Goal: Task Accomplishment & Management: Use online tool/utility

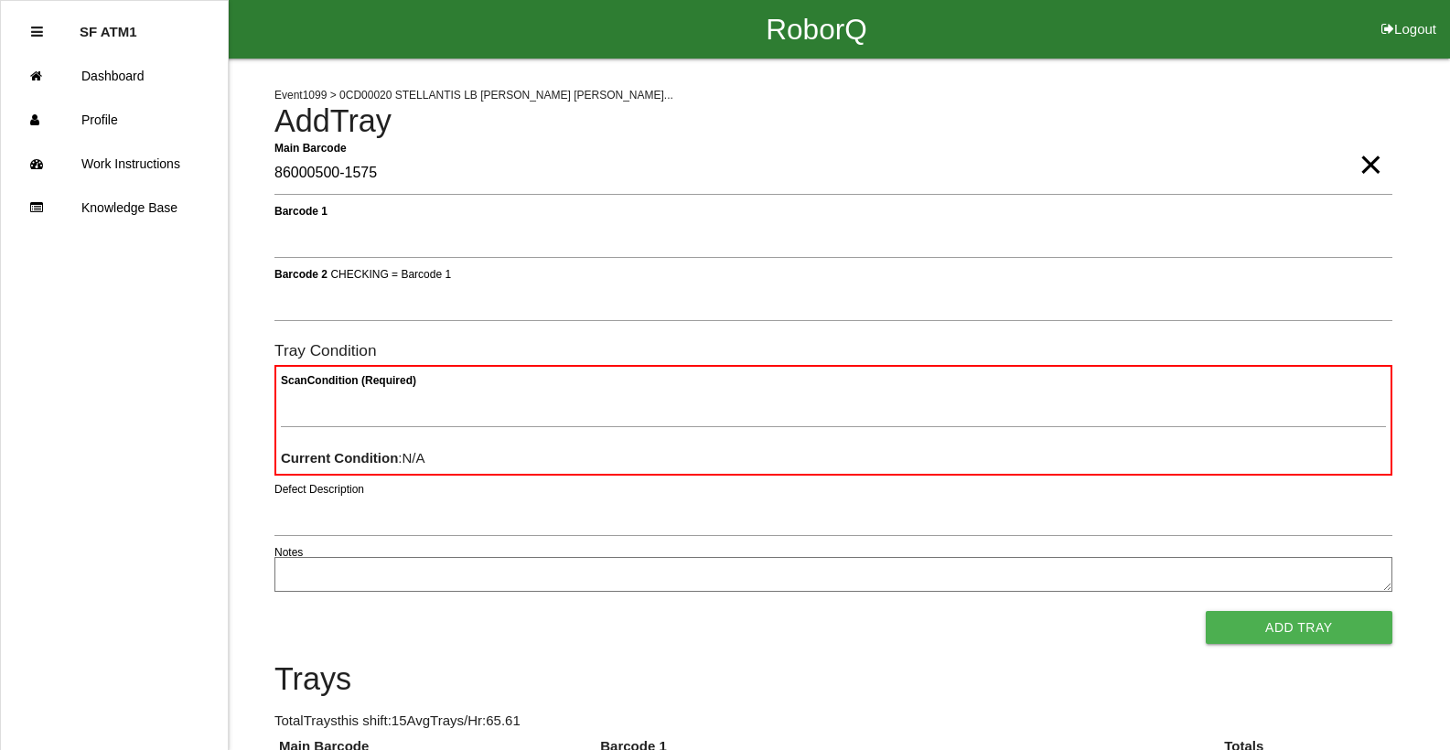
type Barcode "86000500-1575"
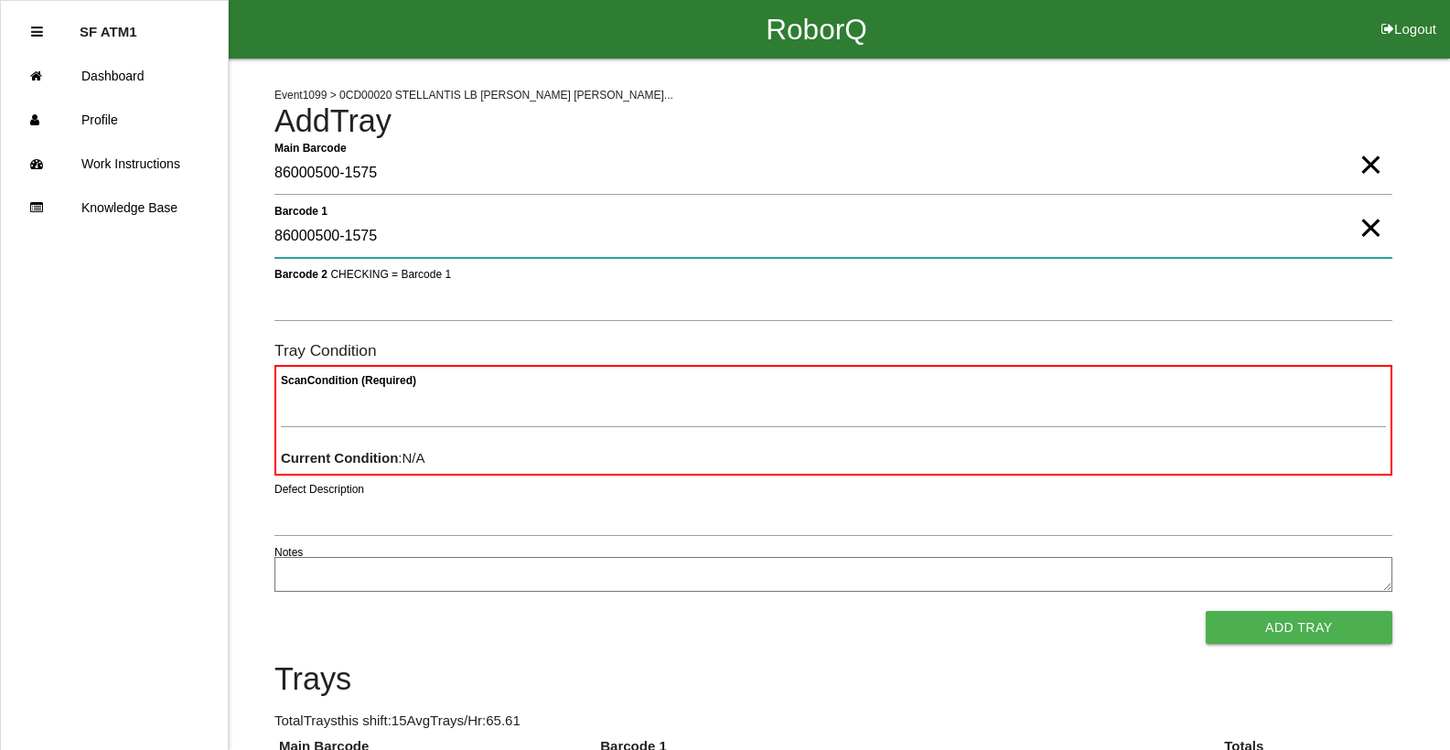
type 1 "86000500-1575"
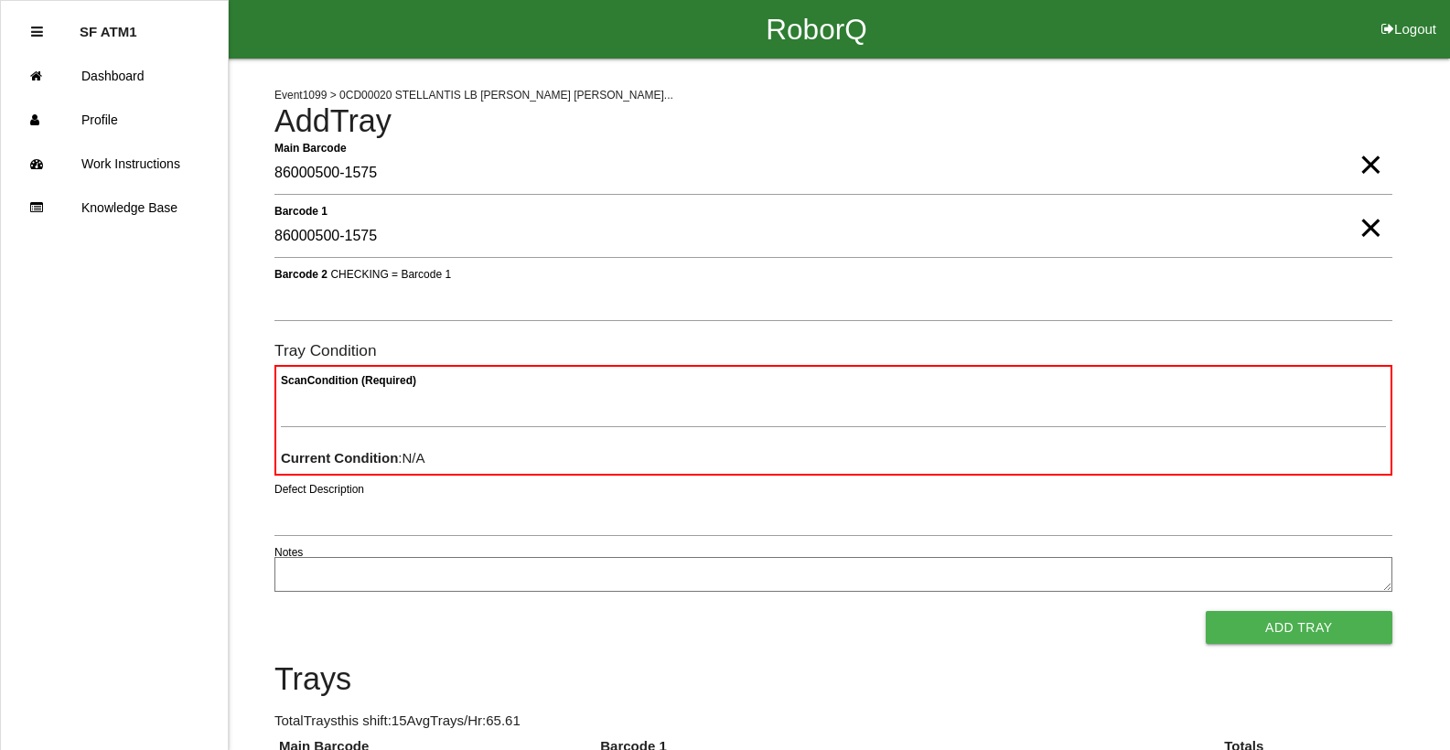
click at [1368, 228] on span "×" at bounding box center [1370, 209] width 24 height 37
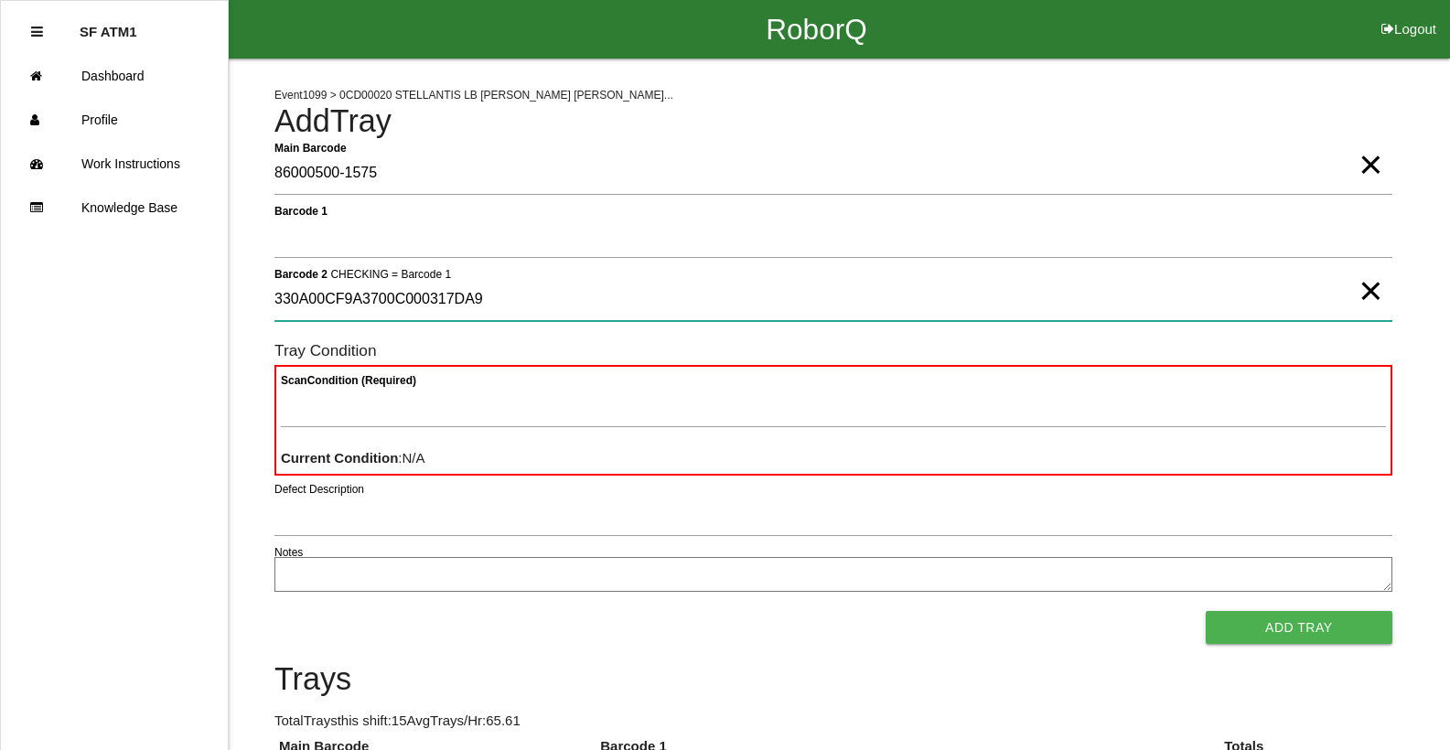
type 2 "330A00CF9A3700C000317DA9"
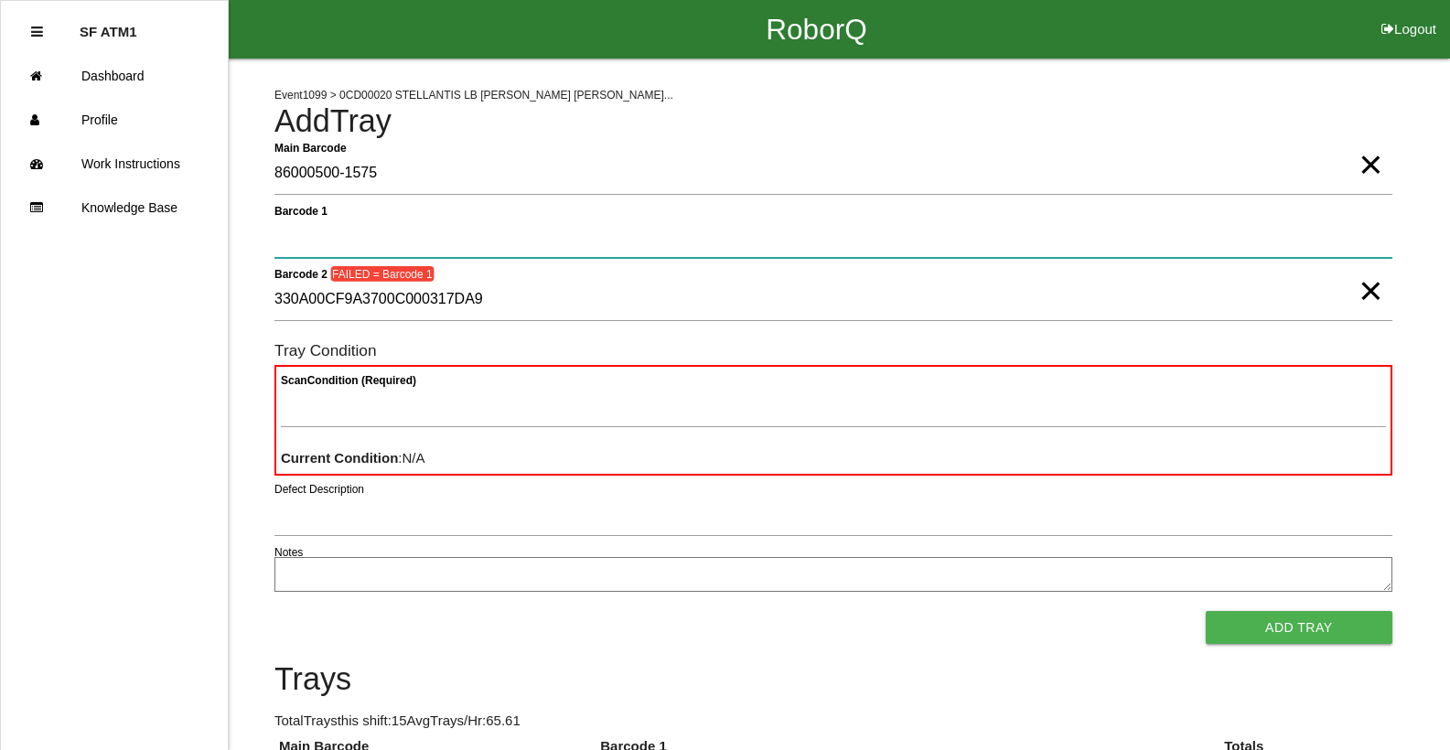
click at [1300, 246] on 1 "Barcode 1" at bounding box center [833, 237] width 1118 height 42
type 1 "330A00CF9A3700C000317DA9"
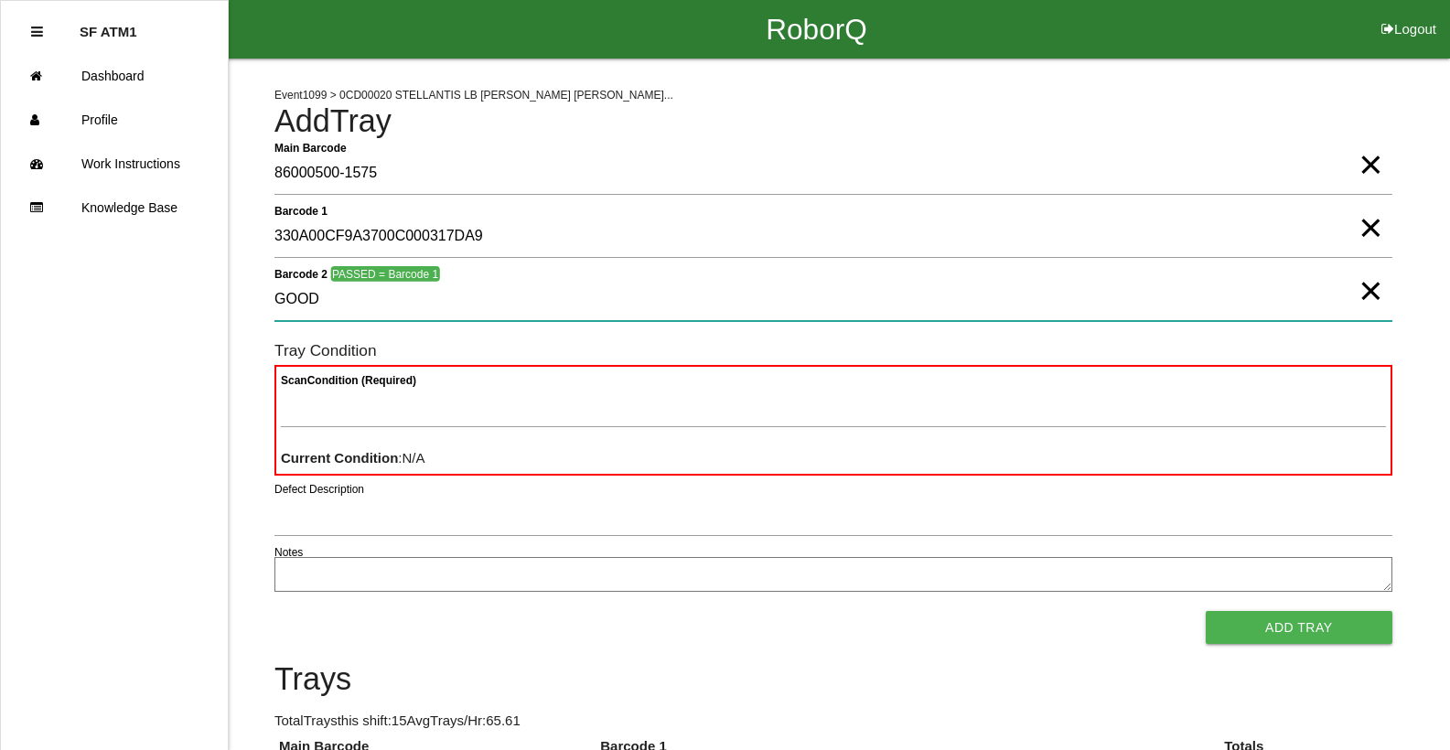
type 2 "GOOD"
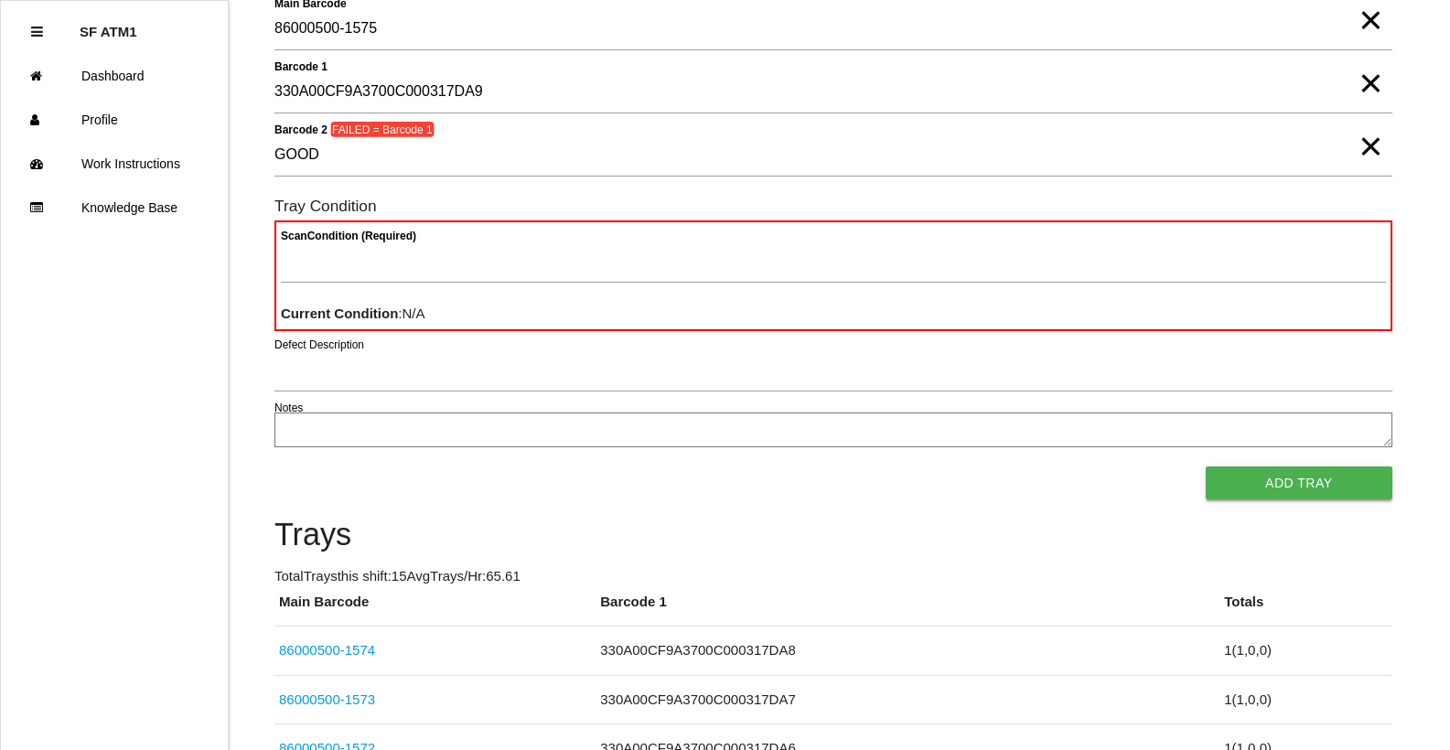
scroll to position [53, 0]
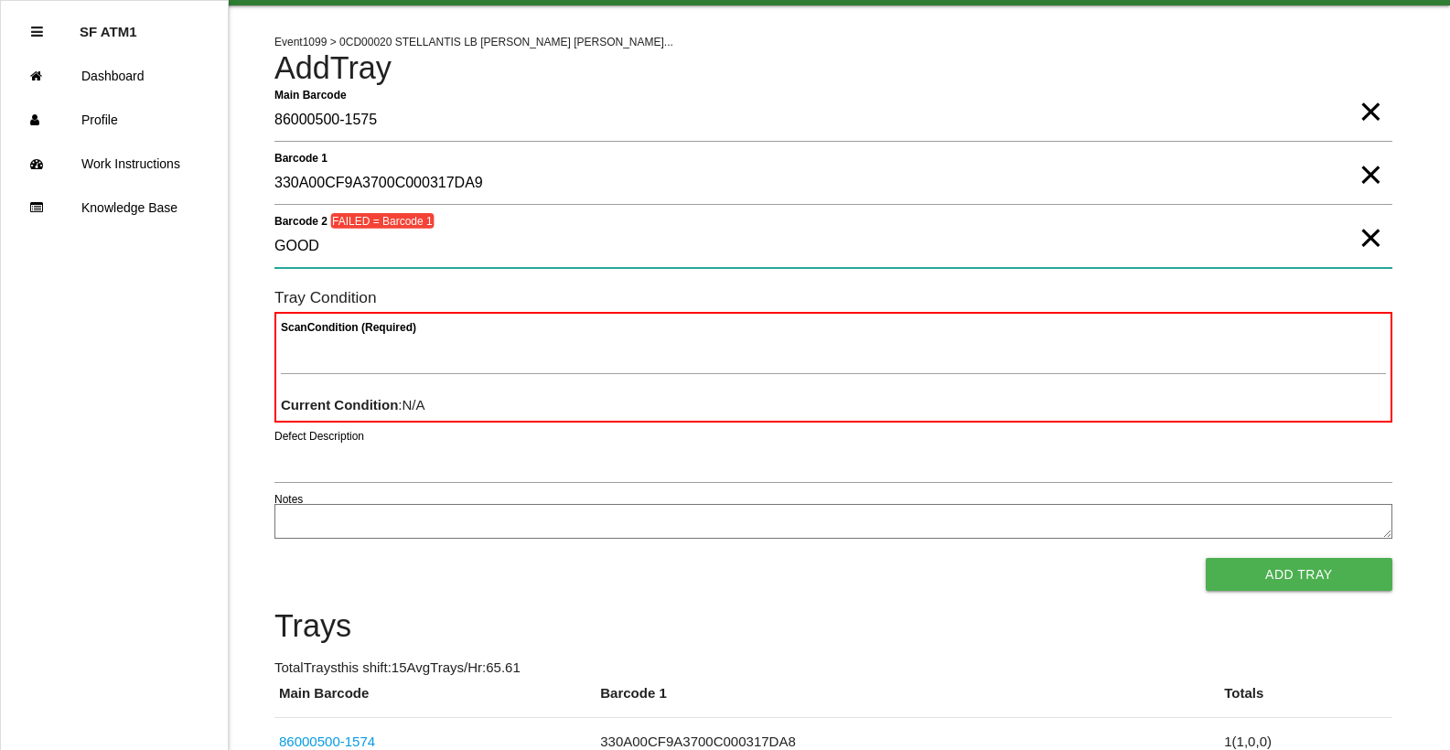
click at [1178, 251] on 2 "GOOD" at bounding box center [833, 247] width 1118 height 42
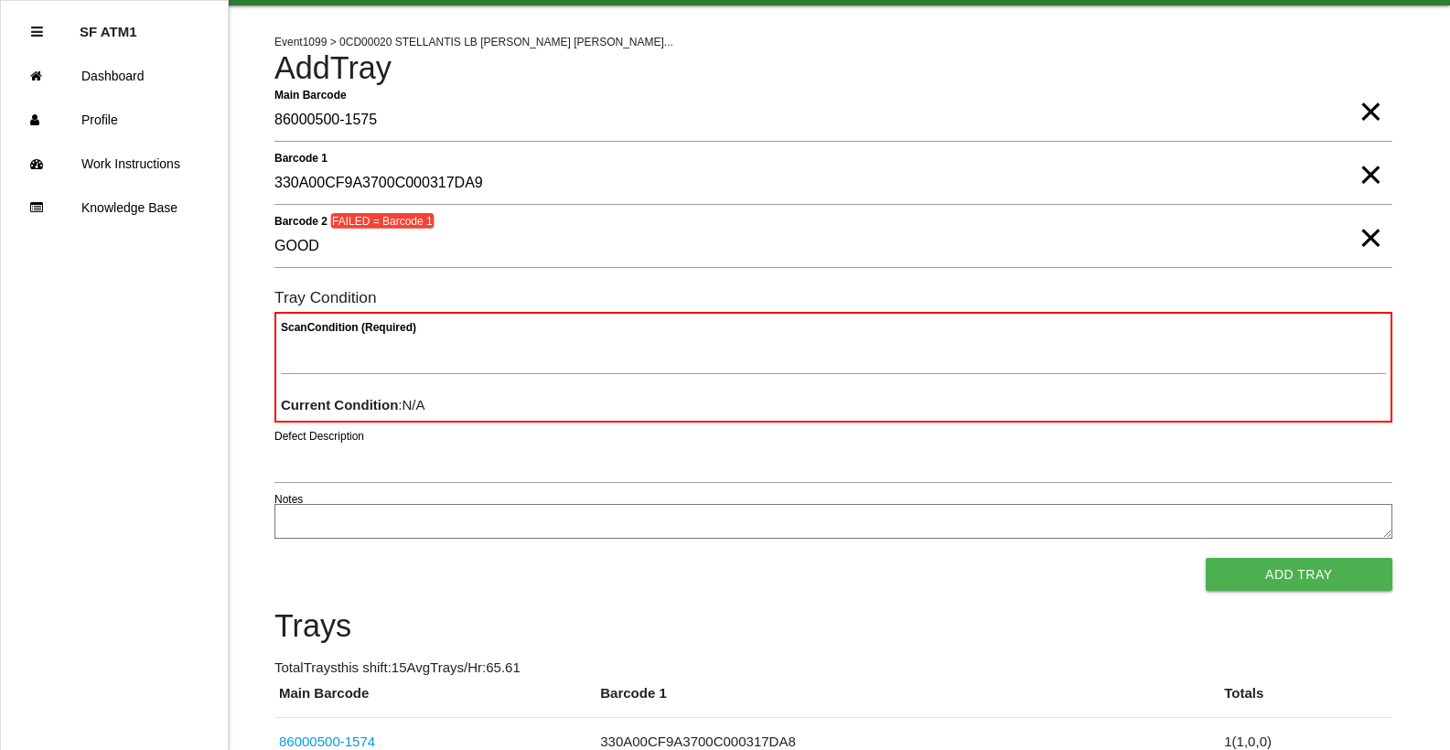
click at [1368, 238] on span "×" at bounding box center [1370, 219] width 24 height 37
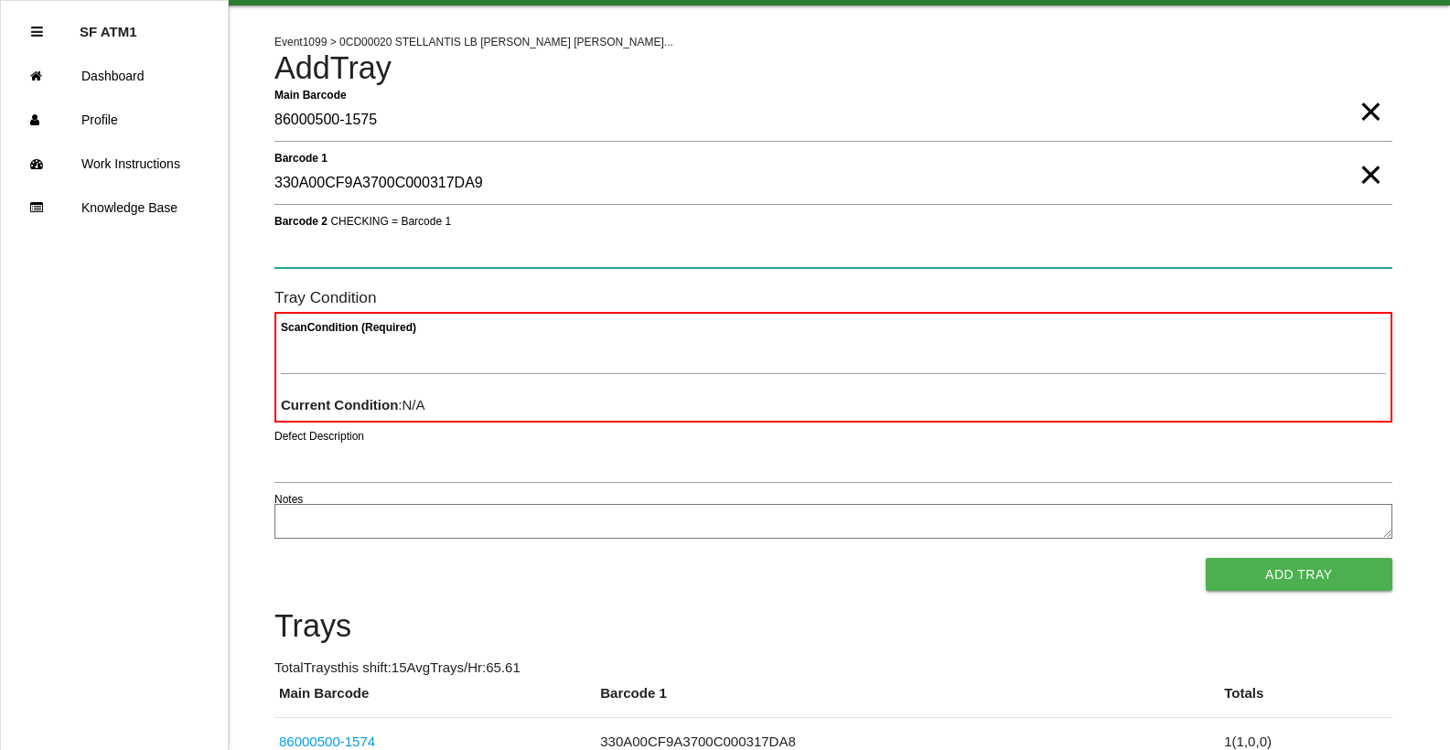
click at [1367, 238] on 2 "Barcode 2 CHECKING = Barcode 1" at bounding box center [833, 247] width 1118 height 42
type 2 "330A00CF9A3700C000317DA9"
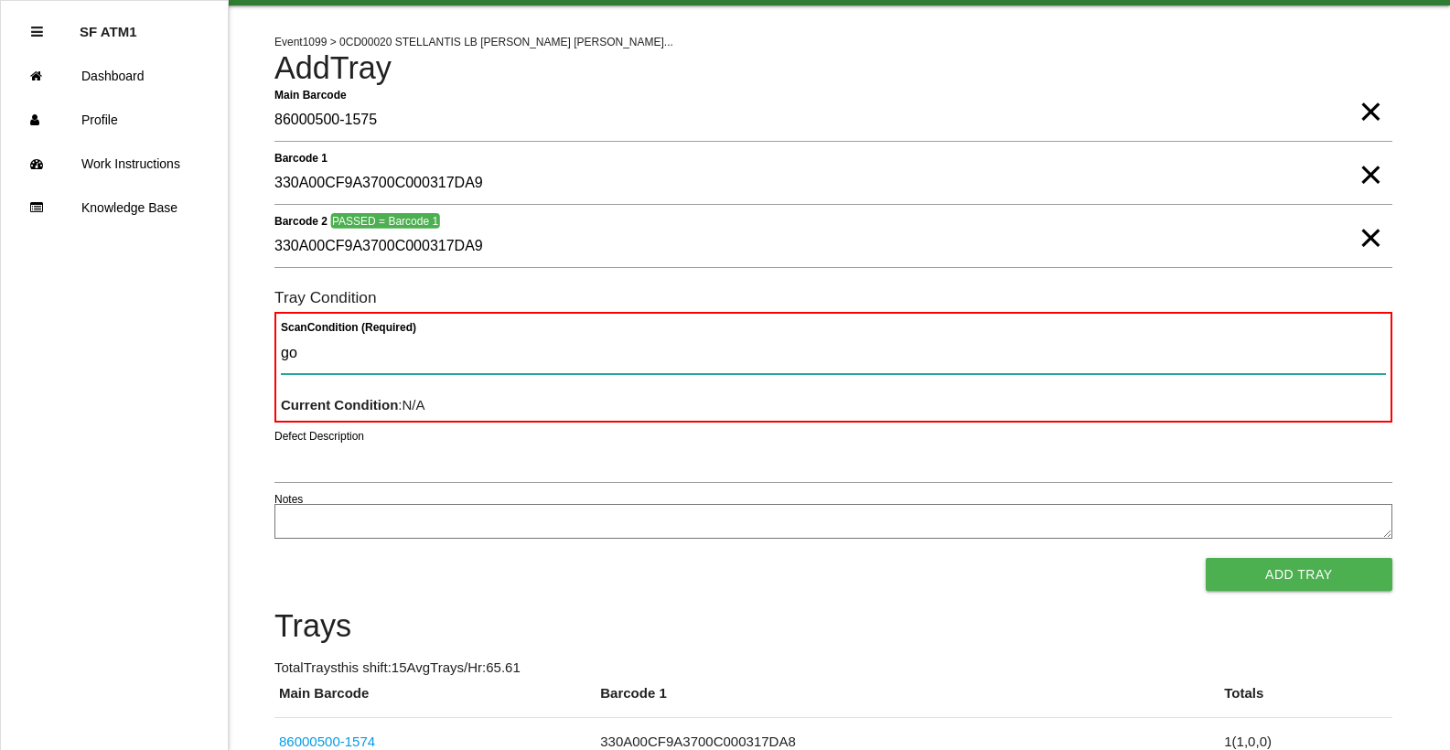
type Condition "goo"
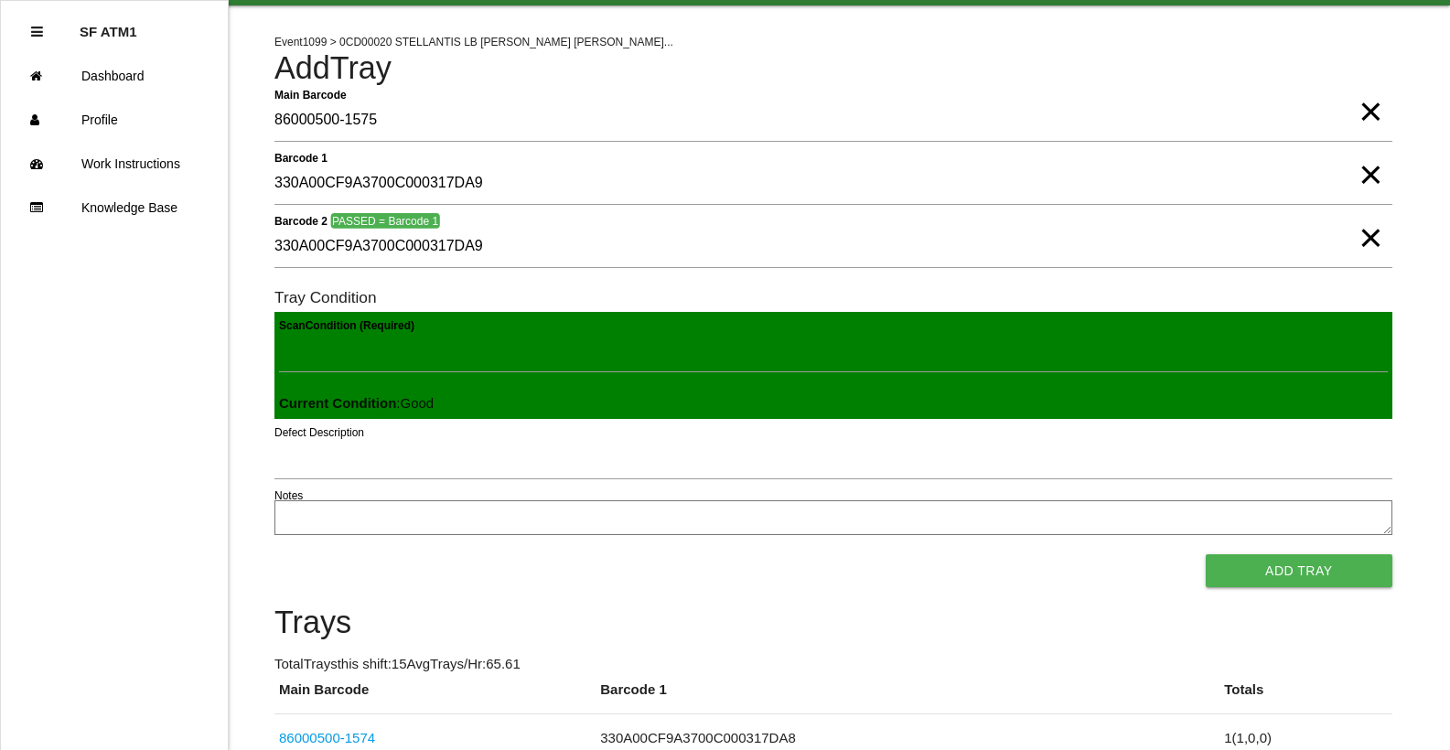
click at [1206, 554] on button "Add Tray" at bounding box center [1299, 570] width 187 height 33
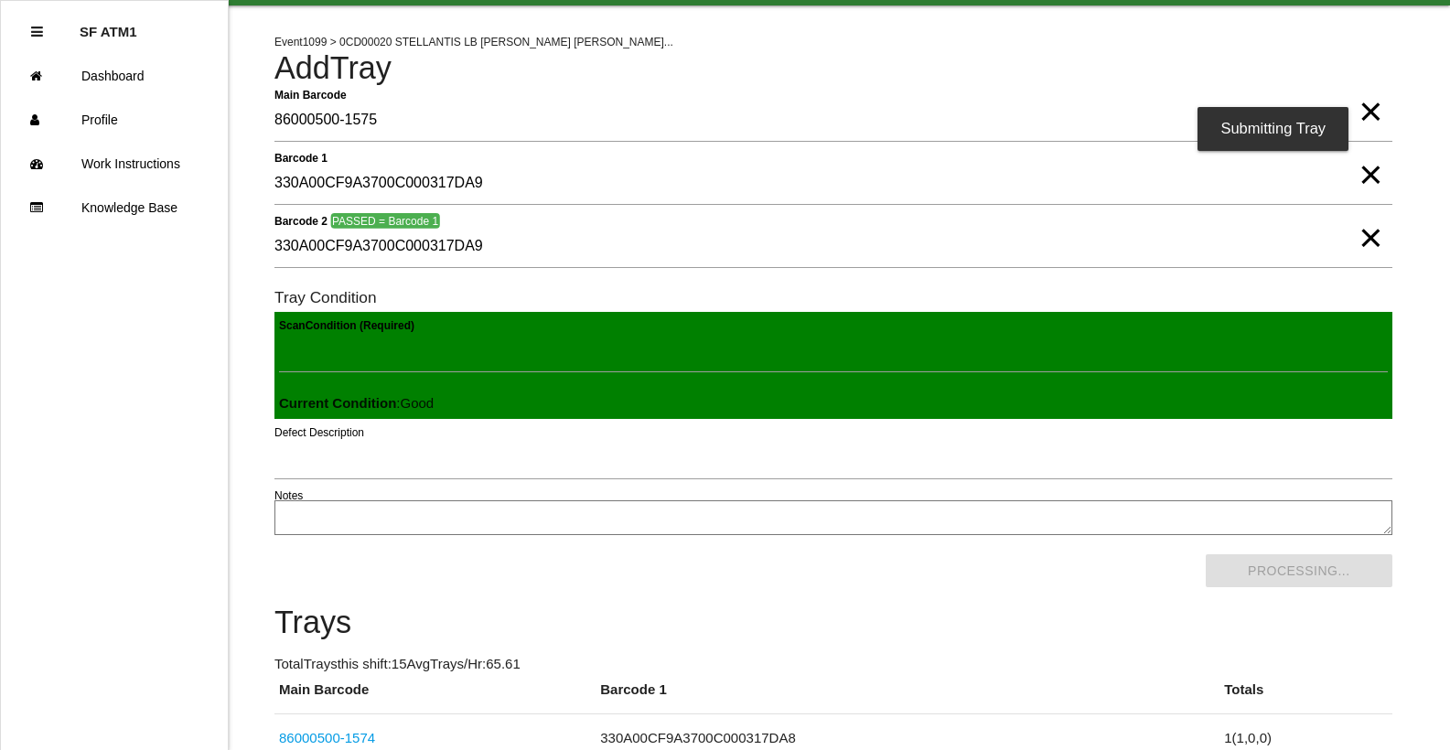
scroll to position [0, 0]
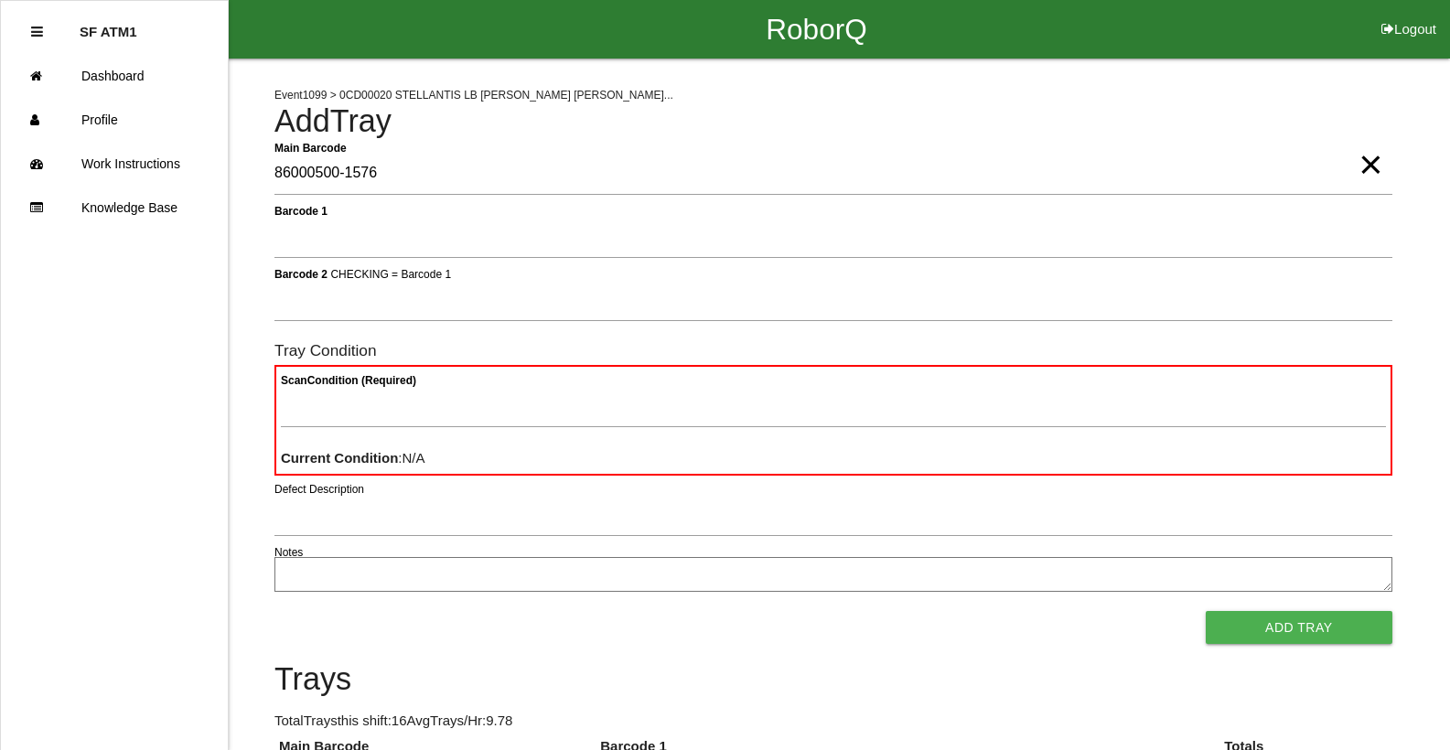
type Barcode "86000500-1576"
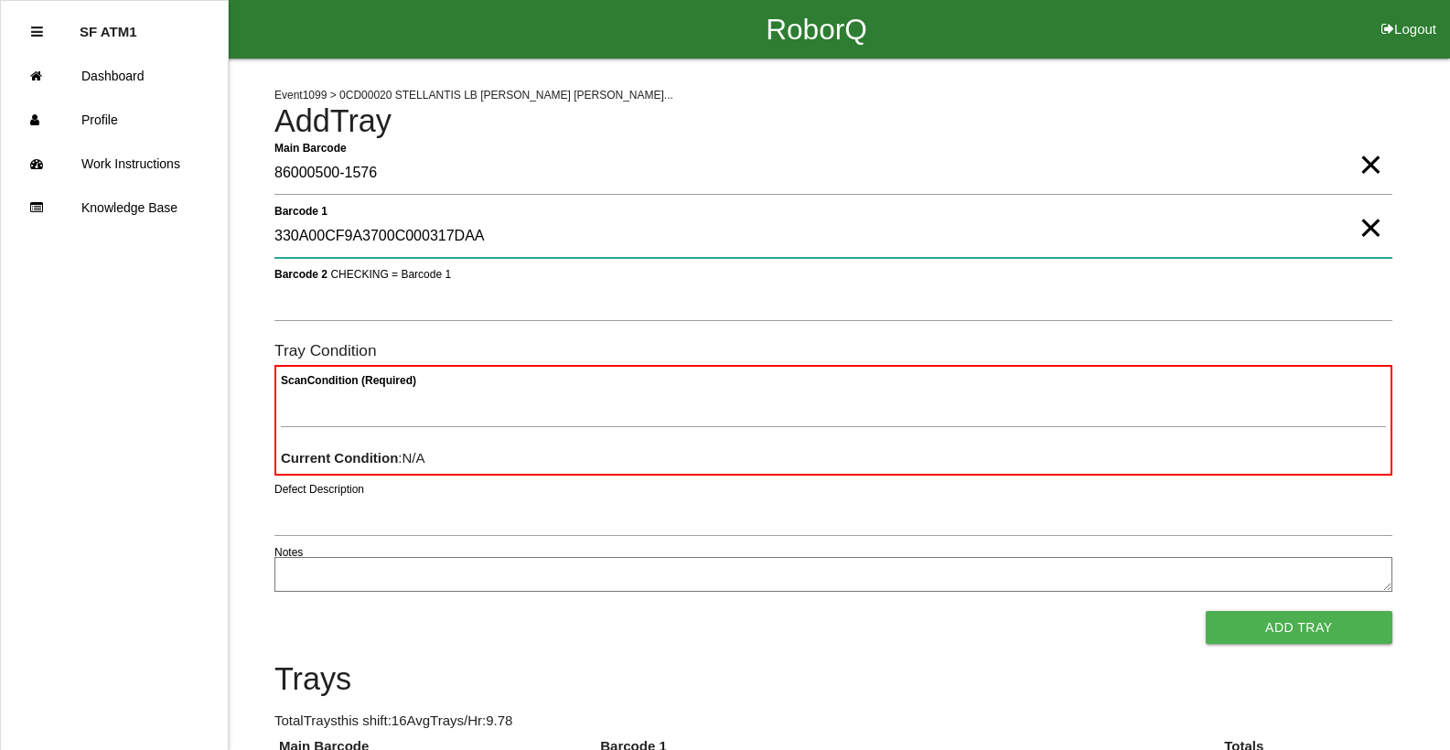
type 1 "330A00CF9A3700C000317DAA"
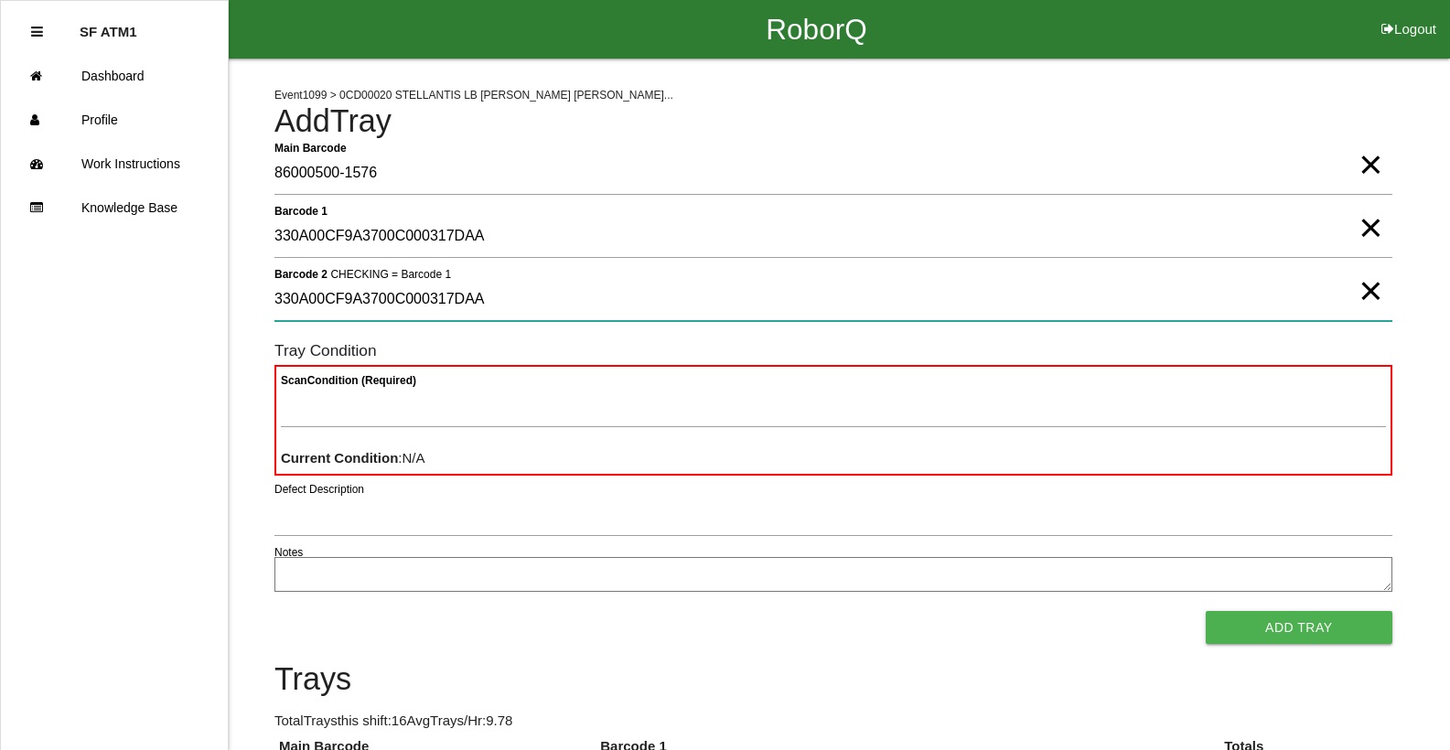
type 2 "330A00CF9A3700C000317DAA"
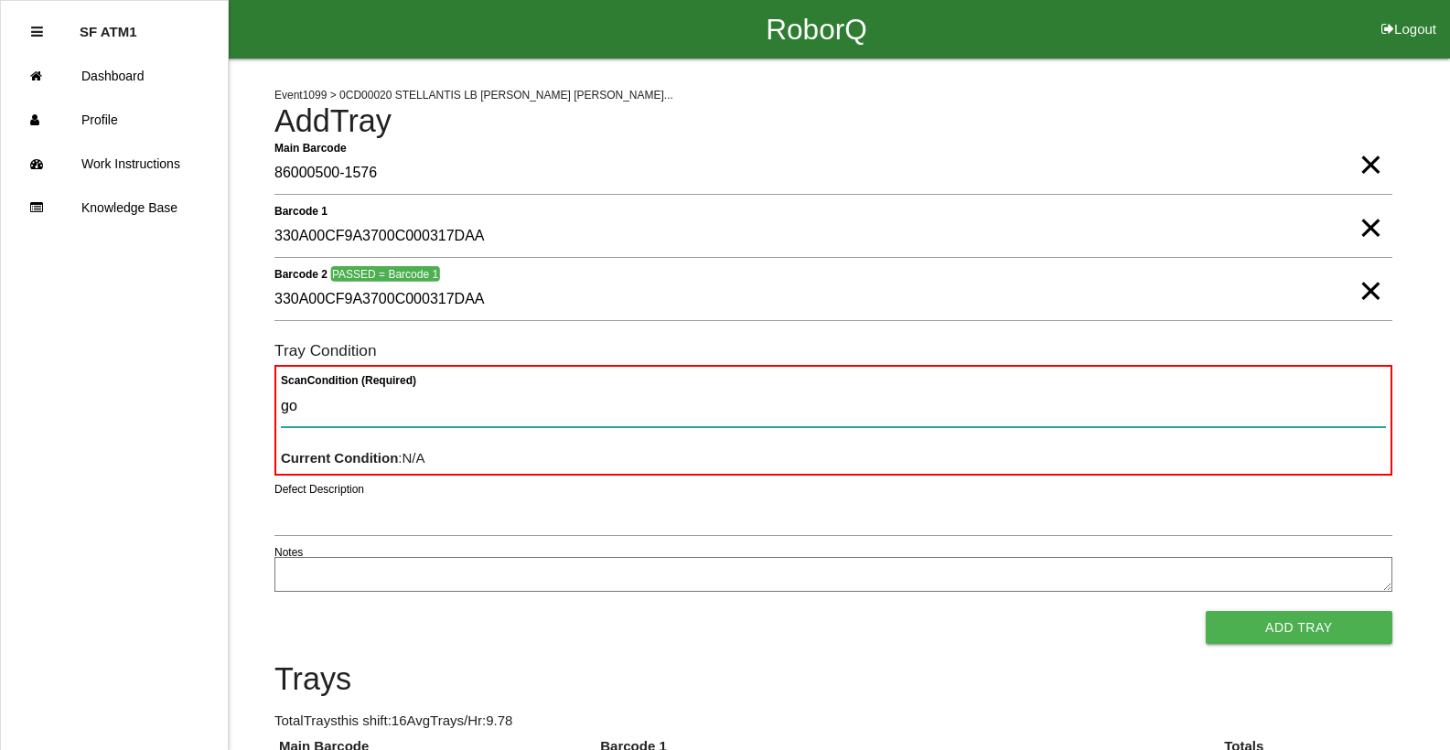
type Condition "goo"
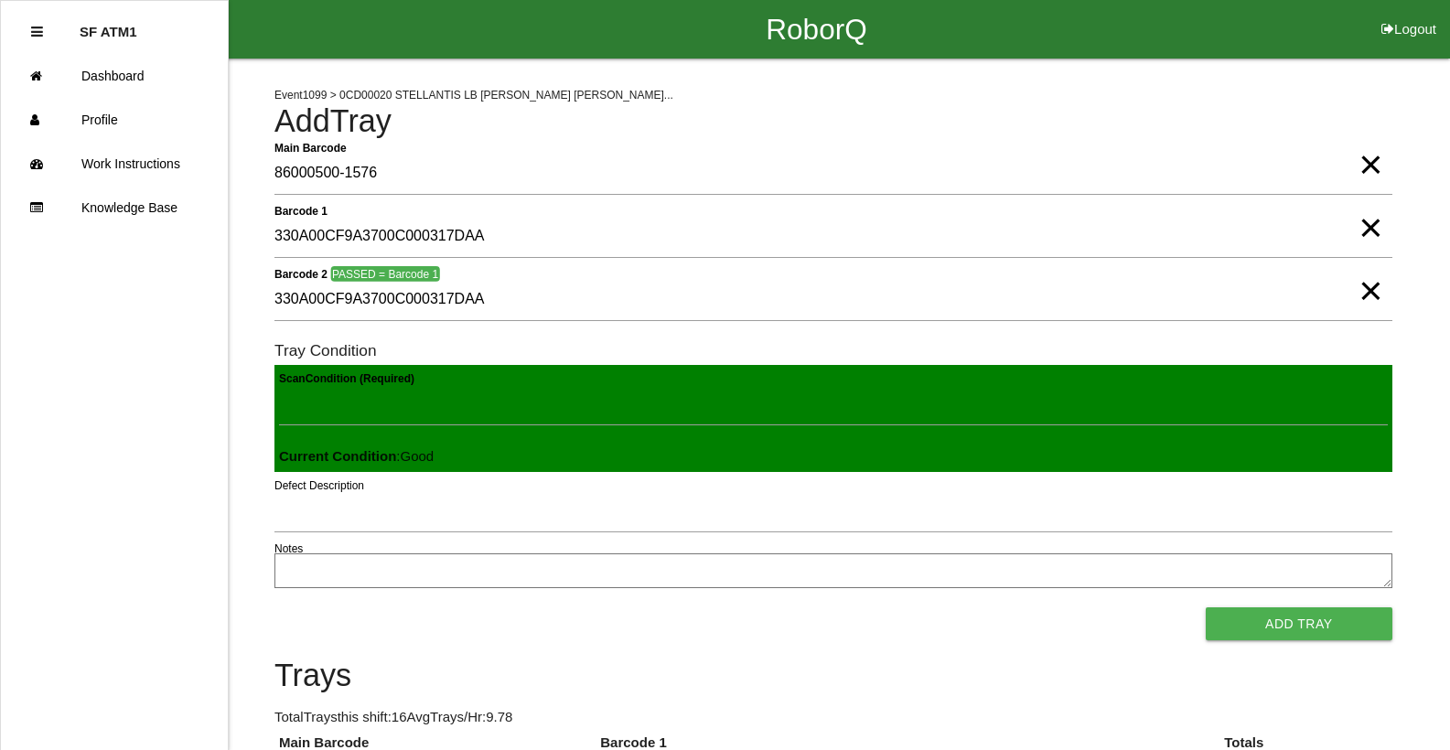
click at [1206, 607] on button "Add Tray" at bounding box center [1299, 623] width 187 height 33
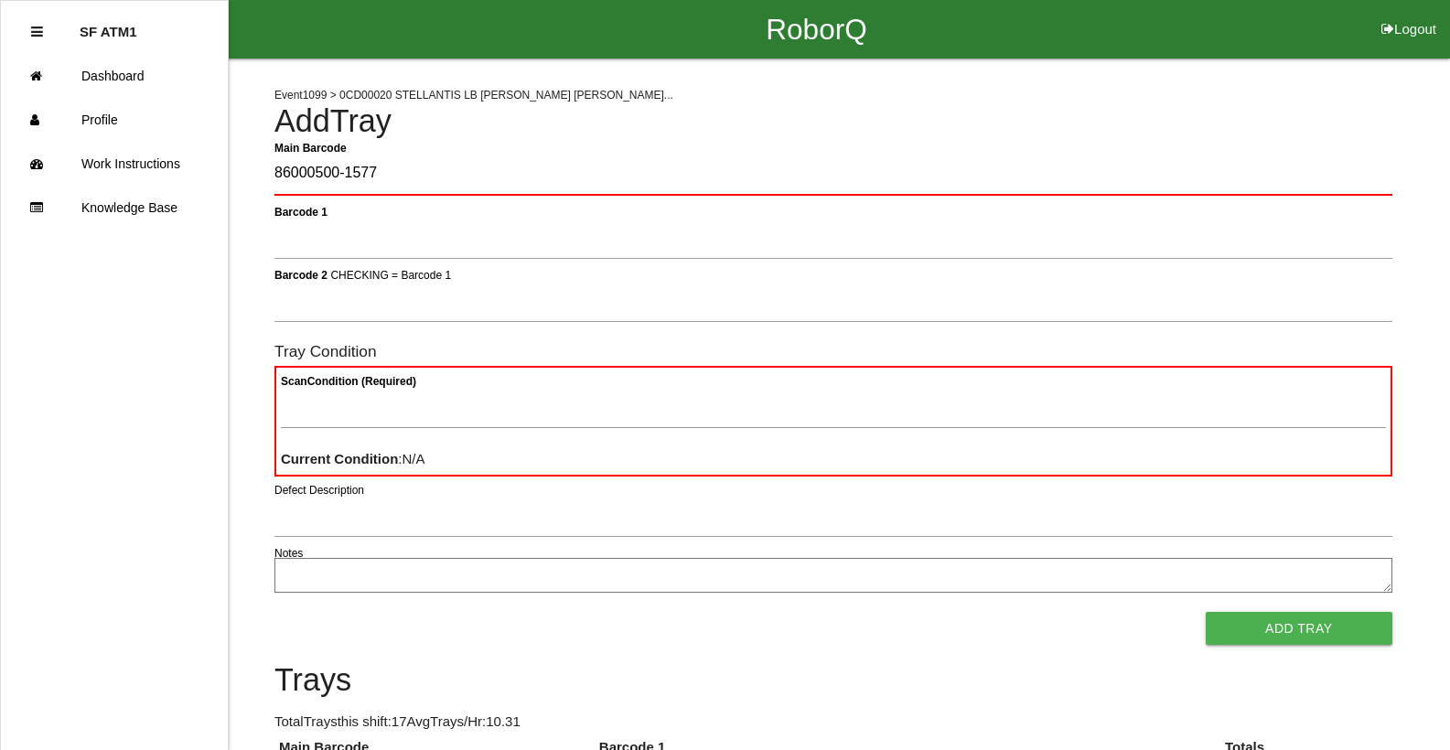
type Barcode "86000500-1577"
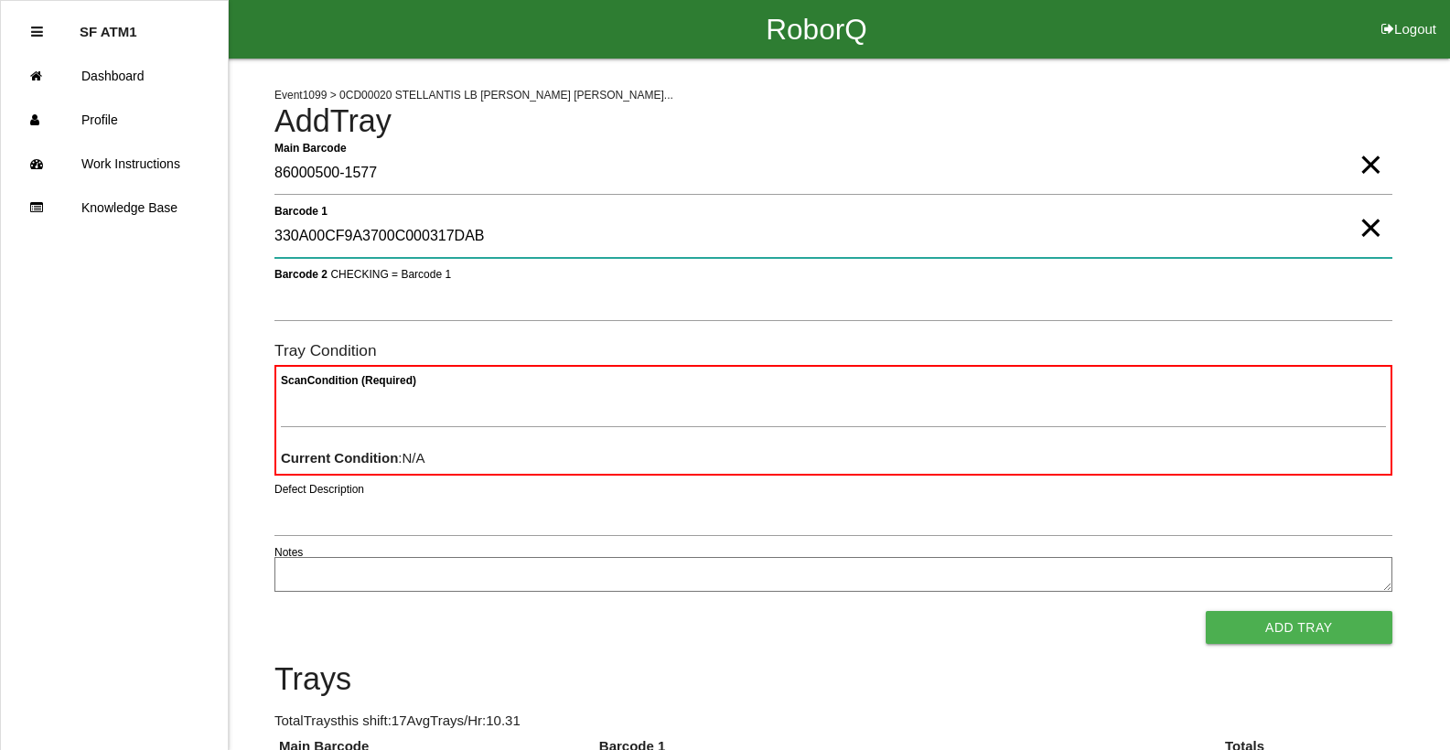
type 1 "330A00CF9A3700C000317DAB"
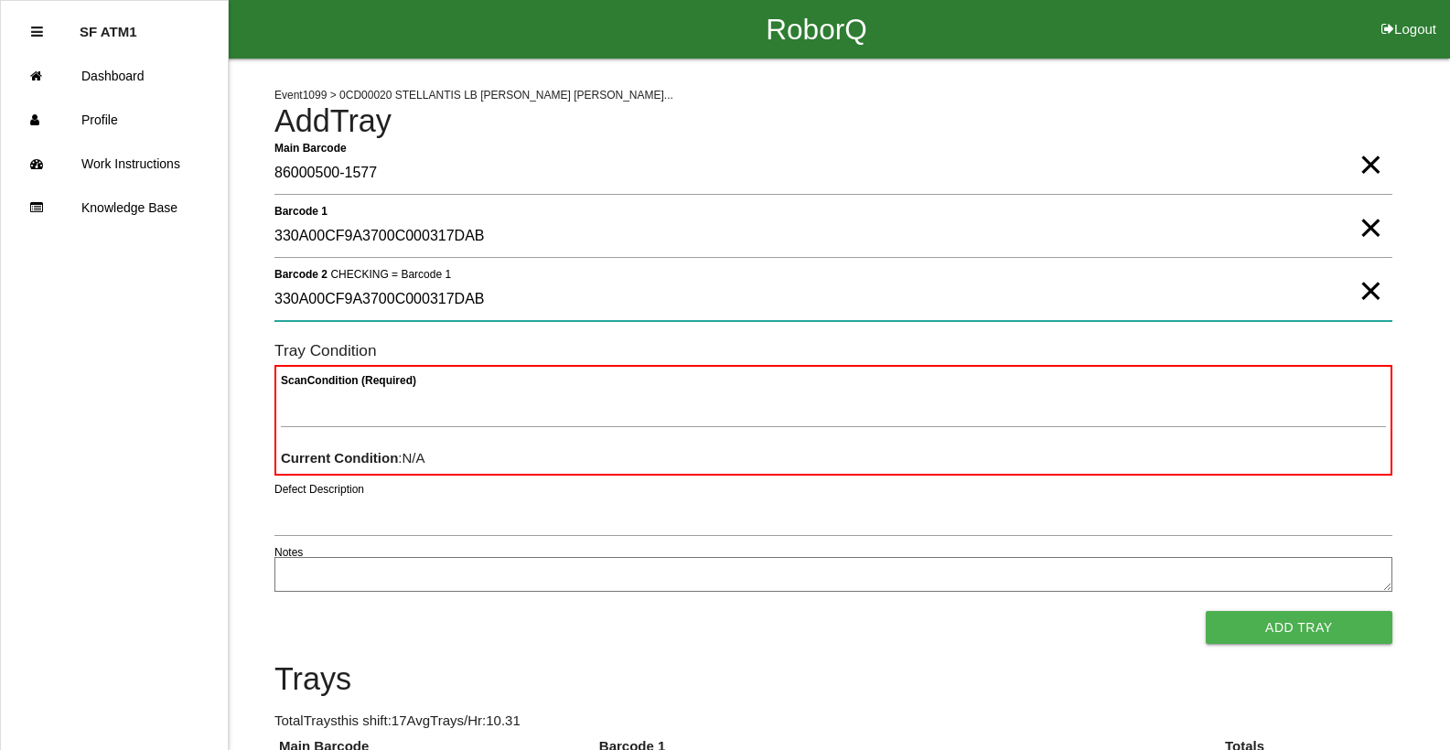
type 2 "330A00CF9A3700C000317DAB"
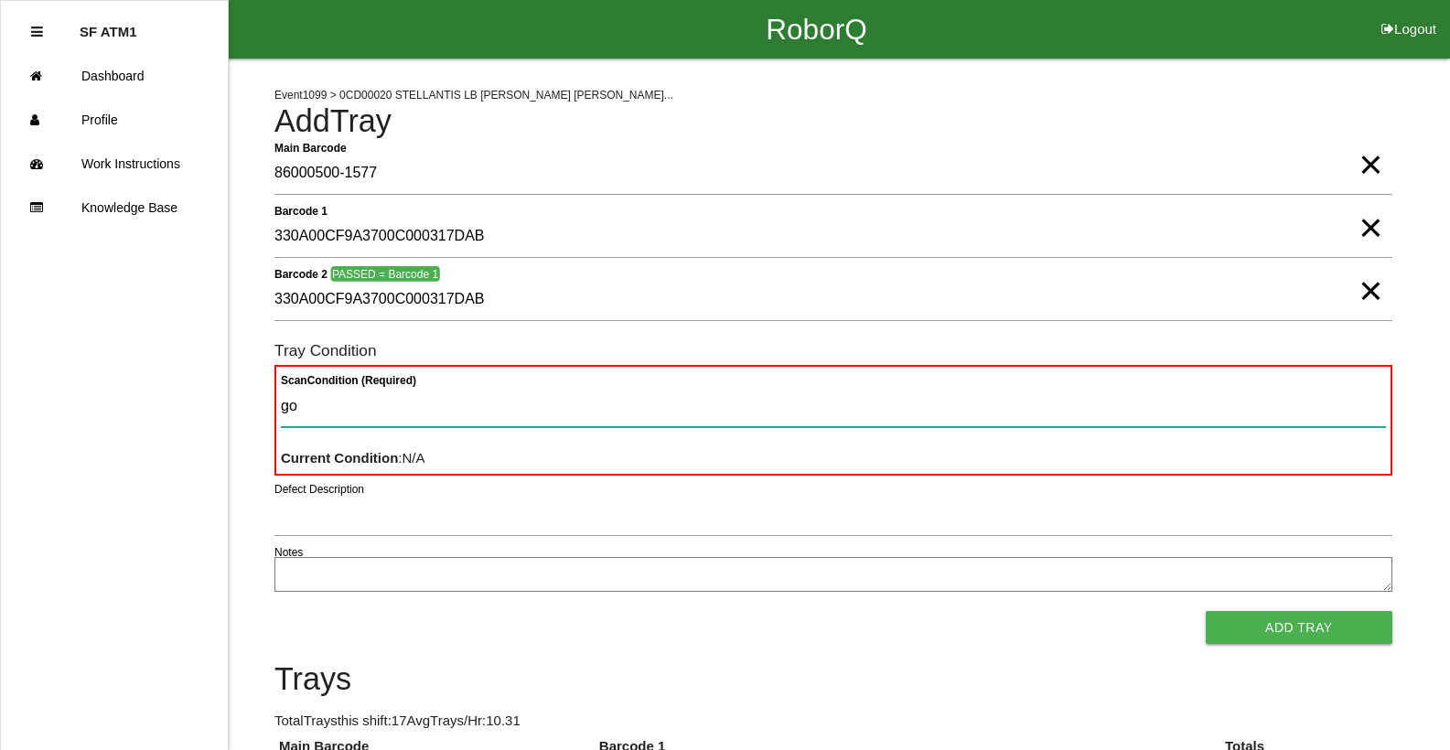
type Condition "goo"
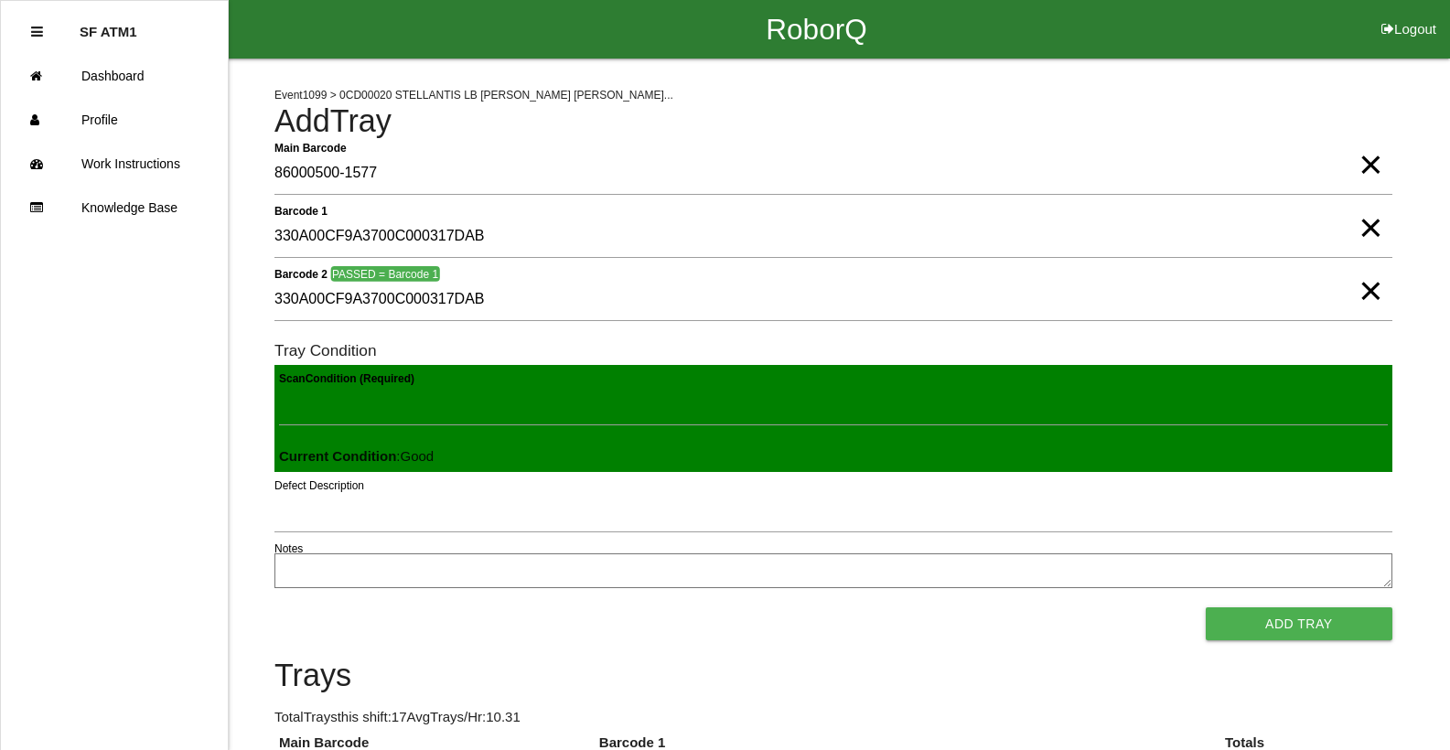
click at [1206, 607] on button "Add Tray" at bounding box center [1299, 623] width 187 height 33
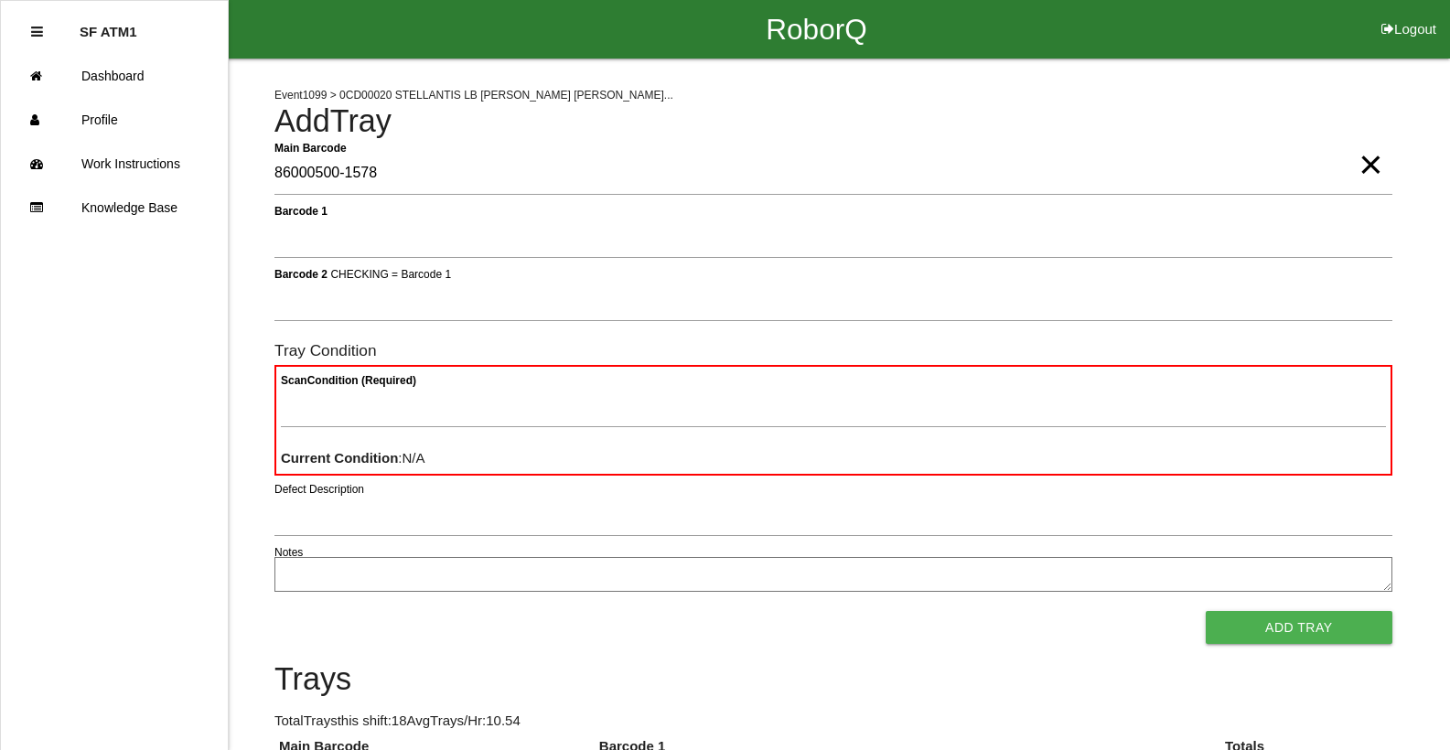
type Barcode "86000500-1578"
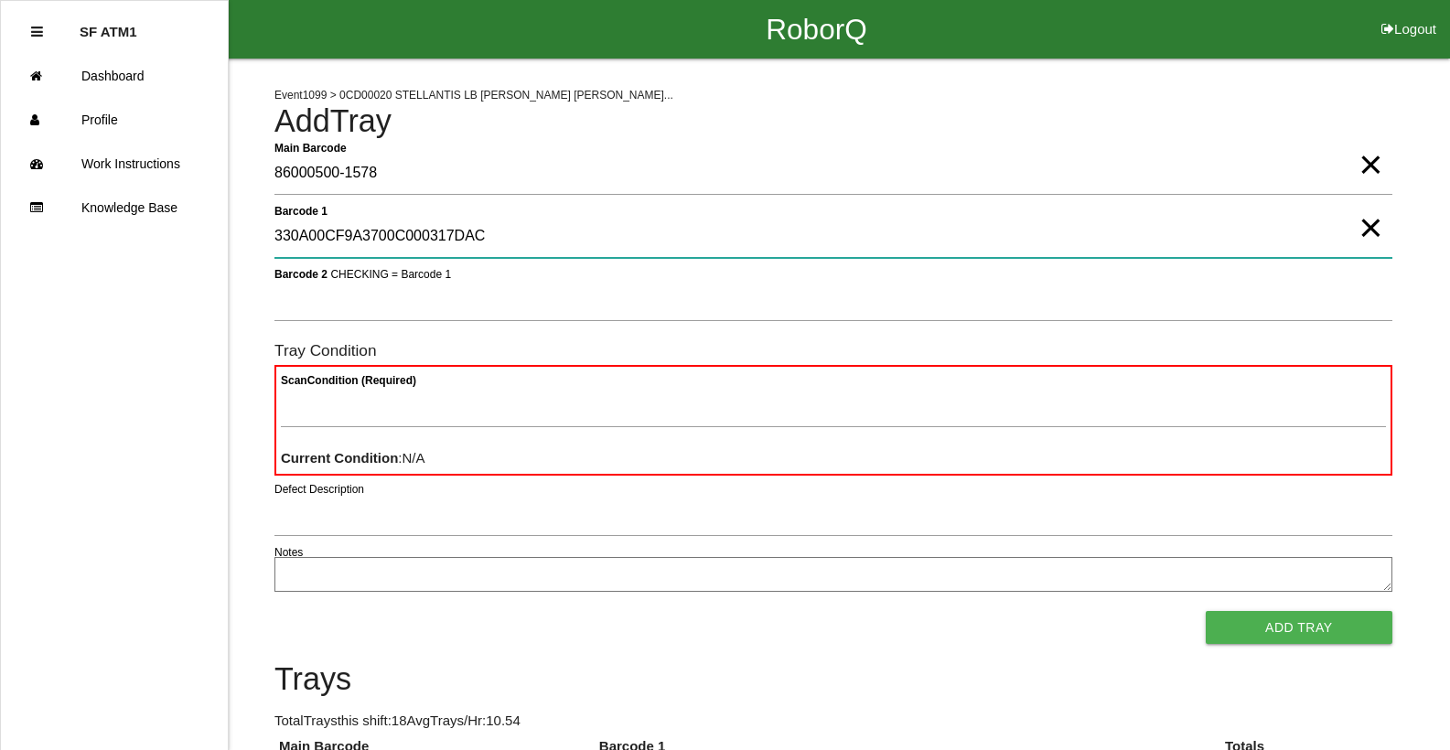
type 1 "330A00CF9A3700C000317DAC"
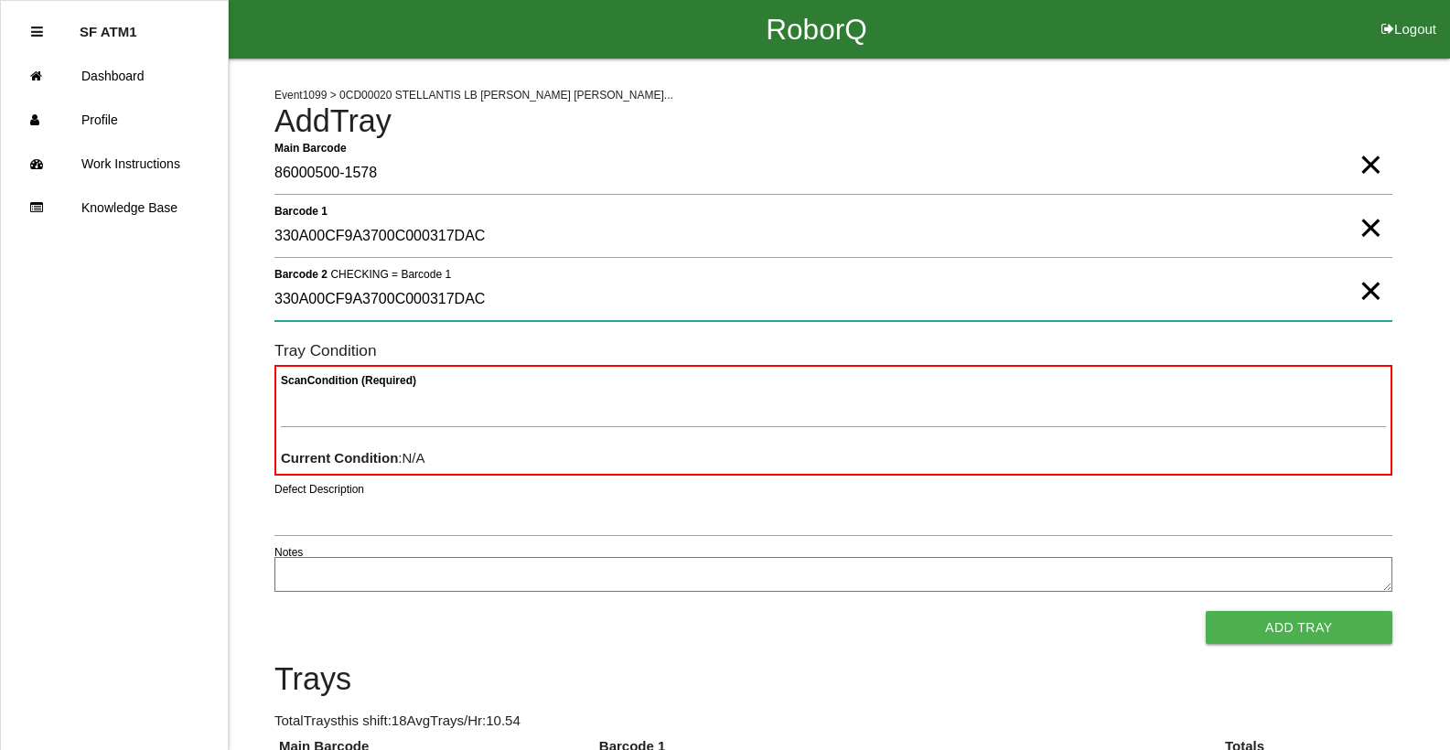
type 2 "330A00CF9A3700C000317DAC"
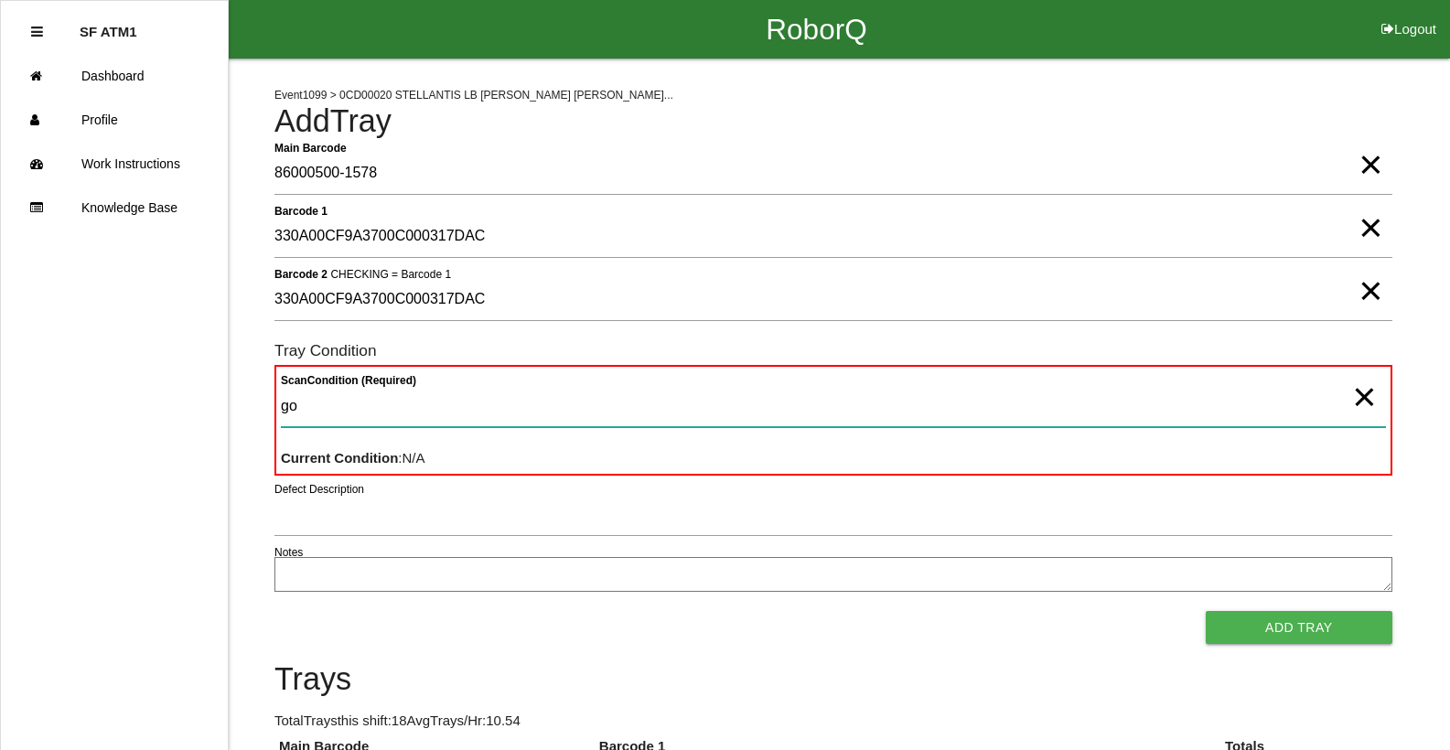
type Condition "goo"
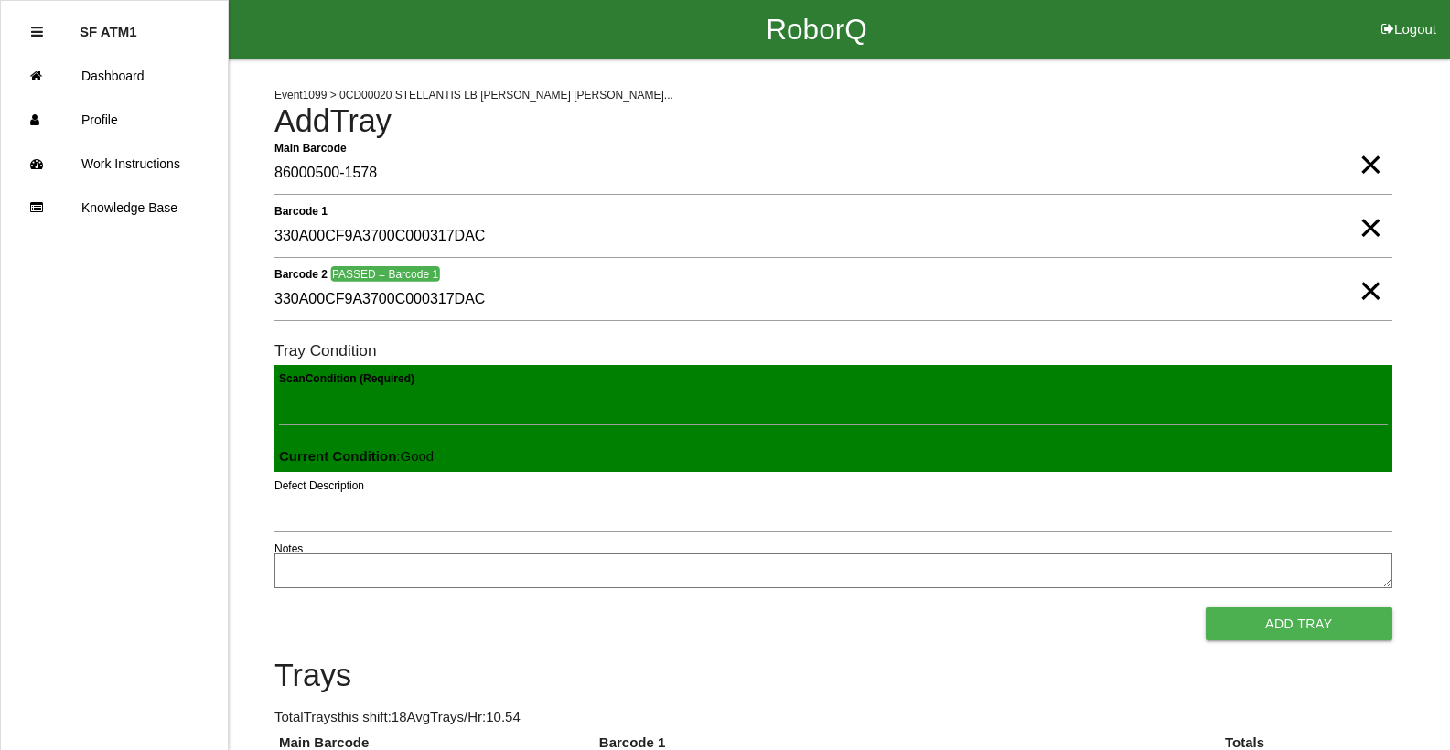
click at [1206, 607] on button "Add Tray" at bounding box center [1299, 623] width 187 height 33
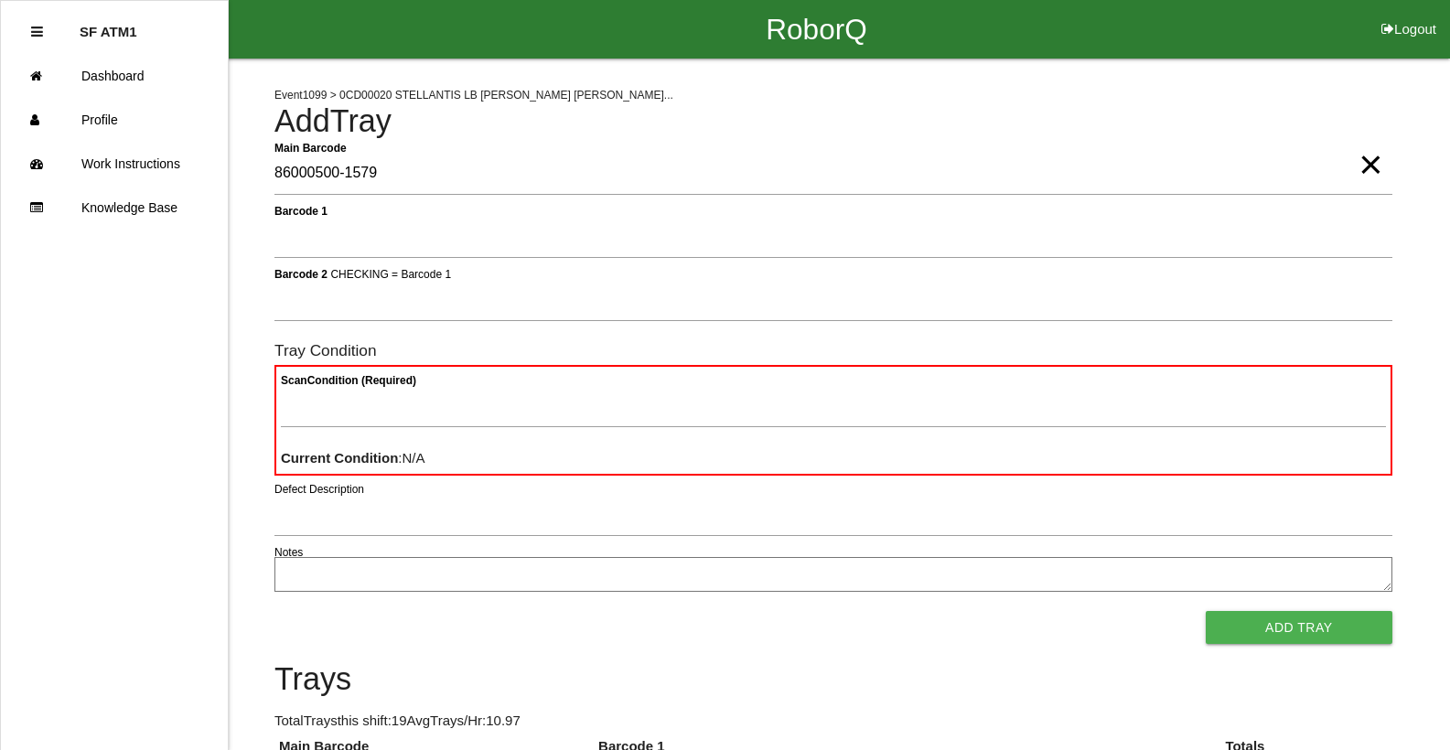
type Barcode "86000500-1579"
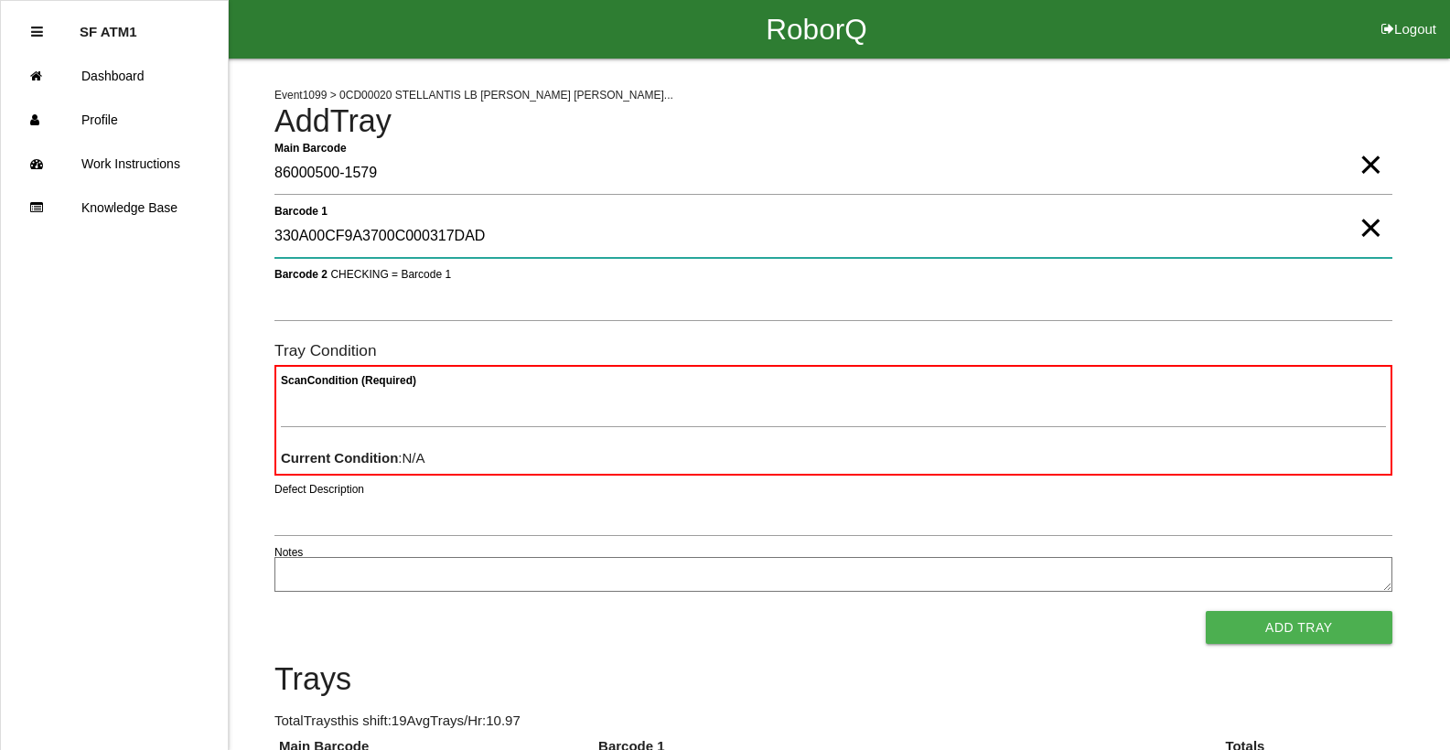
type 1 "330A00CF9A3700C000317DAD"
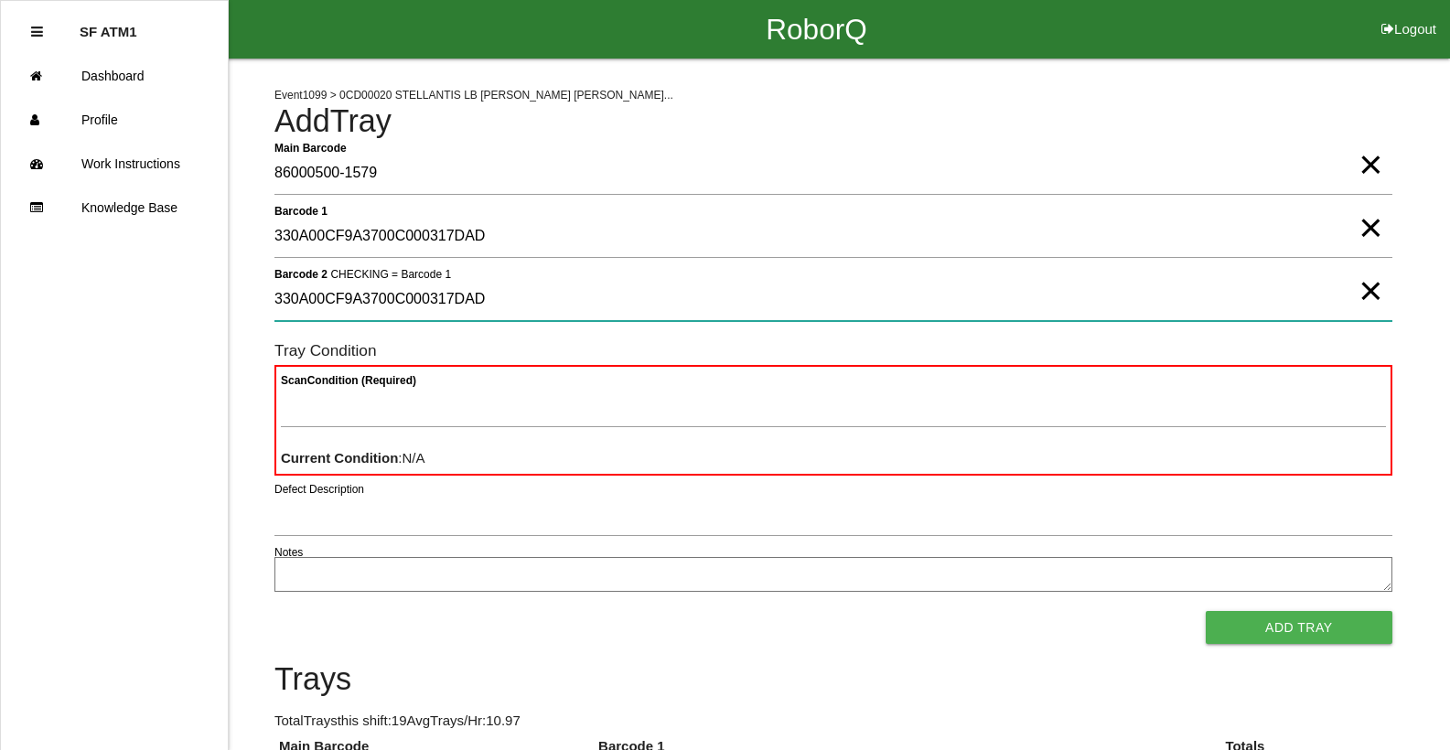
type 2 "330A00CF9A3700C000317DAD"
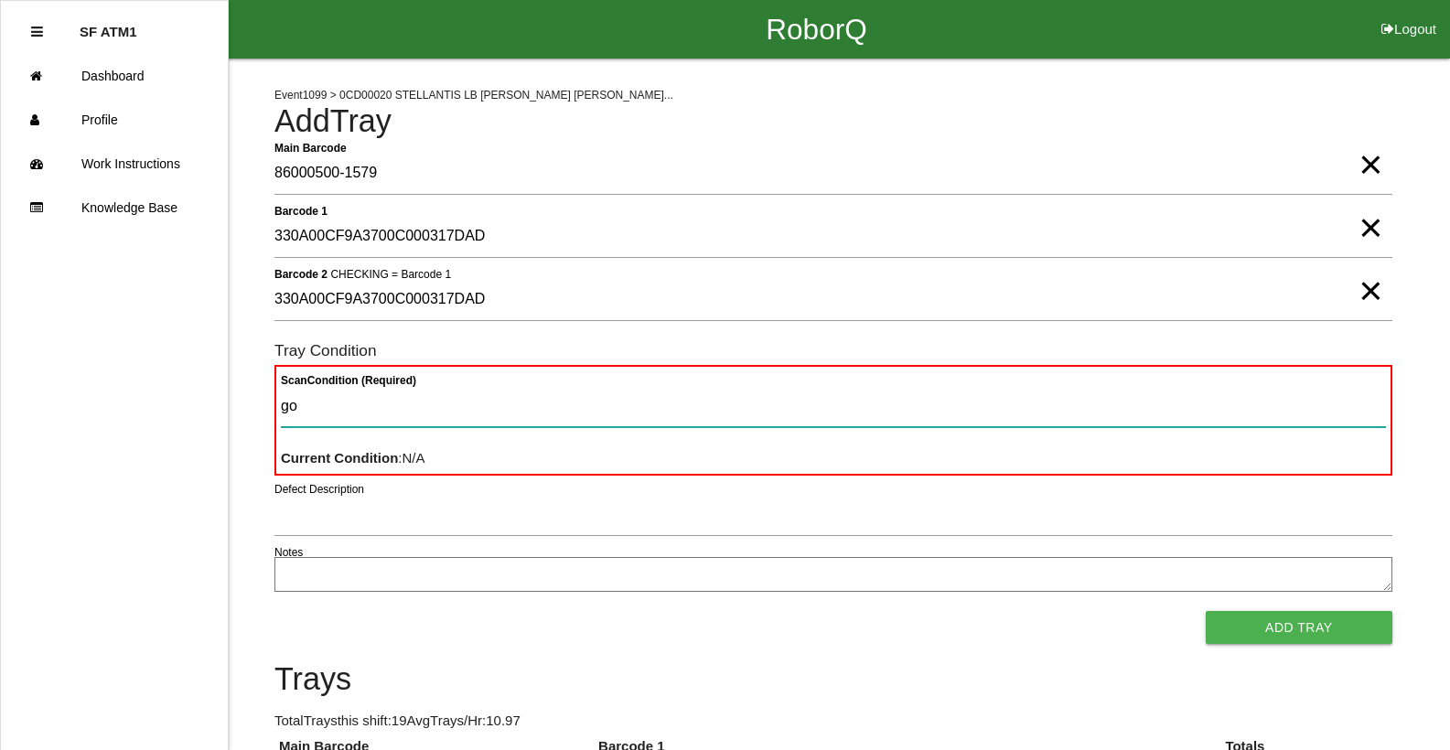
type Condition "goo"
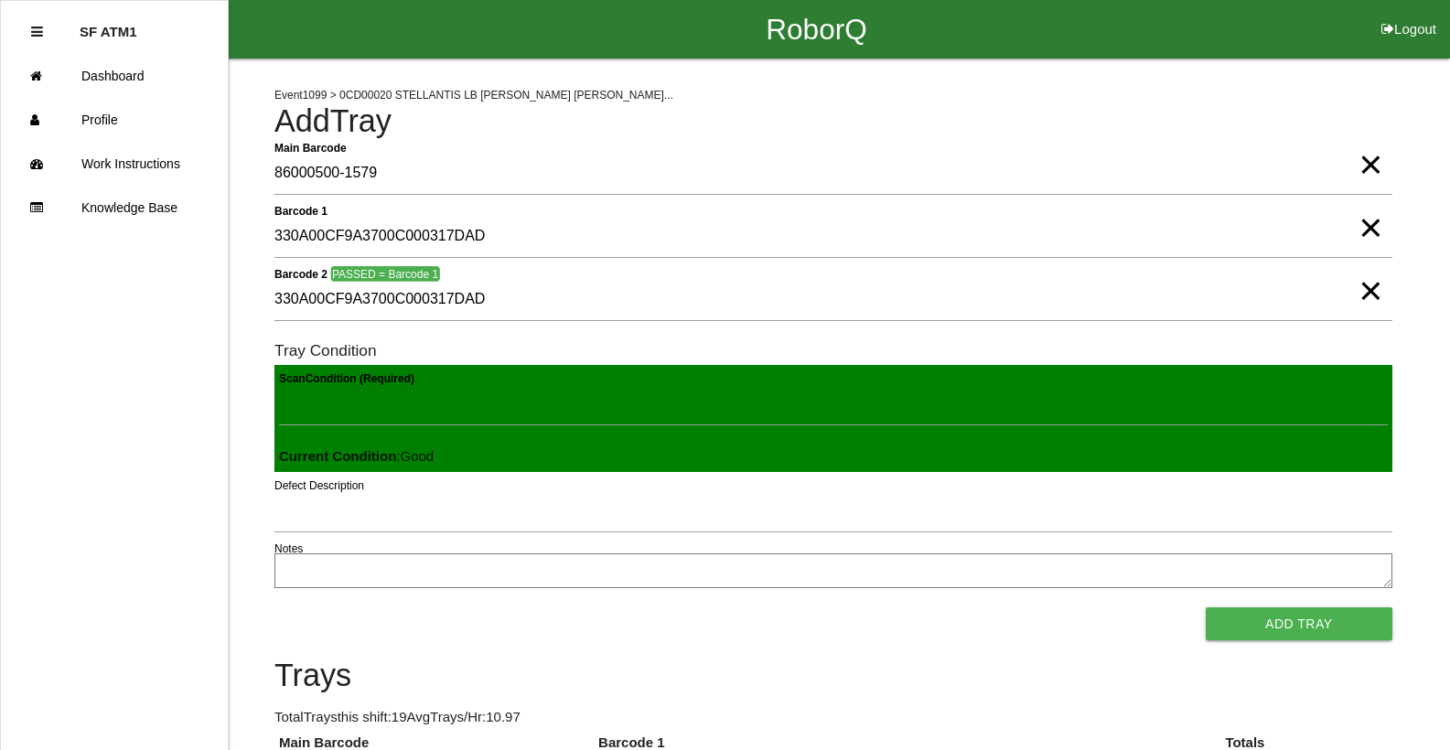
click at [1206, 607] on button "Add Tray" at bounding box center [1299, 623] width 187 height 33
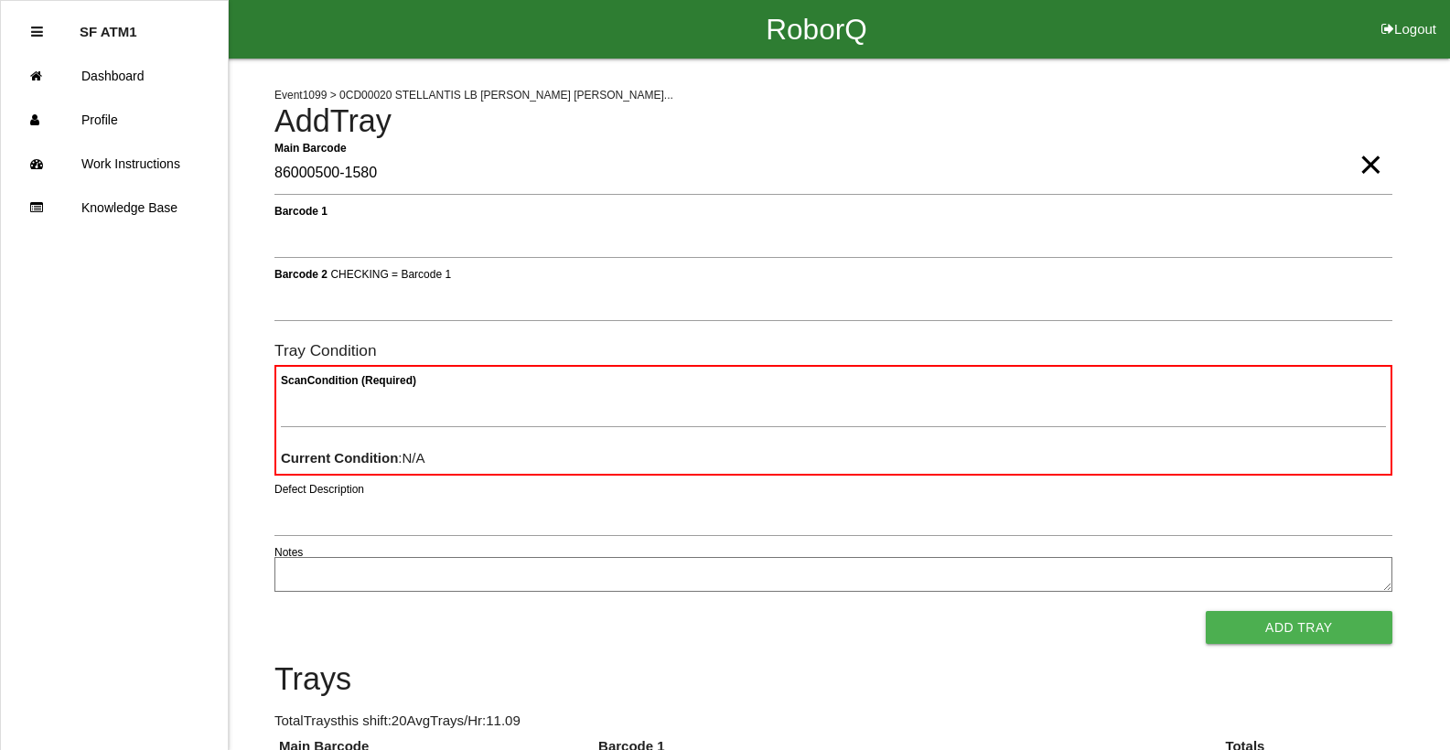
type Barcode "86000500-1580"
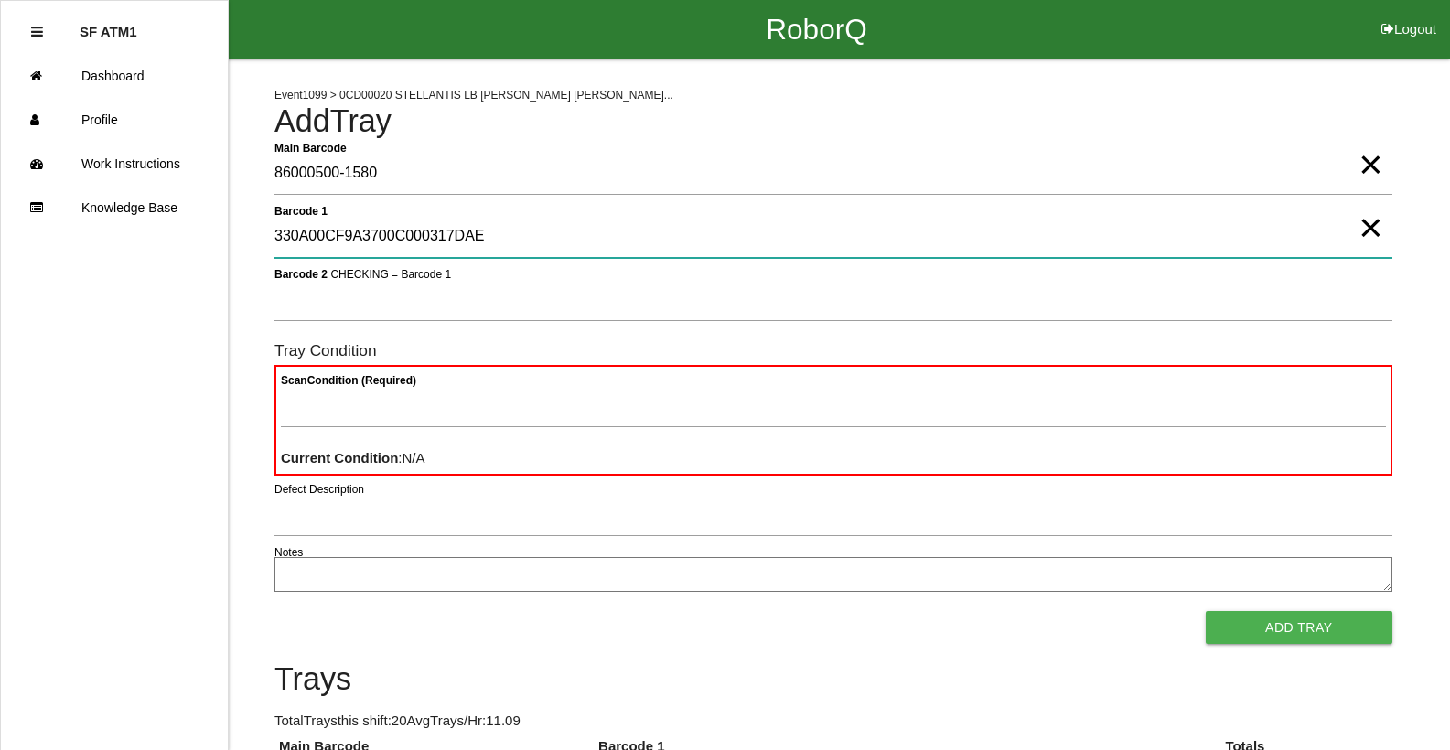
type 1 "330A00CF9A3700C000317DAE"
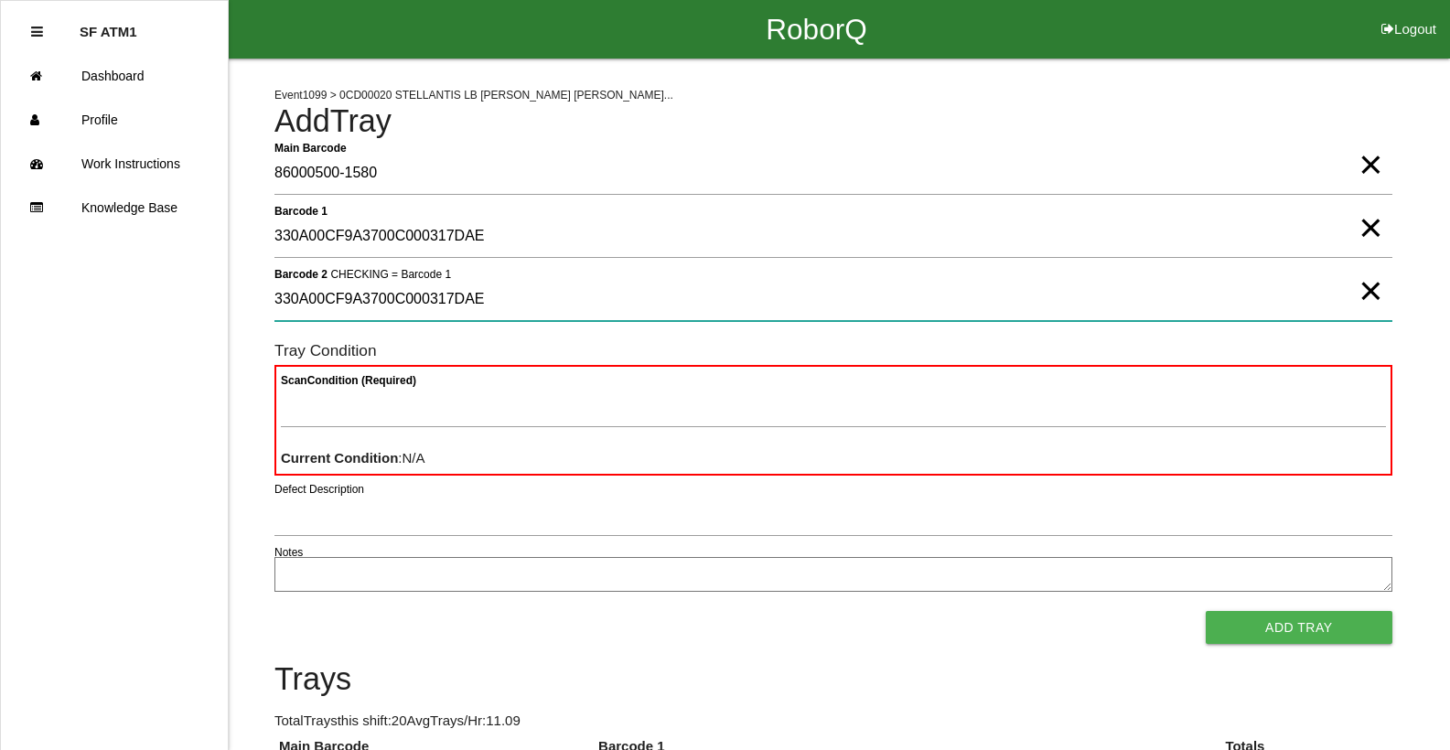
type 2 "330A00CF9A3700C000317DAE"
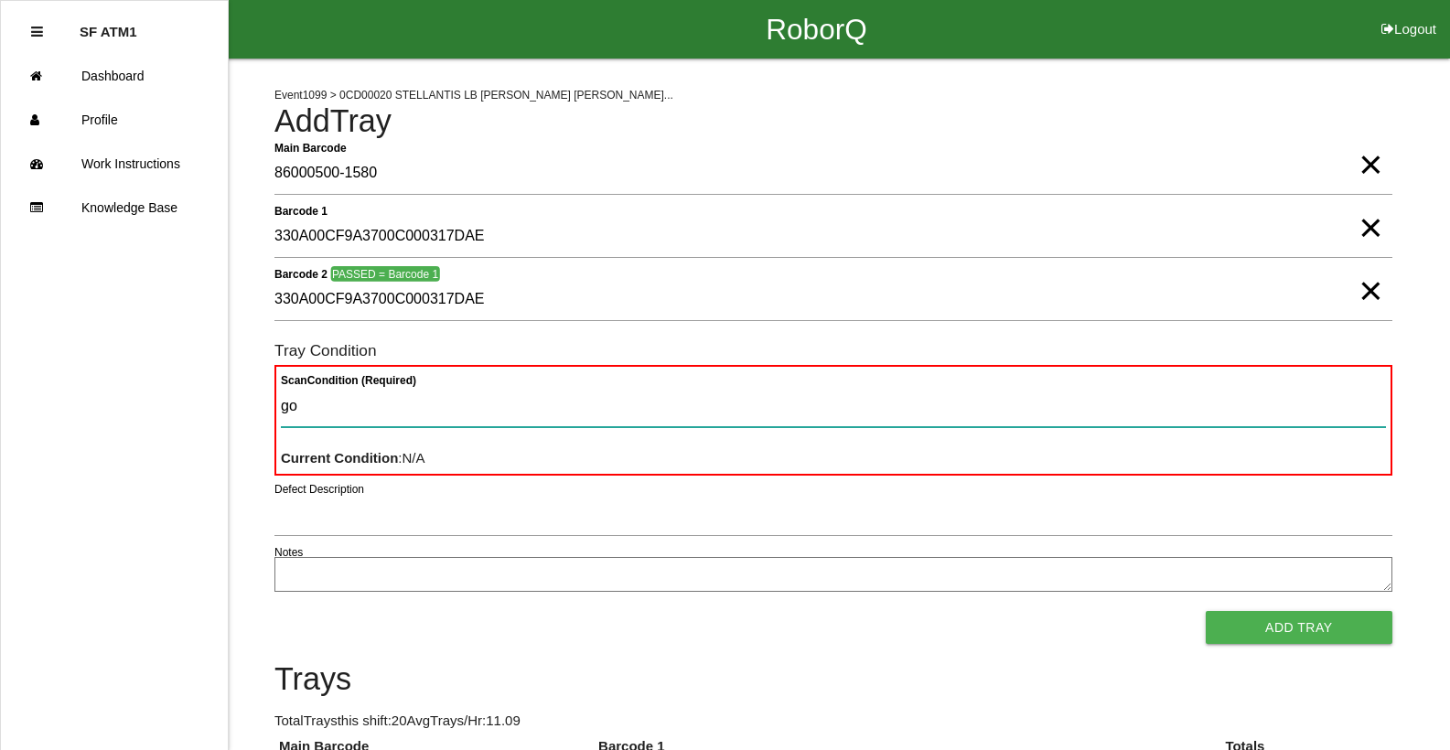
type Condition "goo"
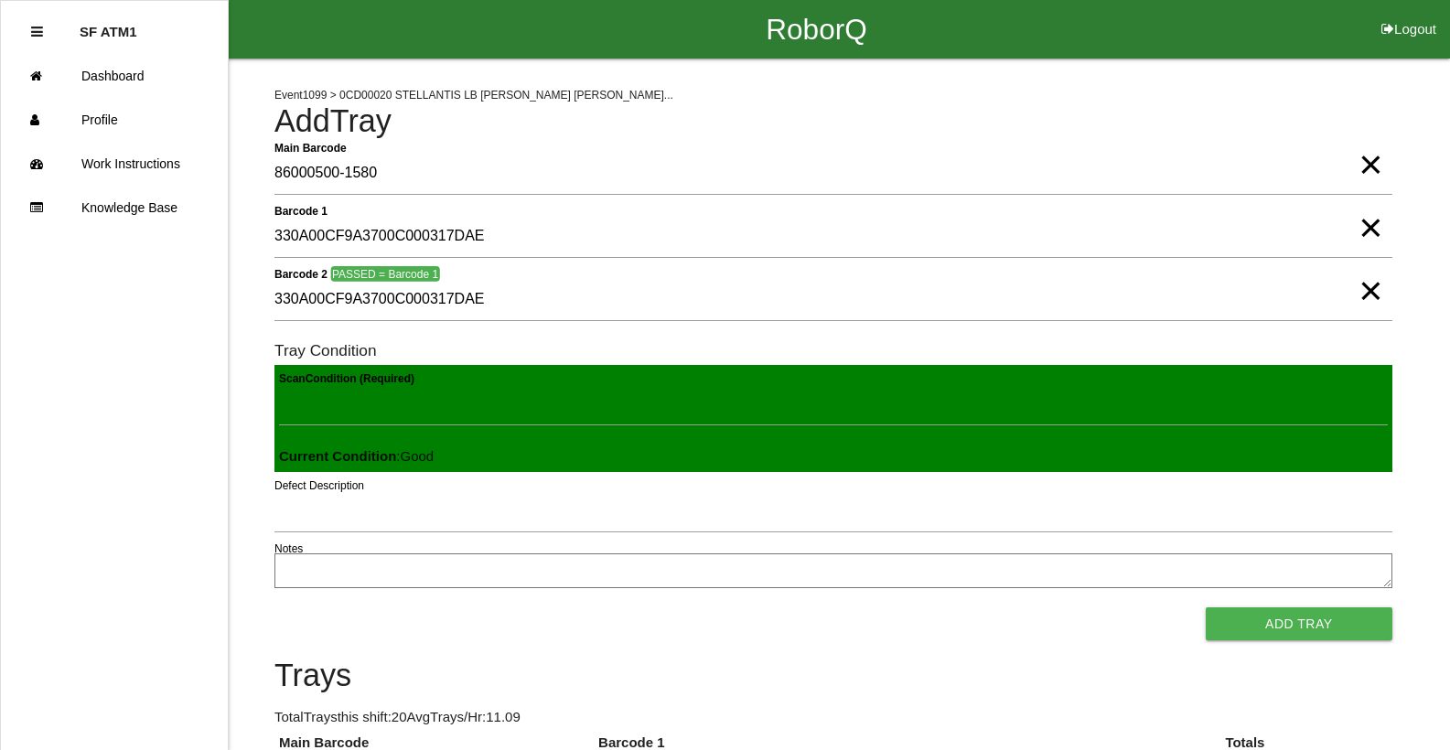
click at [1206, 607] on button "Add Tray" at bounding box center [1299, 623] width 187 height 33
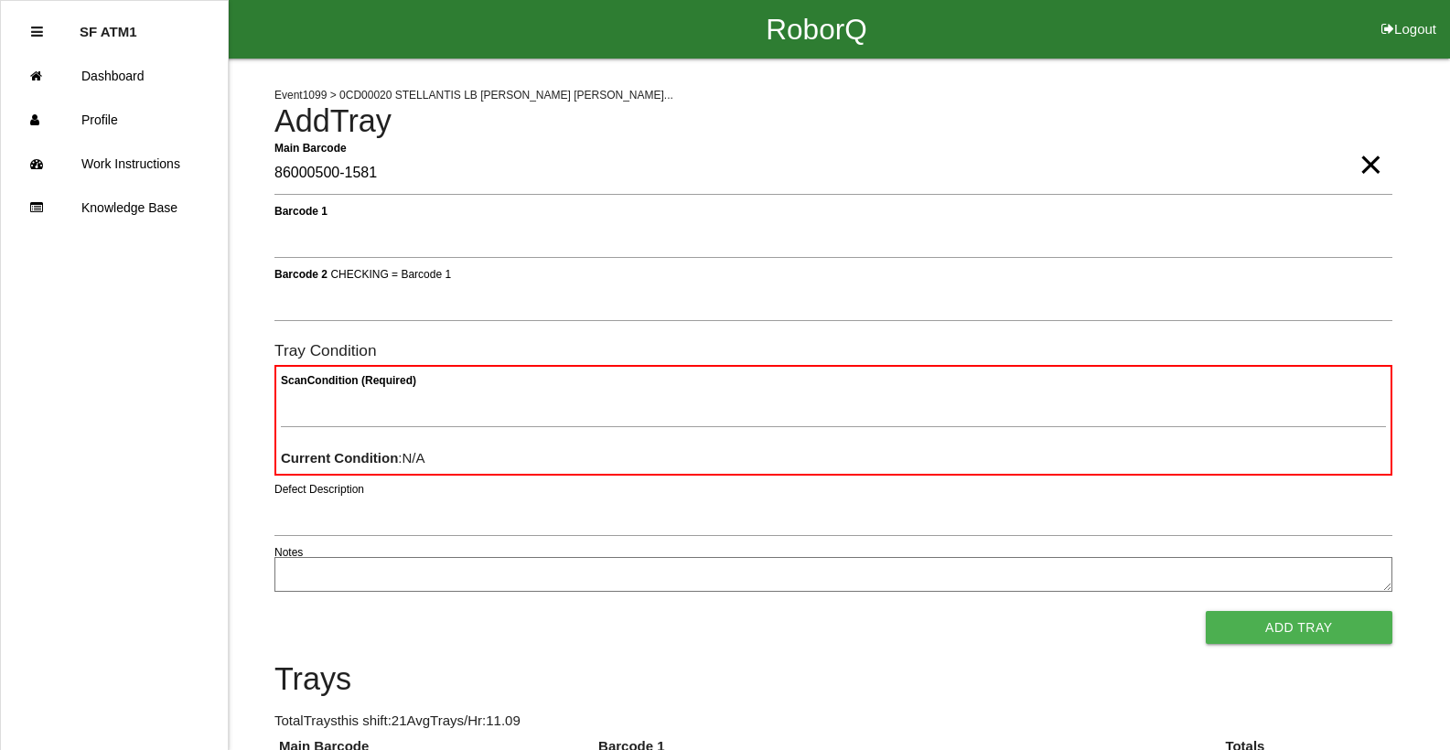
type Barcode "86000500-1581"
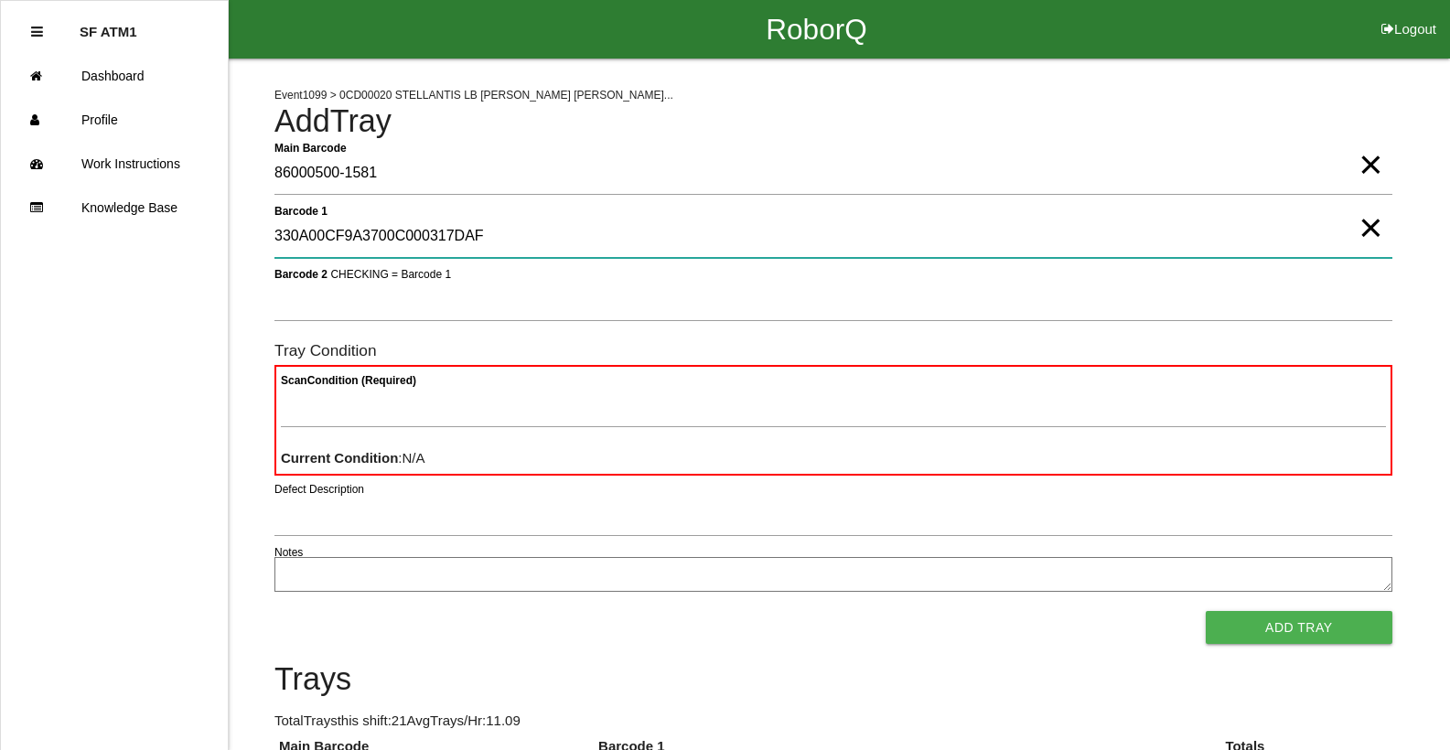
type 1 "330A00CF9A3700C000317DAF"
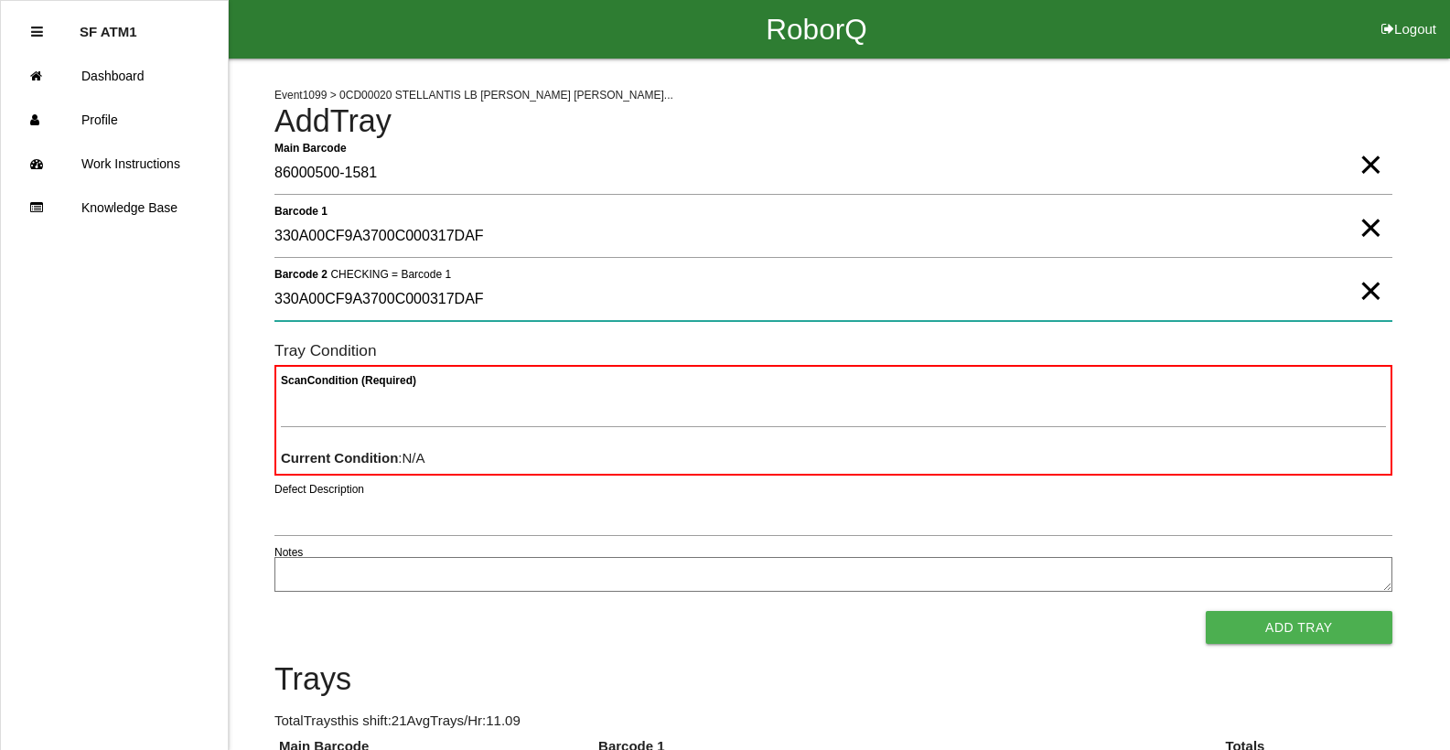
type 2 "330A00CF9A3700C000317DAF"
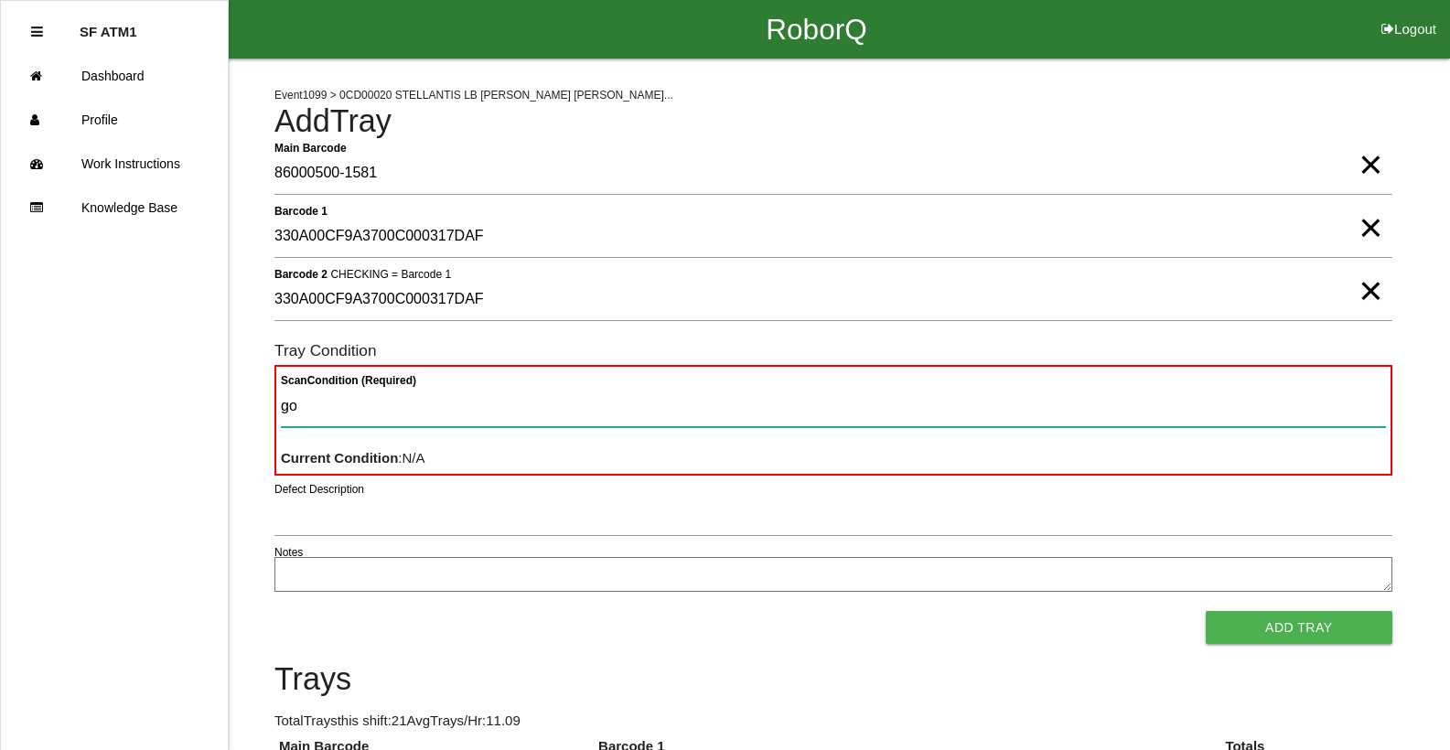
type Condition "goo"
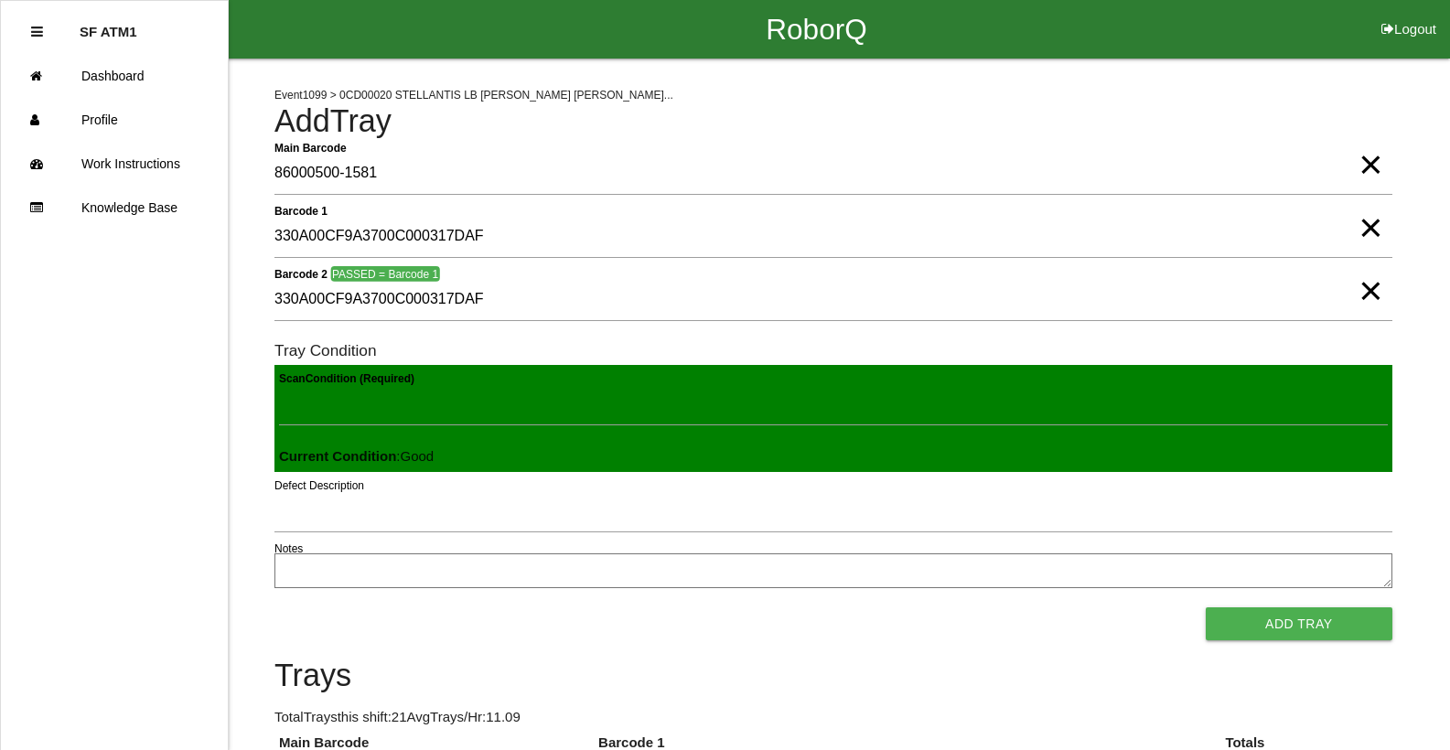
click at [1206, 607] on button "Add Tray" at bounding box center [1299, 623] width 187 height 33
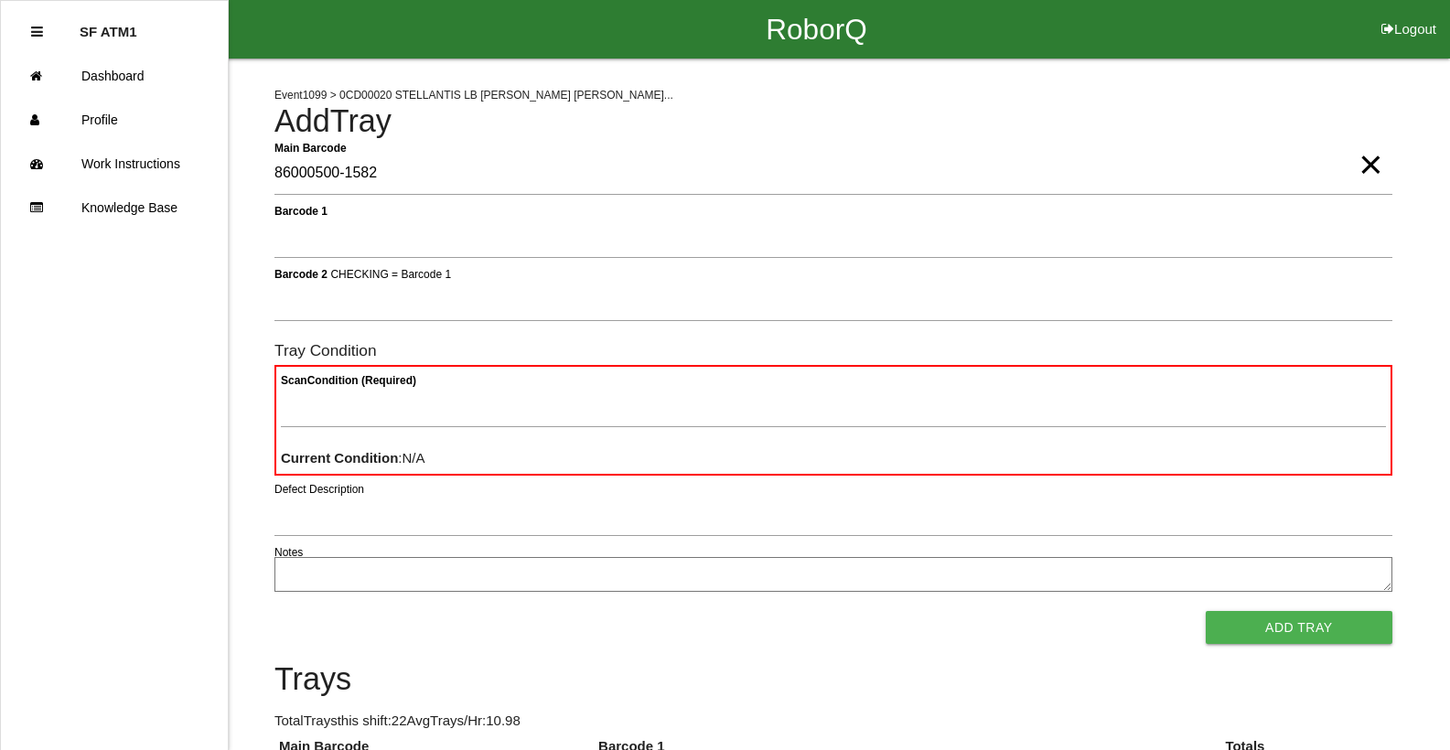
type Barcode "86000500-1582"
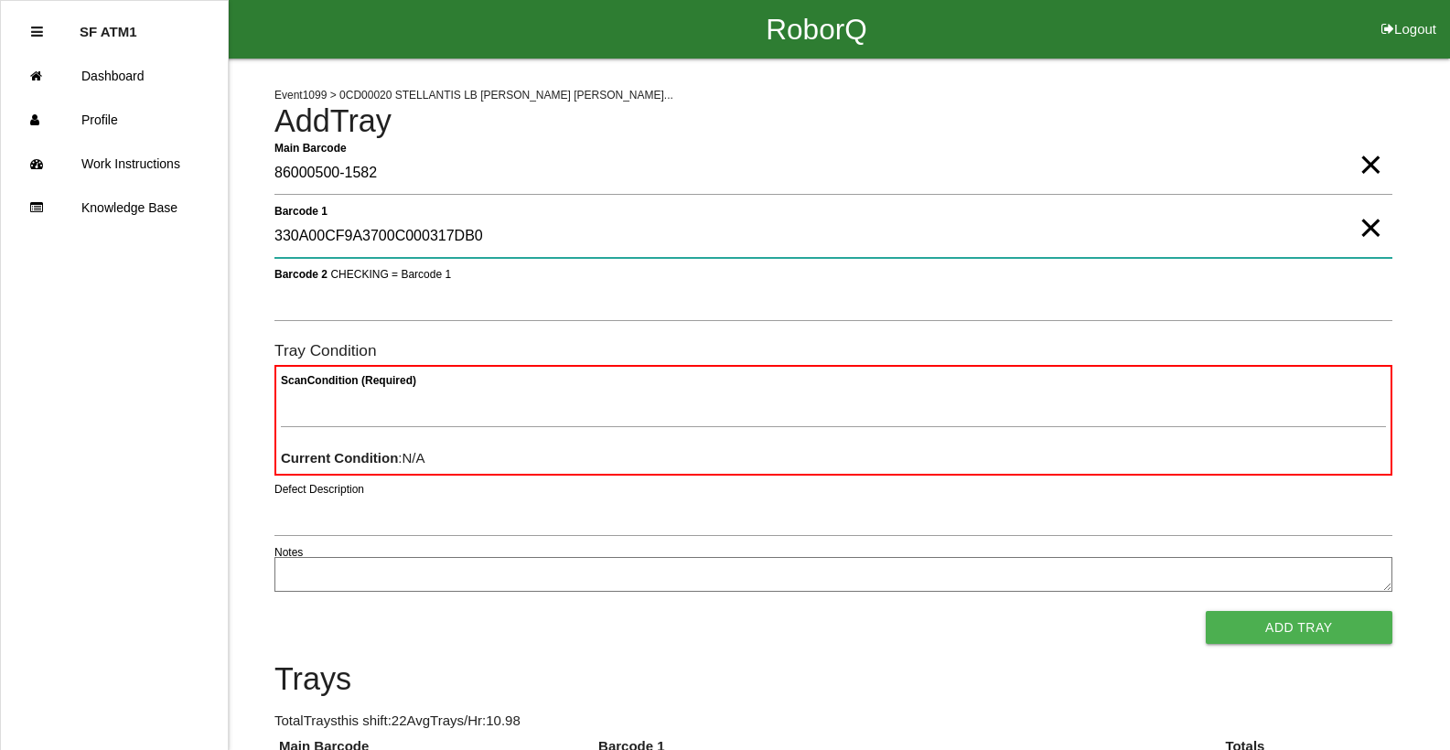
type 1 "330A00CF9A3700C000317DB0"
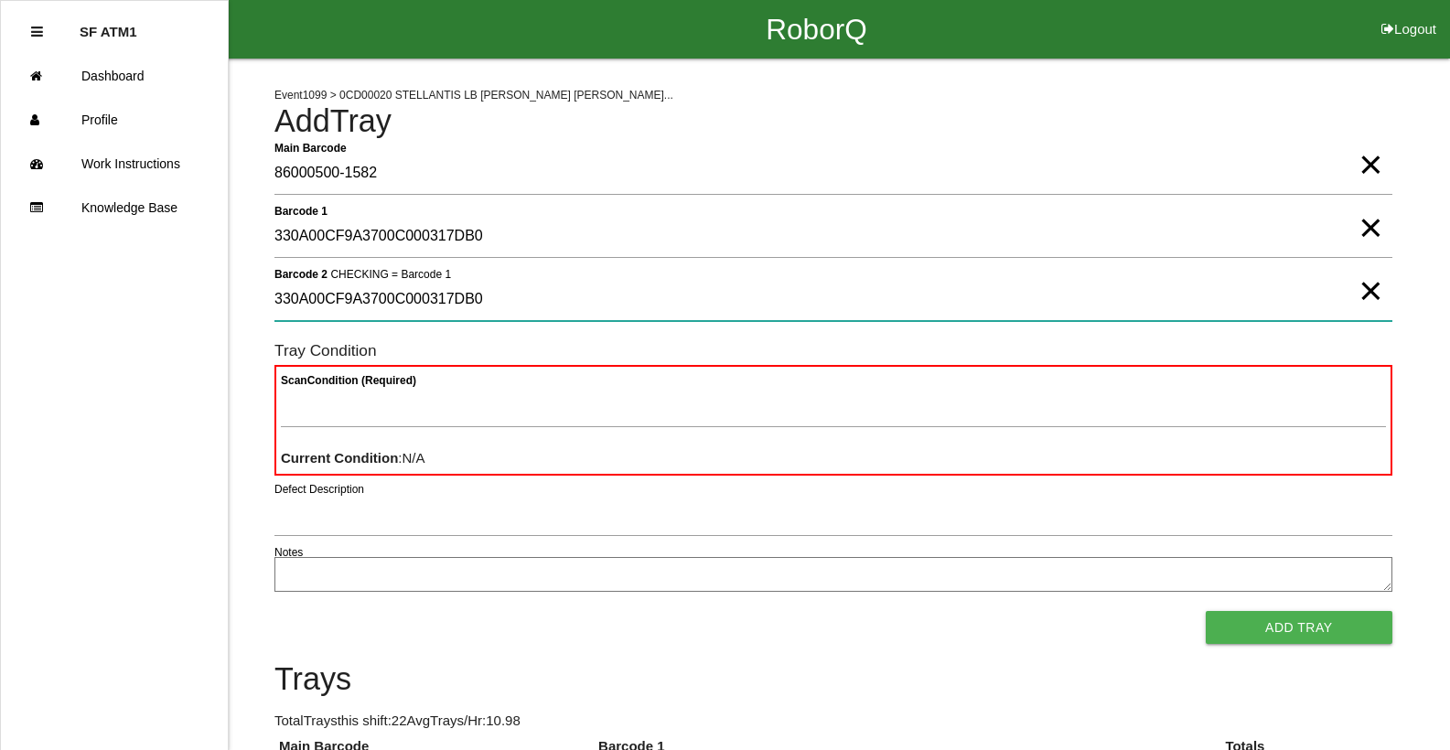
type 2 "330A00CF9A3700C000317DB0"
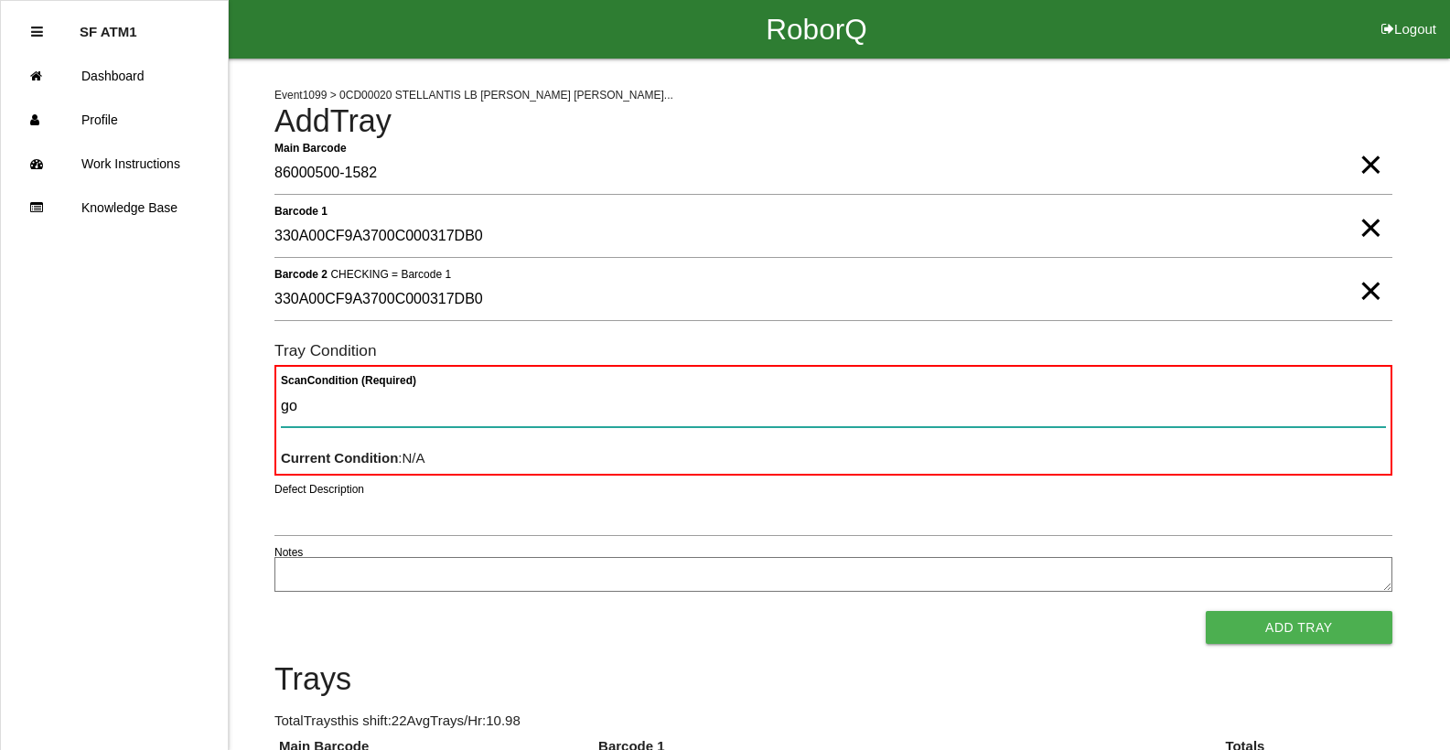
type Condition "goo"
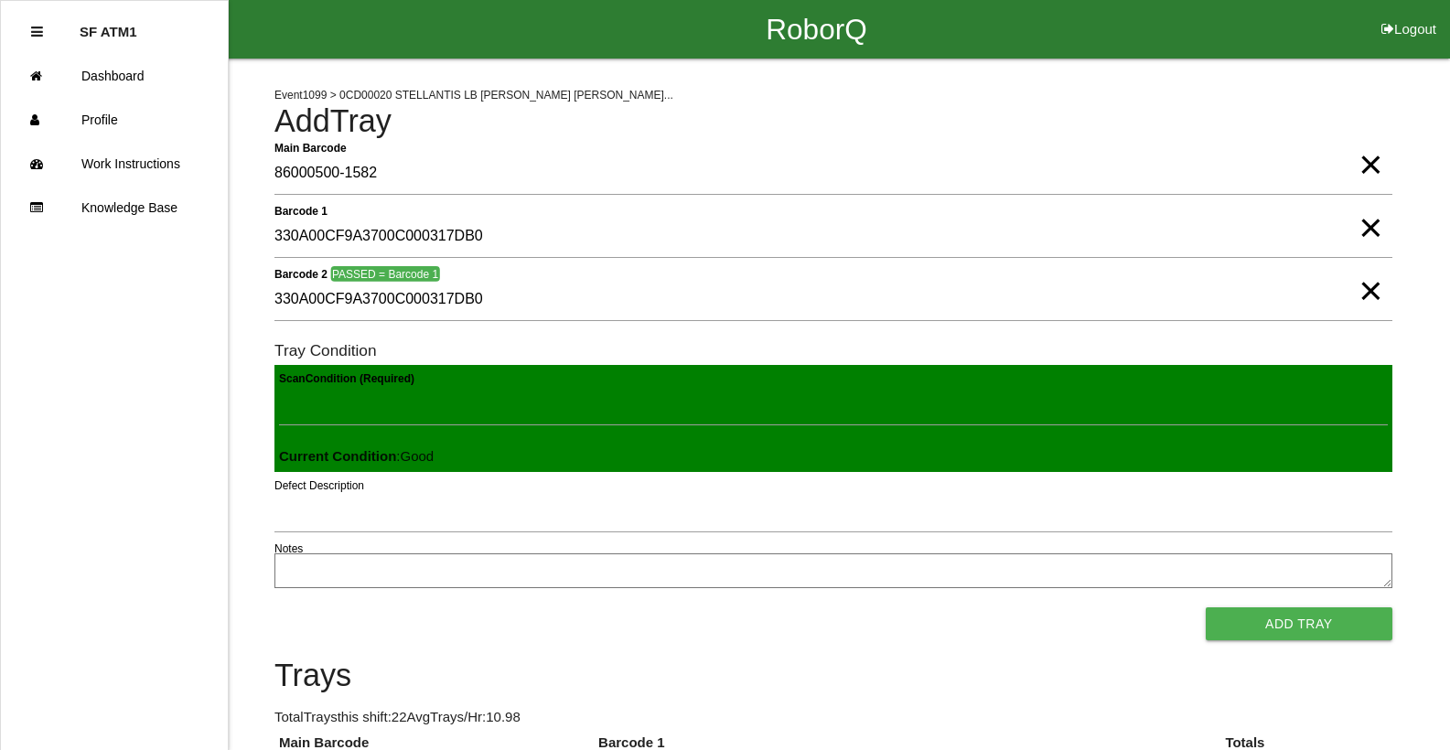
click at [1206, 607] on button "Add Tray" at bounding box center [1299, 623] width 187 height 33
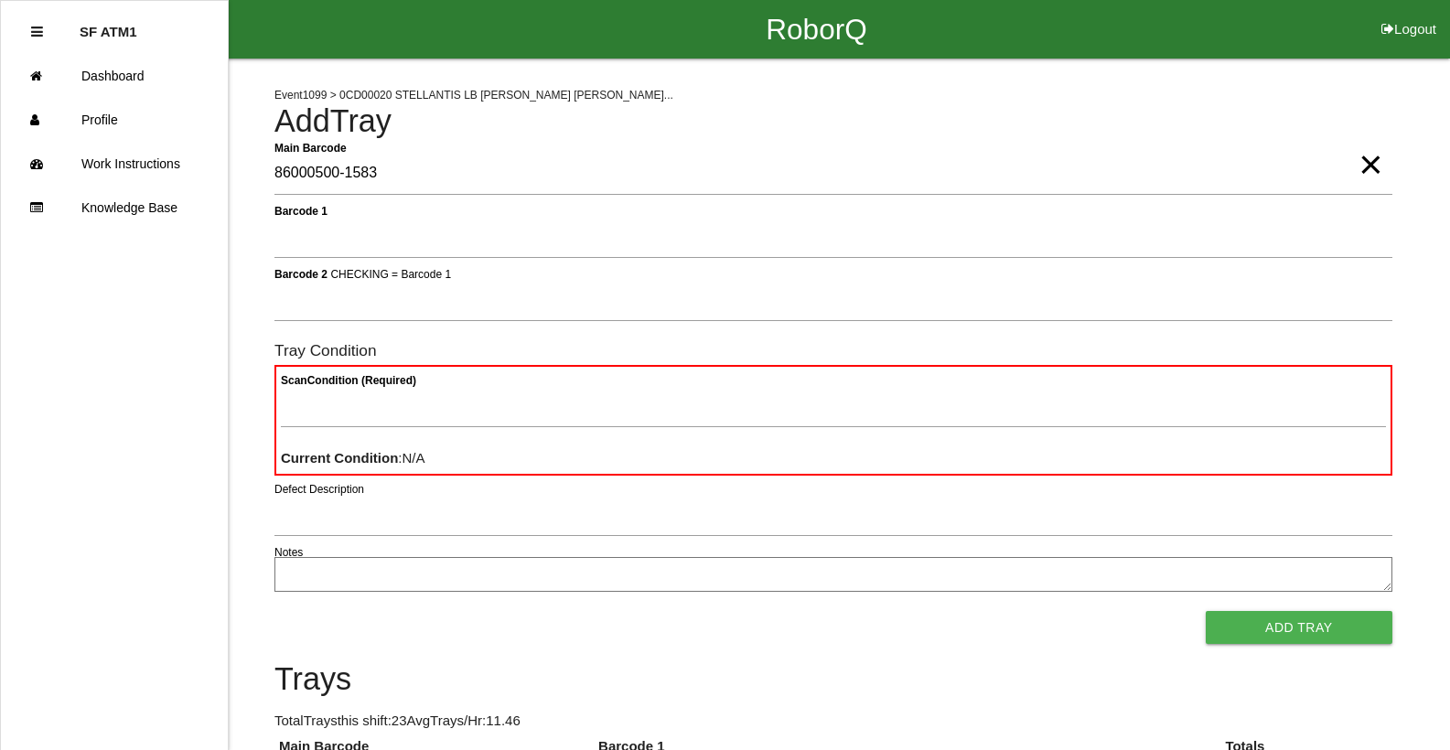
type Barcode "86000500-1583"
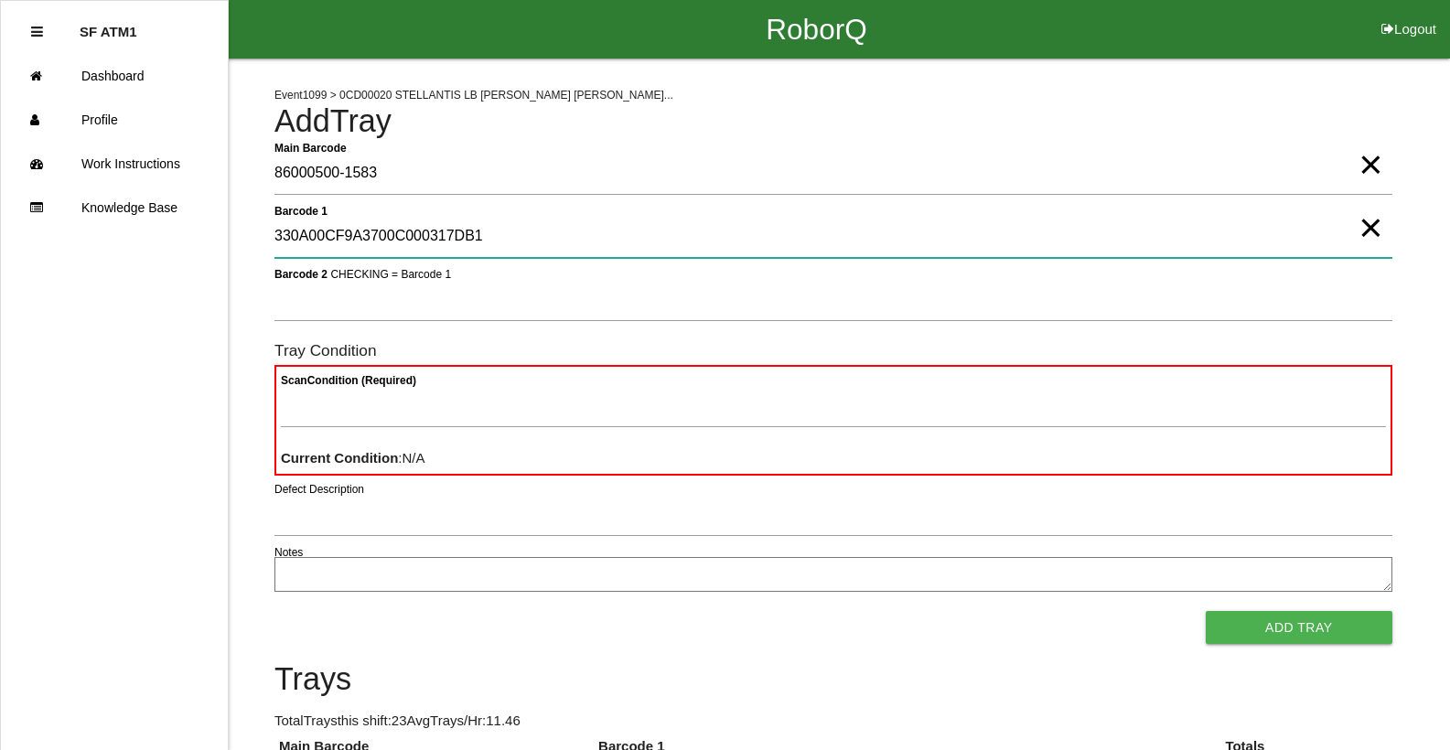
type 1 "330A00CF9A3700C000317DB1"
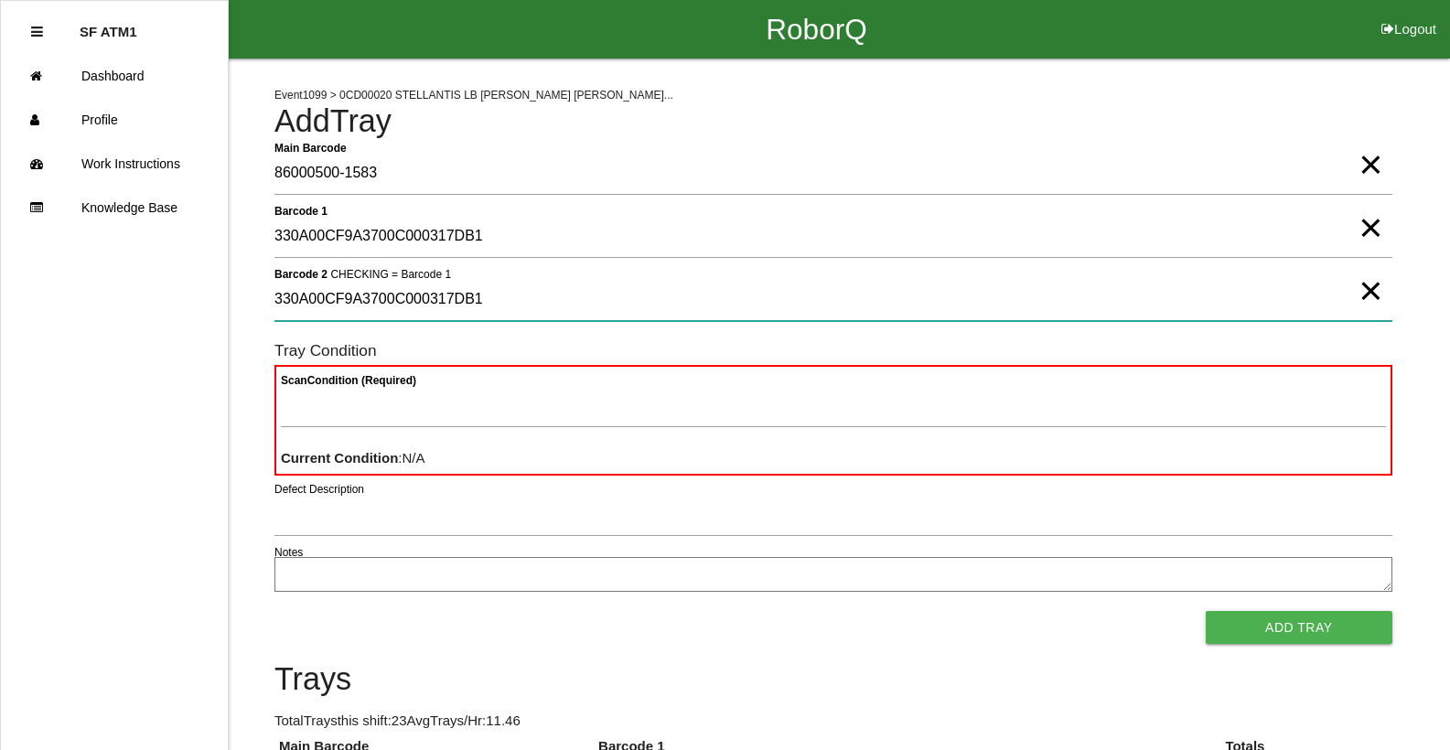
type 2 "330A00CF9A3700C000317DB1"
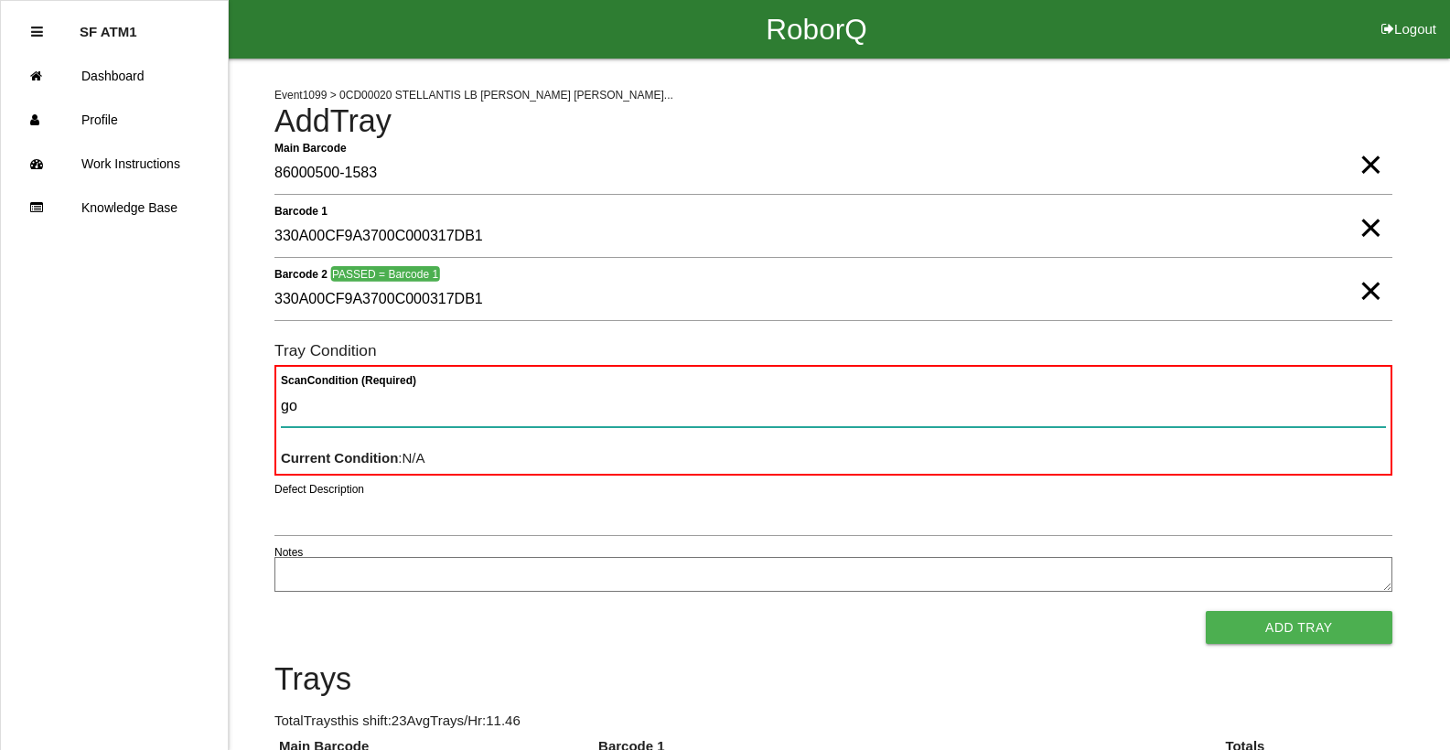
type Condition "goo"
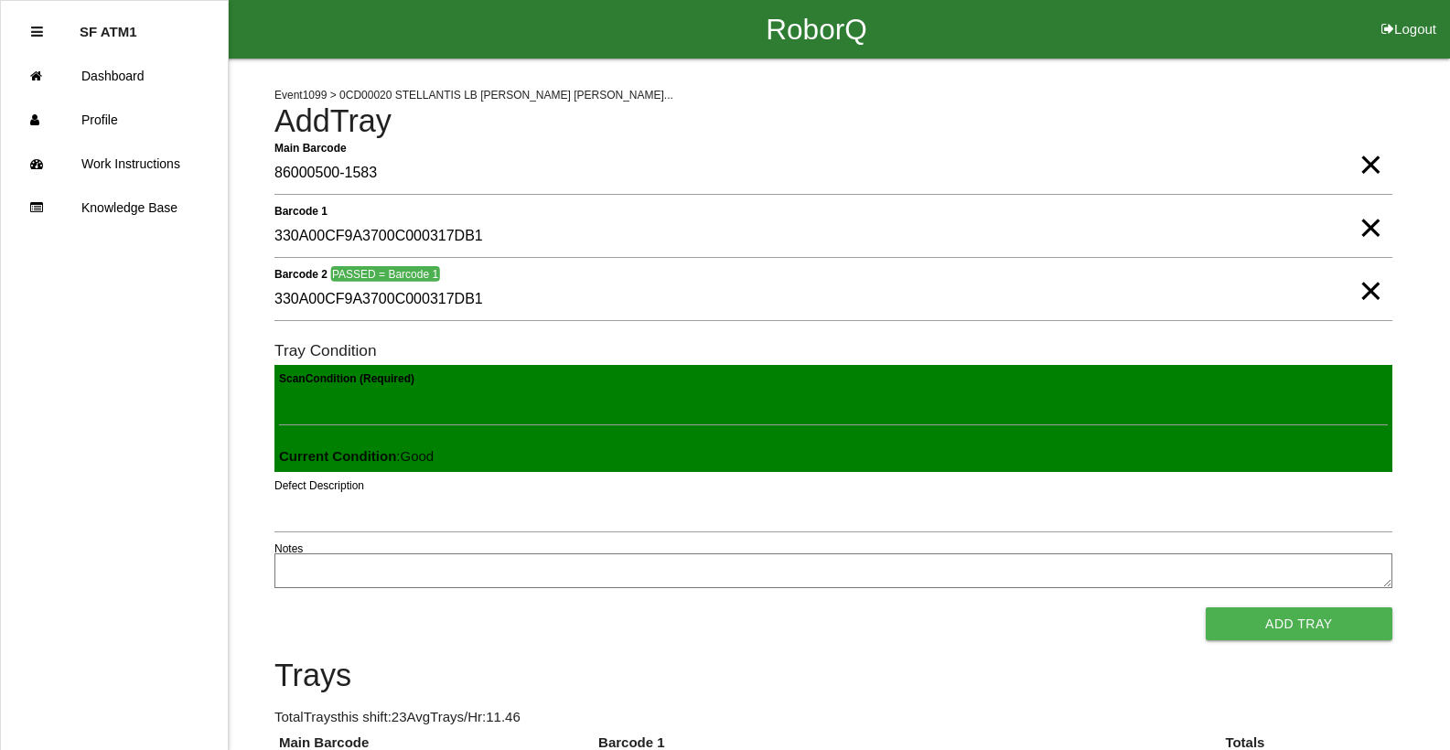
click at [1206, 607] on button "Add Tray" at bounding box center [1299, 623] width 187 height 33
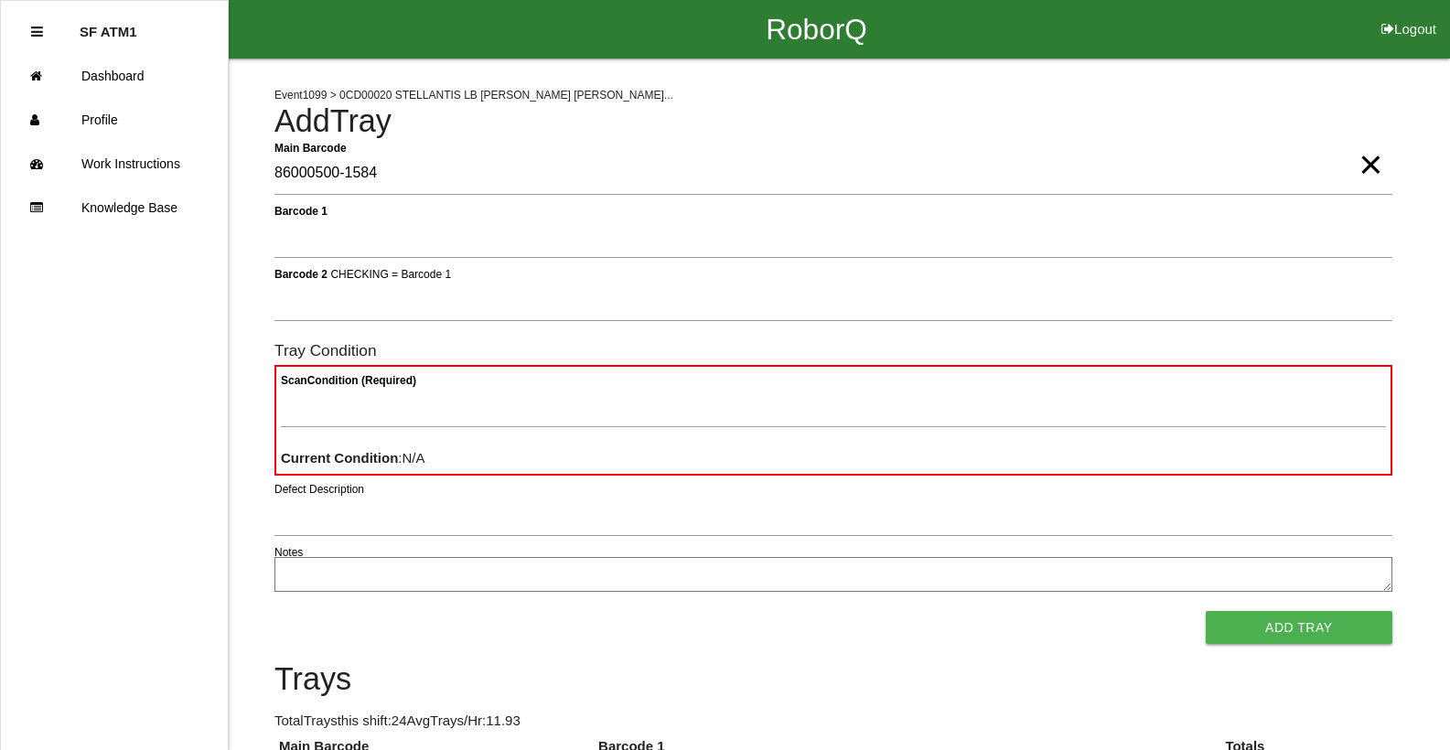
type Barcode "86000500-1584"
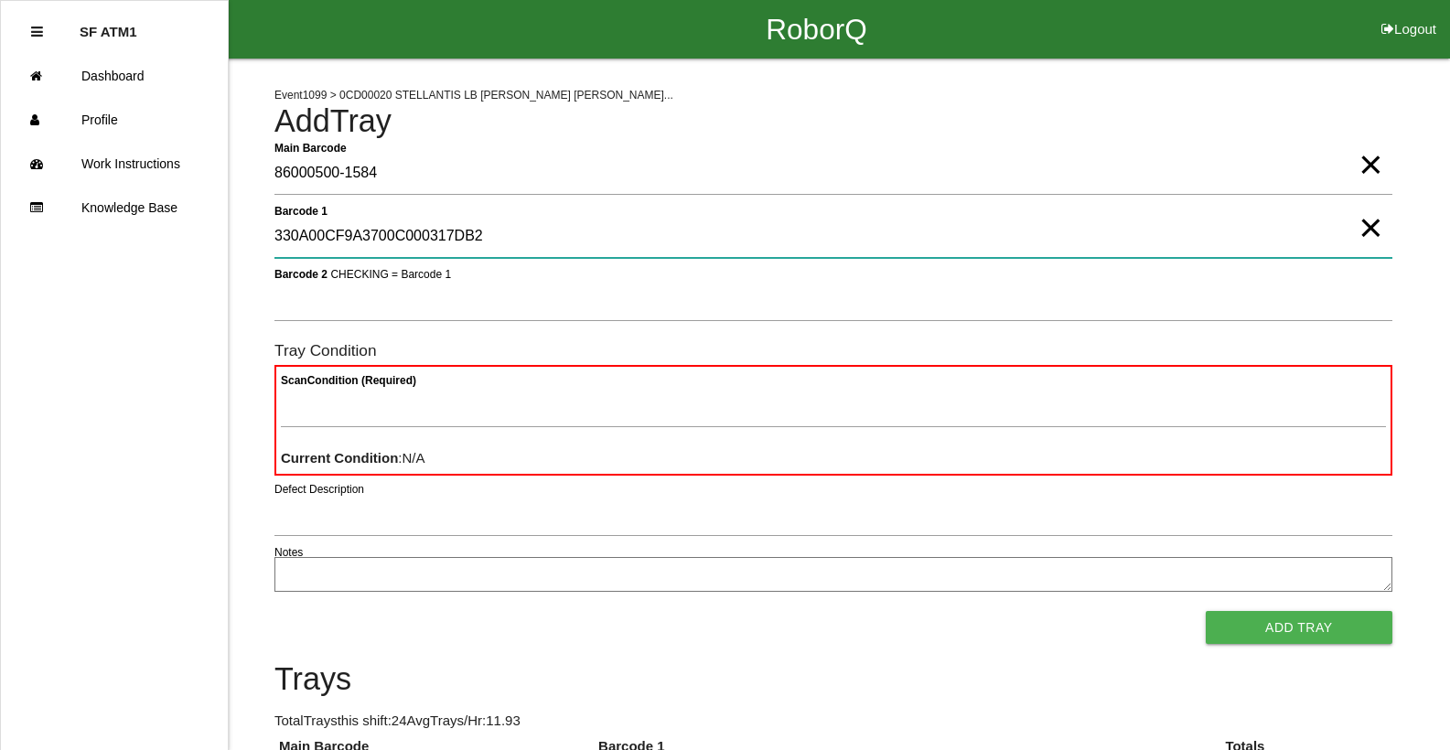
type 1 "330A00CF9A3700C000317DB2"
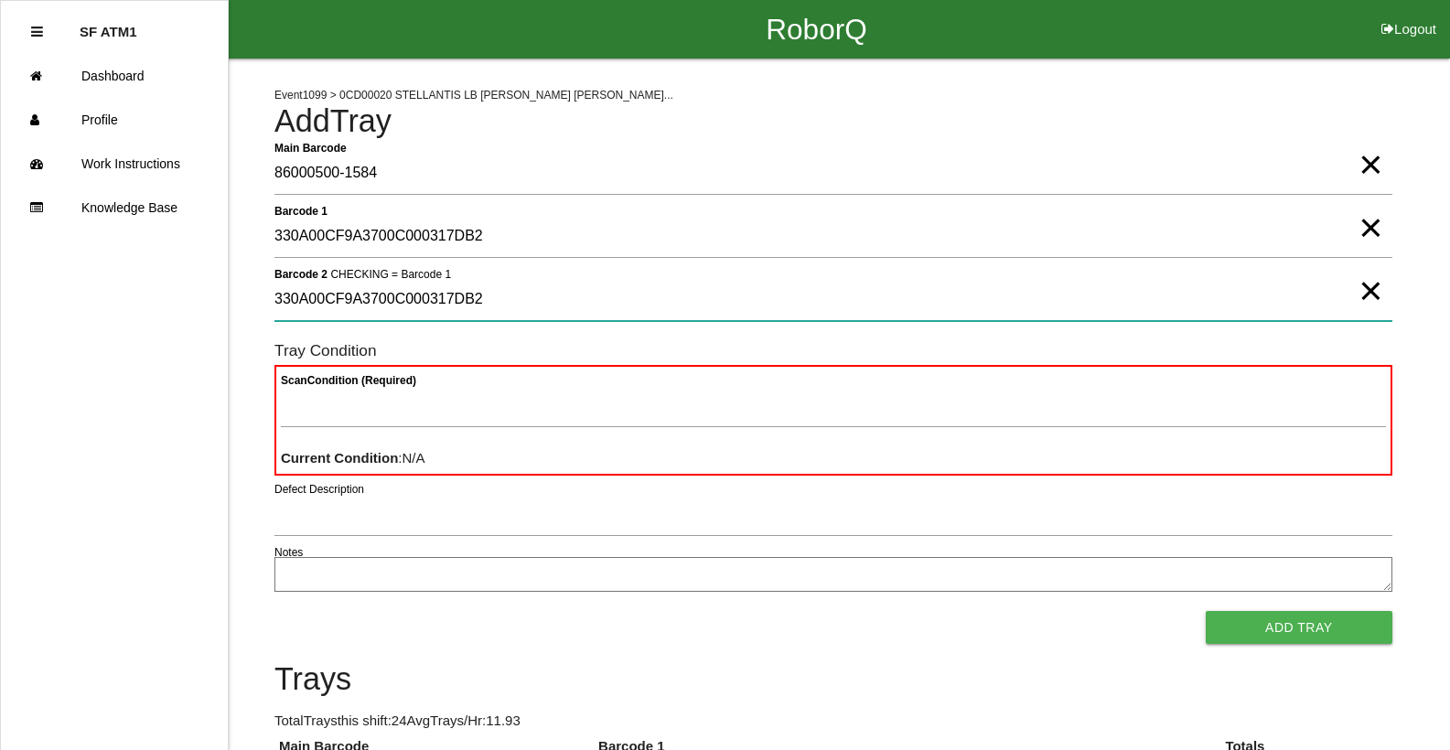
type 2 "330A00CF9A3700C000317DB2"
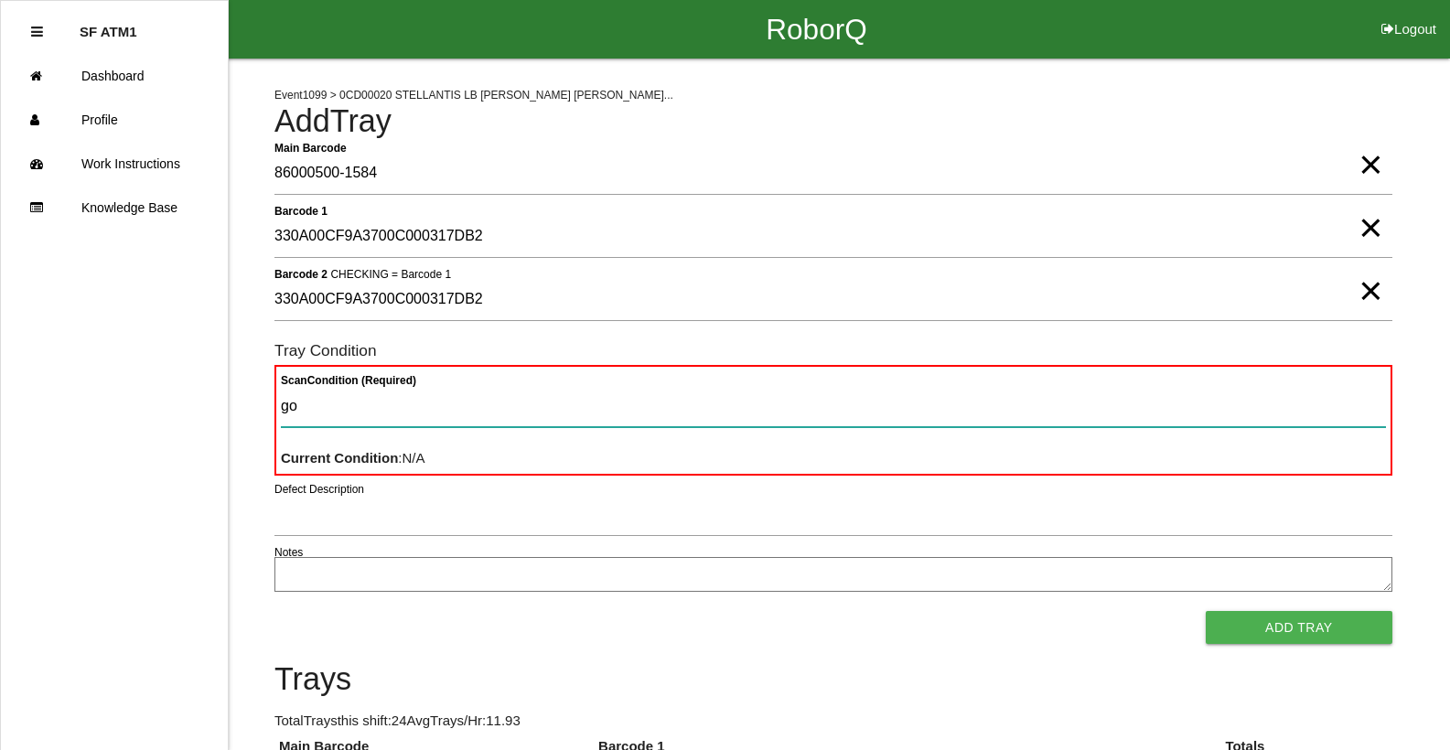
type Condition "goo"
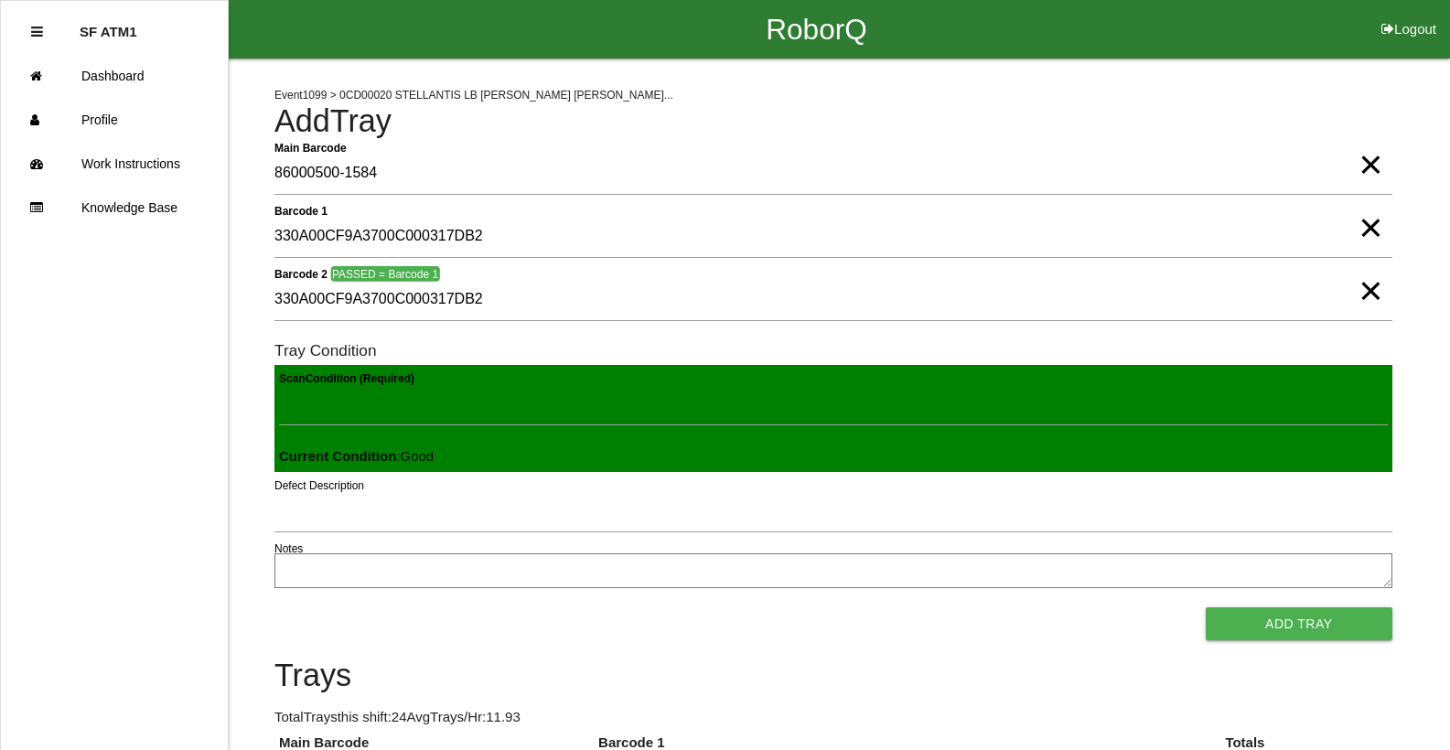
click at [1206, 607] on button "Add Tray" at bounding box center [1299, 623] width 187 height 33
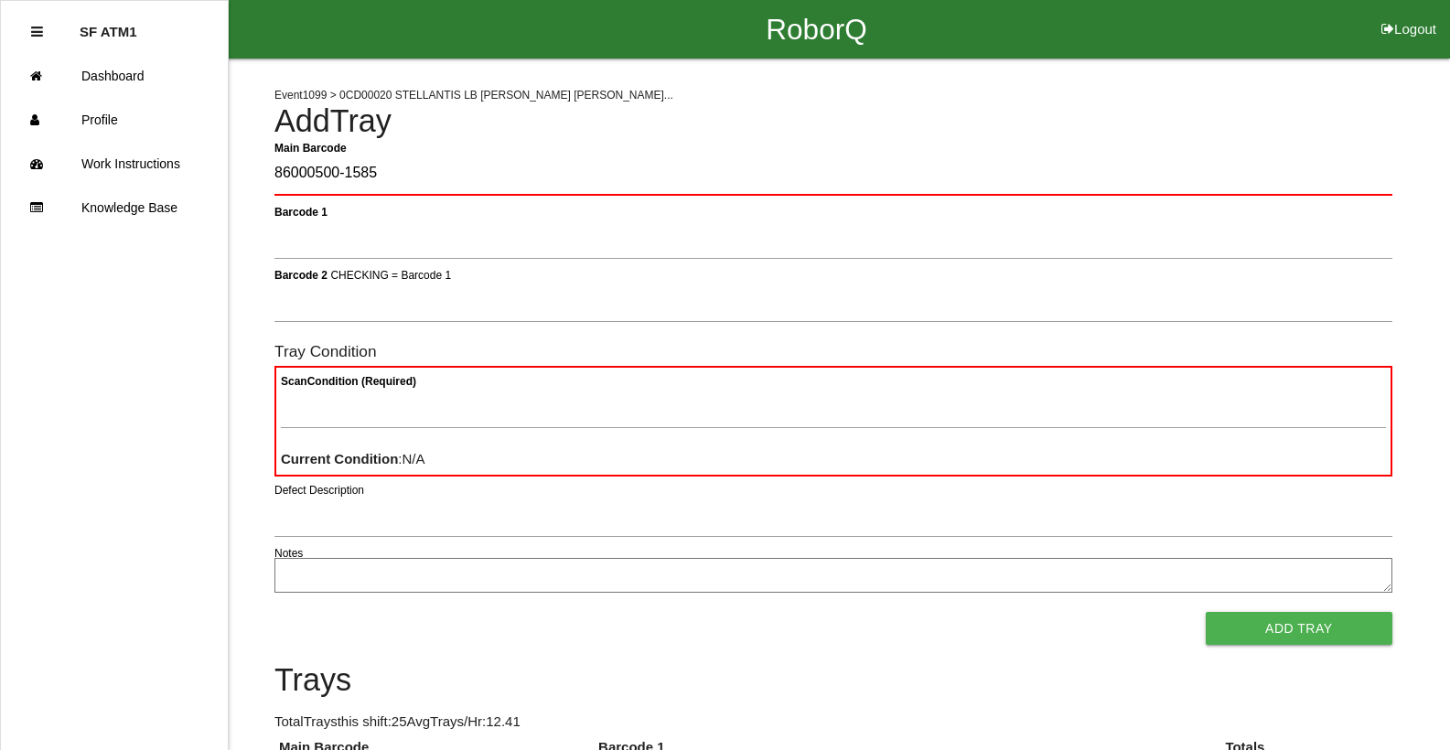
type Barcode "86000500-1585"
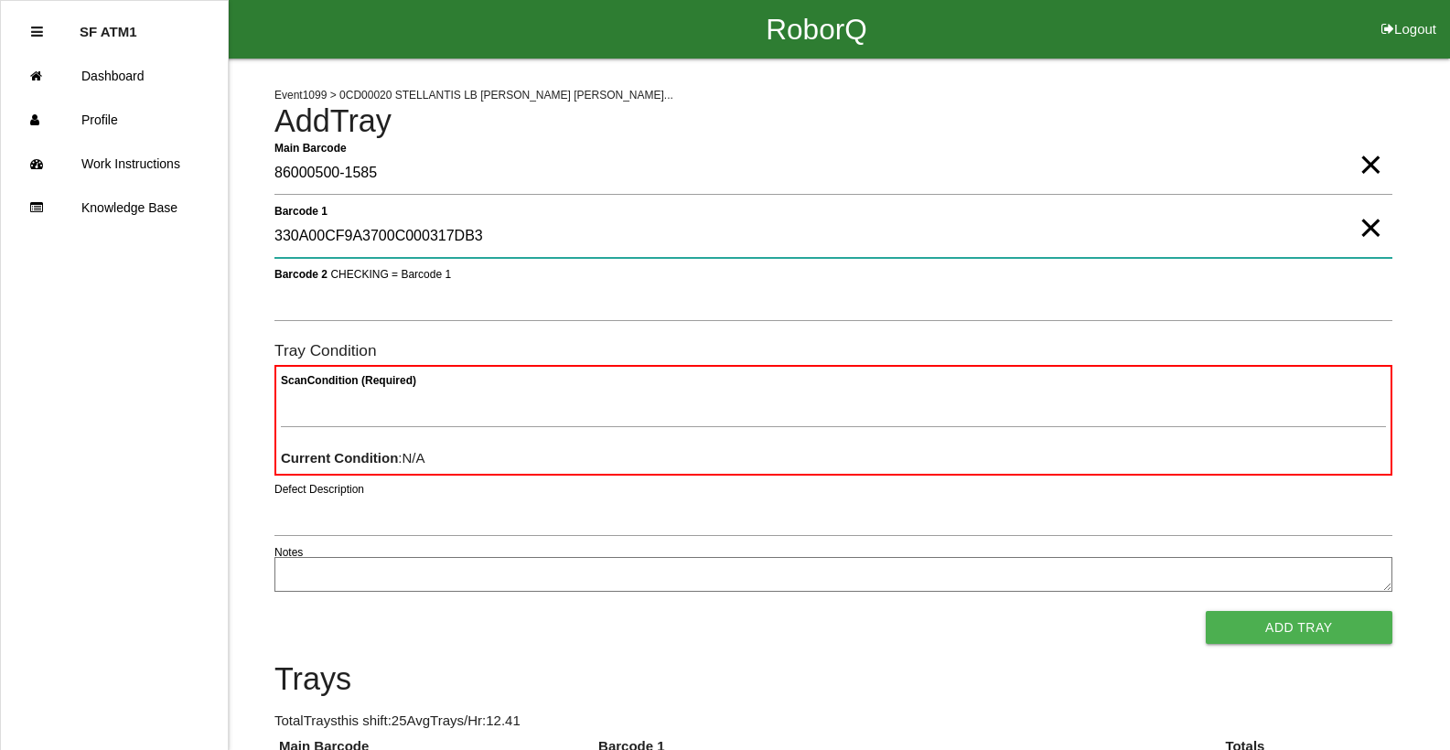
type 1 "330A00CF9A3700C000317DB3"
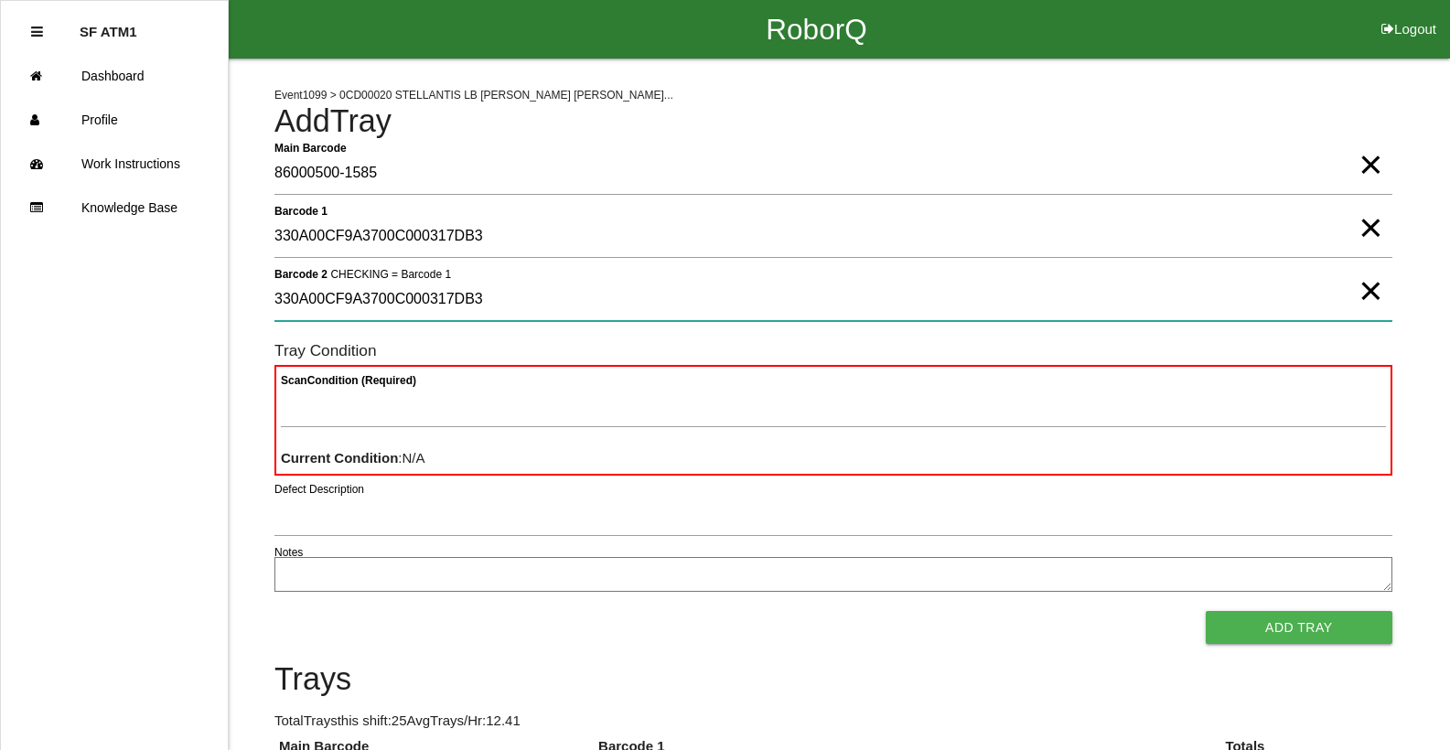
type 2 "330A00CF9A3700C000317DB3"
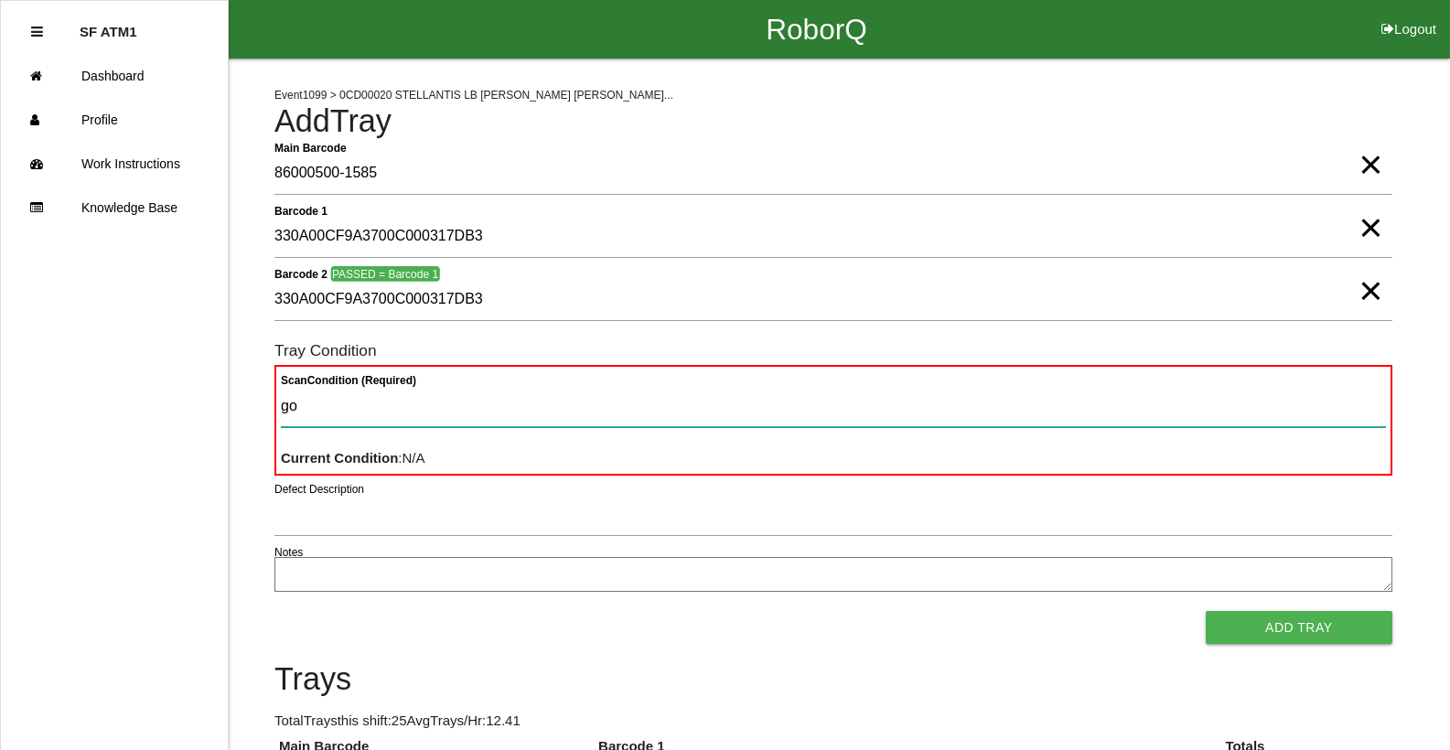
type Condition "goo"
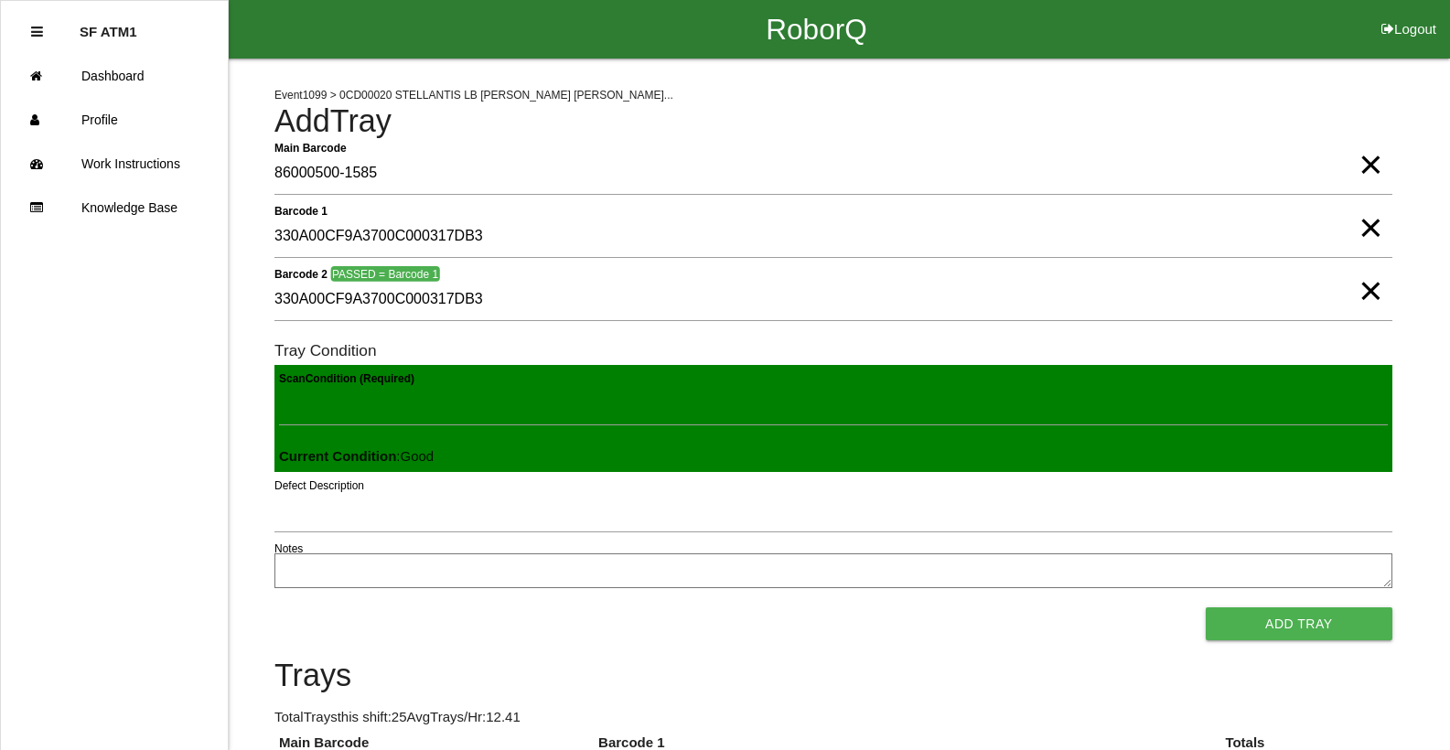
click at [1206, 607] on button "Add Tray" at bounding box center [1299, 623] width 187 height 33
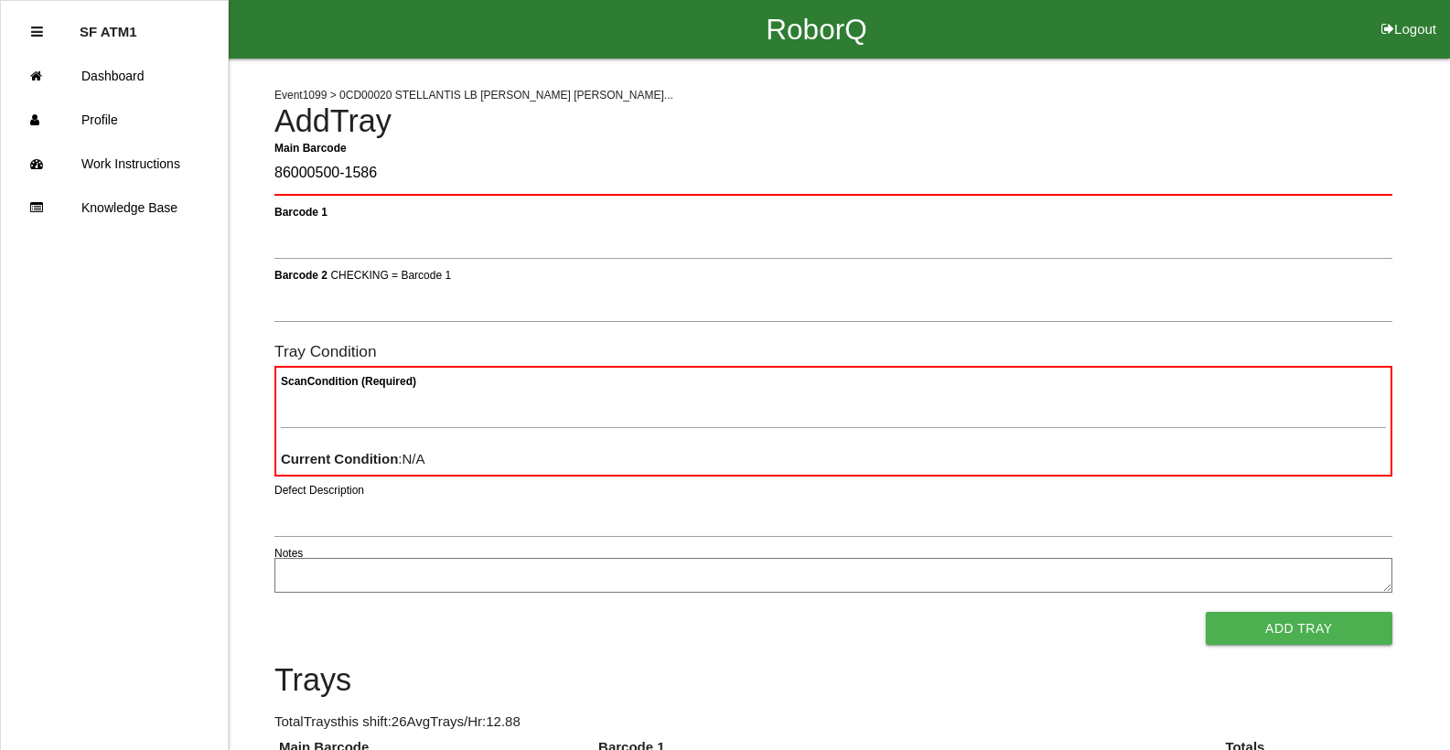
type Barcode "86000500-1586"
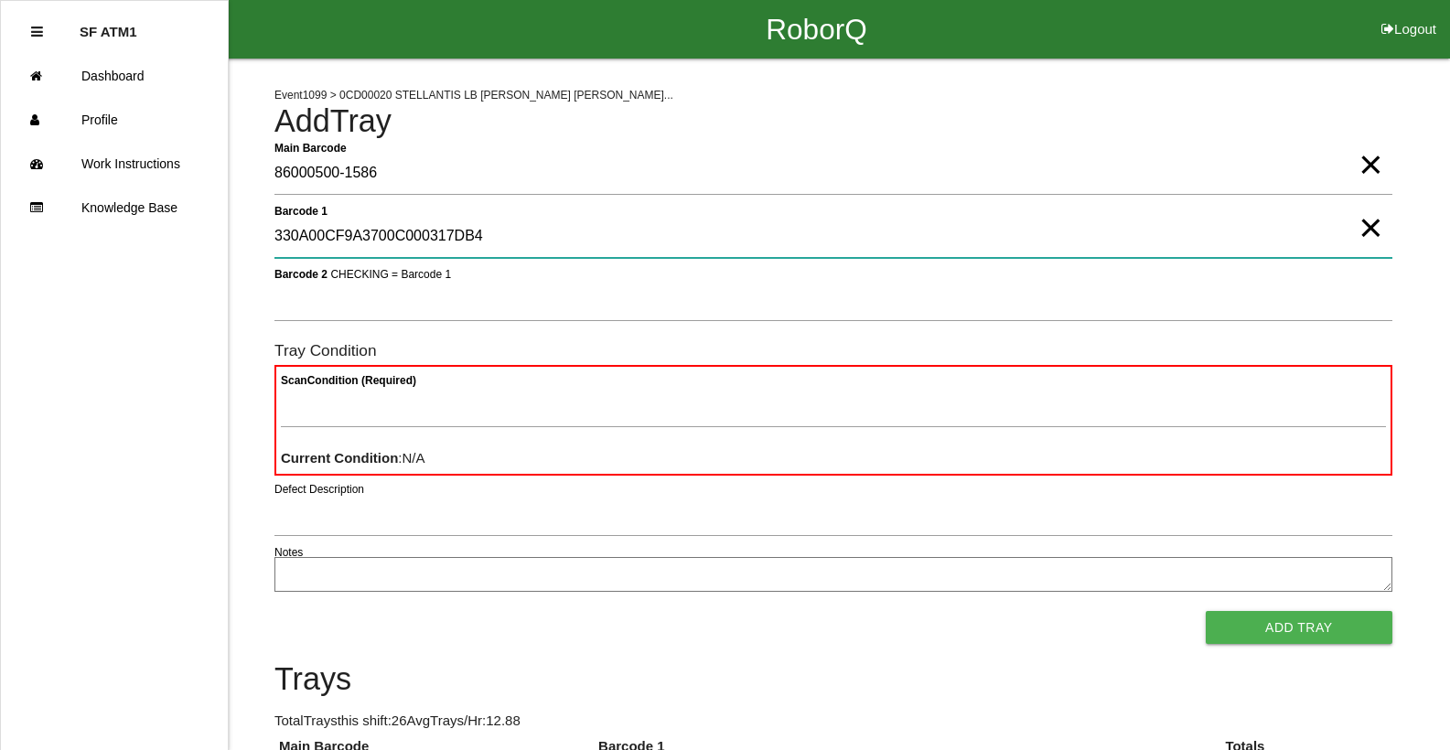
type 1 "330A00CF9A3700C000317DB4"
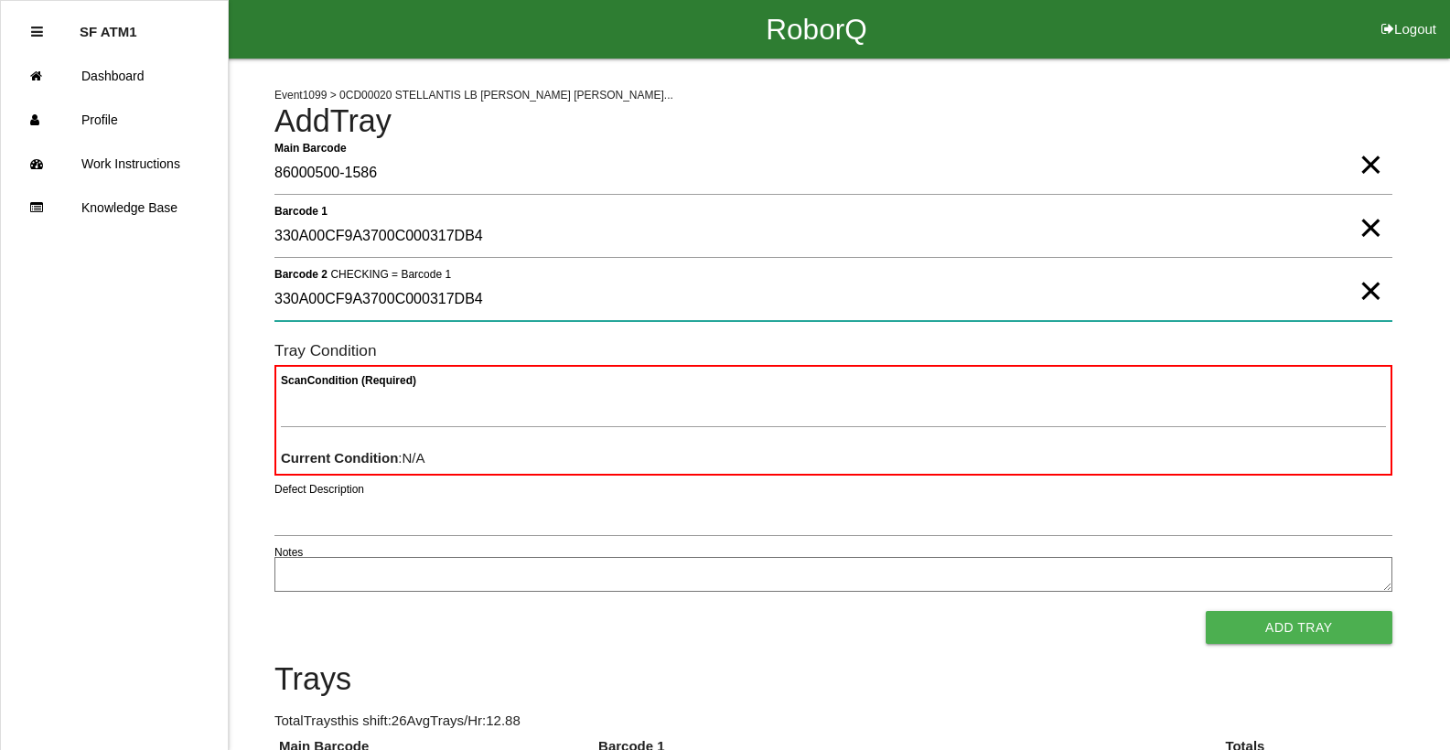
type 2 "330A00CF9A3700C000317DB4"
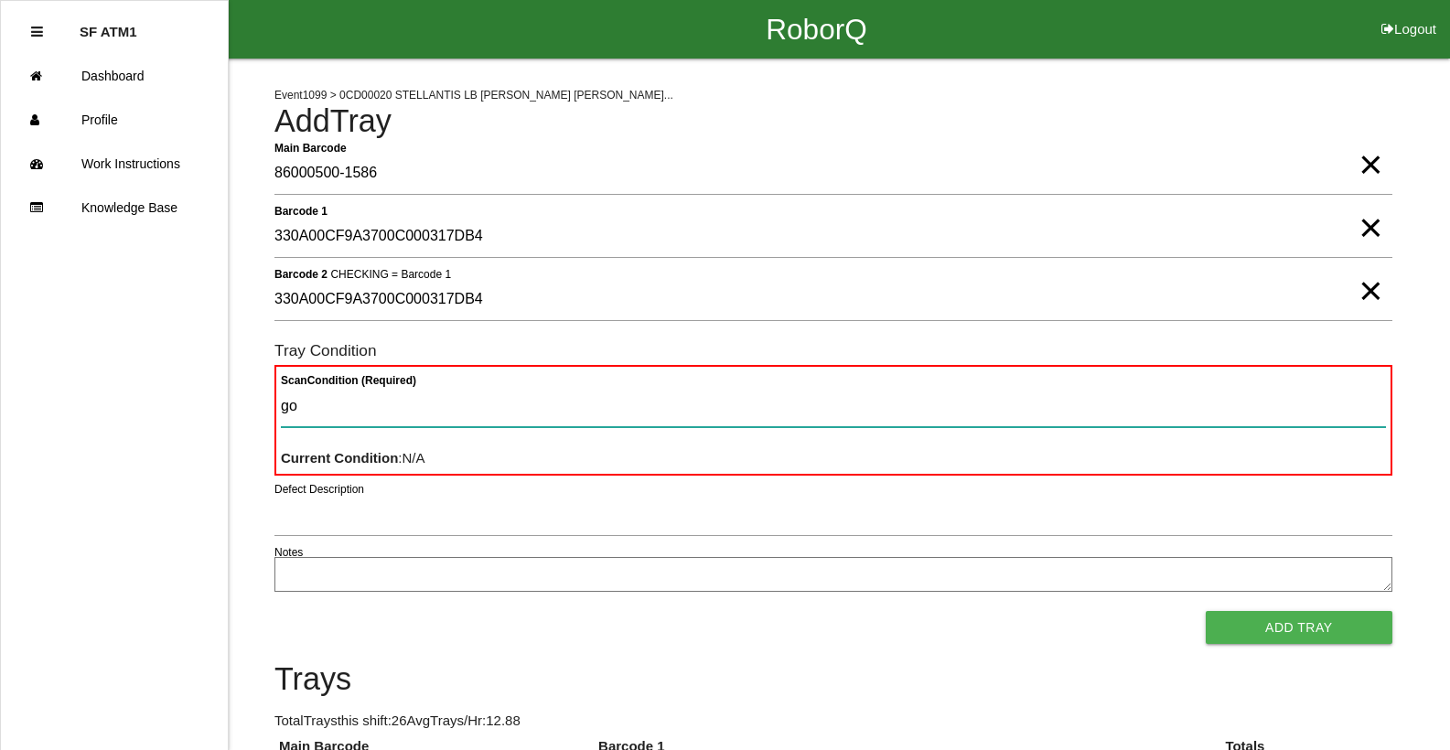
type Condition "goo"
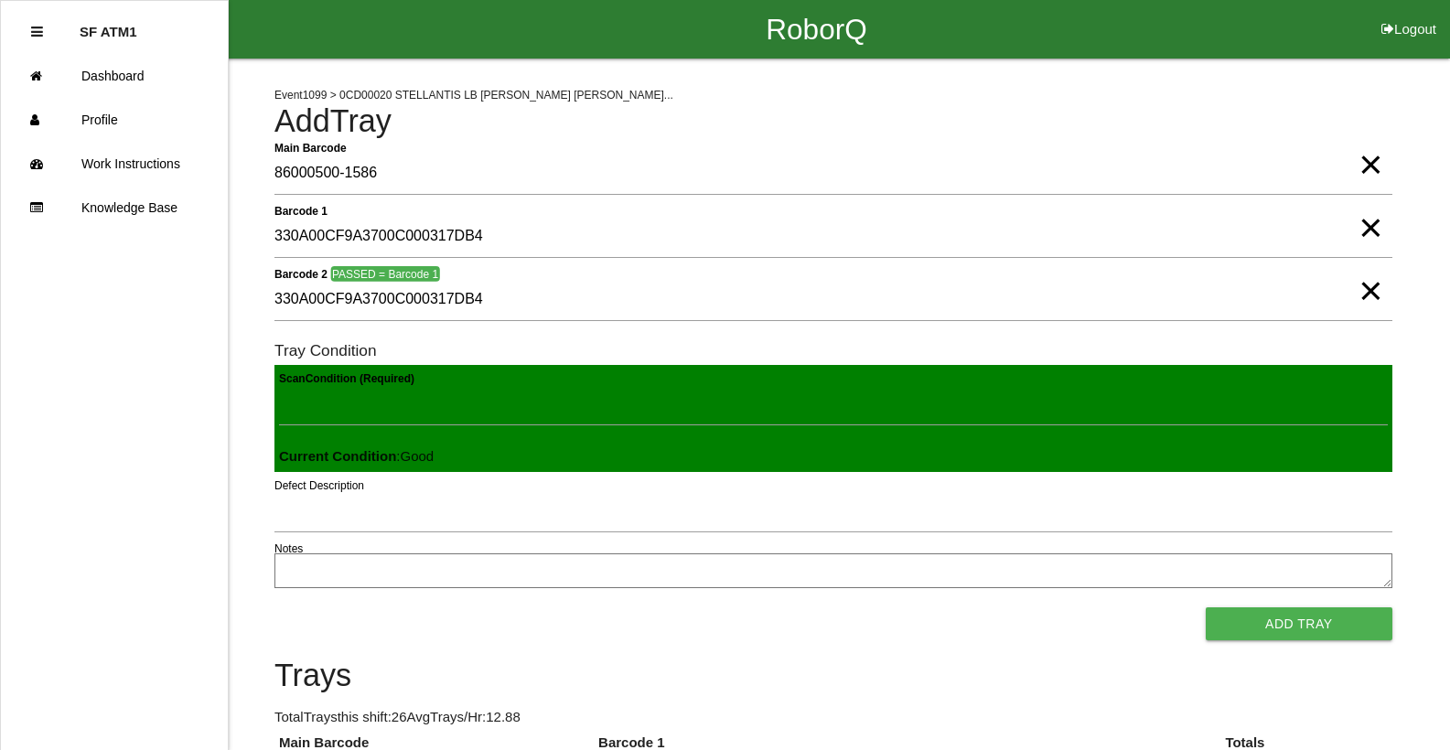
click at [1206, 607] on button "Add Tray" at bounding box center [1299, 623] width 187 height 33
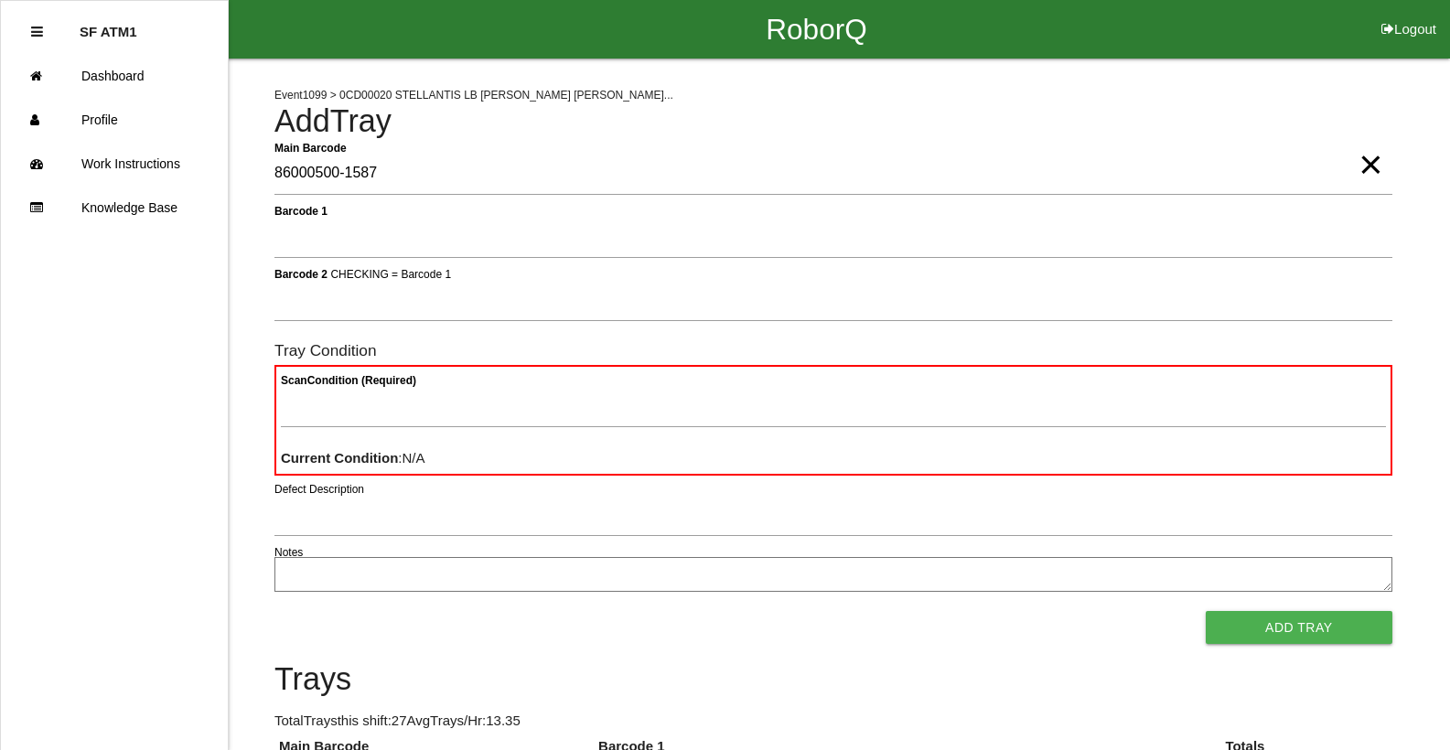
type Barcode "86000500-1587"
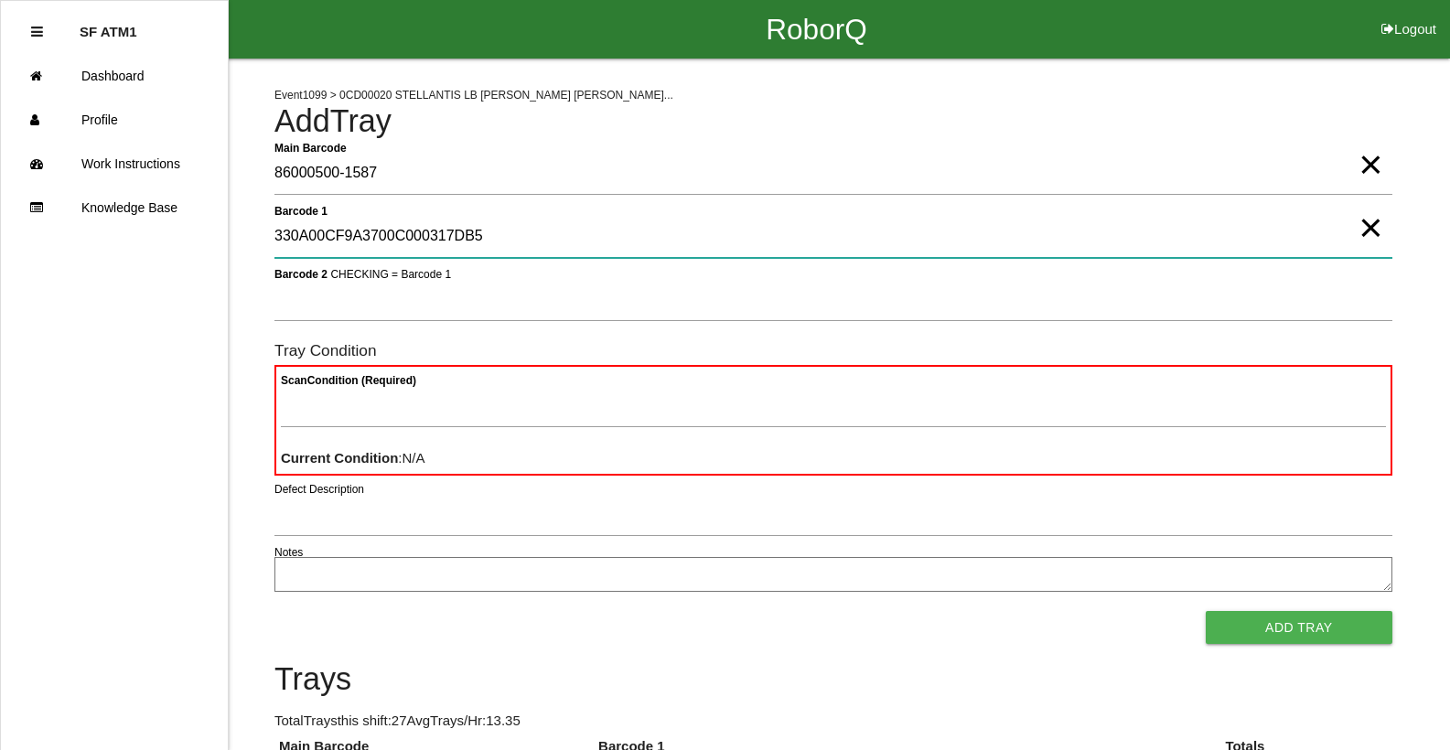
type 1 "330A00CF9A3700C000317DB5"
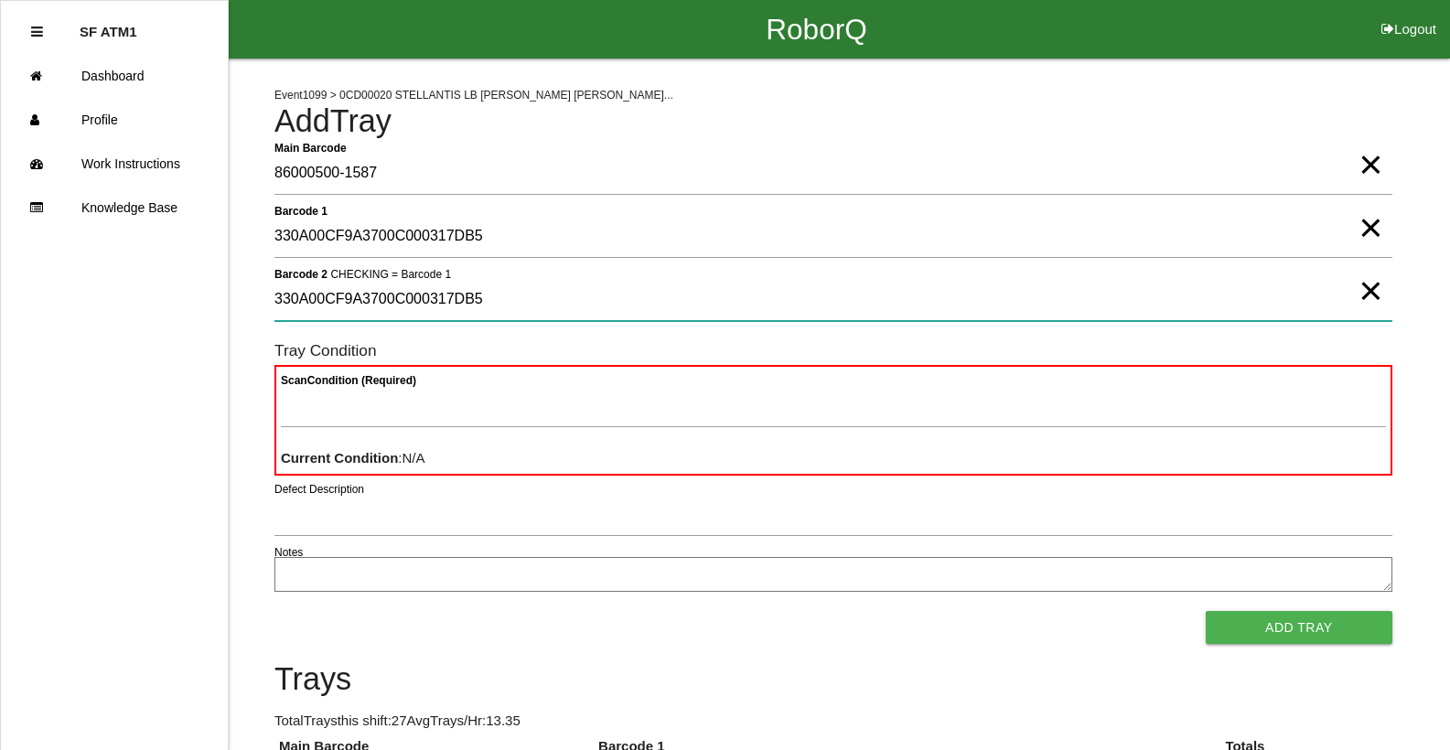
type 2 "330A00CF9A3700C000317DB5"
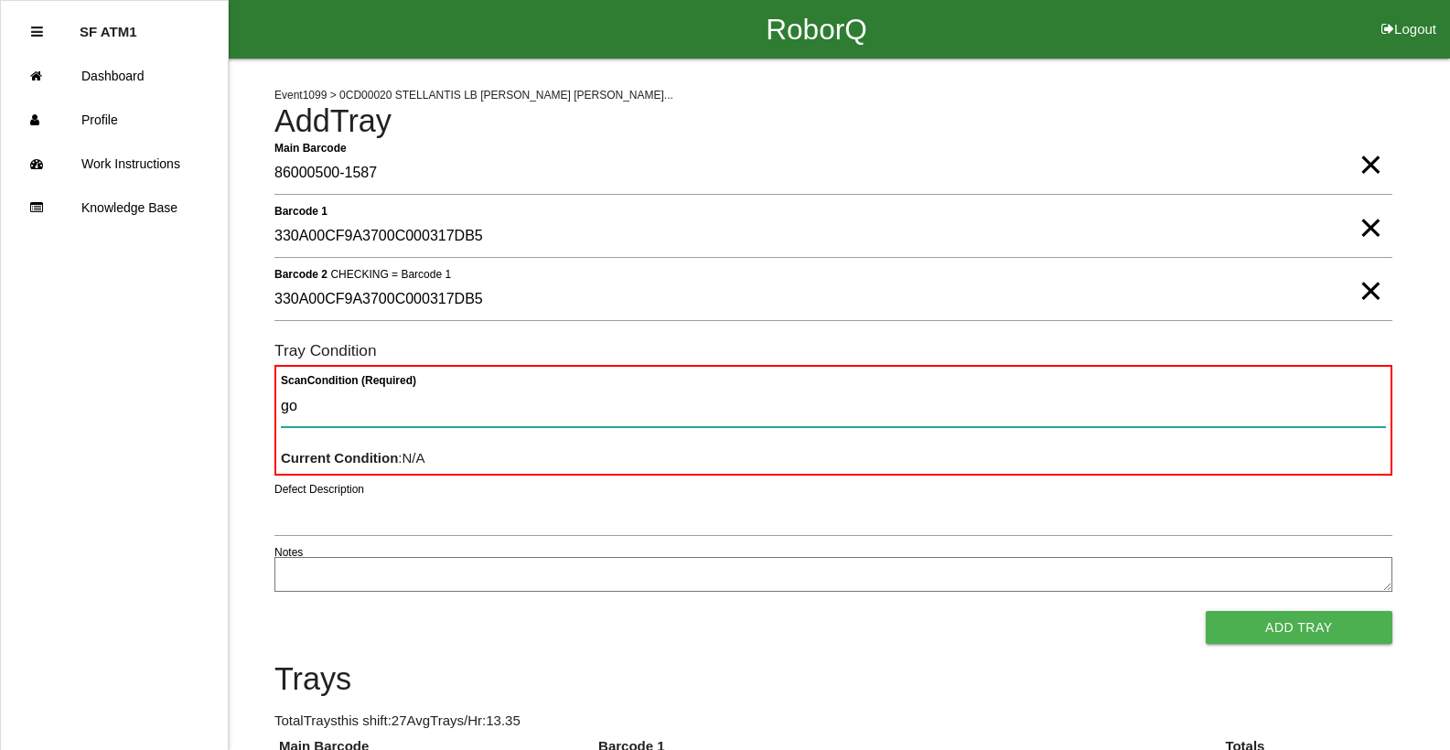
type Condition "goo"
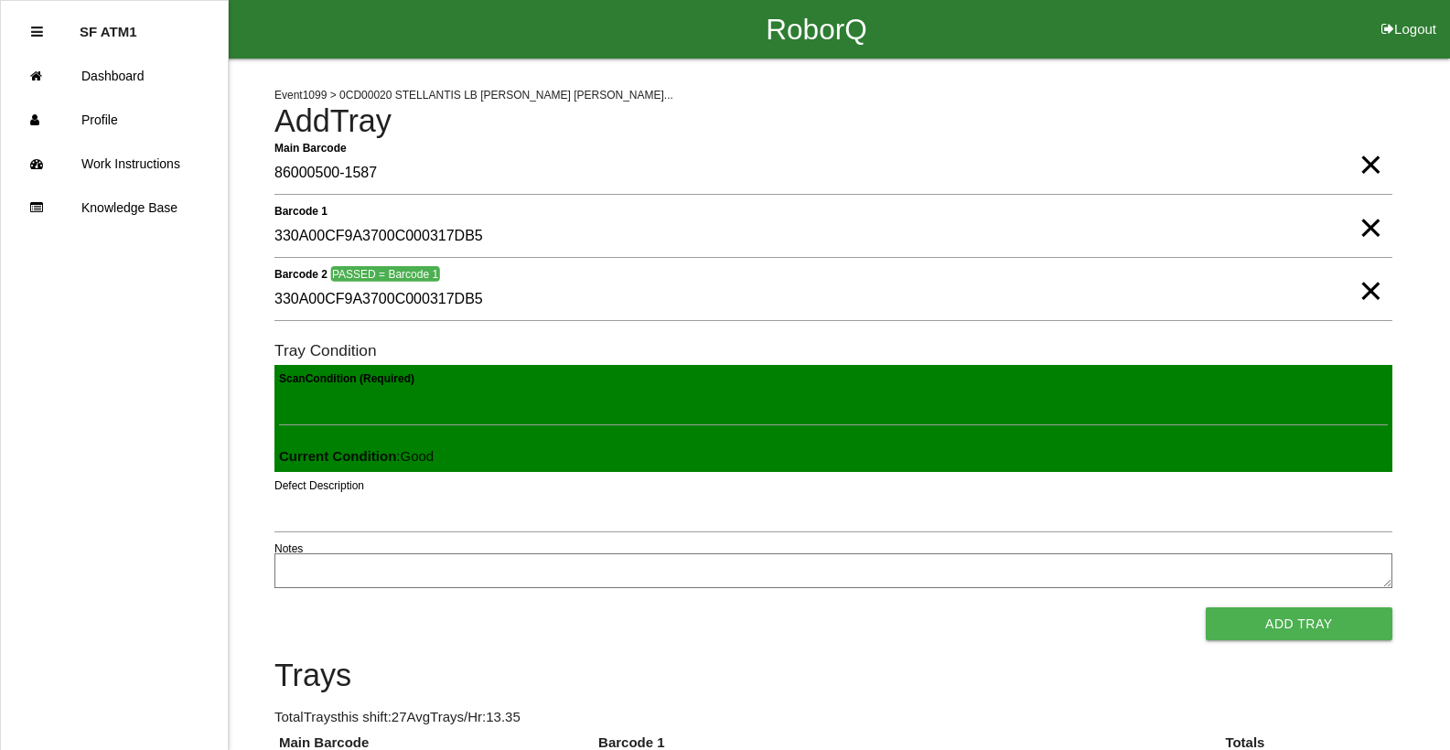
click at [1206, 607] on button "Add Tray" at bounding box center [1299, 623] width 187 height 33
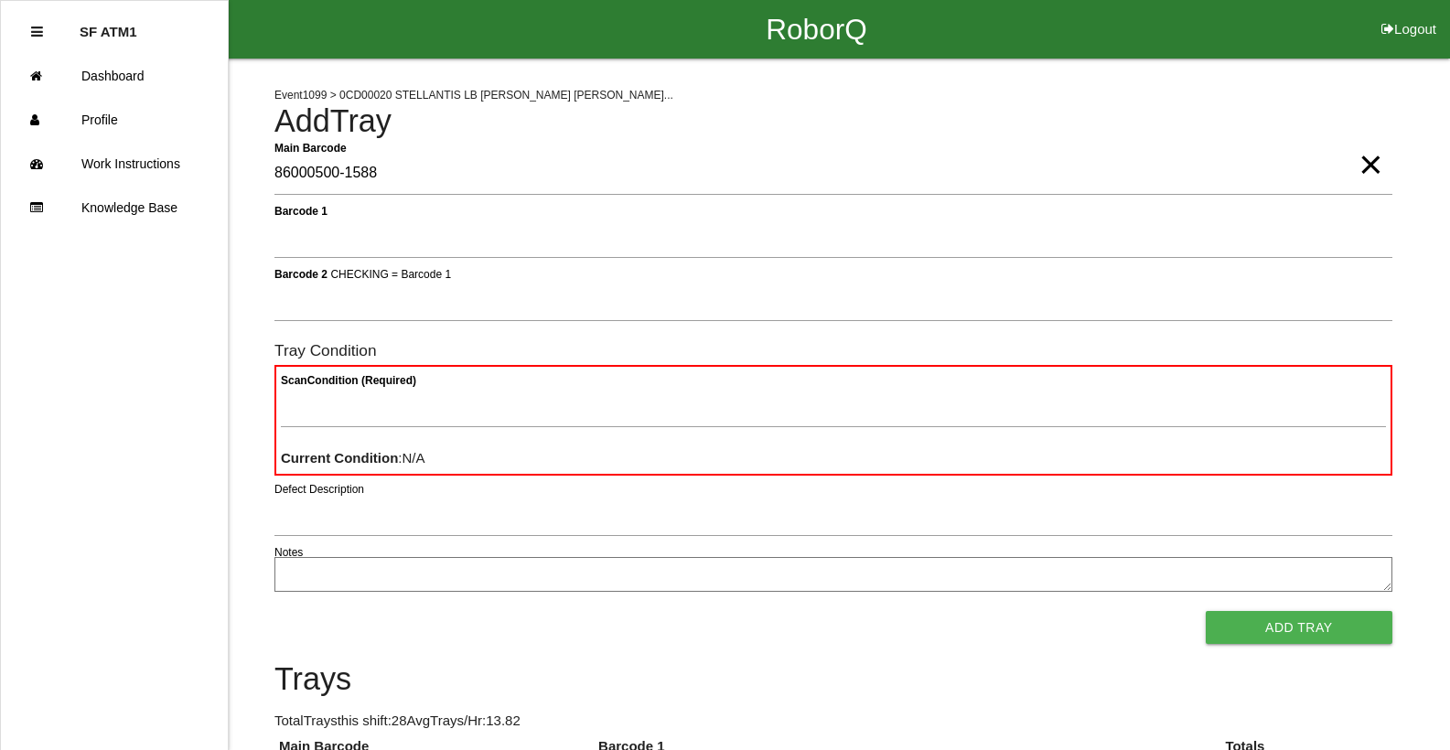
type Barcode "86000500-1588"
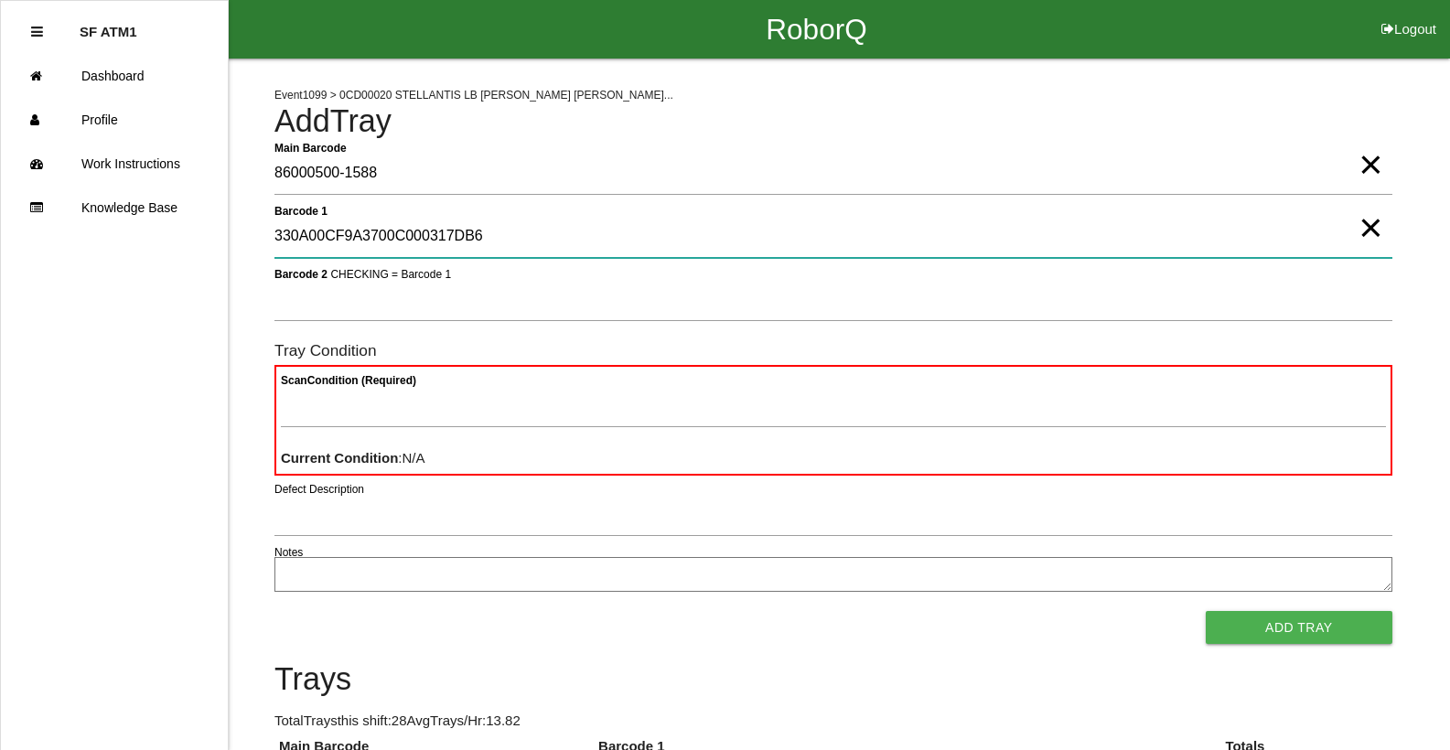
type 1 "330A00CF9A3700C000317DB6"
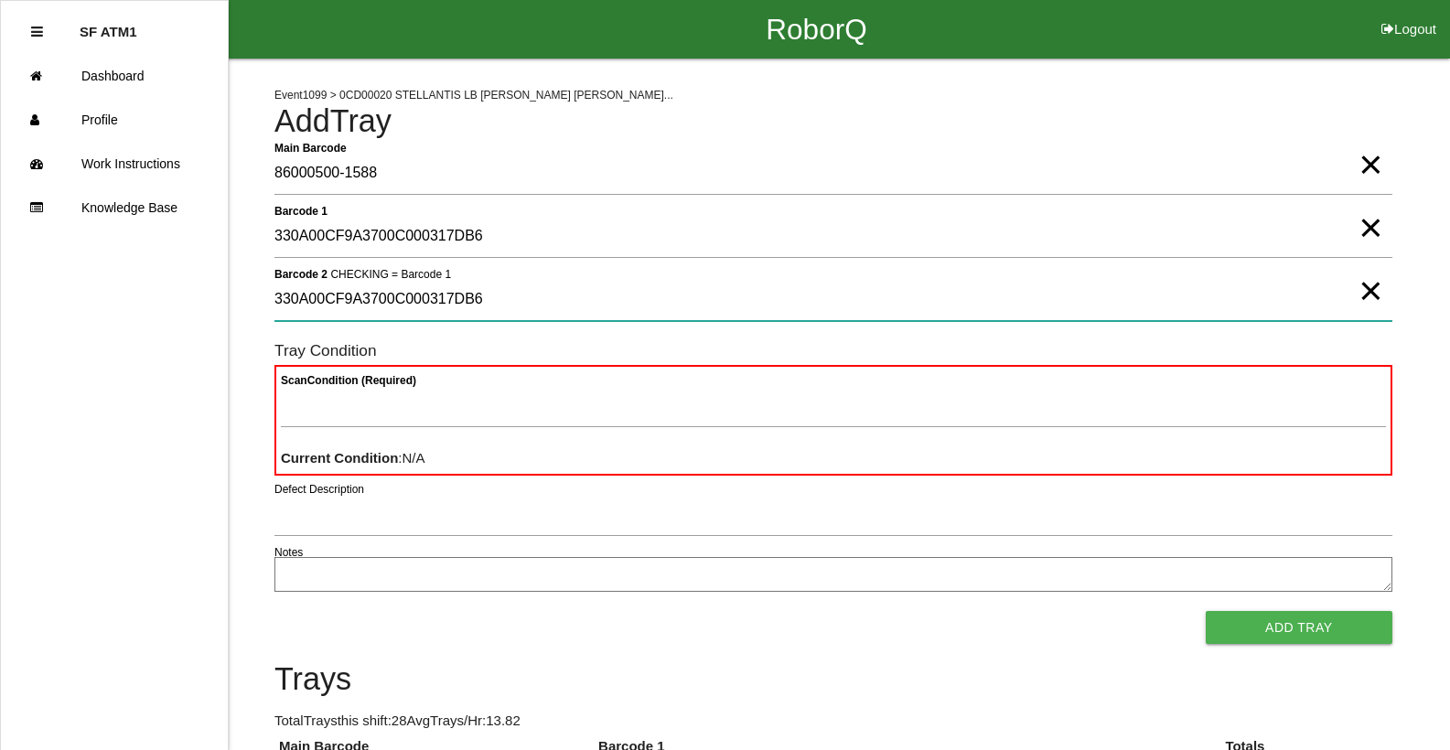
type 2 "330A00CF9A3700C000317DB6"
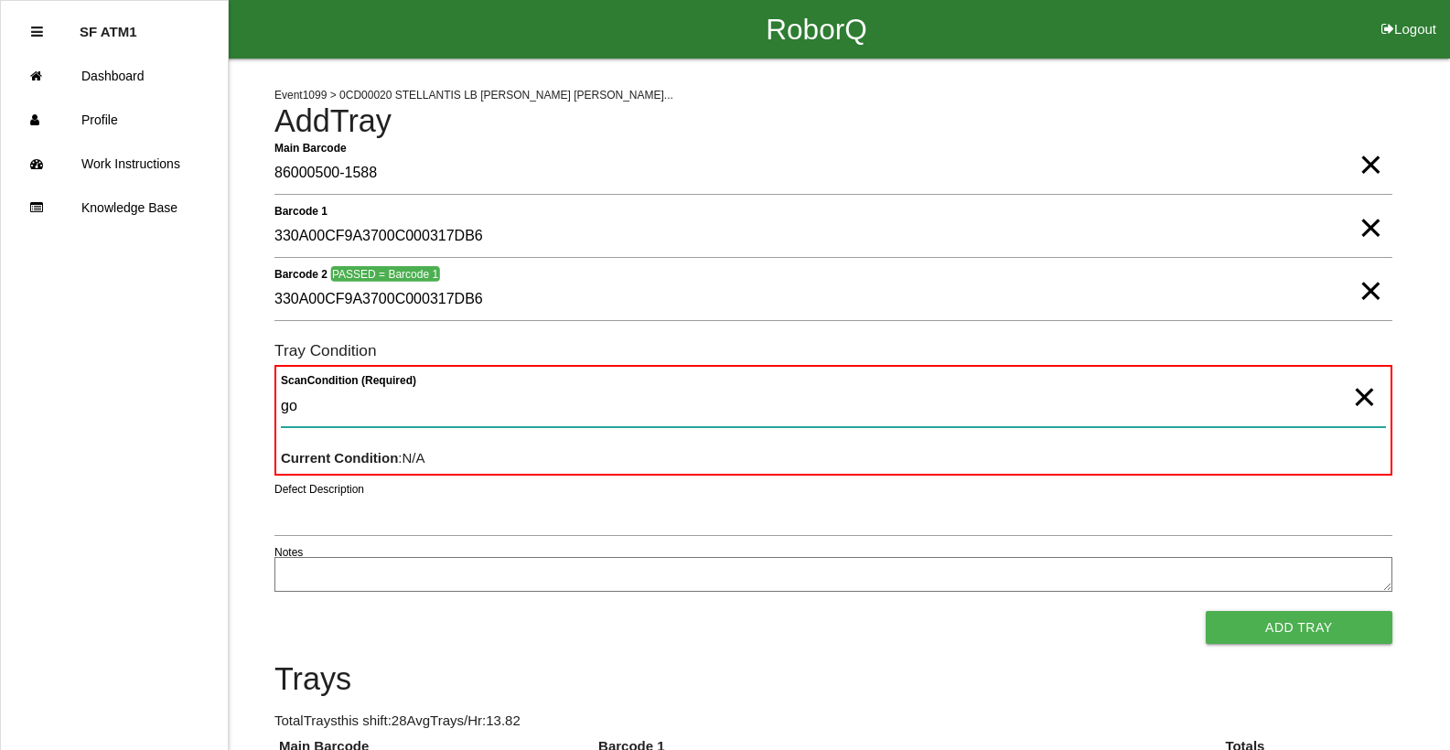
type Condition "goo"
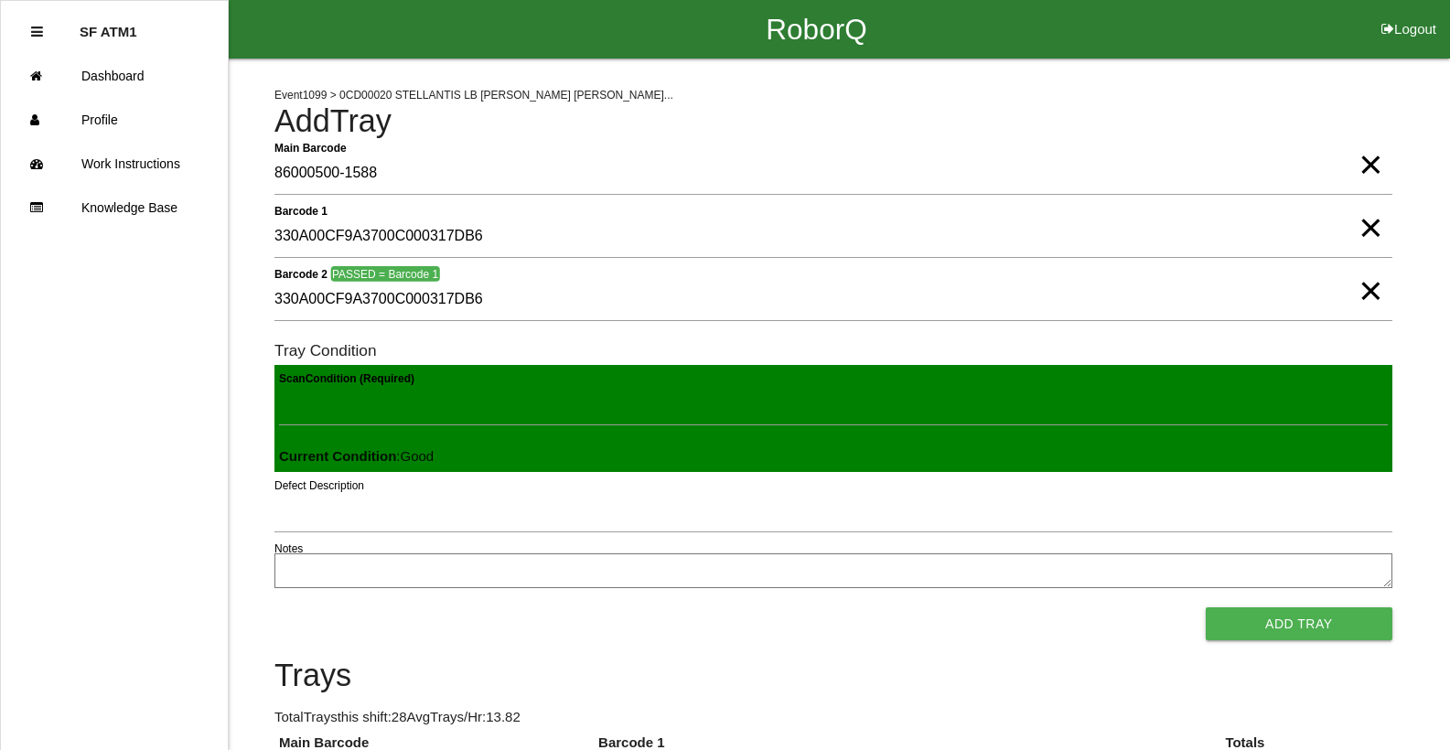
click at [1206, 607] on button "Add Tray" at bounding box center [1299, 623] width 187 height 33
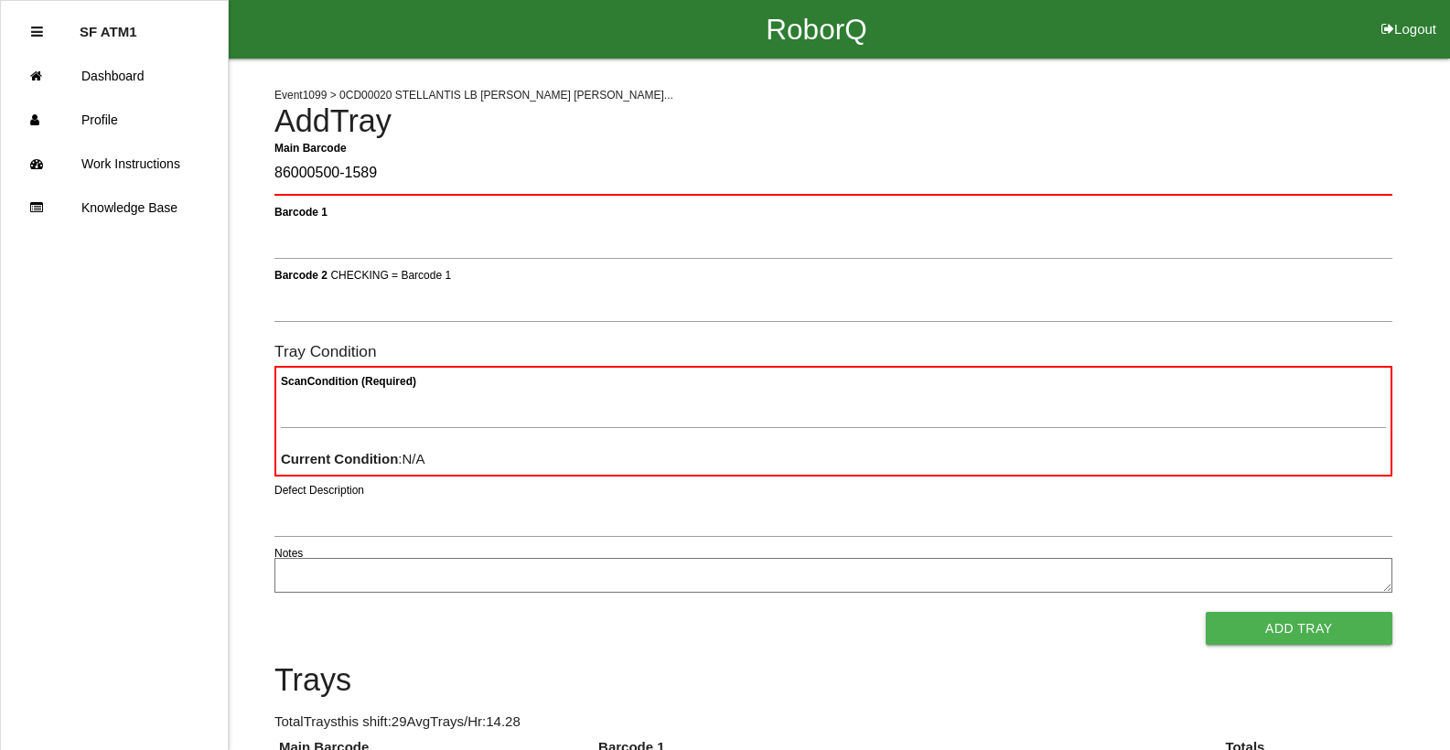
type Barcode "86000500-1589"
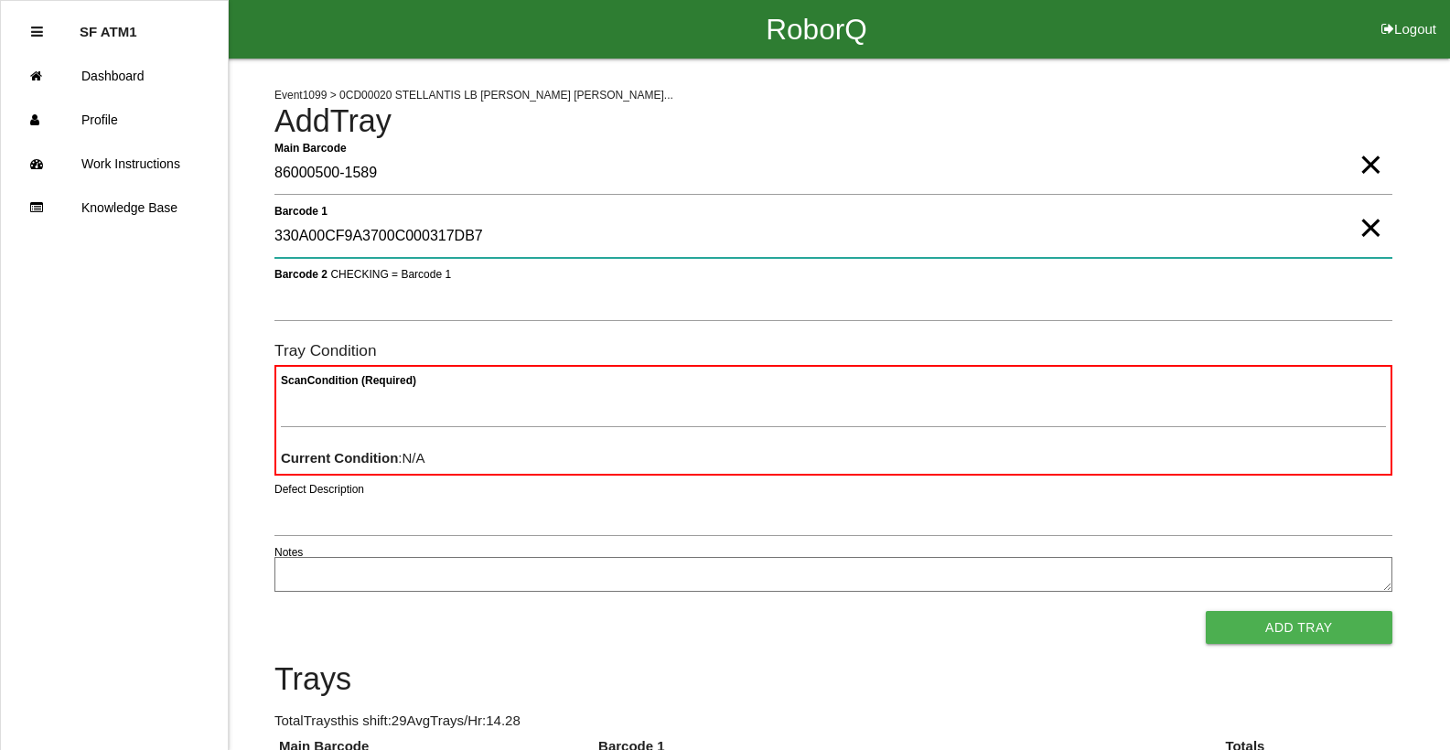
type 1 "330A00CF9A3700C000317DB7"
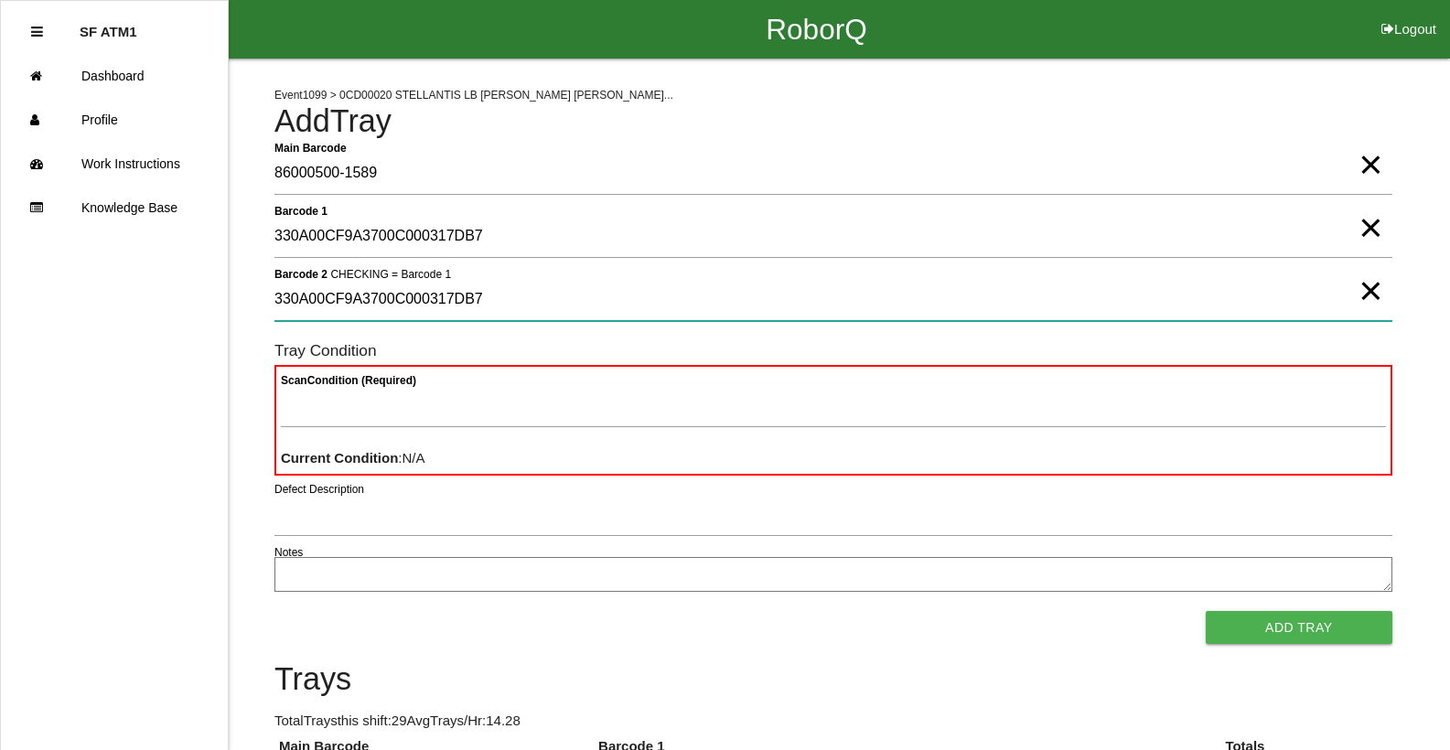
type 2 "330A00CF9A3700C000317DB7"
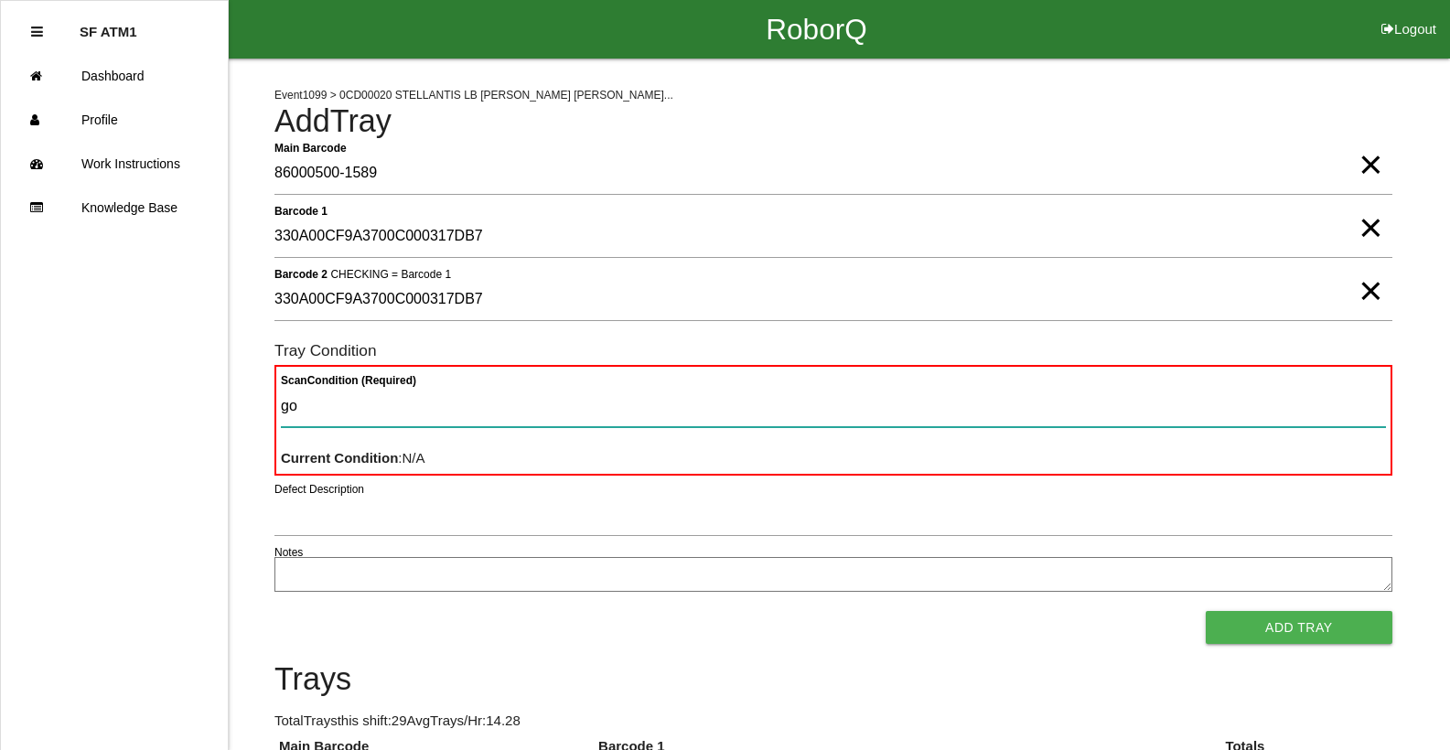
type Condition "goo"
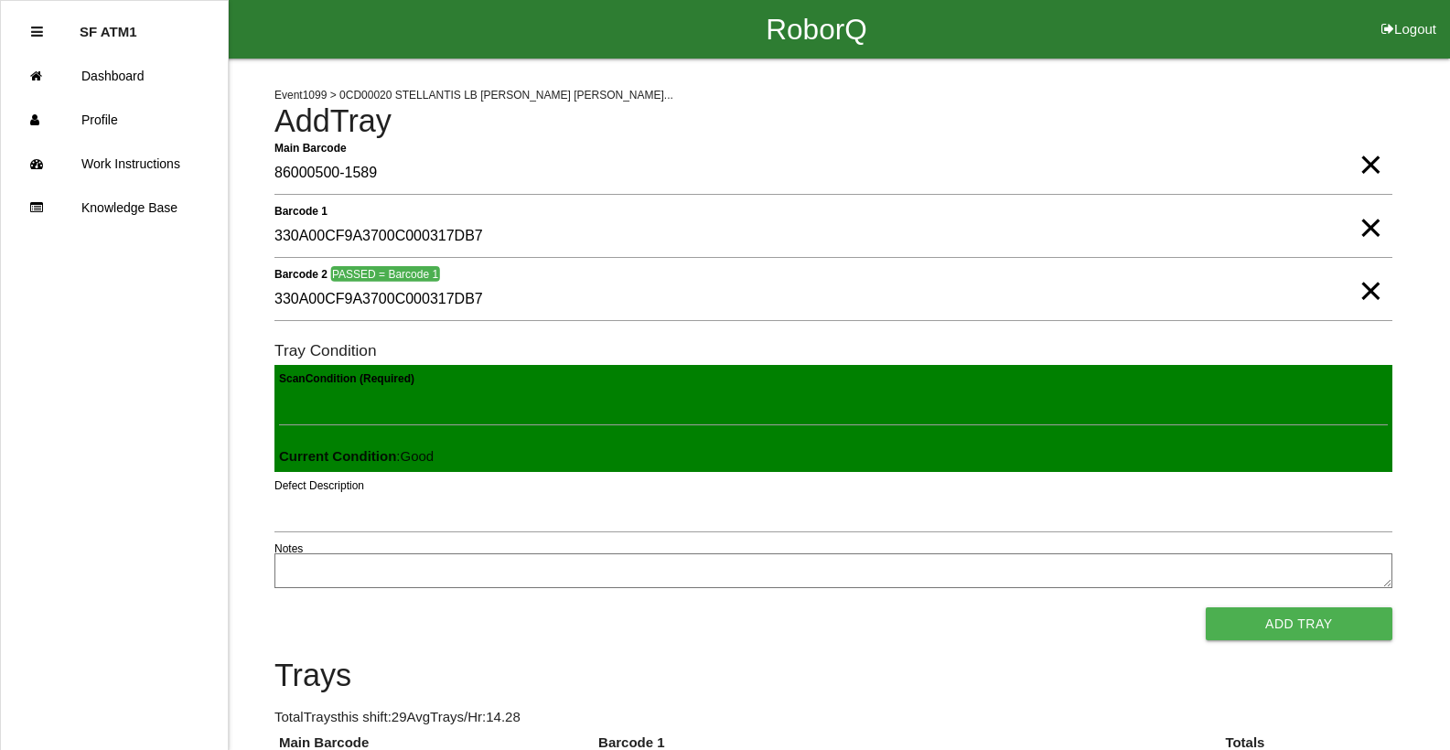
click at [1206, 607] on button "Add Tray" at bounding box center [1299, 623] width 187 height 33
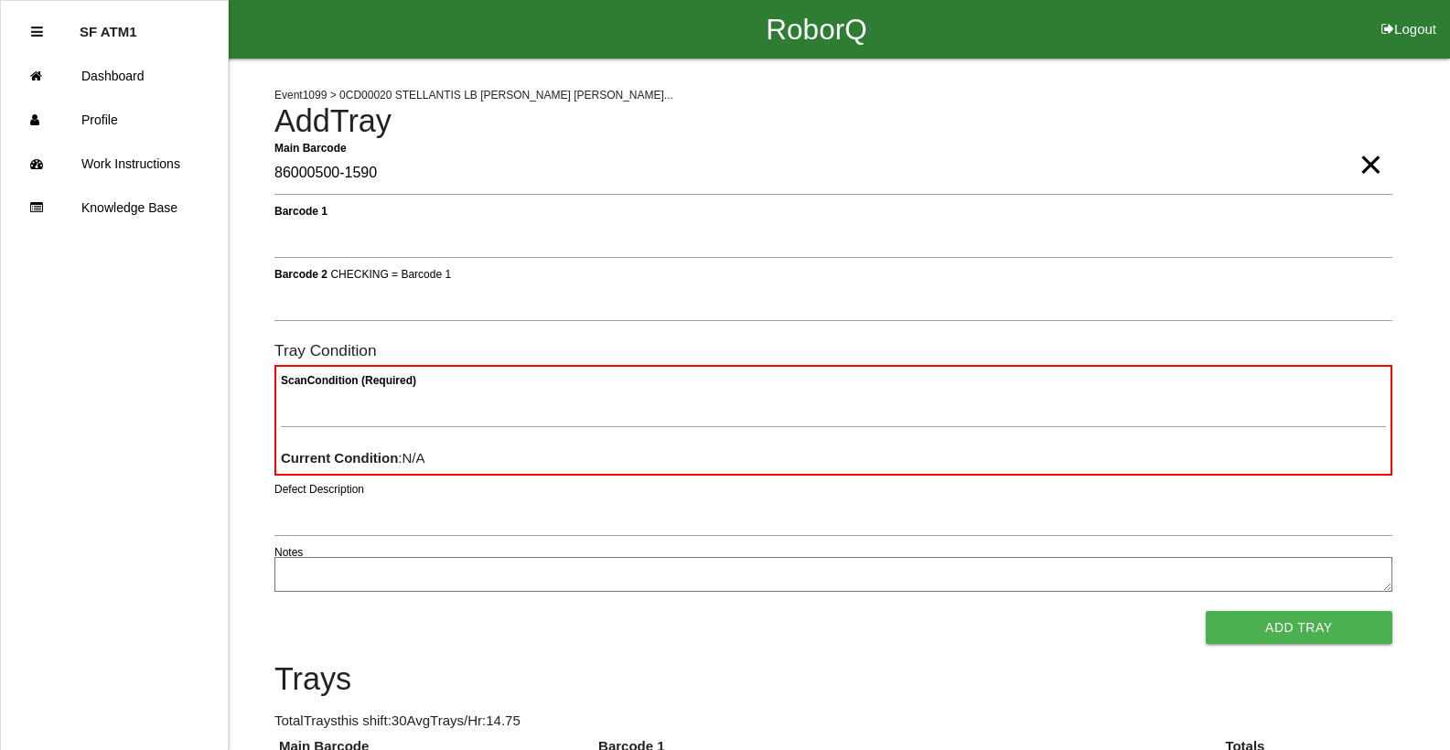
type Barcode "86000500-1590"
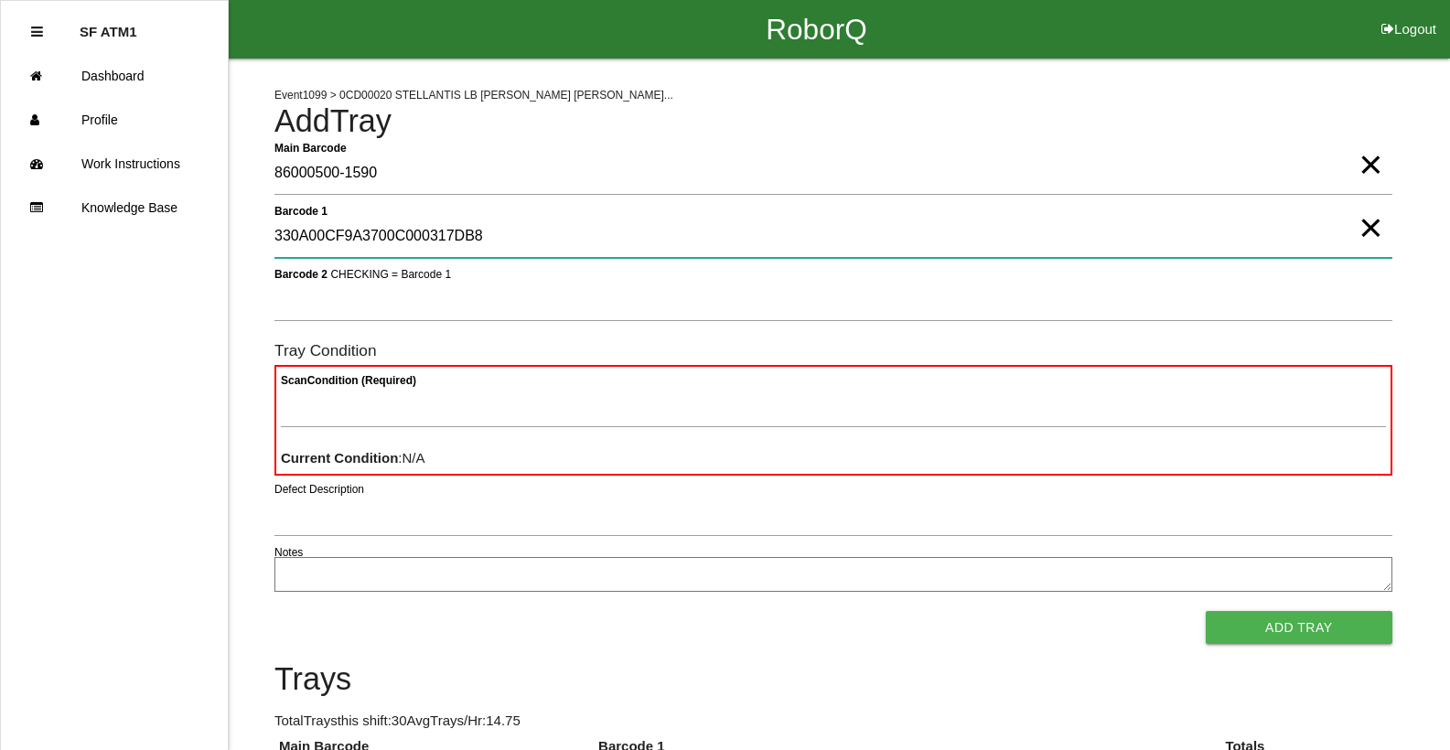
type 1 "330A00CF9A3700C000317DB8"
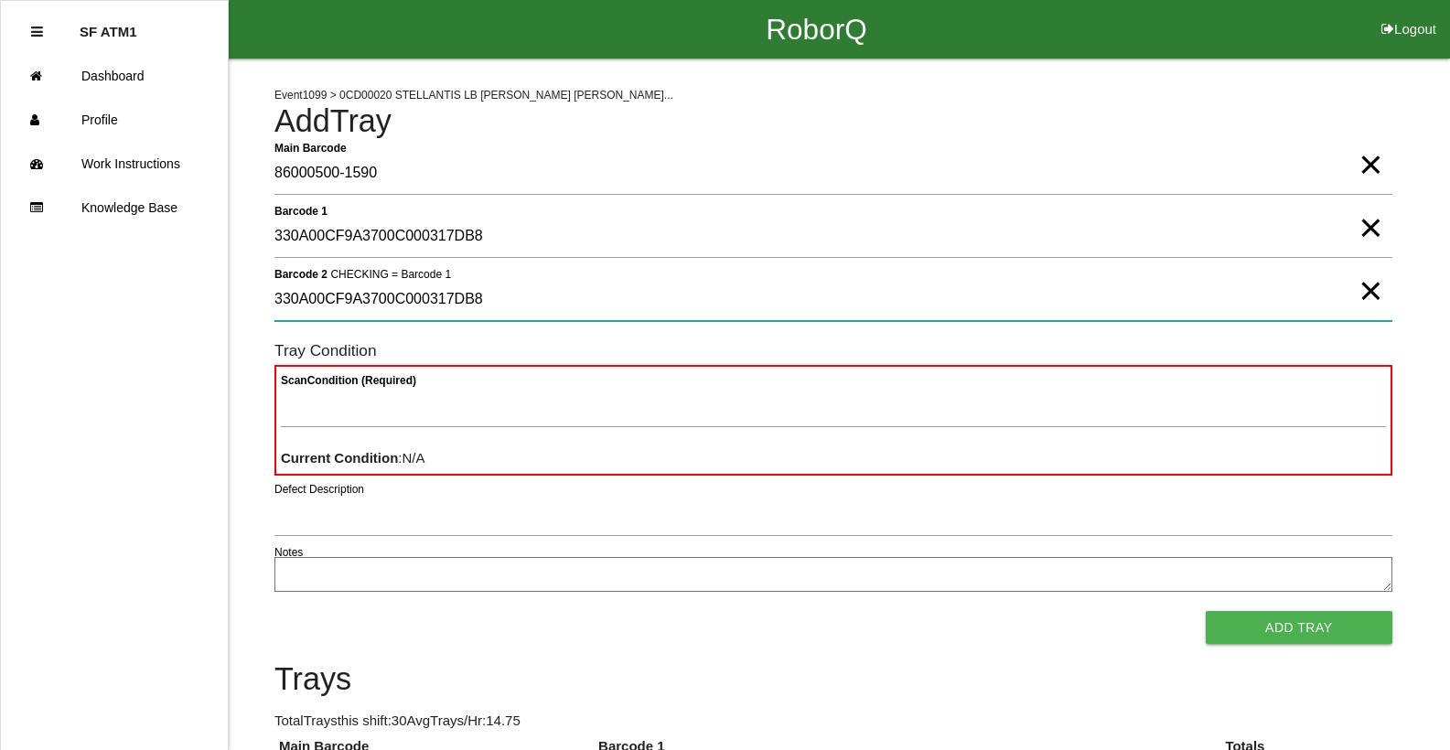
type 2 "330A00CF9A3700C000317DB8"
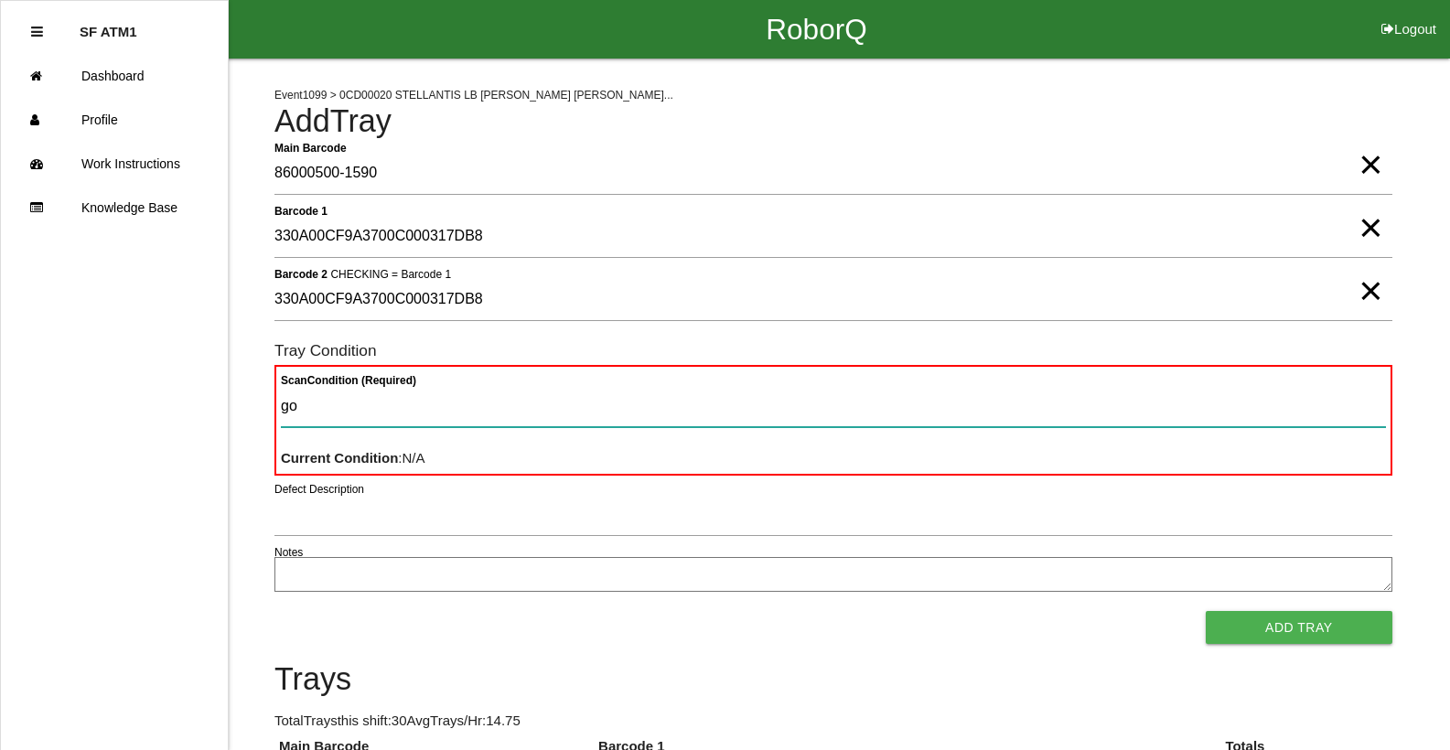
type Condition "goo"
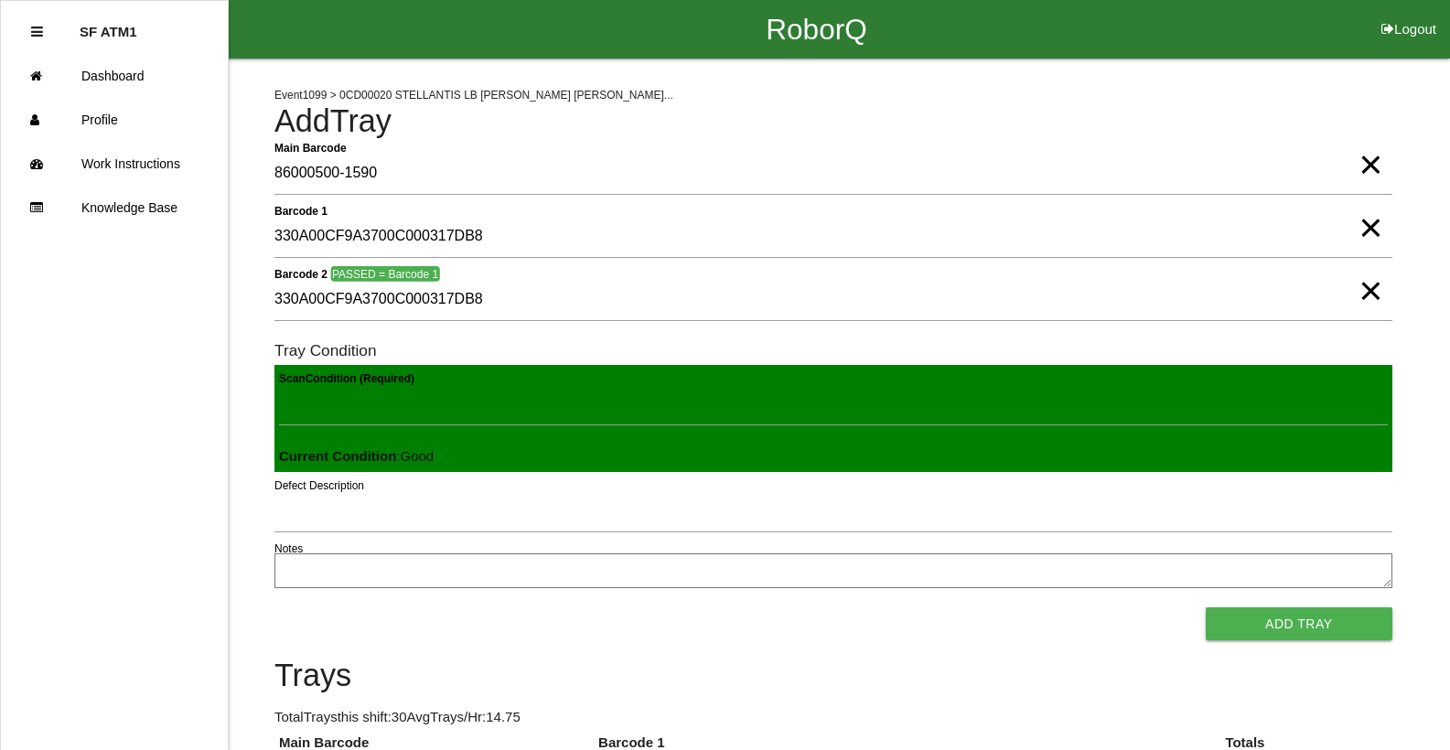
click at [1206, 607] on button "Add Tray" at bounding box center [1299, 623] width 187 height 33
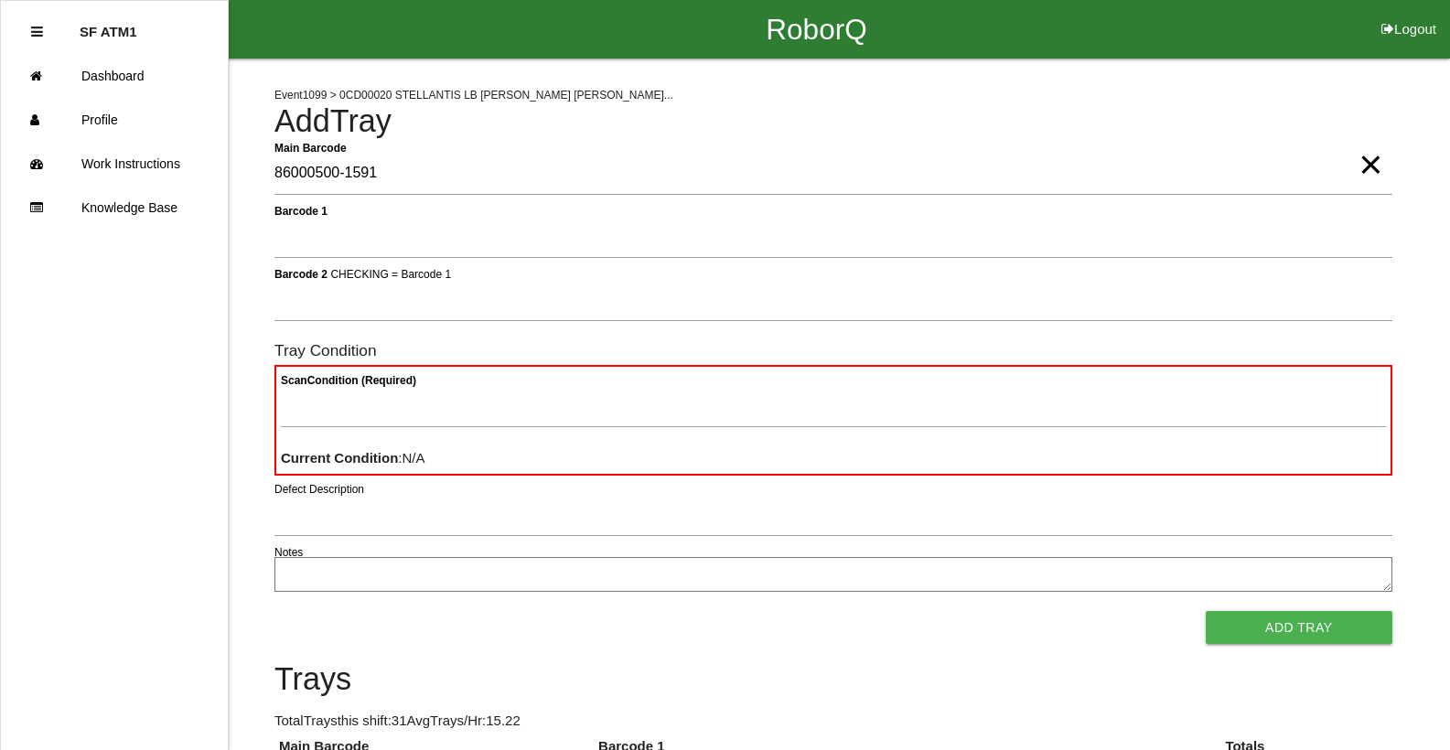
type Barcode "86000500-1591"
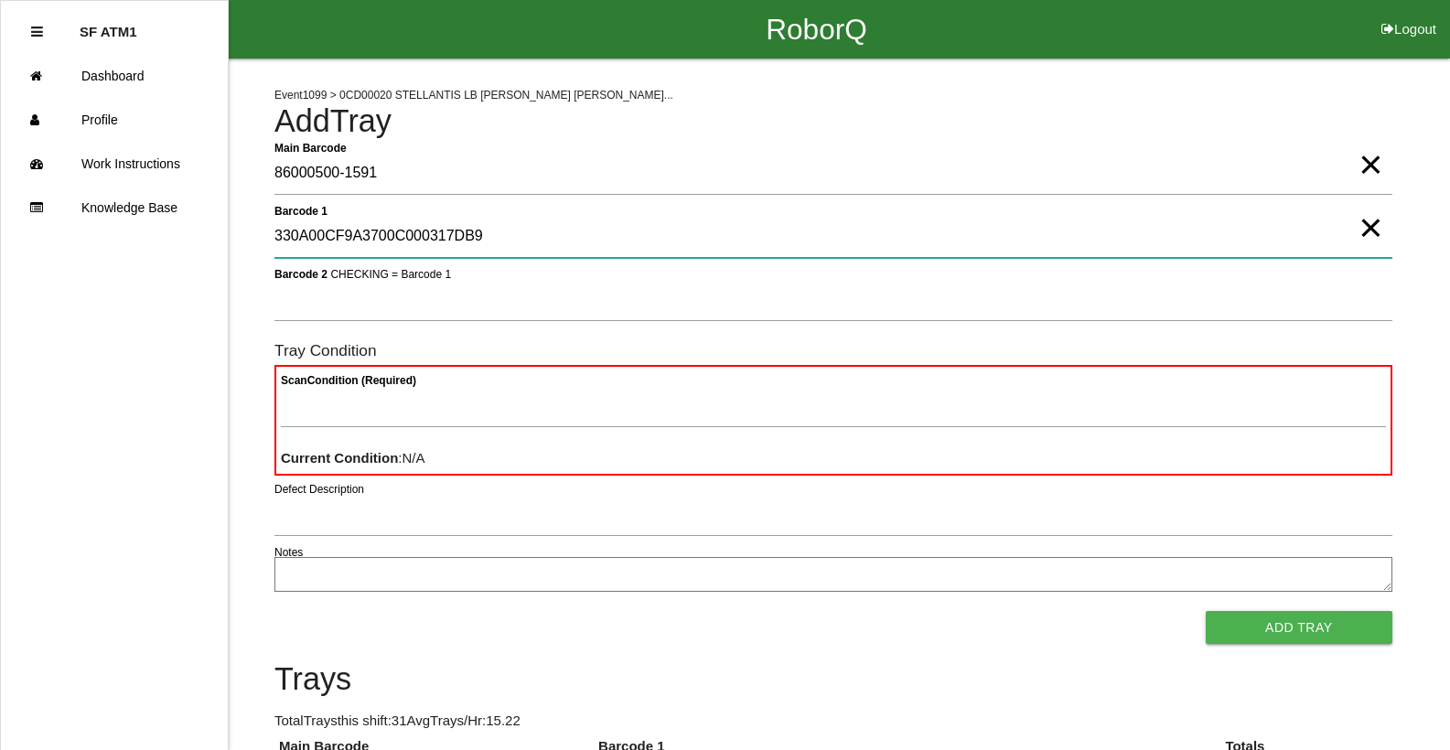
type 1 "330A00CF9A3700C000317DB9"
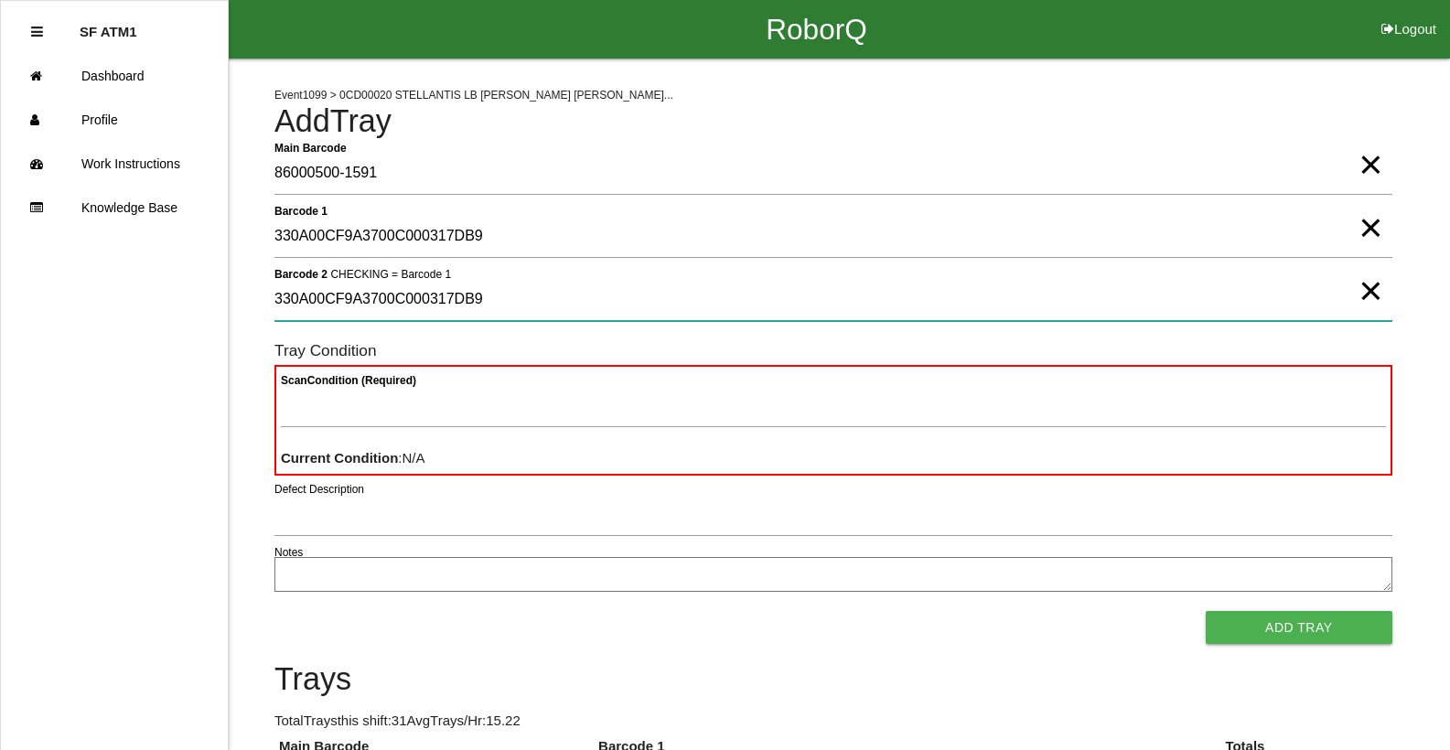
type 2 "330A00CF9A3700C000317DB9"
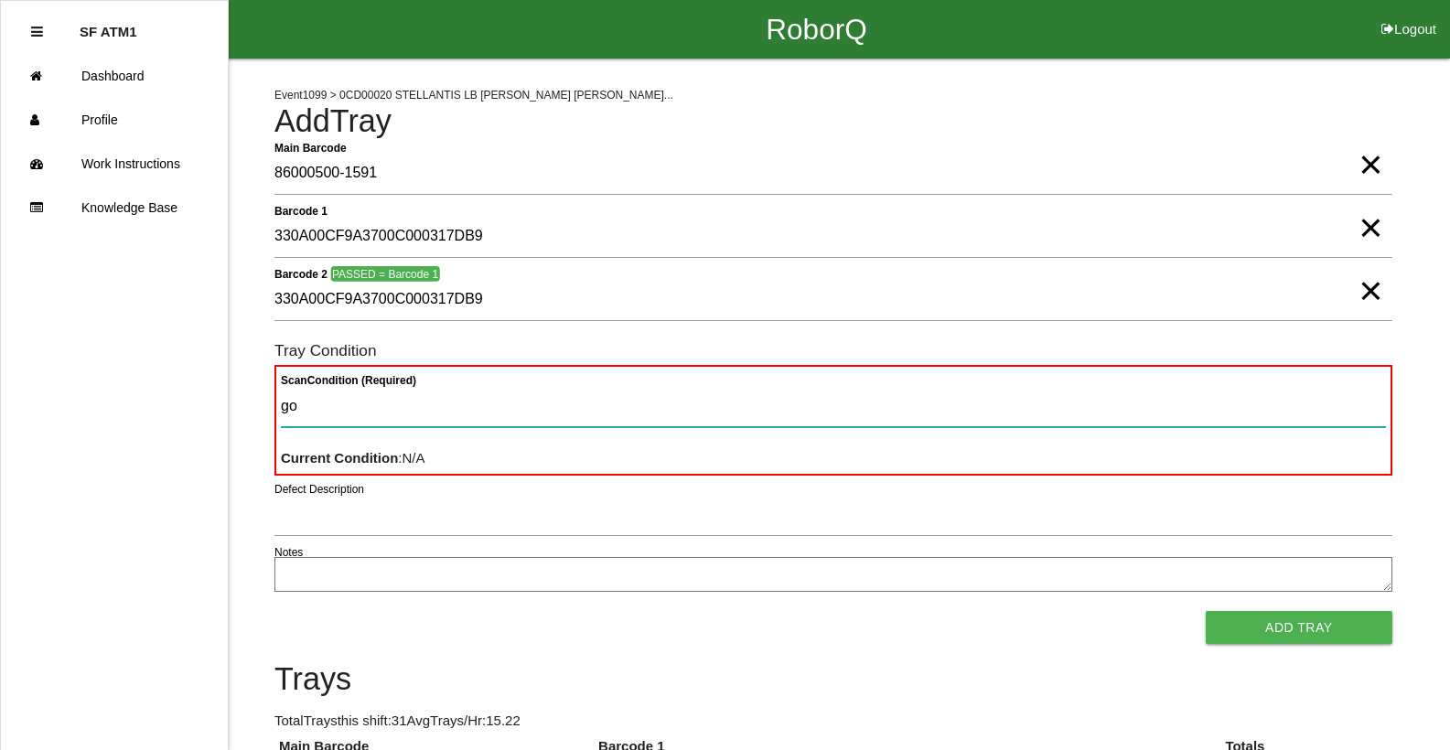
type Condition "goo"
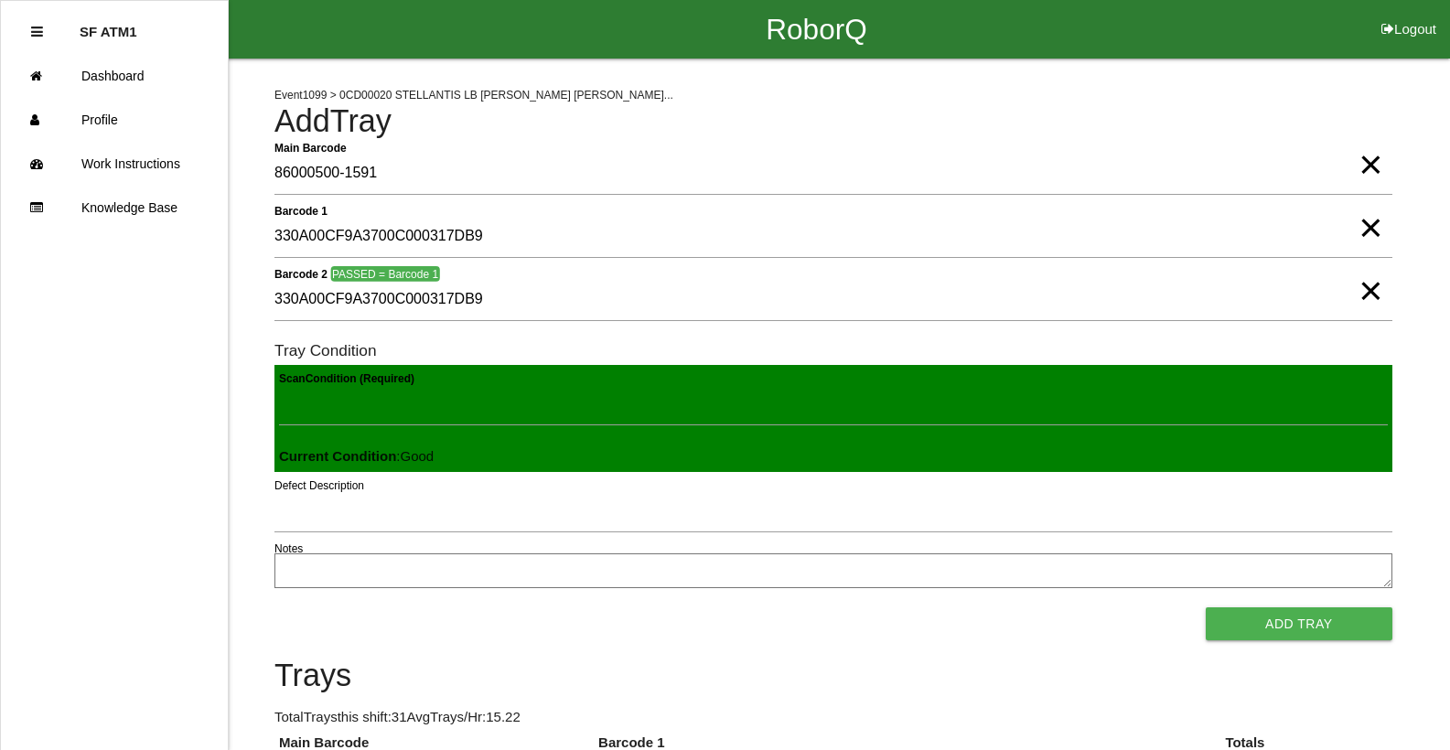
click at [1206, 607] on button "Add Tray" at bounding box center [1299, 623] width 187 height 33
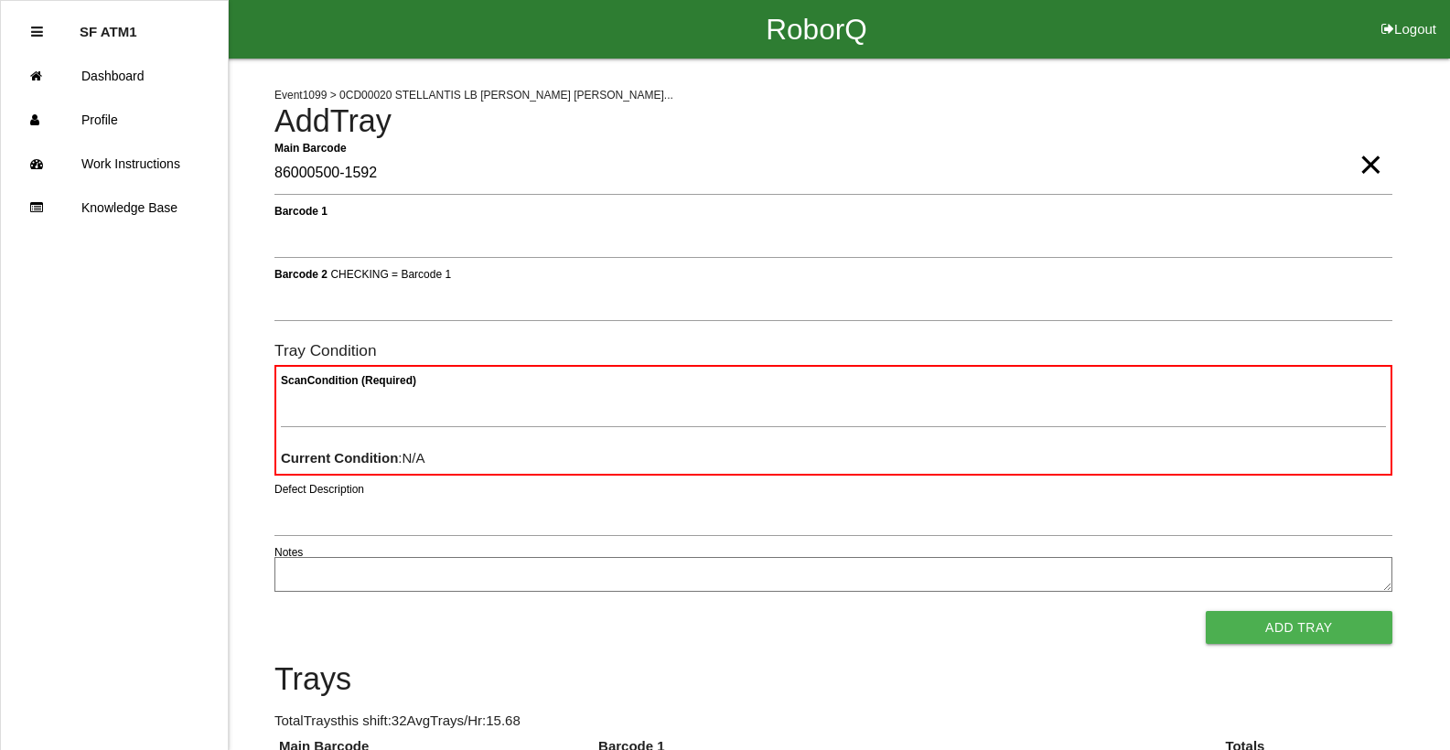
type Barcode "86000500-1592"
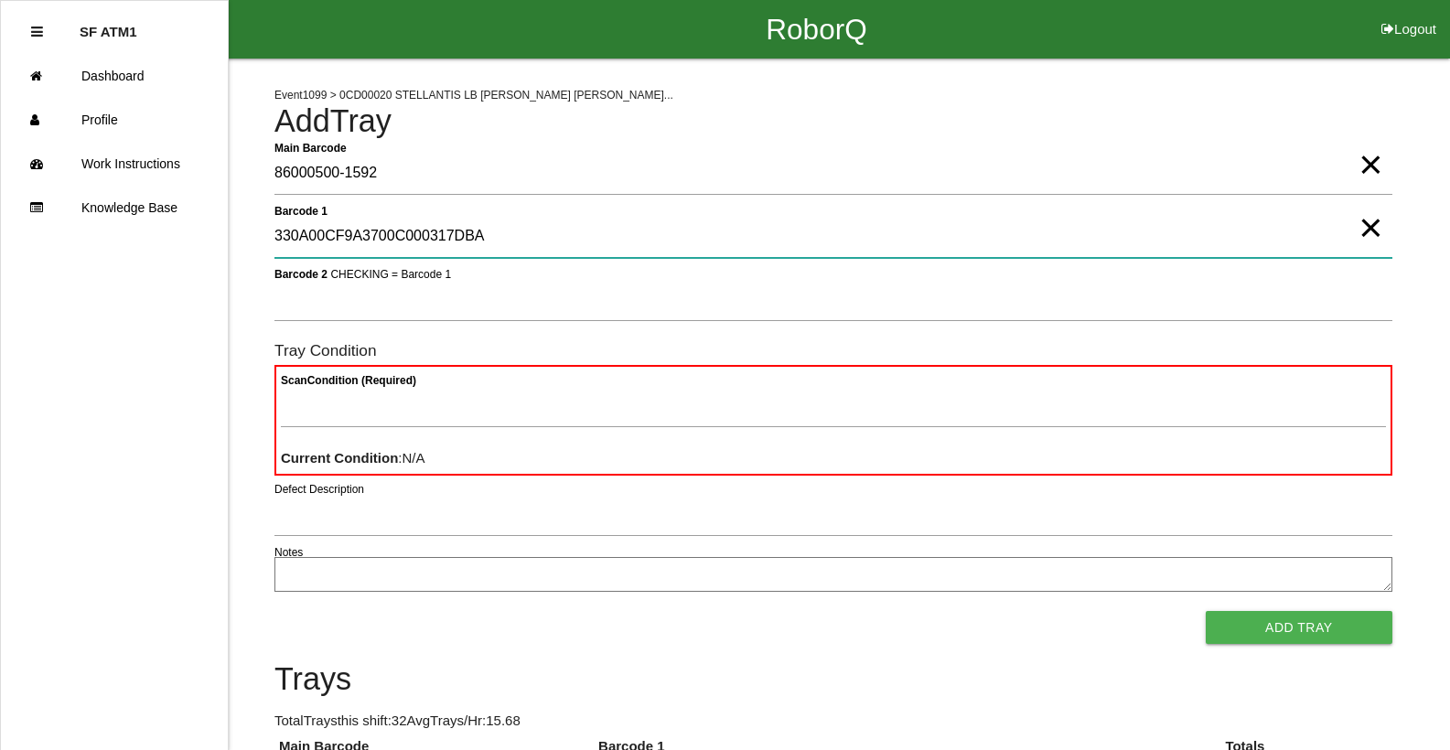
type 1 "330A00CF9A3700C000317DBA"
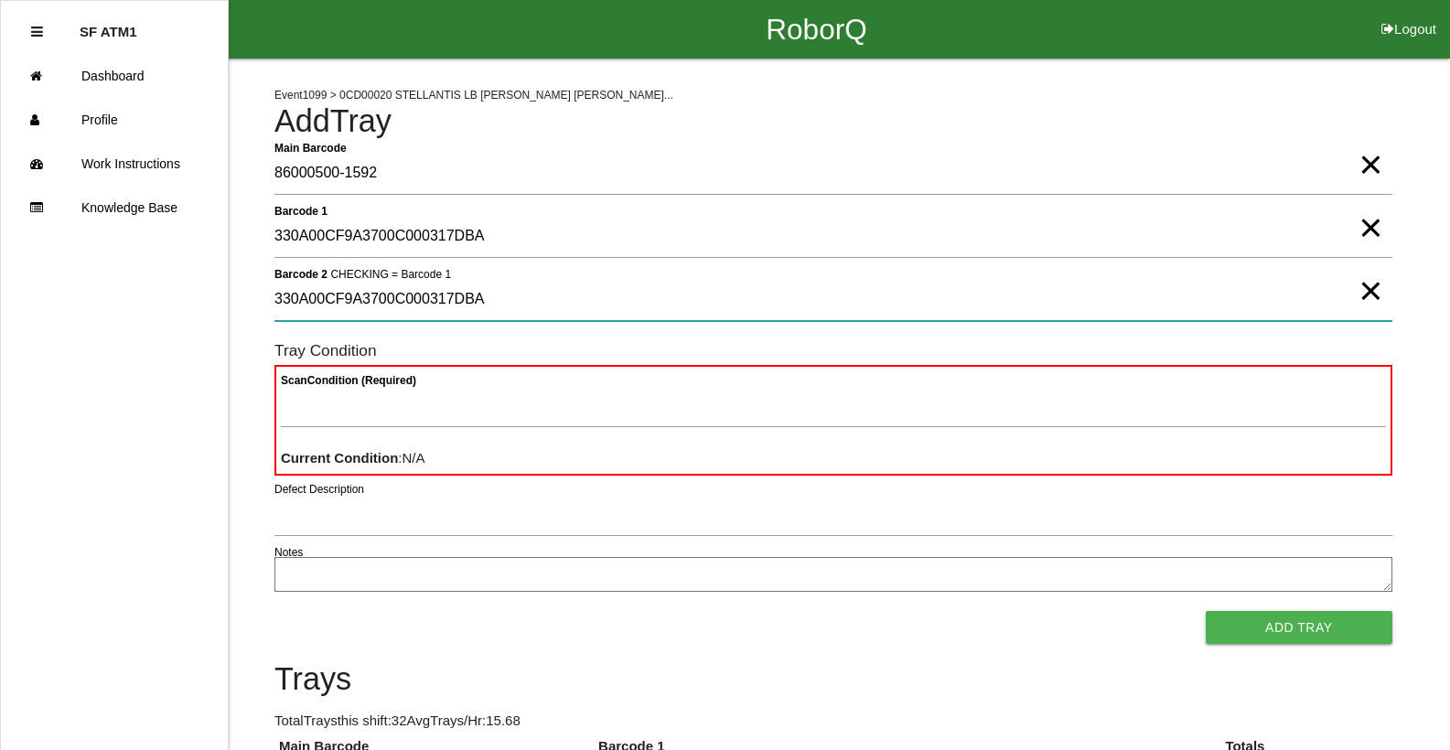
type 2 "330A00CF9A3700C000317DBA"
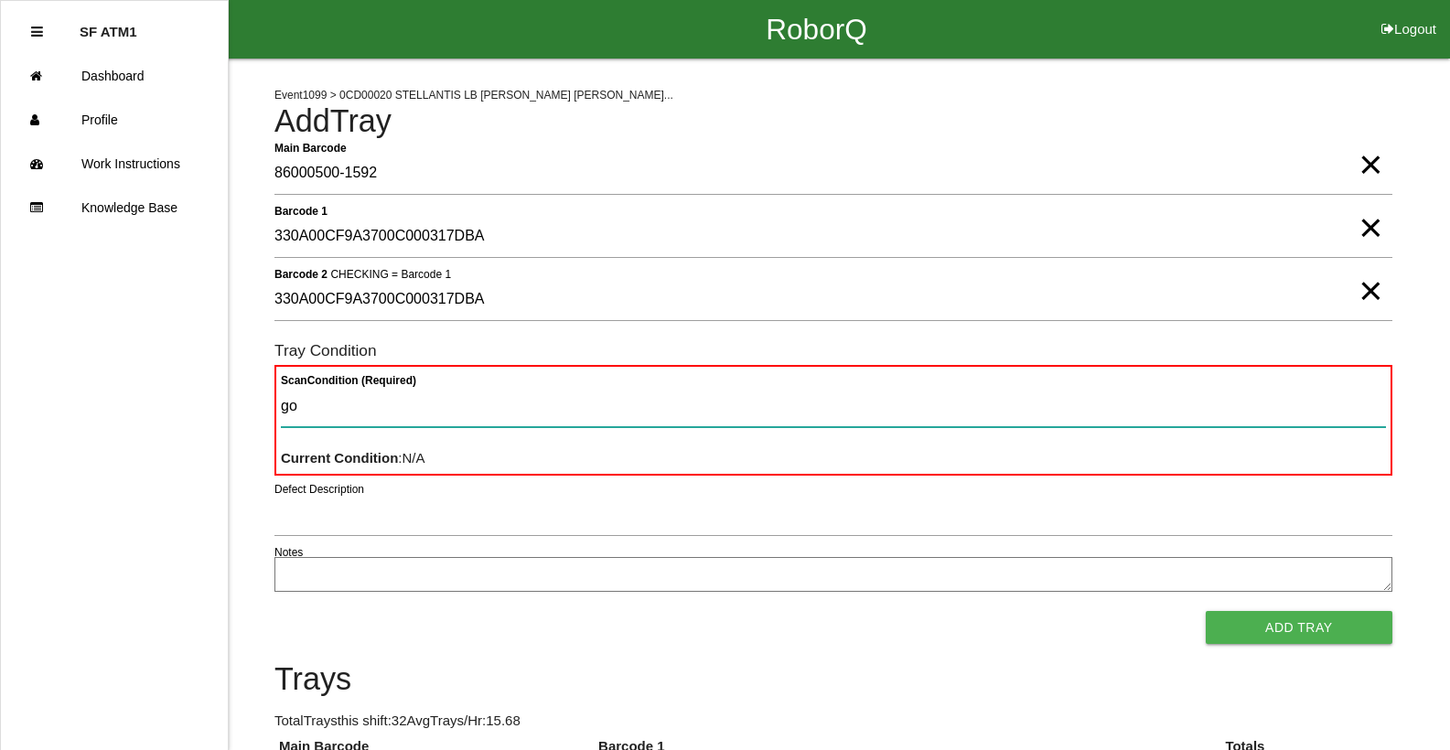
type Condition "goo"
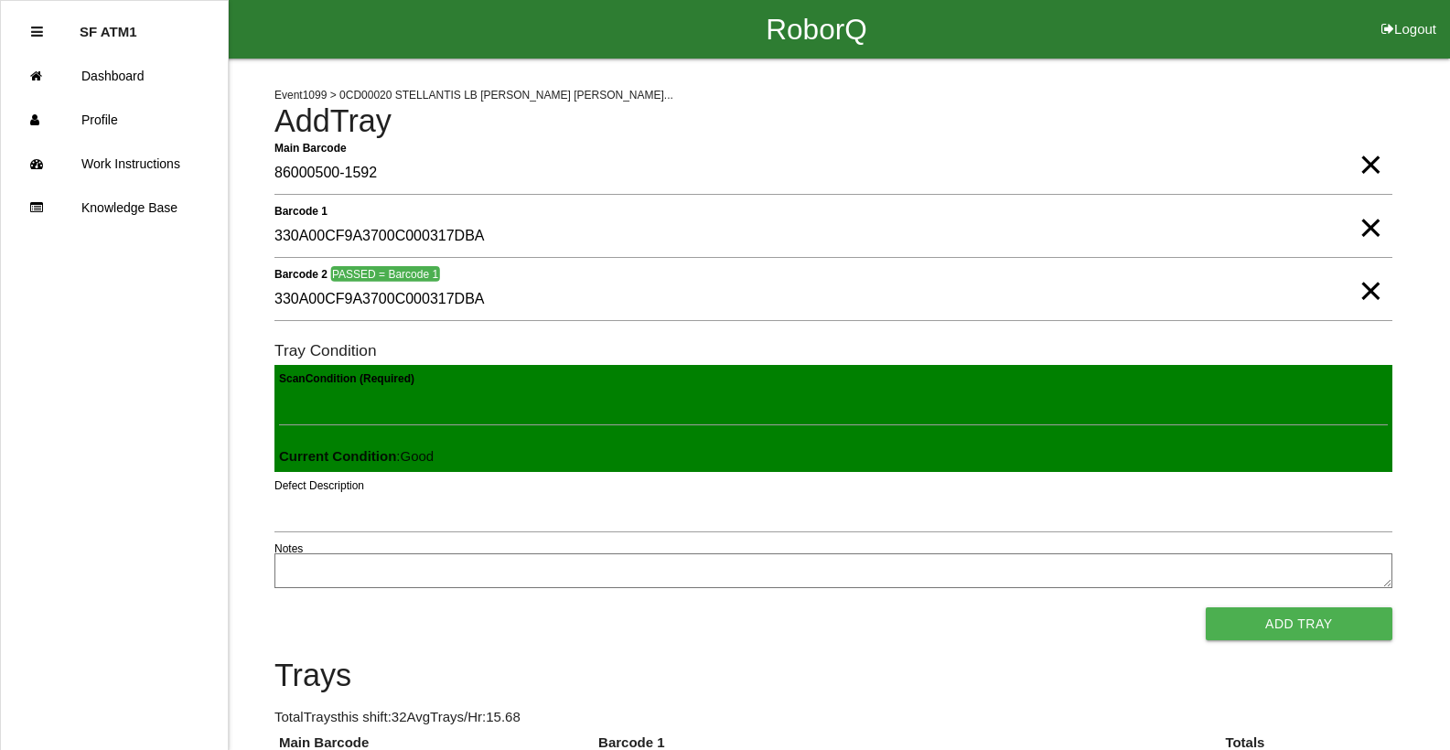
click at [1206, 607] on button "Add Tray" at bounding box center [1299, 623] width 187 height 33
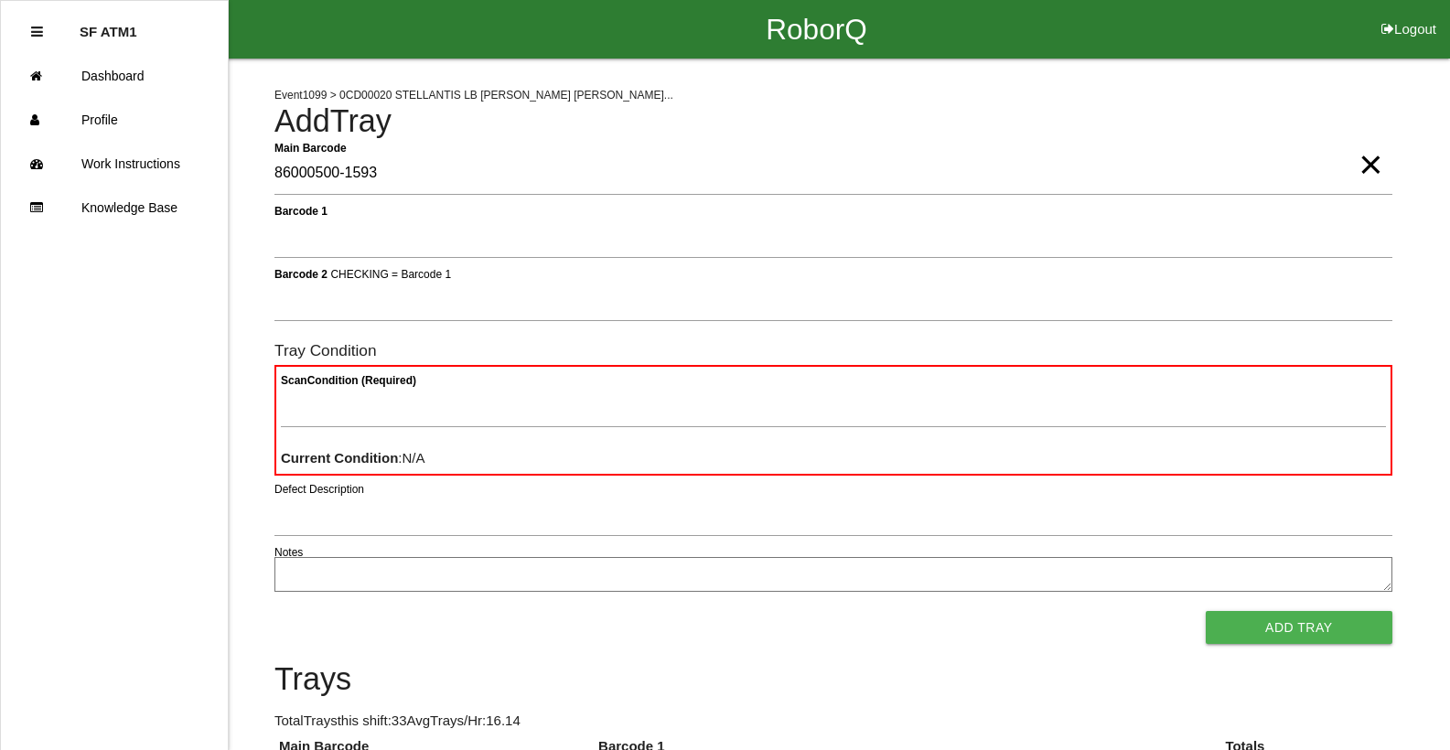
type Barcode "86000500-1593"
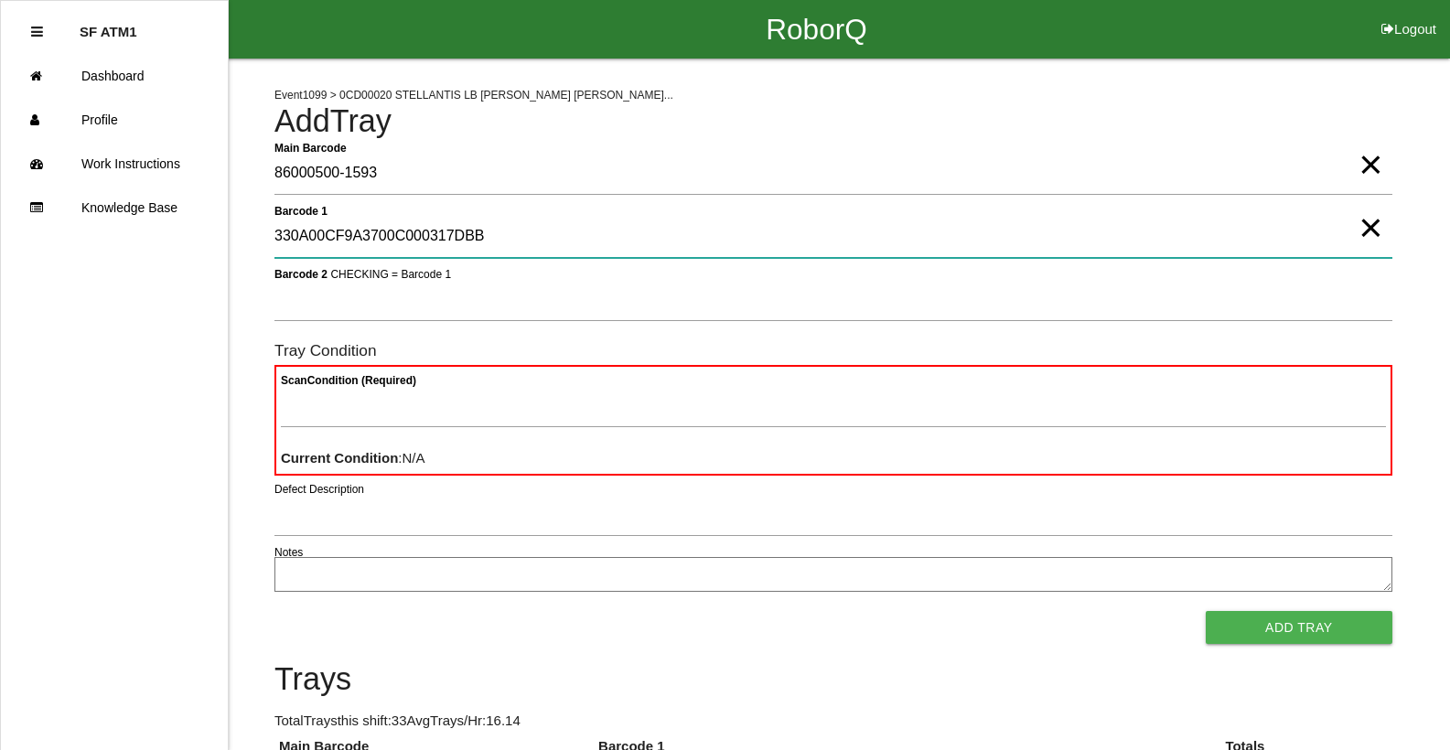
type 1 "330A00CF9A3700C000317DBB"
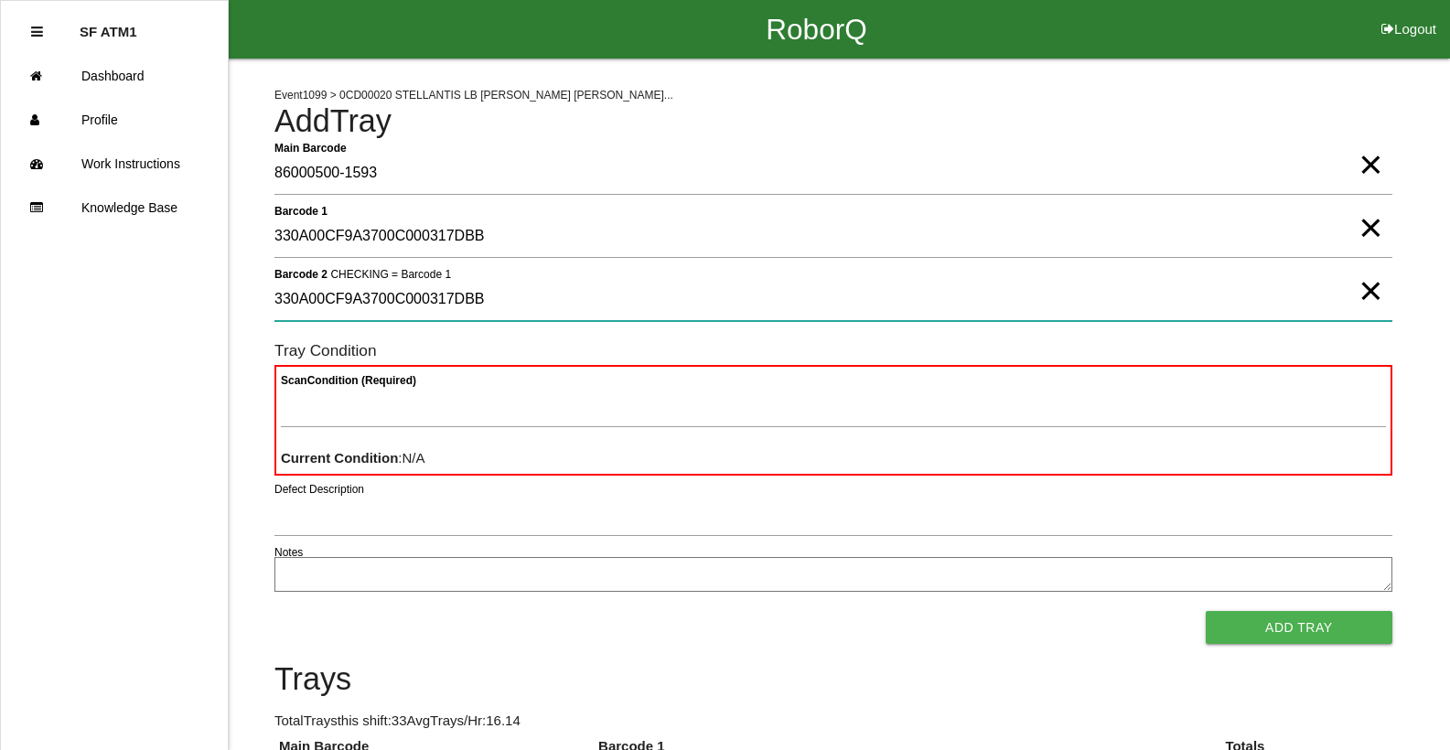
type 2 "330A00CF9A3700C000317DBB"
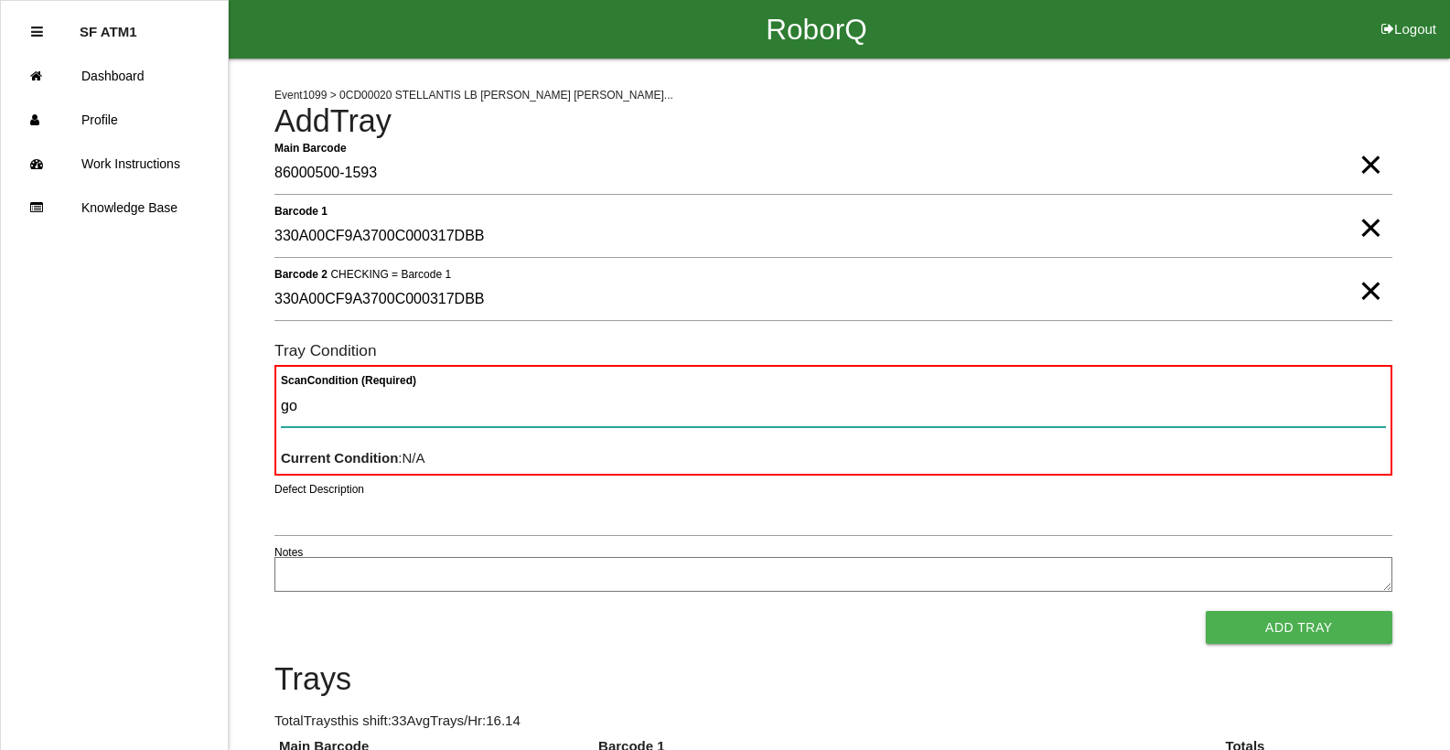
type Condition "goo"
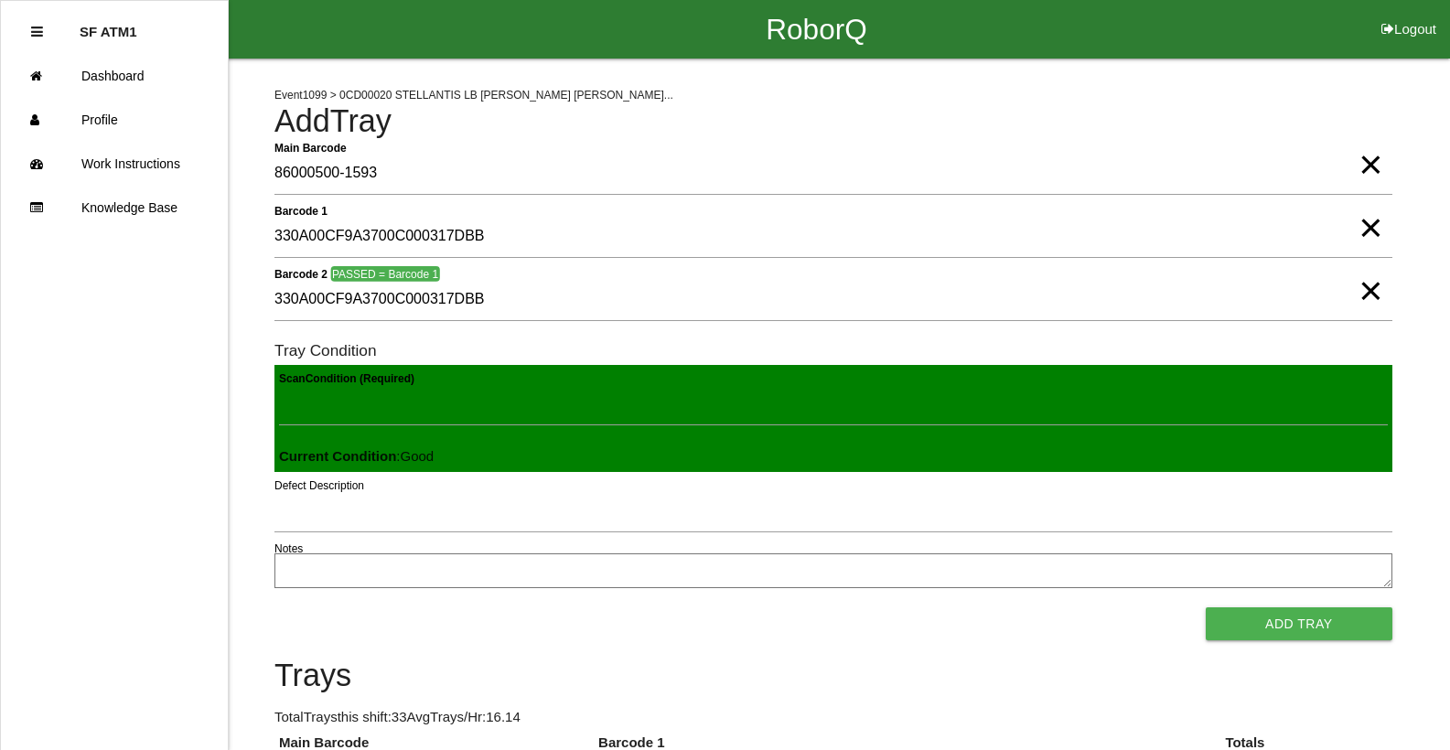
click at [1206, 607] on button "Add Tray" at bounding box center [1299, 623] width 187 height 33
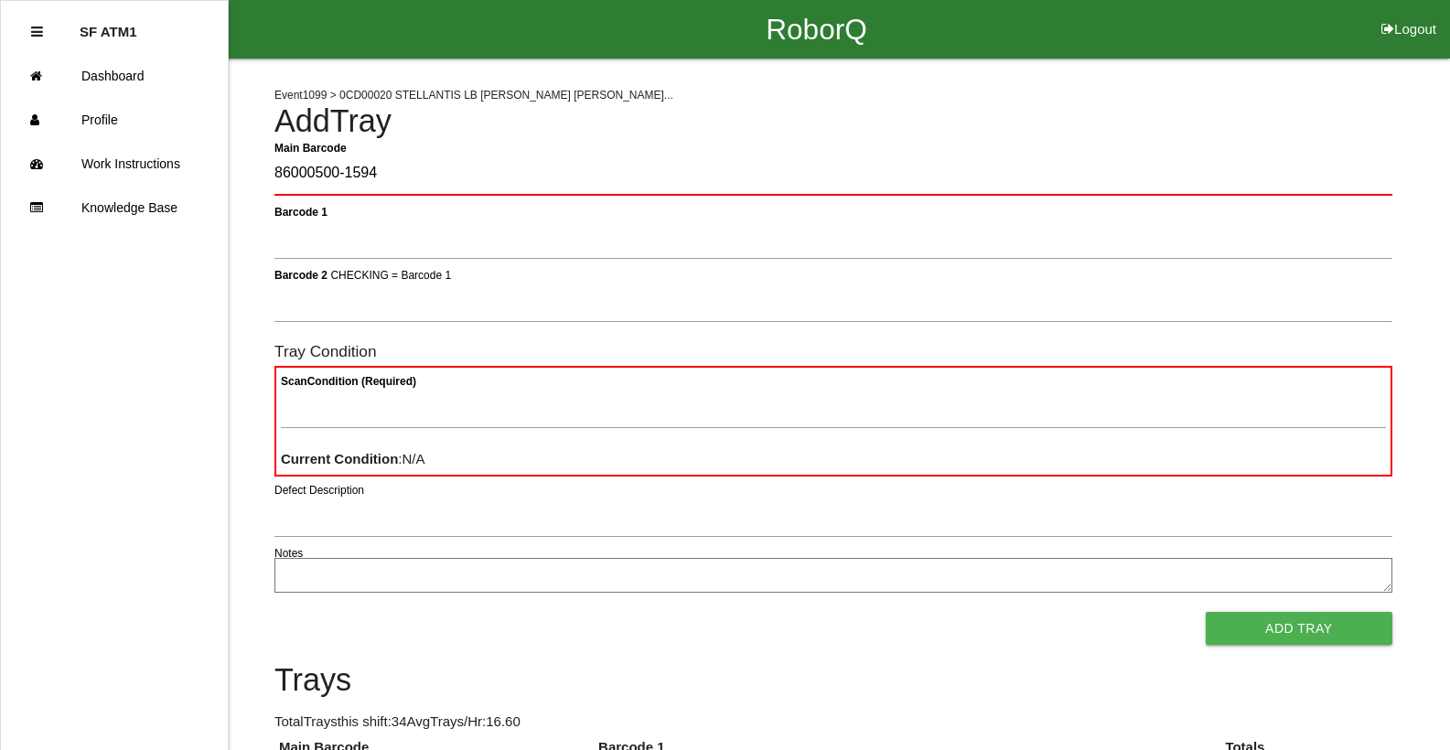
type Barcode "86000500-1594"
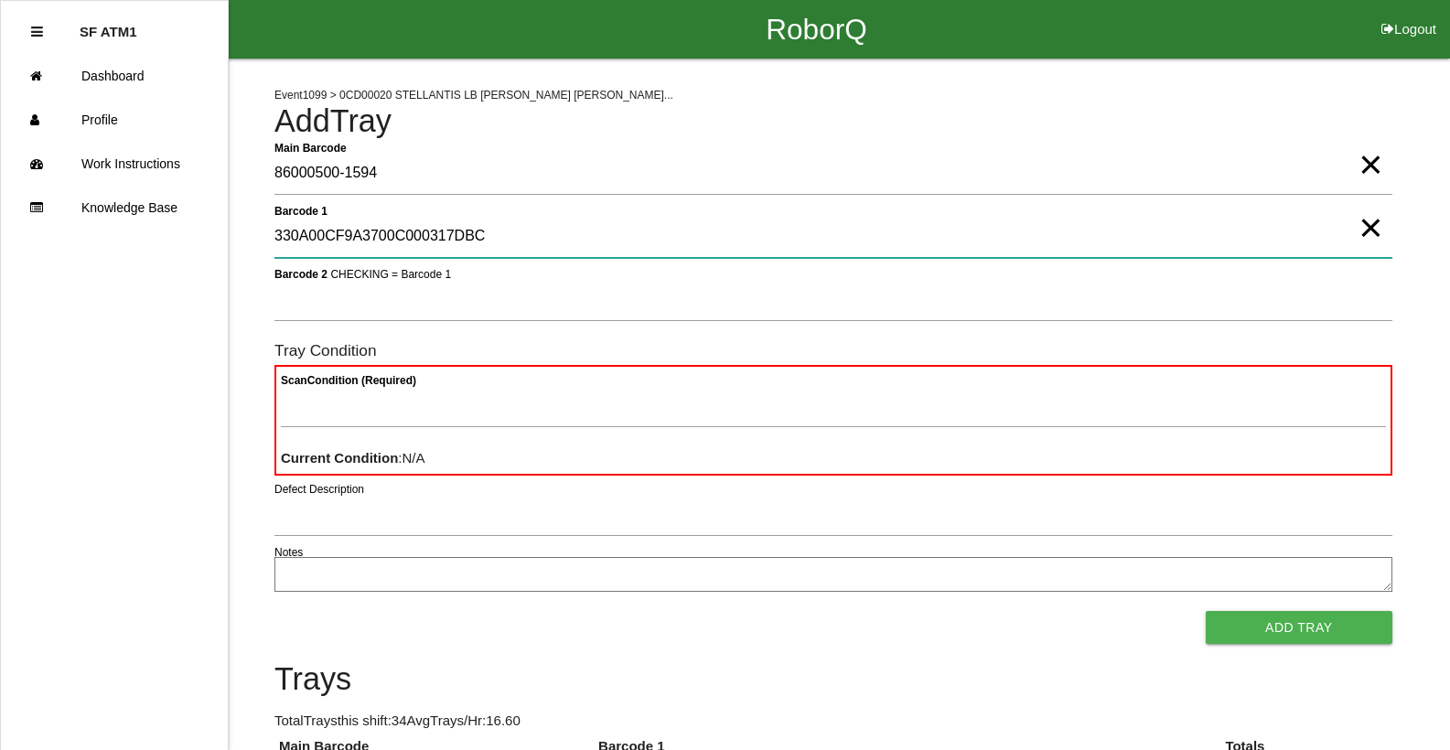
type 1 "330A00CF9A3700C000317DBC"
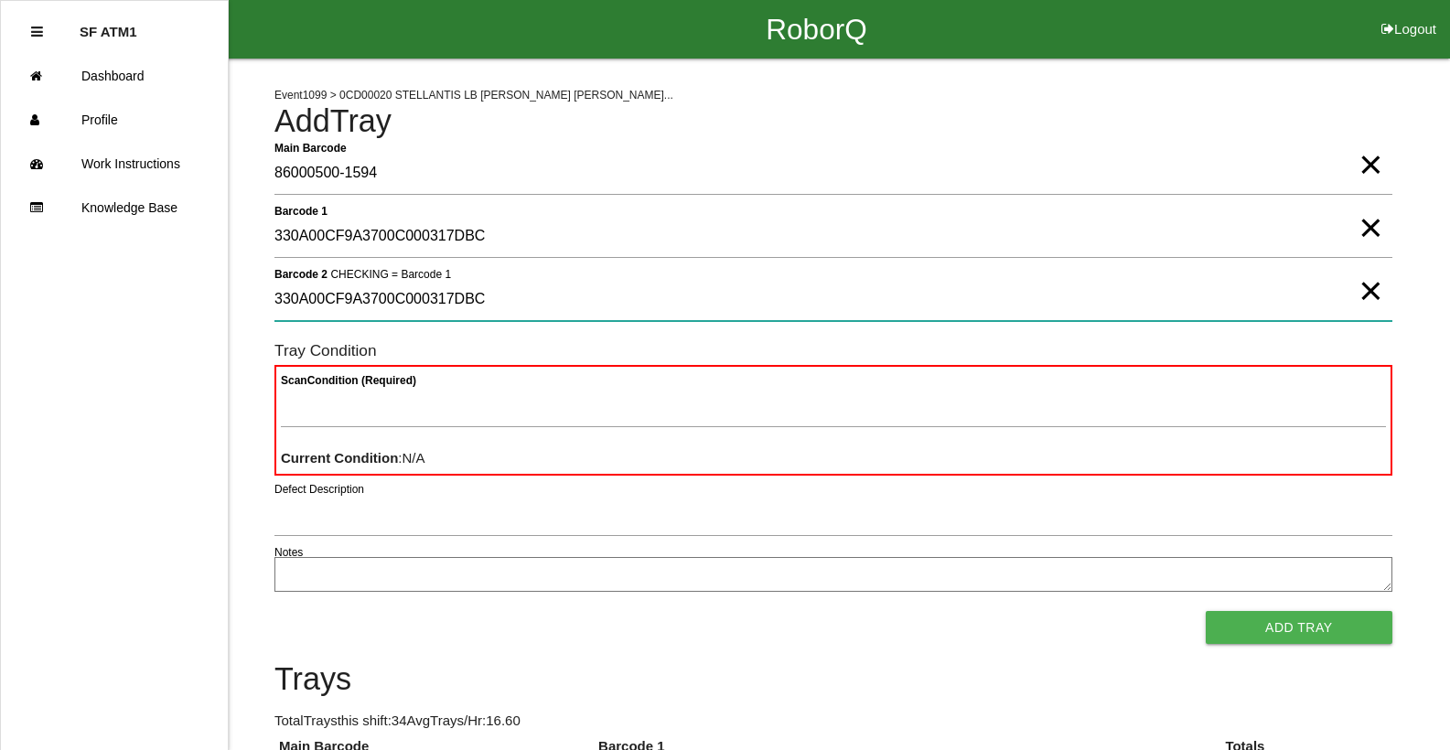
type 2 "330A00CF9A3700C000317DBC"
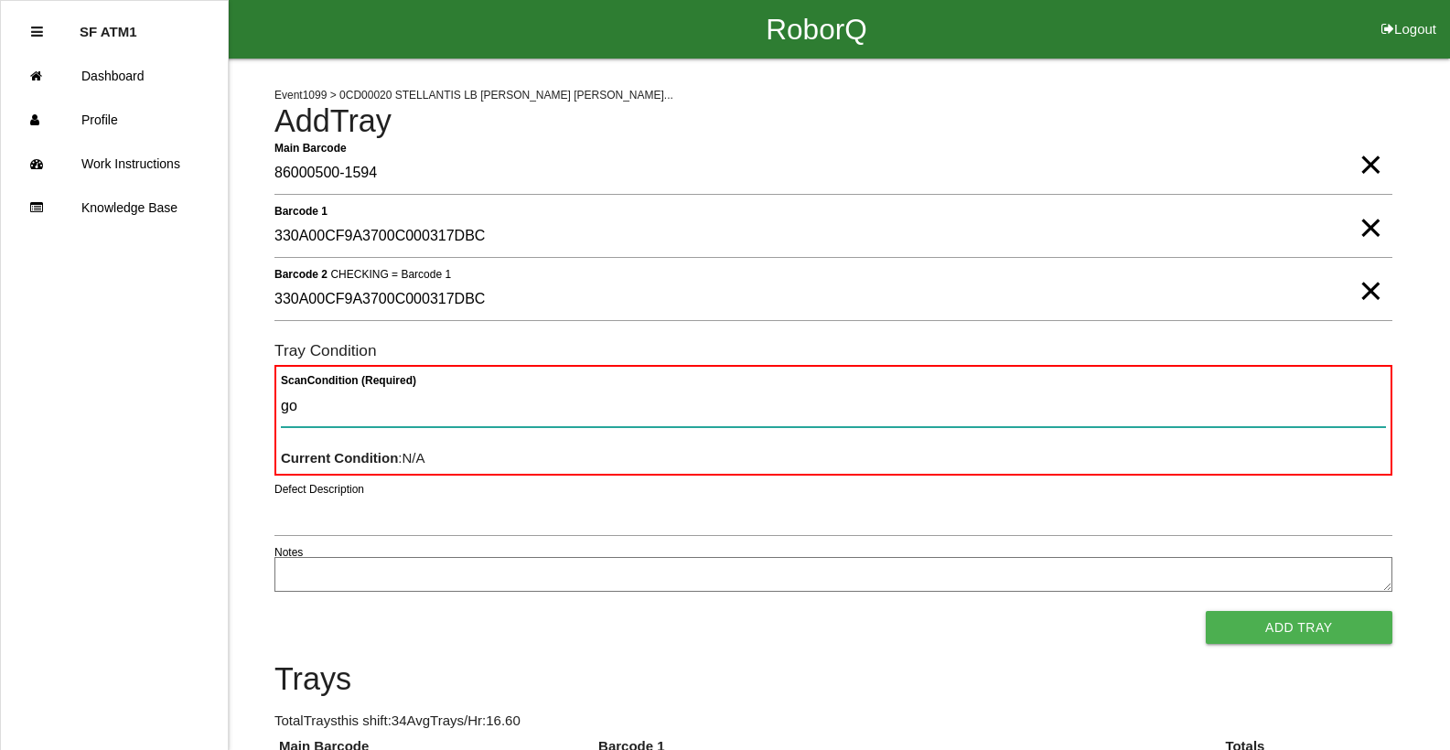
type Condition "goo"
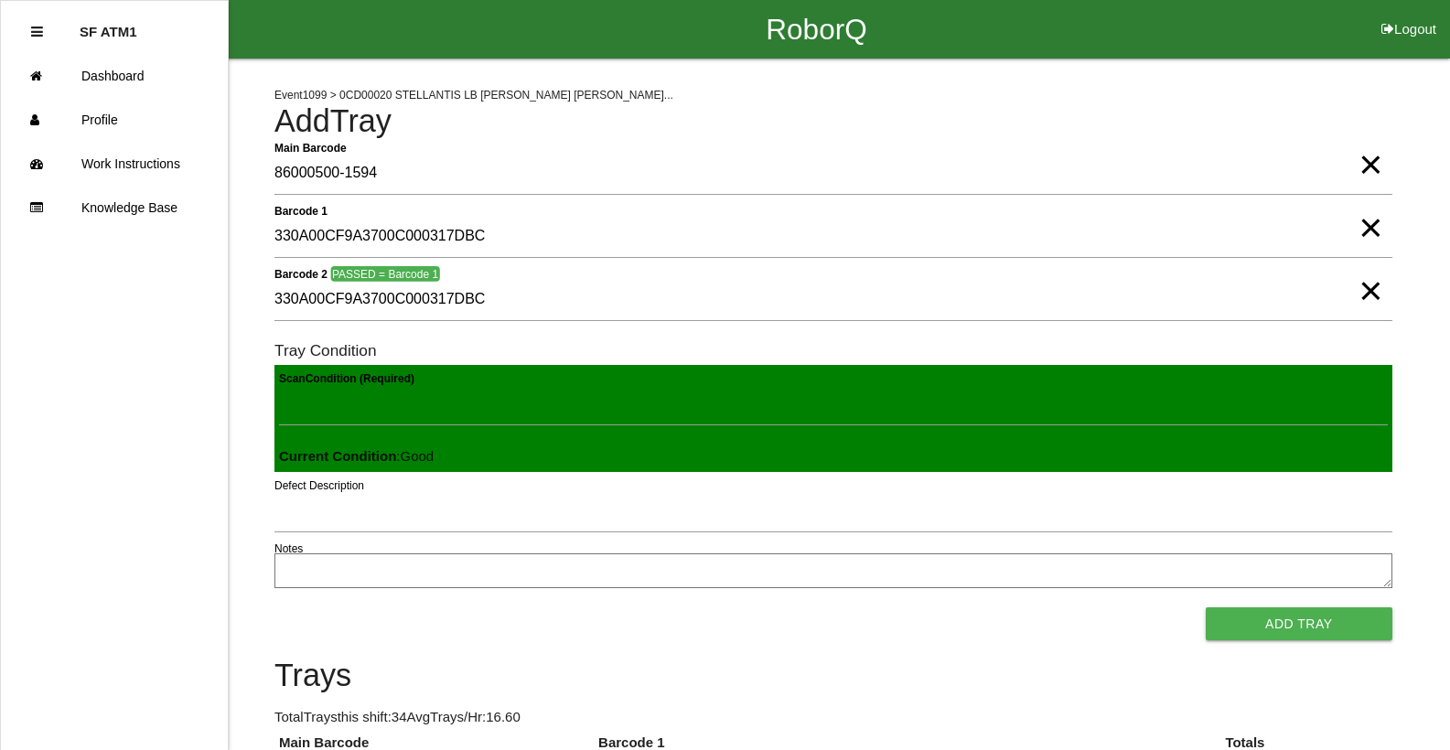
click at [1206, 607] on button "Add Tray" at bounding box center [1299, 623] width 187 height 33
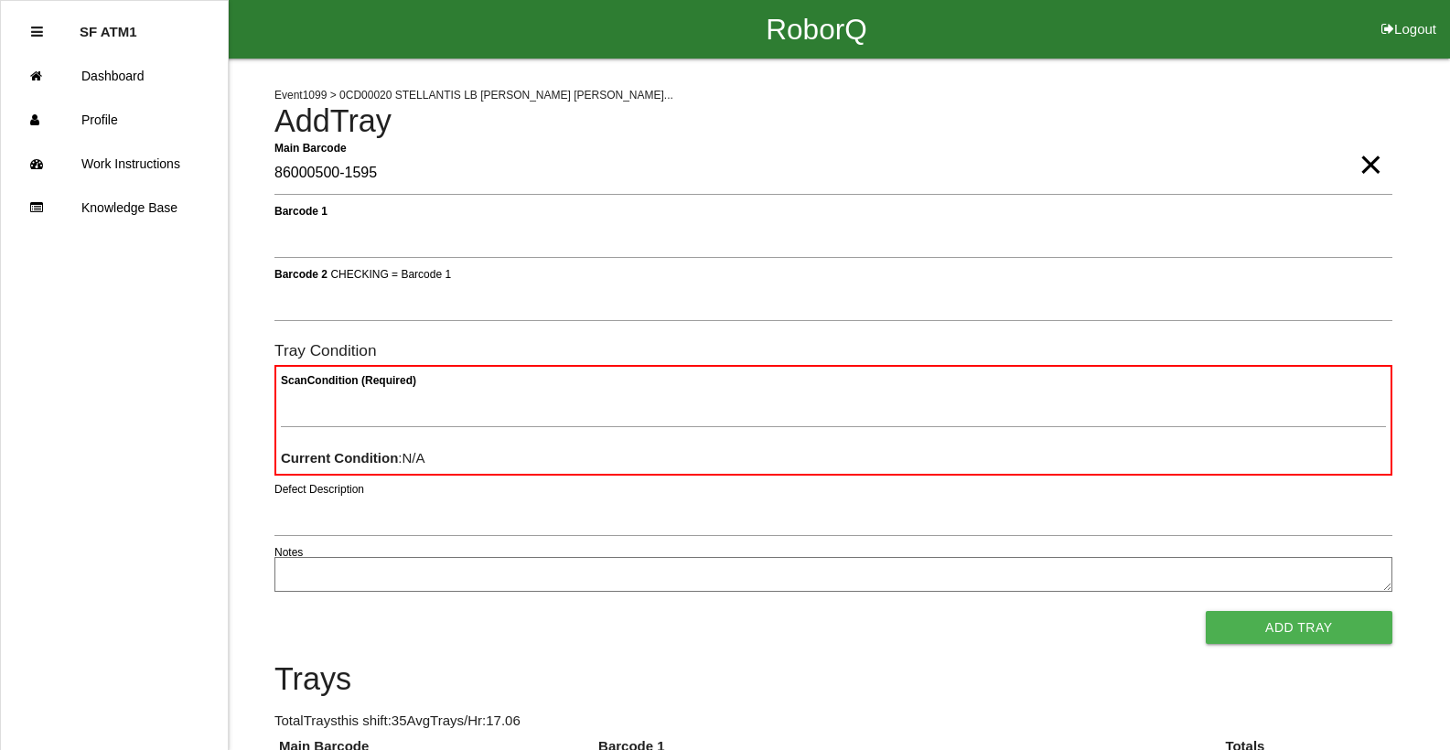
type Barcode "86000500-1595"
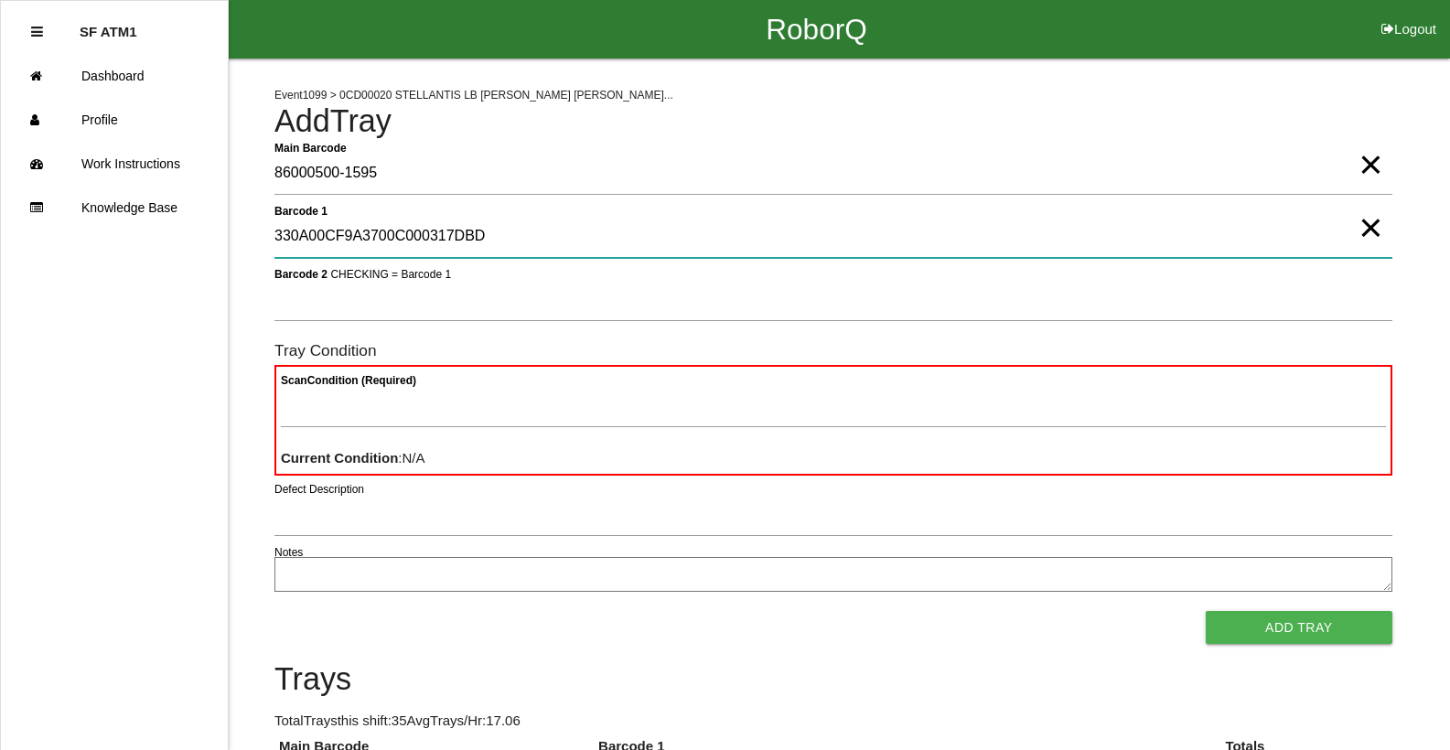
type 1 "330A00CF9A3700C000317DBD"
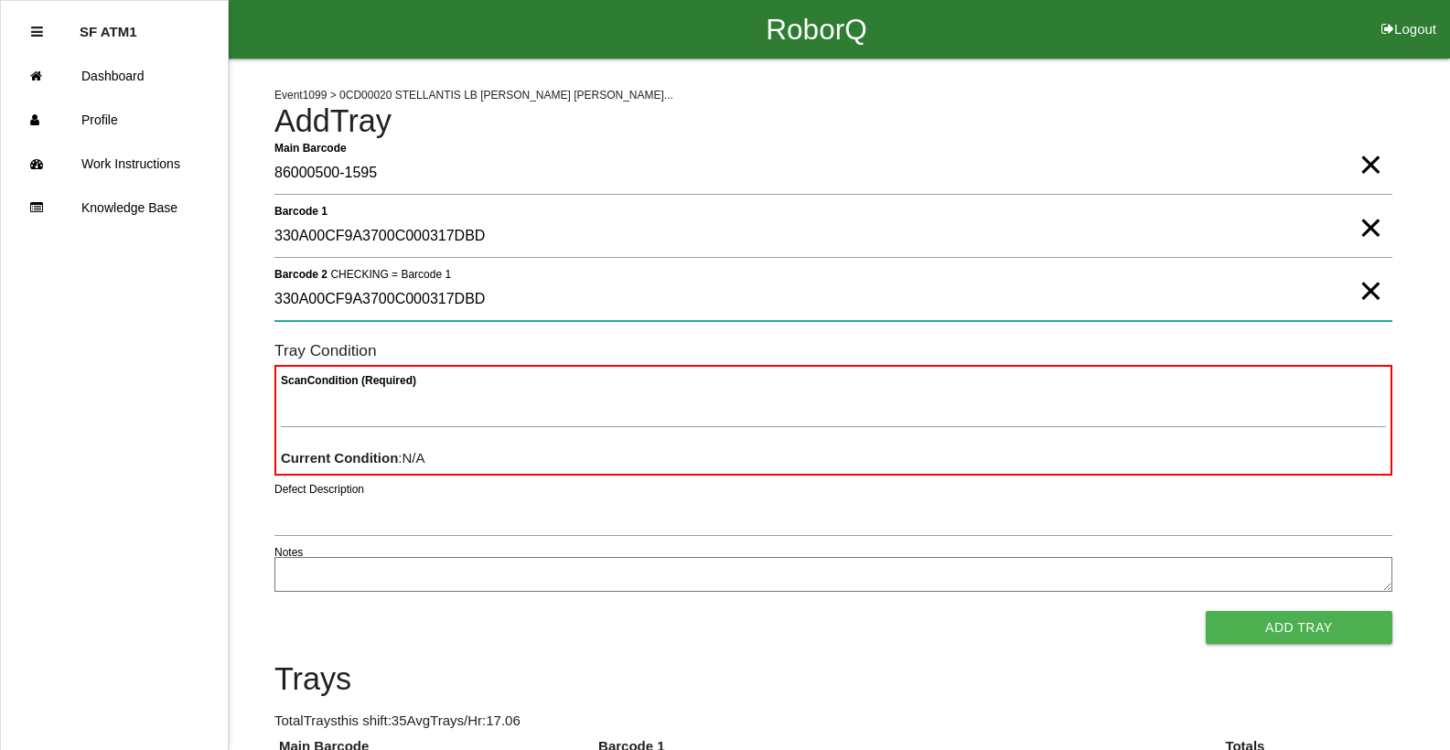
type 2 "330A00CF9A3700C000317DBD"
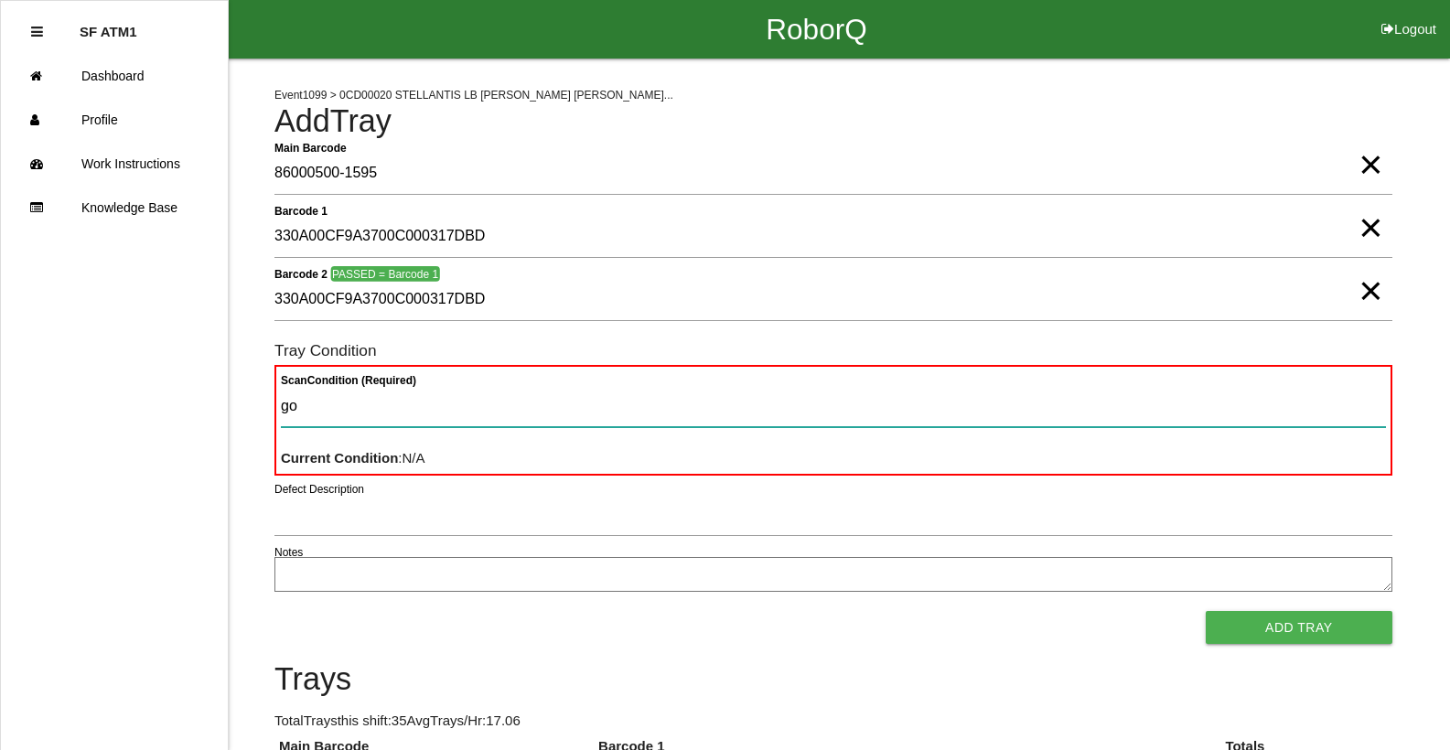
type Condition "goo"
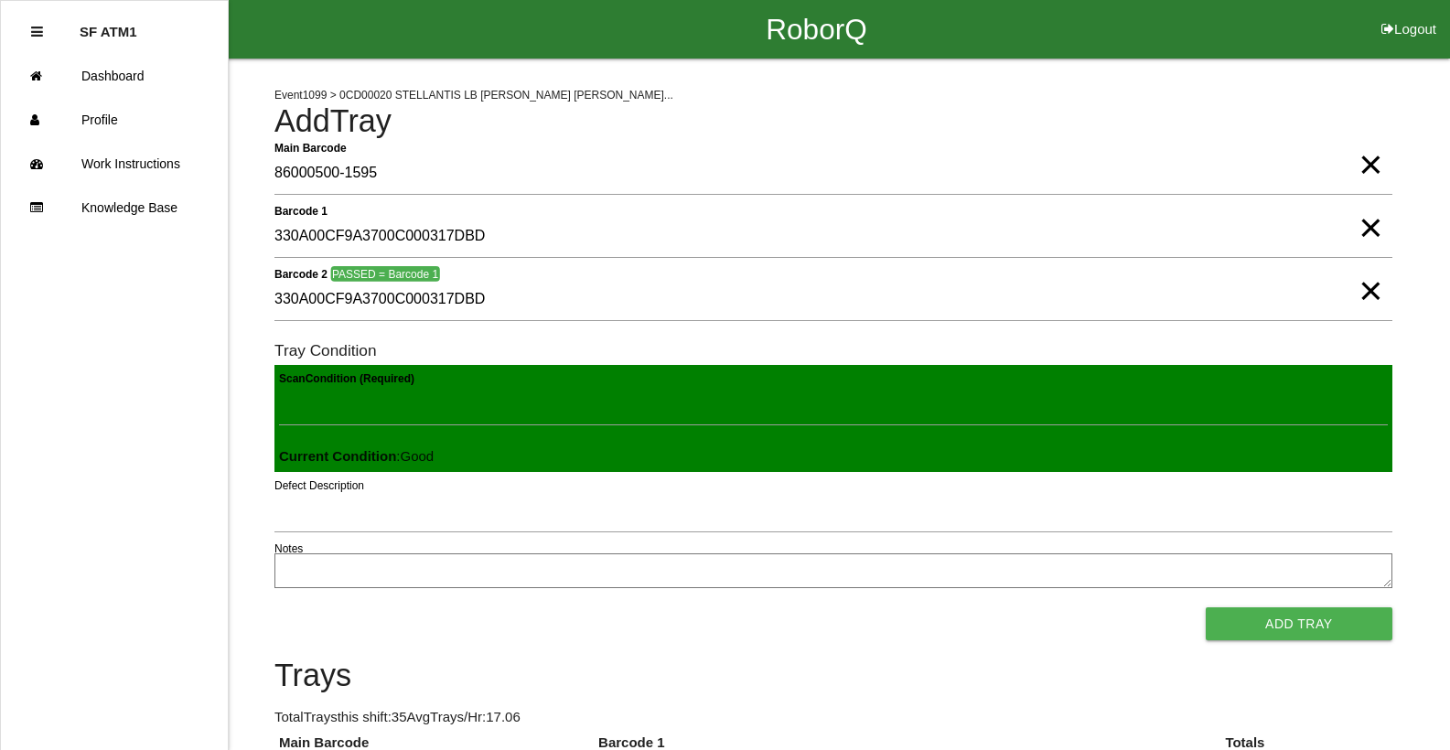
click at [1206, 607] on button "Add Tray" at bounding box center [1299, 623] width 187 height 33
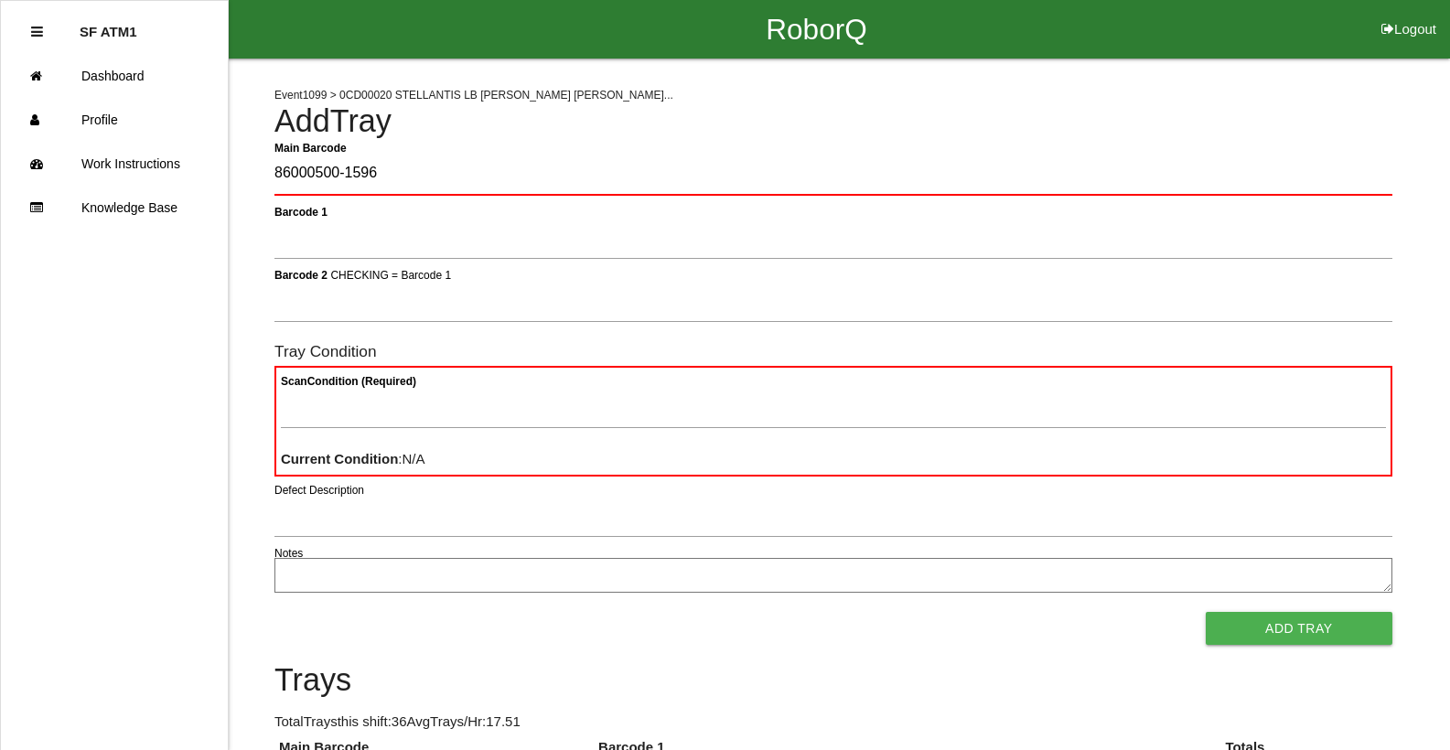
type Barcode "86000500-1596"
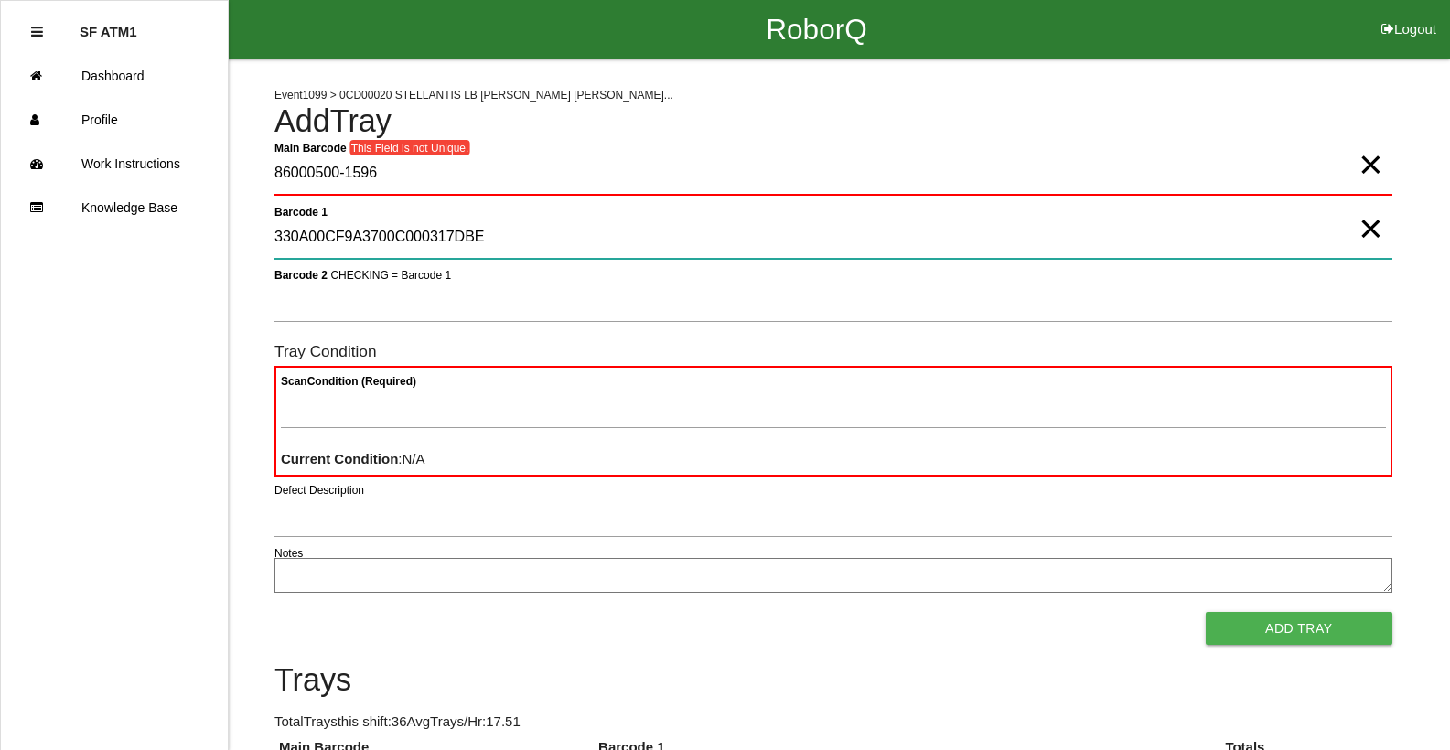
type 1 "330A00CF9A3700C000317DBE"
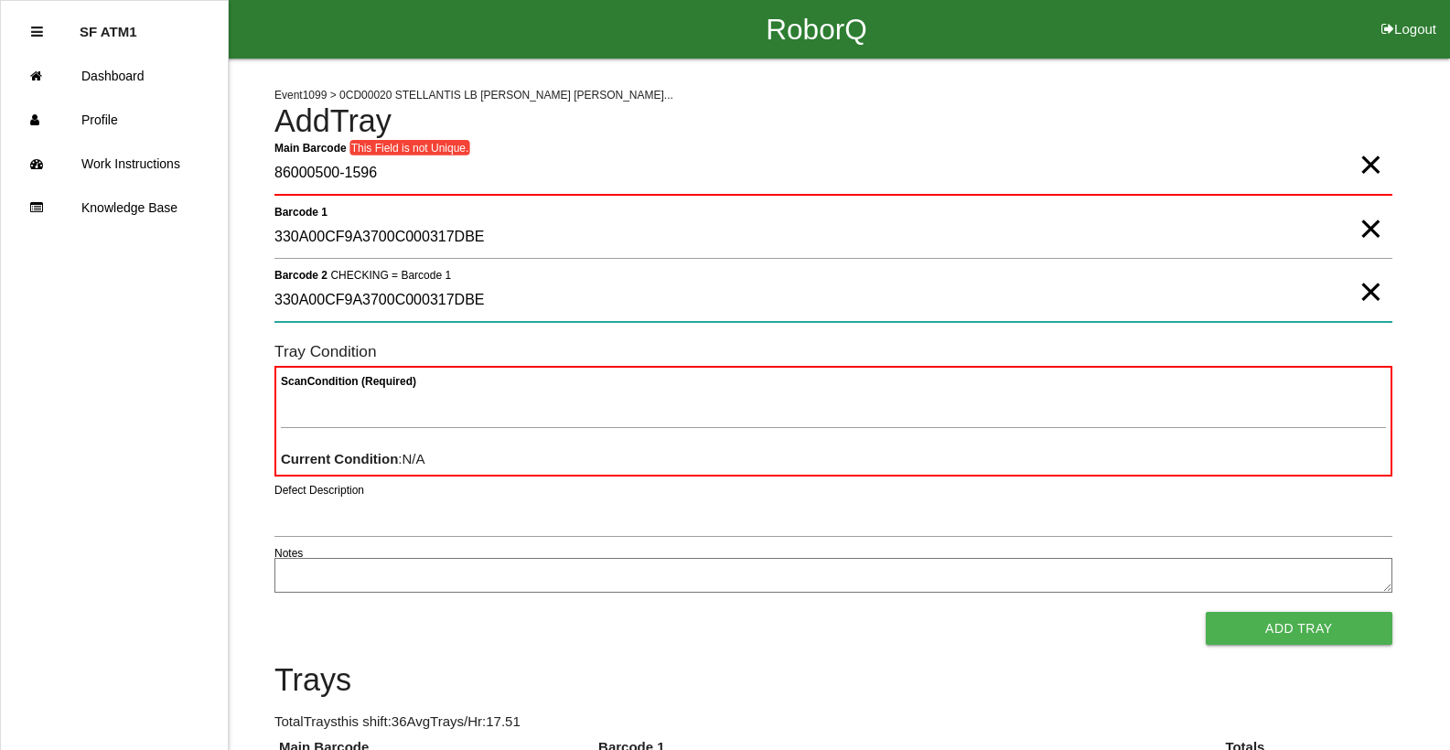
type 2 "330A00CF9A3700C000317DBE"
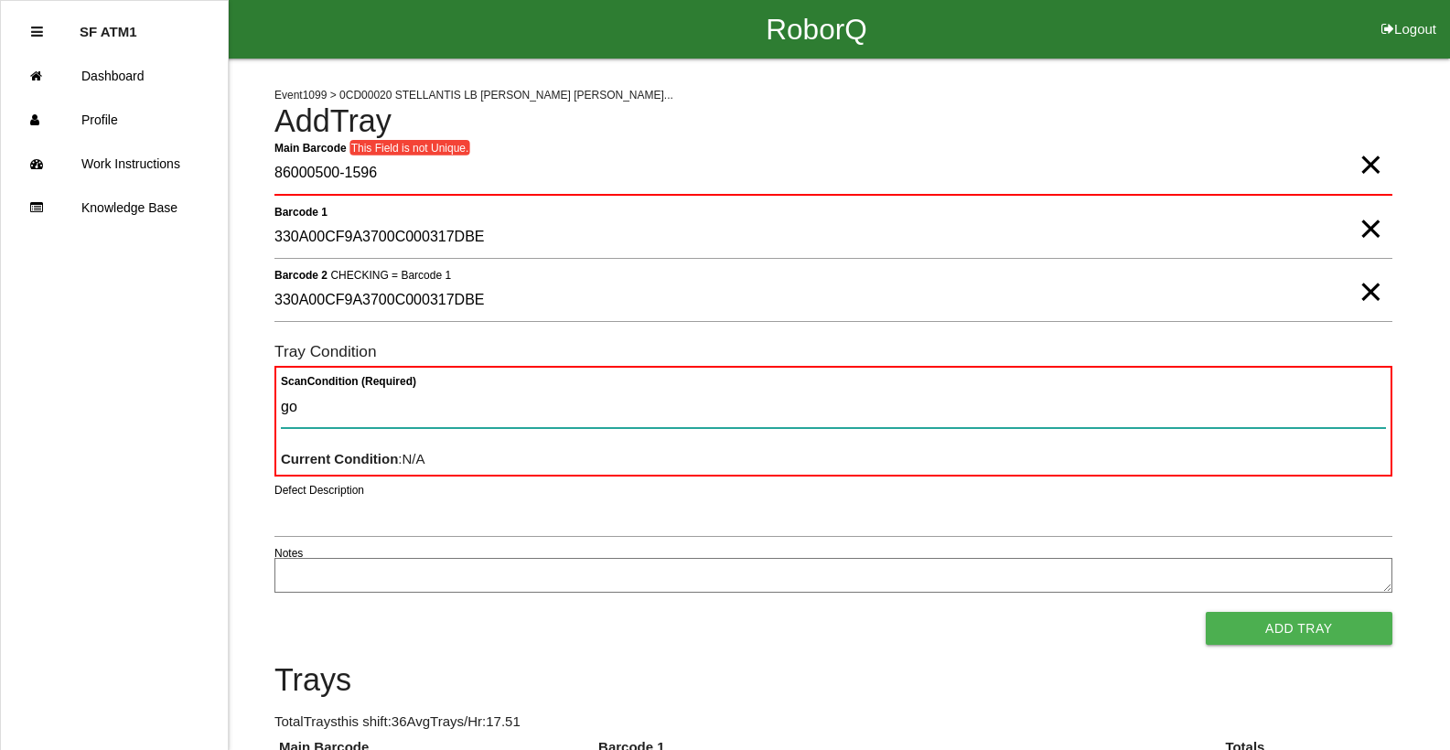
type Condition "goo"
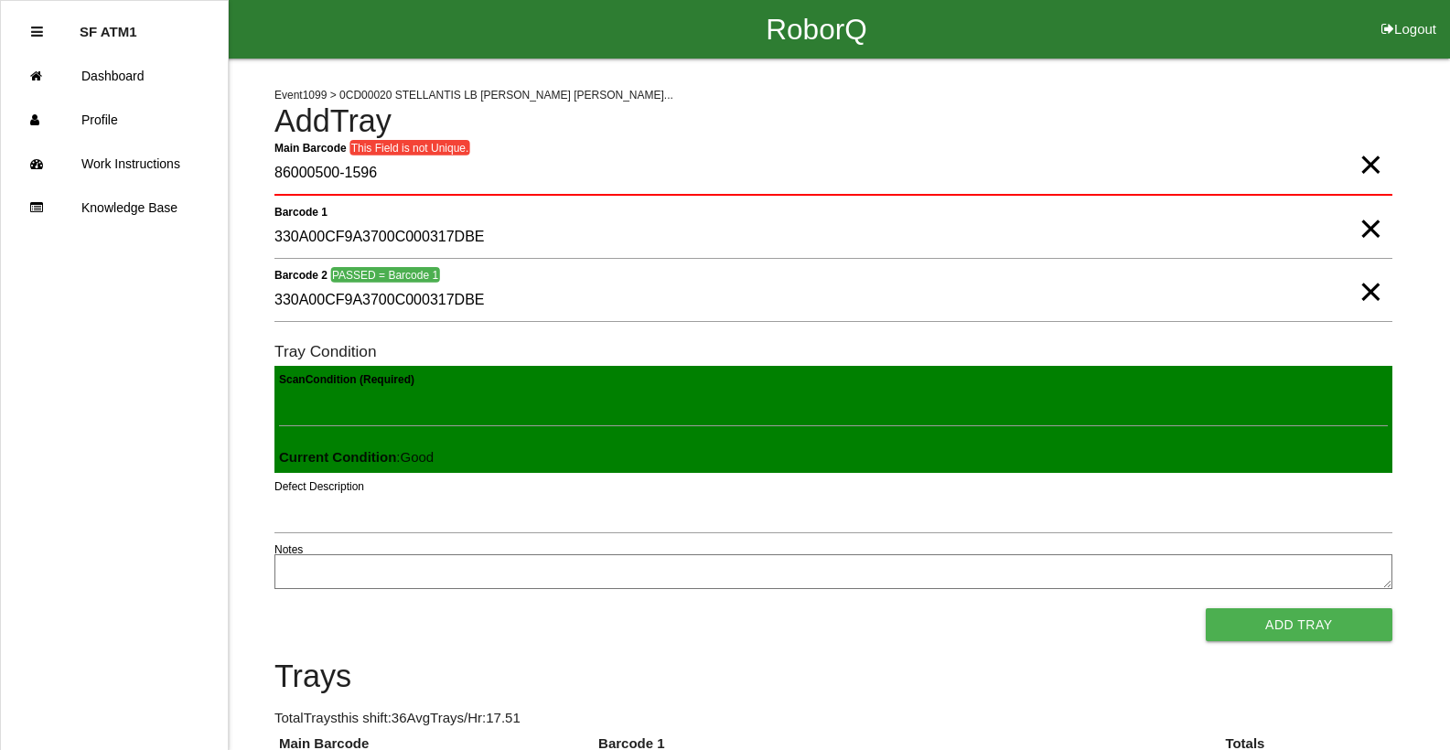
click at [1206, 608] on button "Add Tray" at bounding box center [1299, 624] width 187 height 33
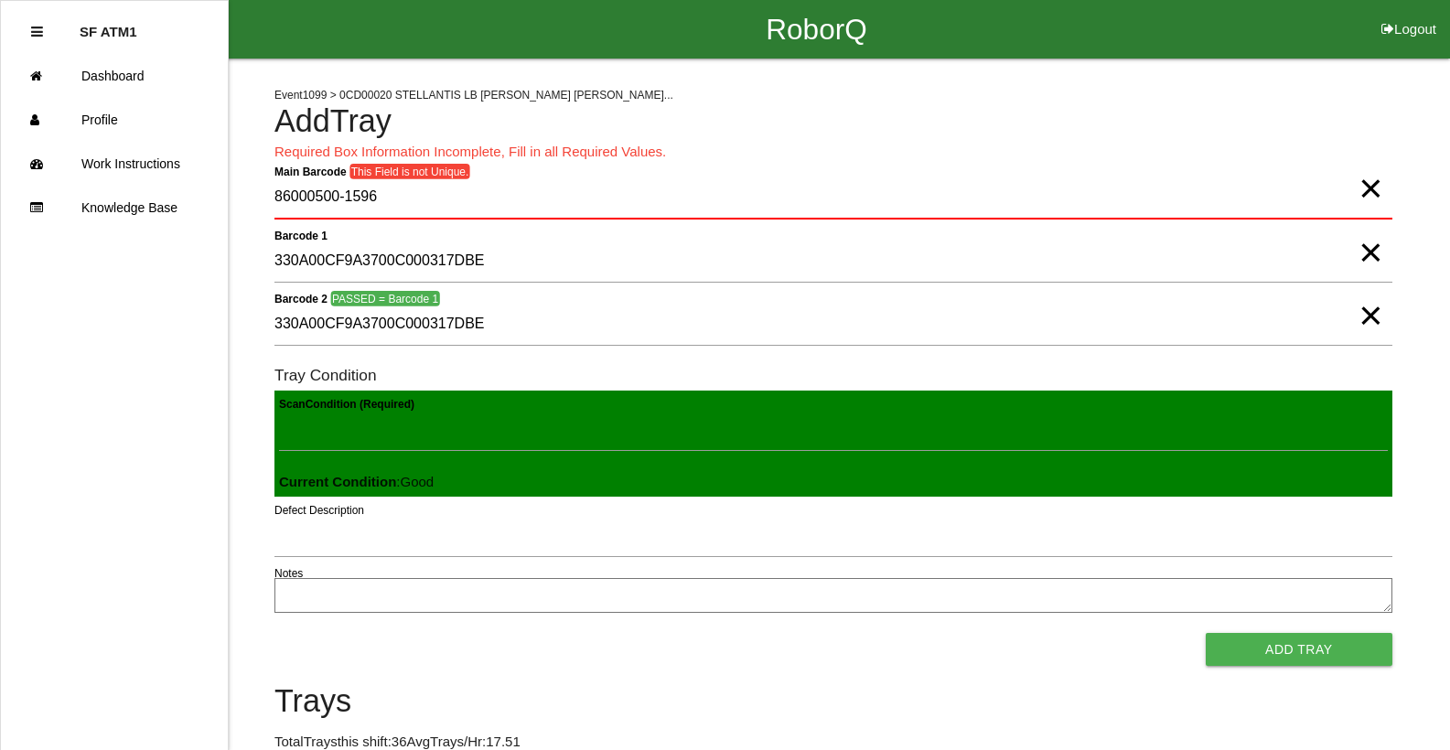
click at [1371, 188] on span "×" at bounding box center [1370, 170] width 24 height 37
click at [473, 192] on Barcode "Main Barcode" at bounding box center [833, 198] width 1118 height 43
type Barcode "86000500-1596"
click at [1367, 188] on span "×" at bounding box center [1370, 170] width 24 height 37
click at [559, 195] on Barcode "Main Barcode" at bounding box center [833, 198] width 1118 height 43
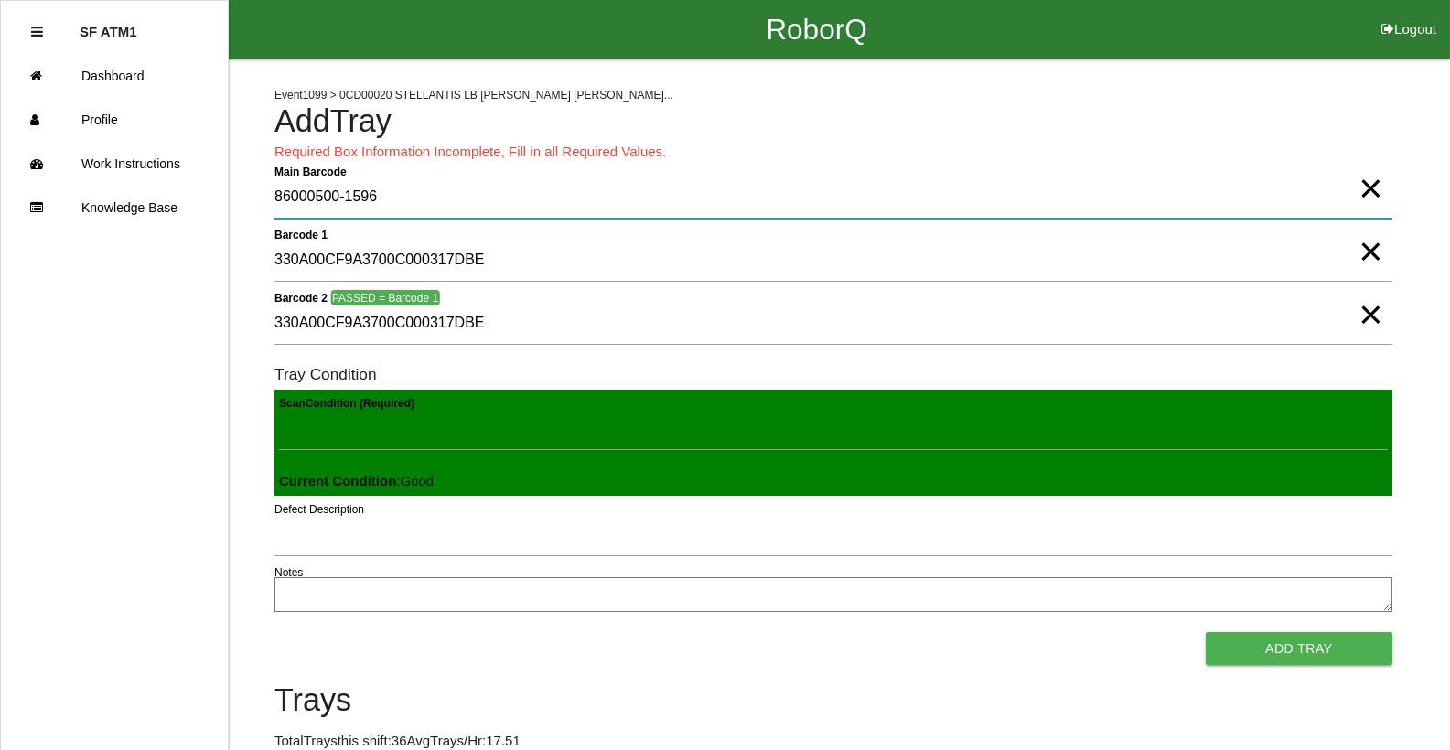
type Barcode "86000500-1596"
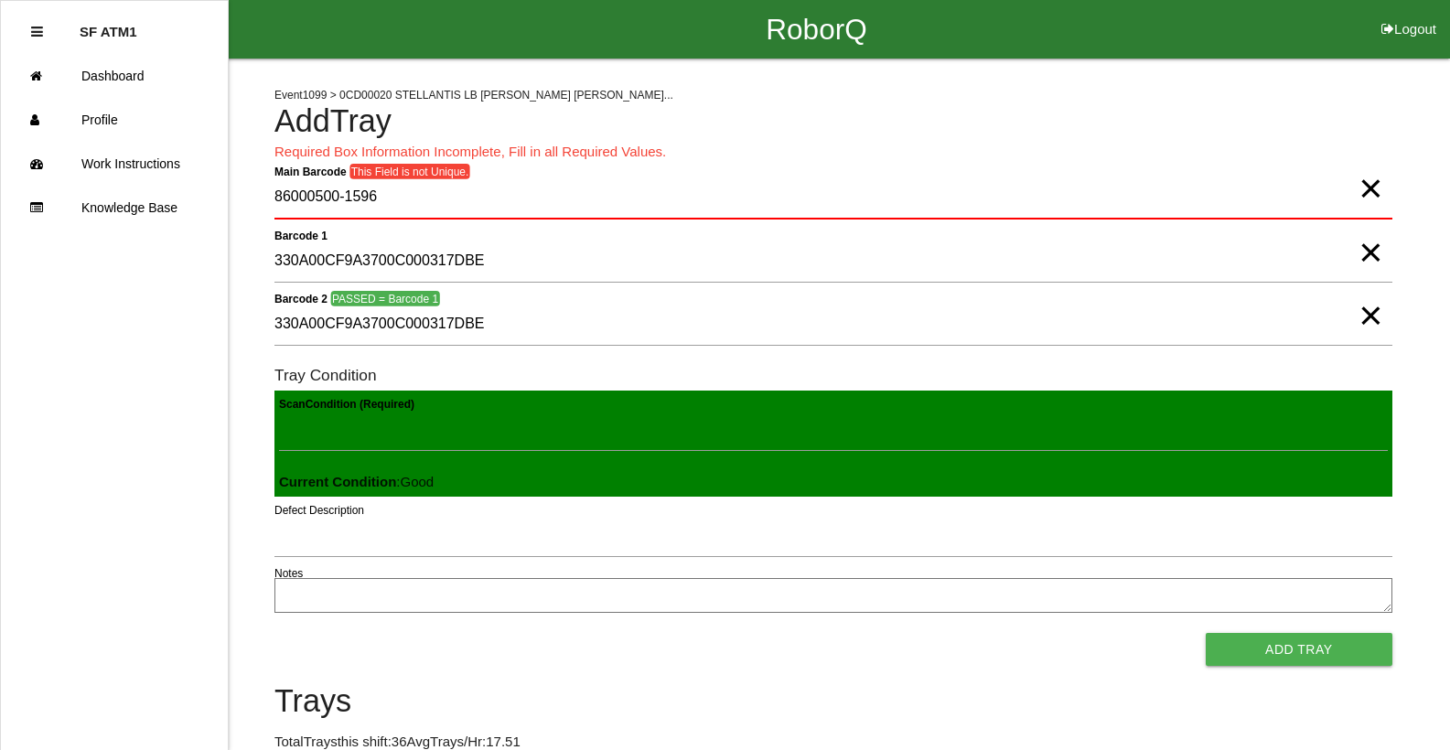
click at [1358, 188] on span "×" at bounding box center [1370, 170] width 24 height 37
click at [627, 198] on Barcode "Main Barcode" at bounding box center [833, 198] width 1118 height 43
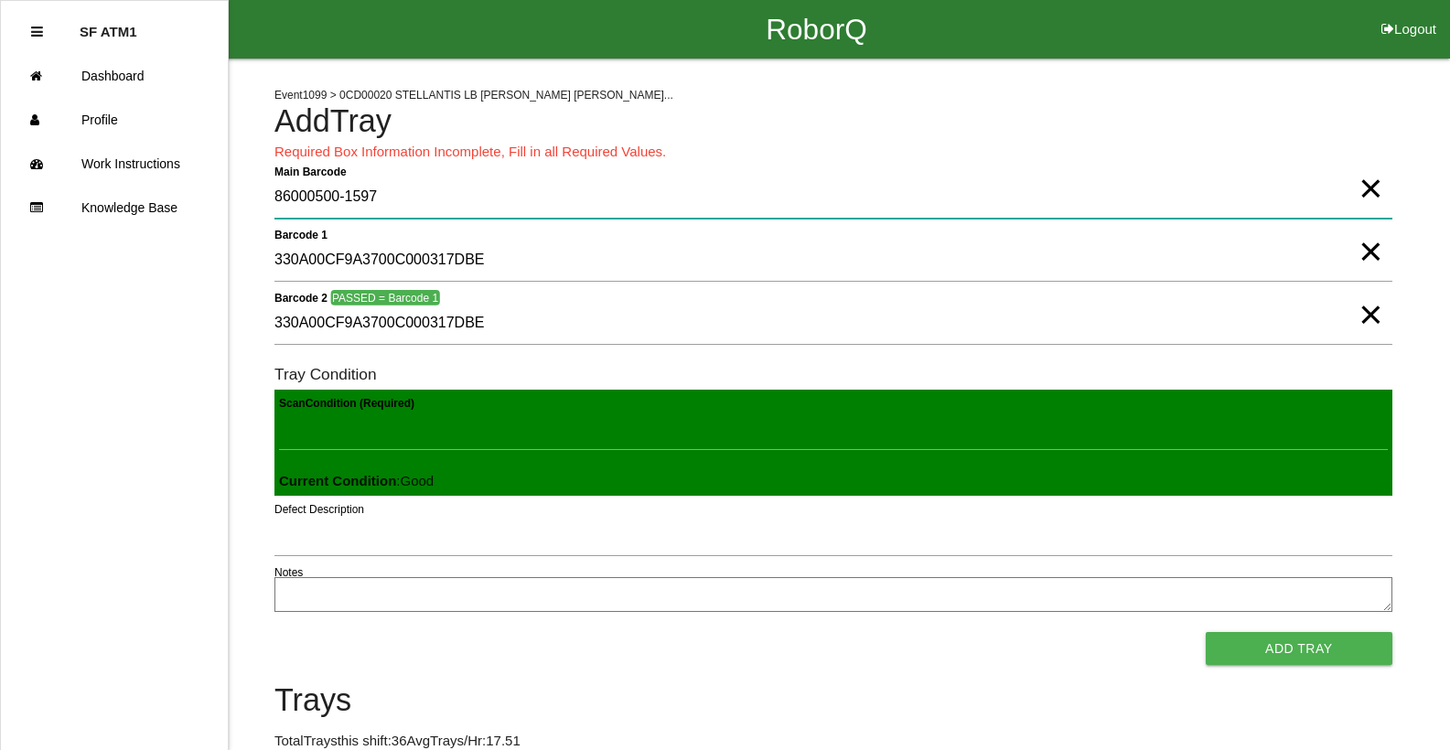
type Barcode "86000500-1597"
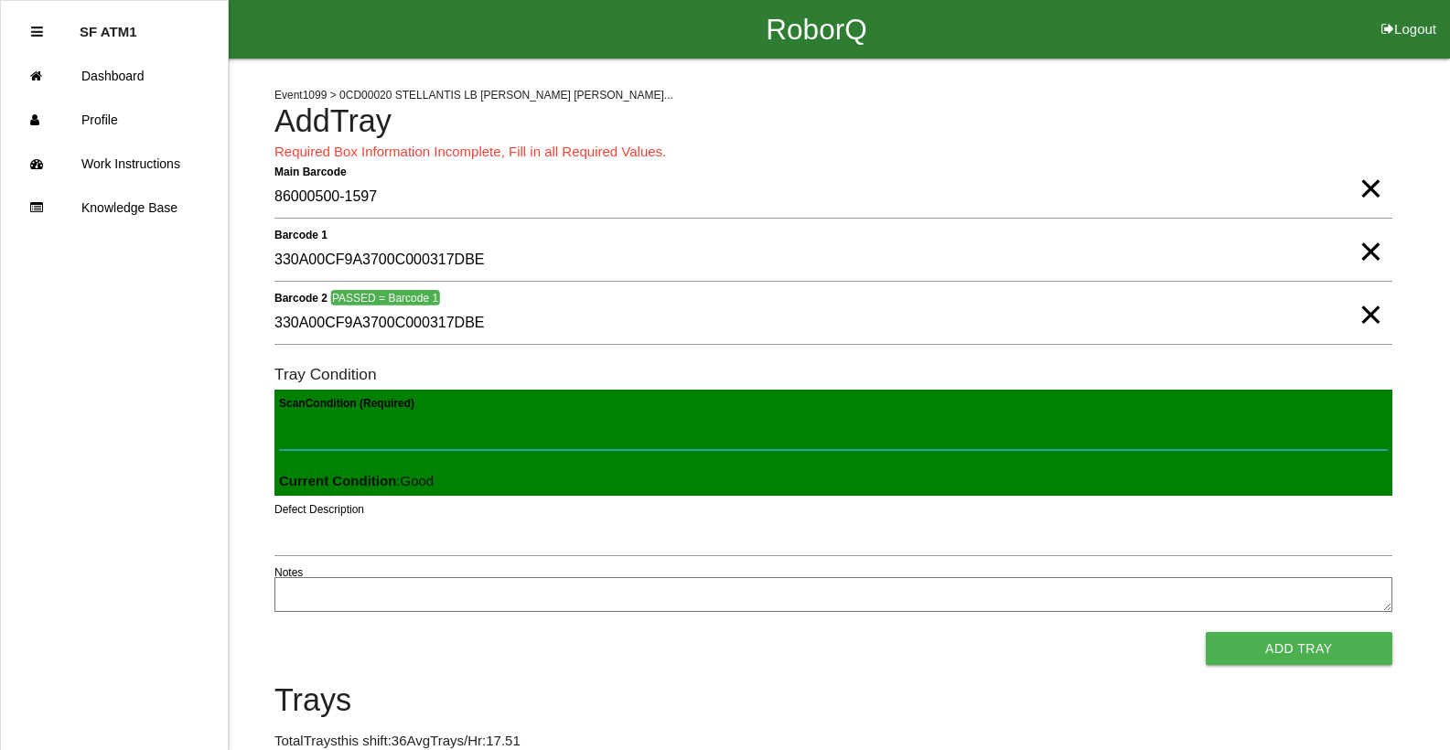
click at [316, 428] on Condition "Scan Condition (Required)" at bounding box center [833, 429] width 1109 height 42
type Condition "goo"
click at [1206, 632] on button "Add Tray" at bounding box center [1299, 648] width 187 height 33
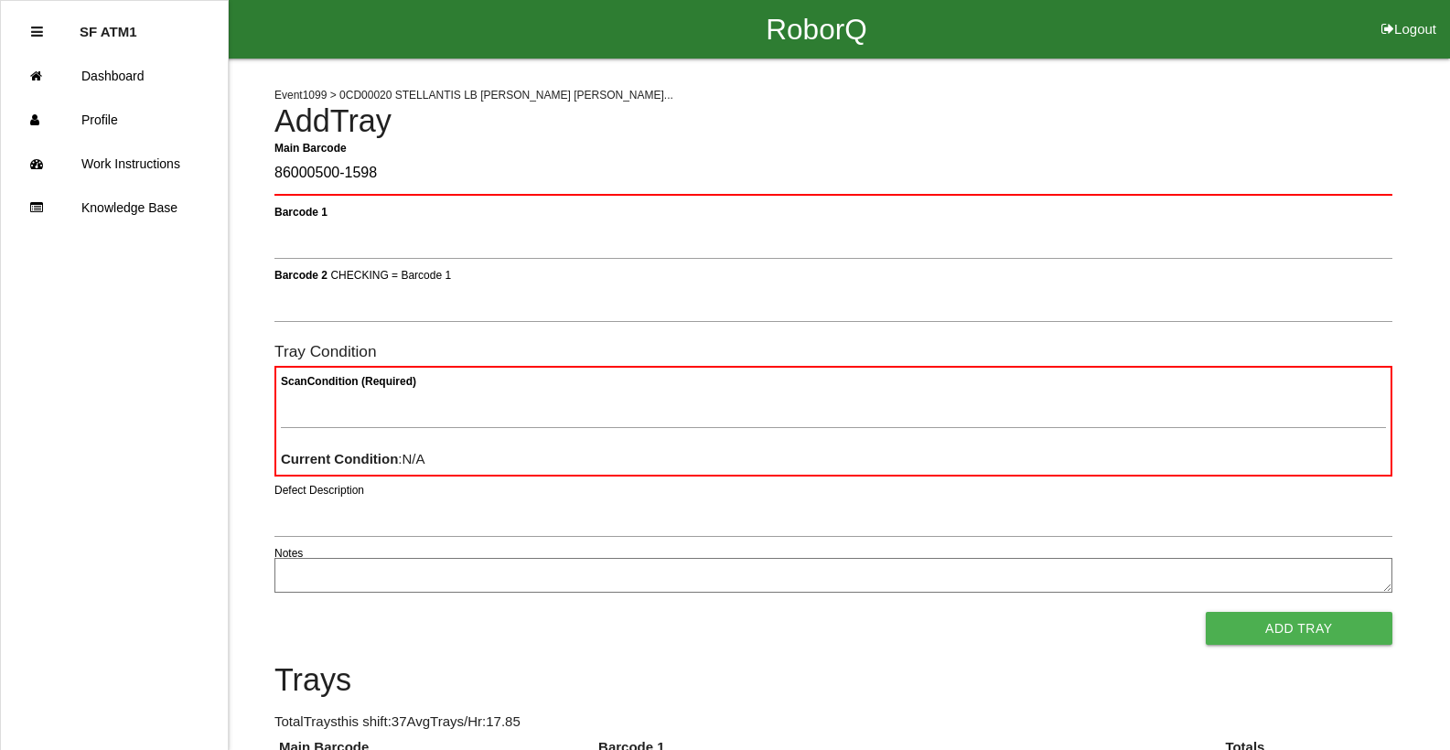
type Barcode "86000500-1598"
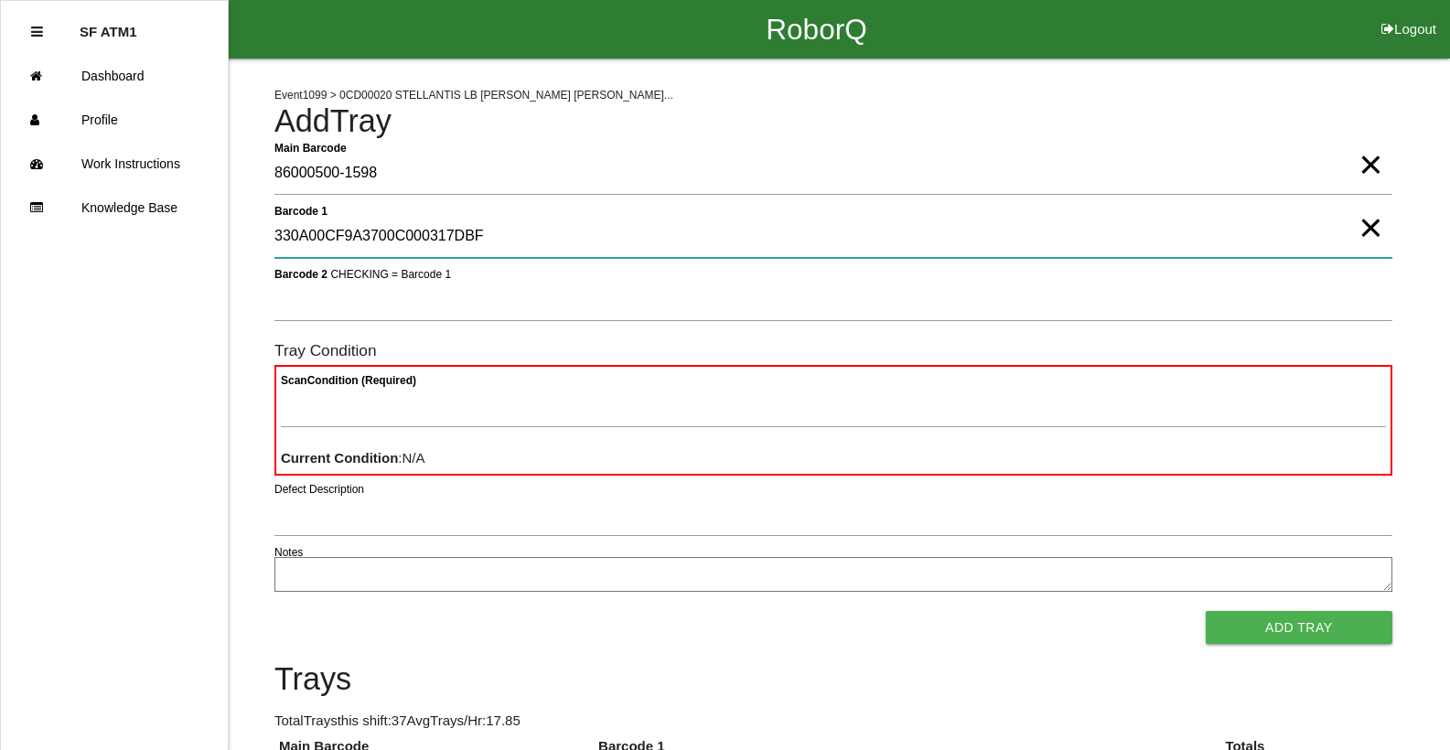
type 1 "330A00CF9A3700C000317DBF"
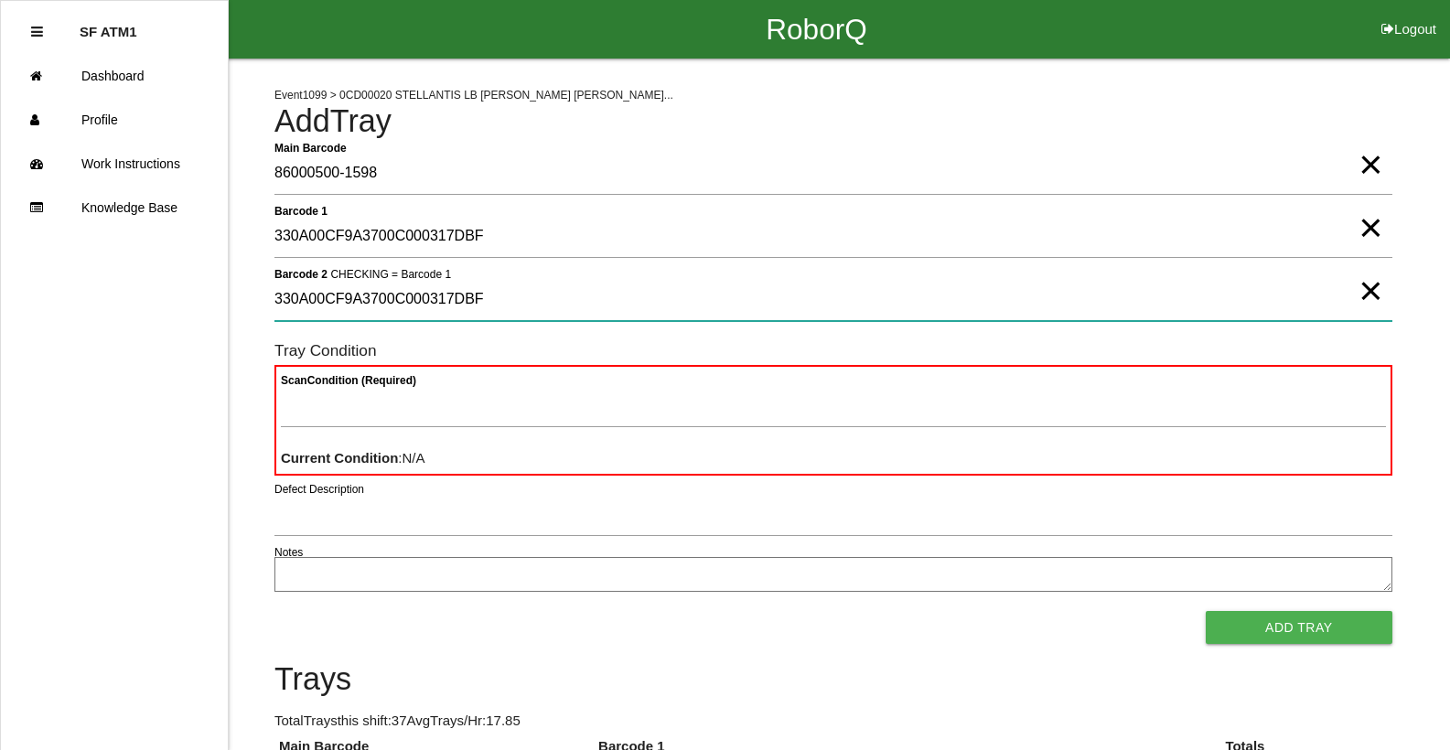
type 2 "330A00CF9A3700C000317DBF"
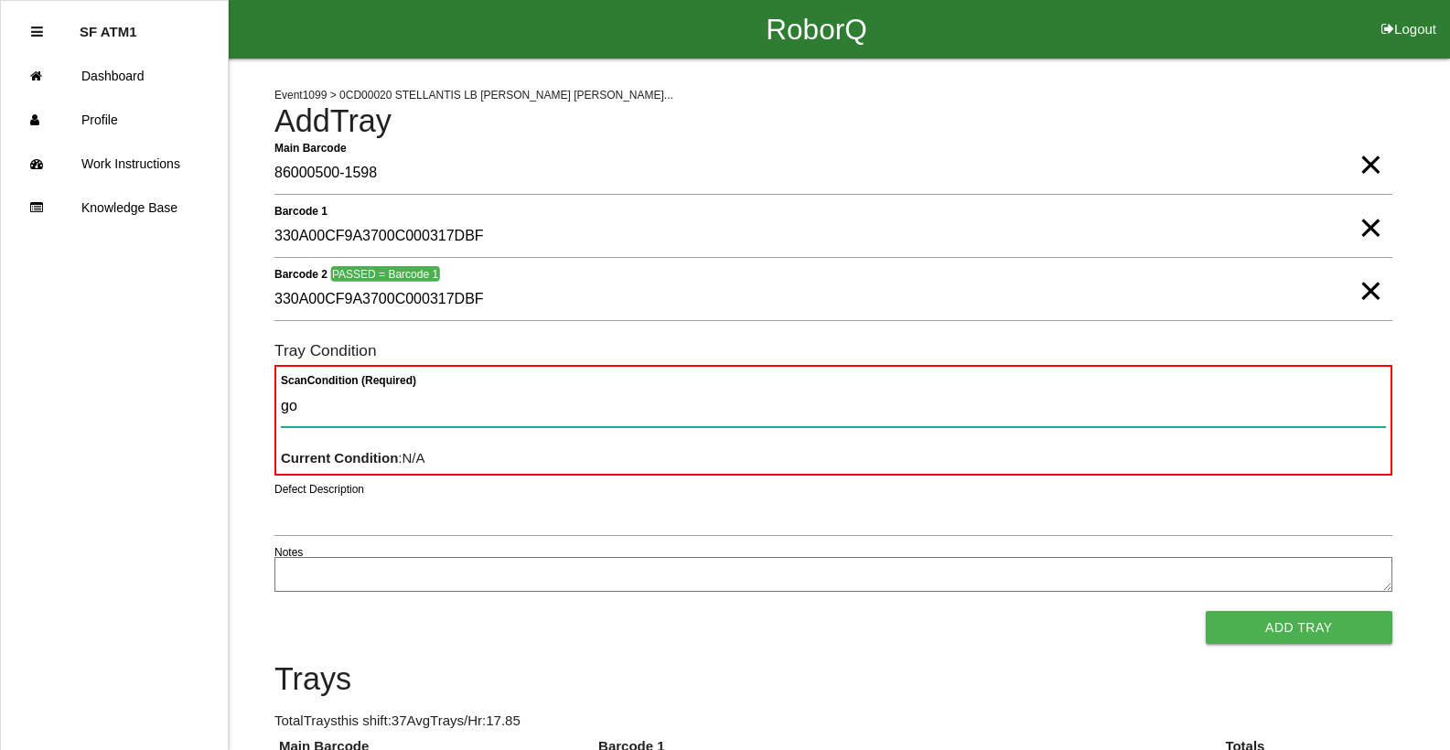
type Condition "goo"
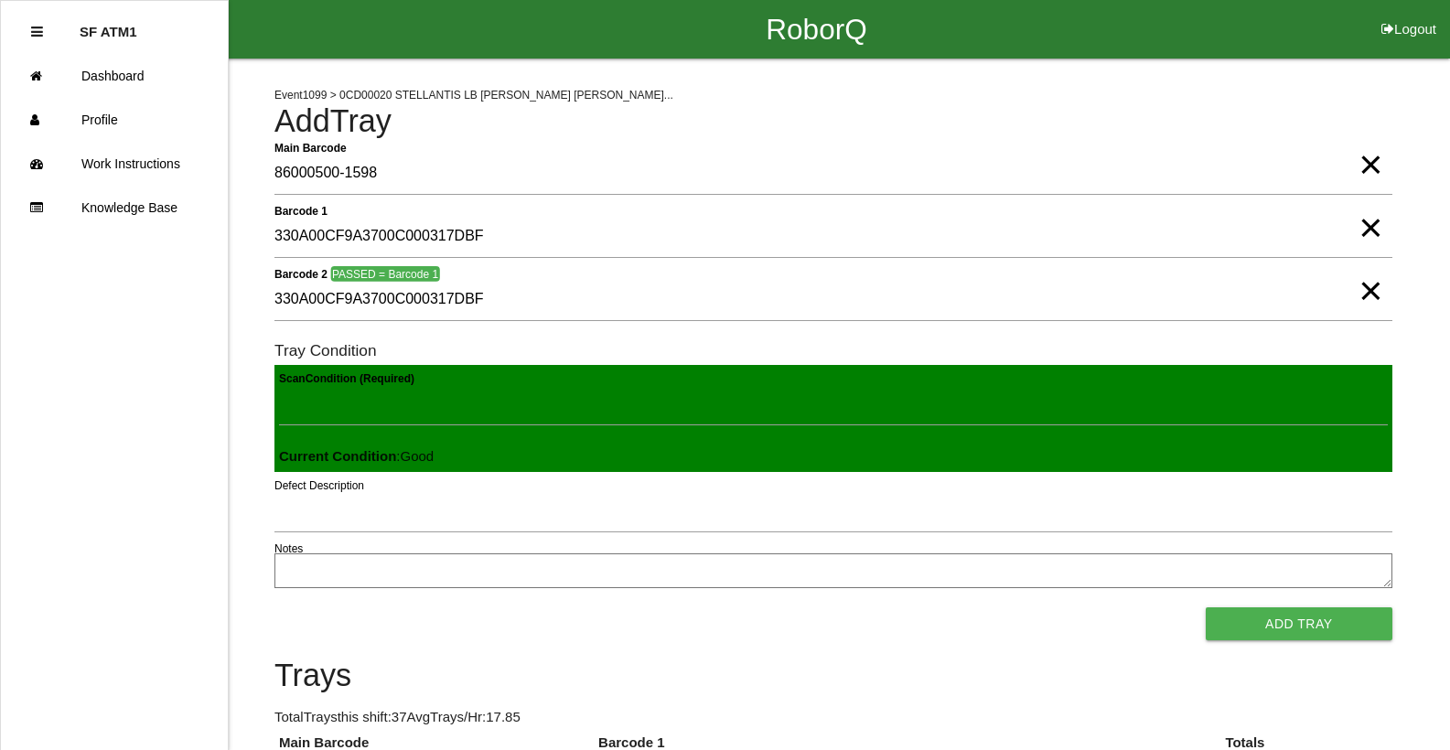
click at [1206, 607] on button "Add Tray" at bounding box center [1299, 623] width 187 height 33
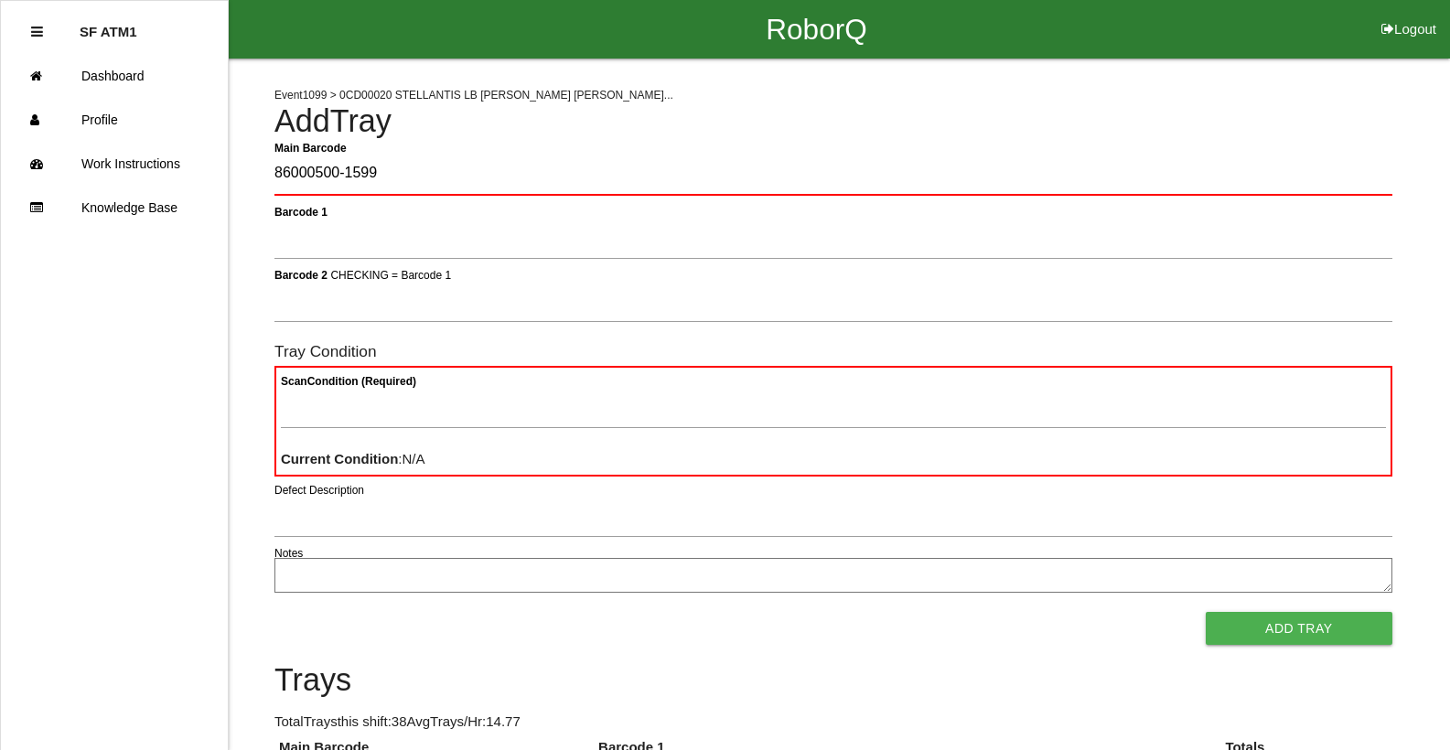
type Barcode "86000500-1599"
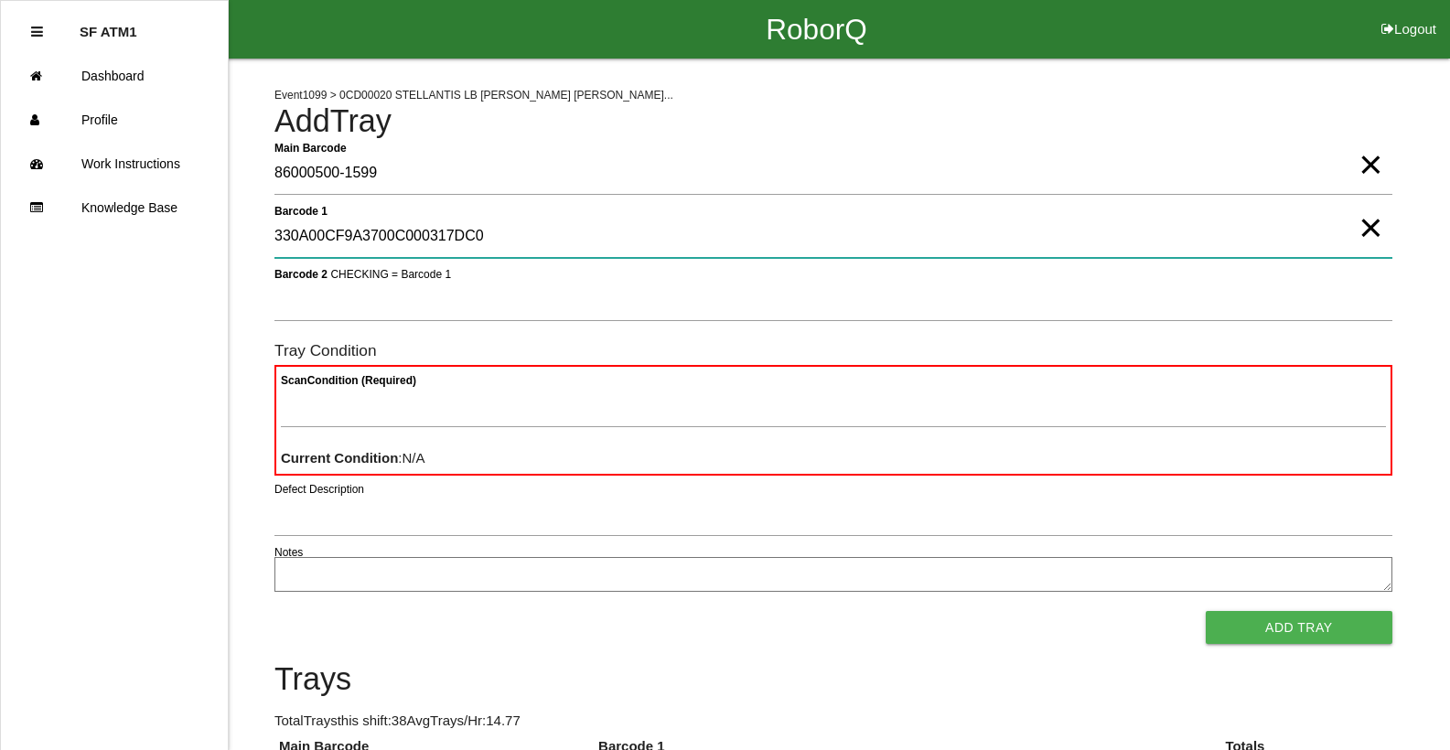
type 1 "330A00CF9A3700C000317DC0"
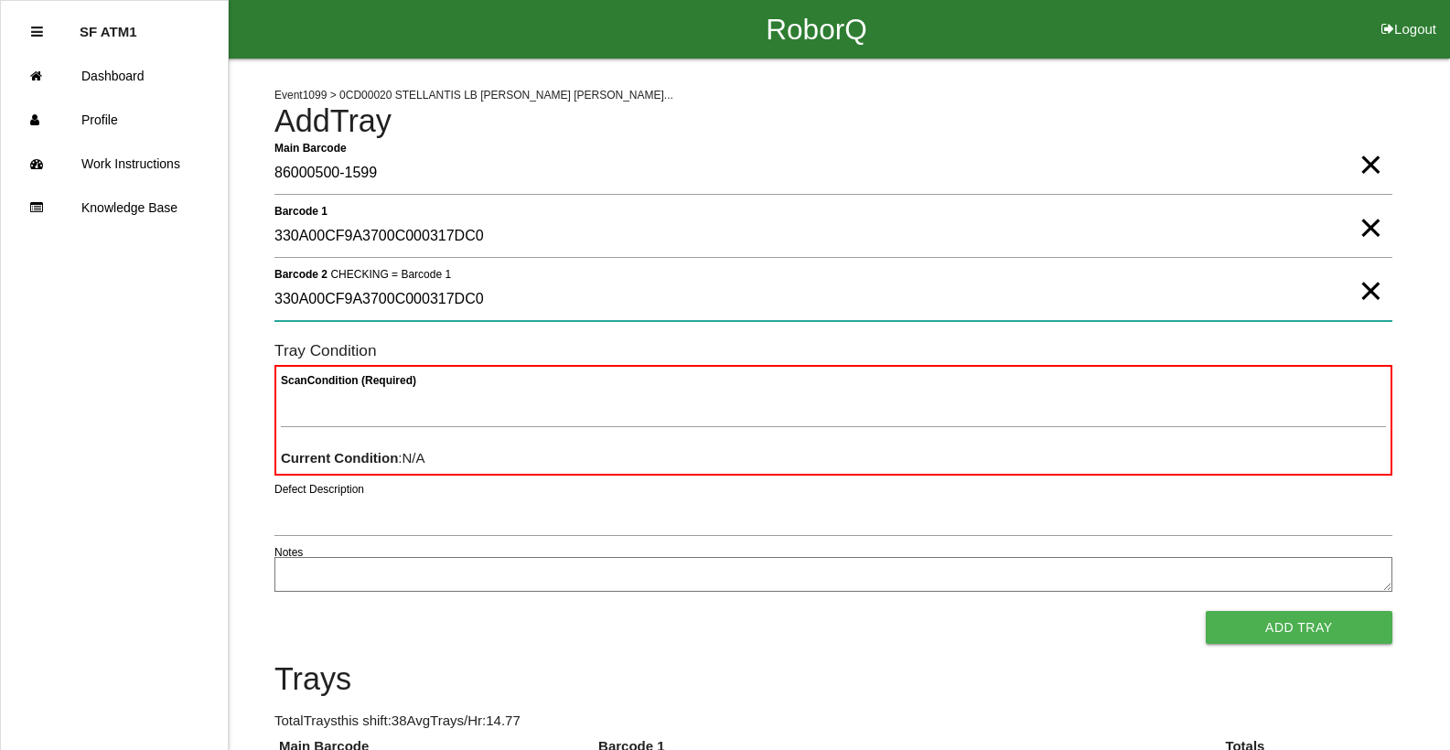
type 2 "330A00CF9A3700C000317DC0"
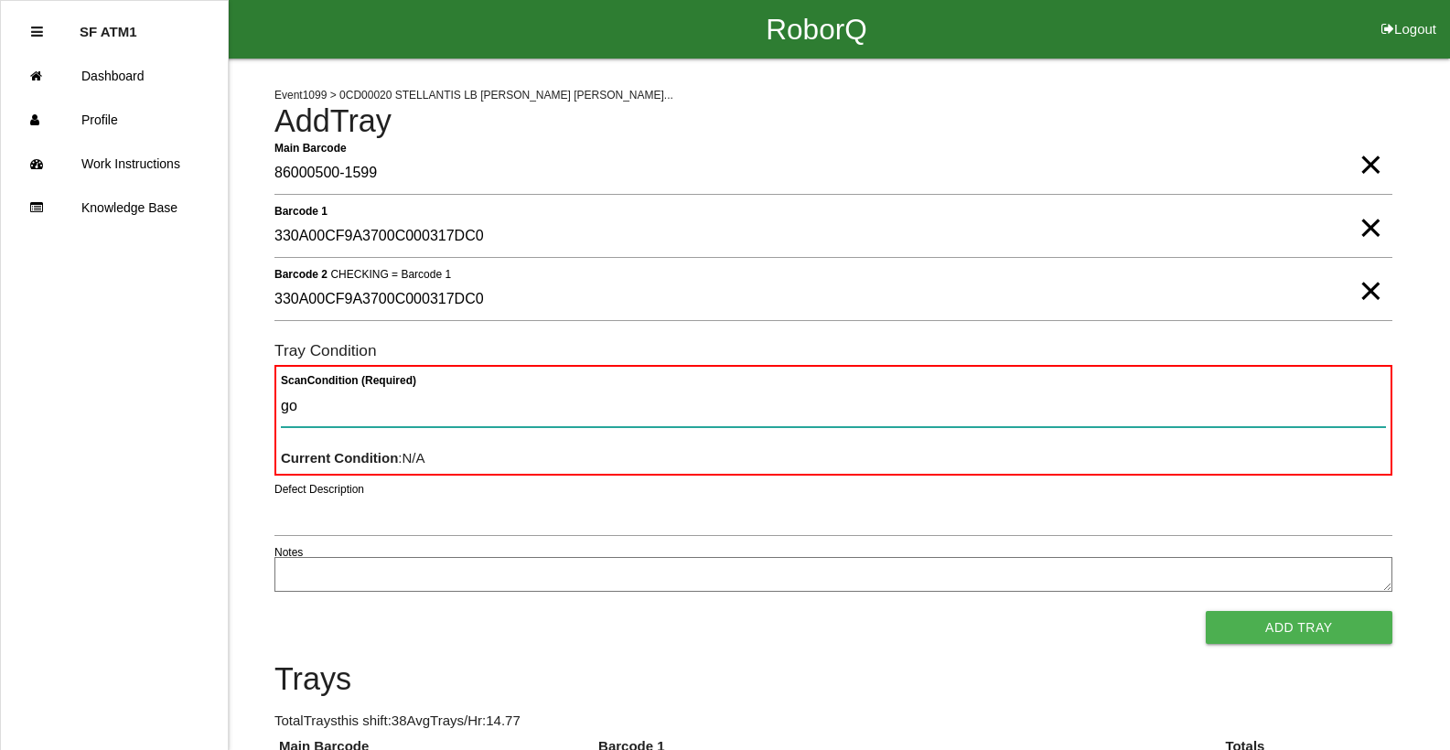
type Condition "goo"
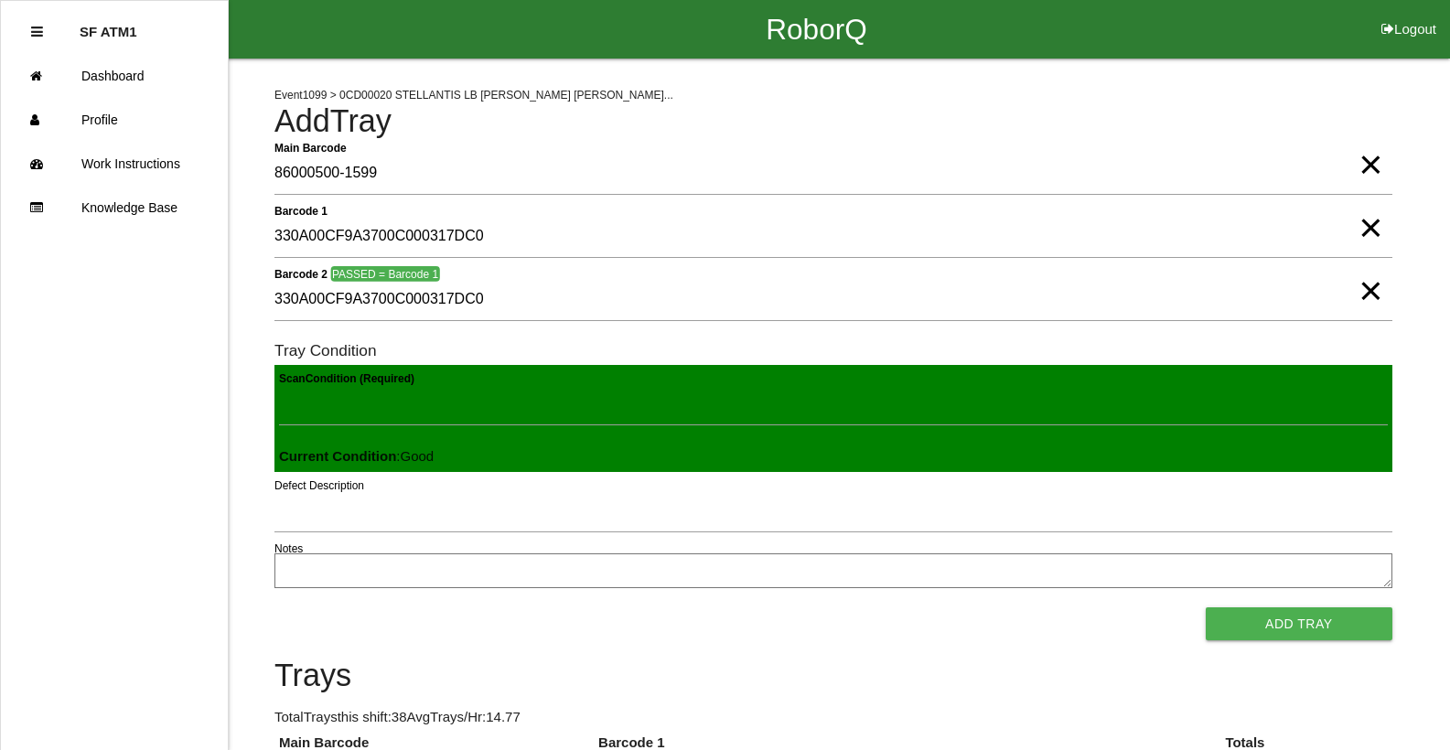
click at [1206, 607] on button "Add Tray" at bounding box center [1299, 623] width 187 height 33
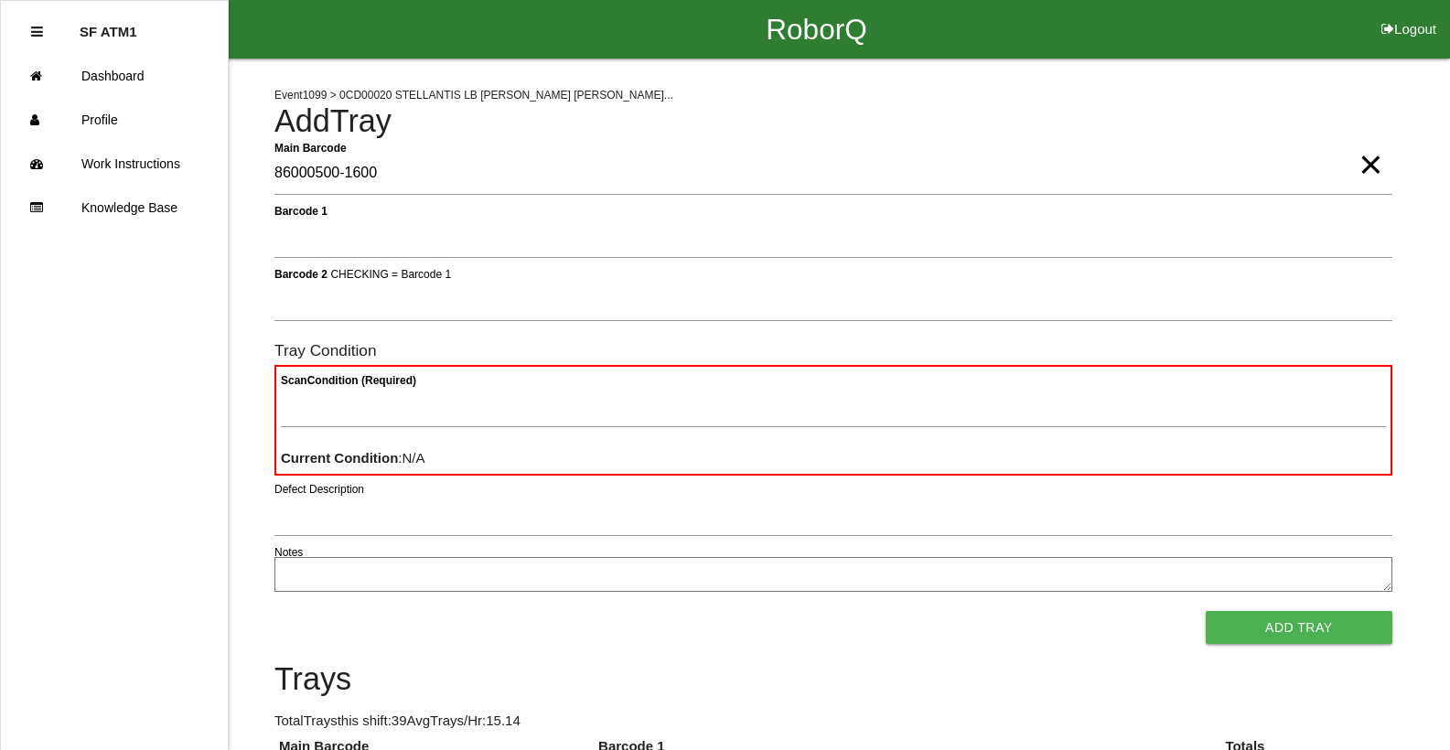
type Barcode "86000500-1600"
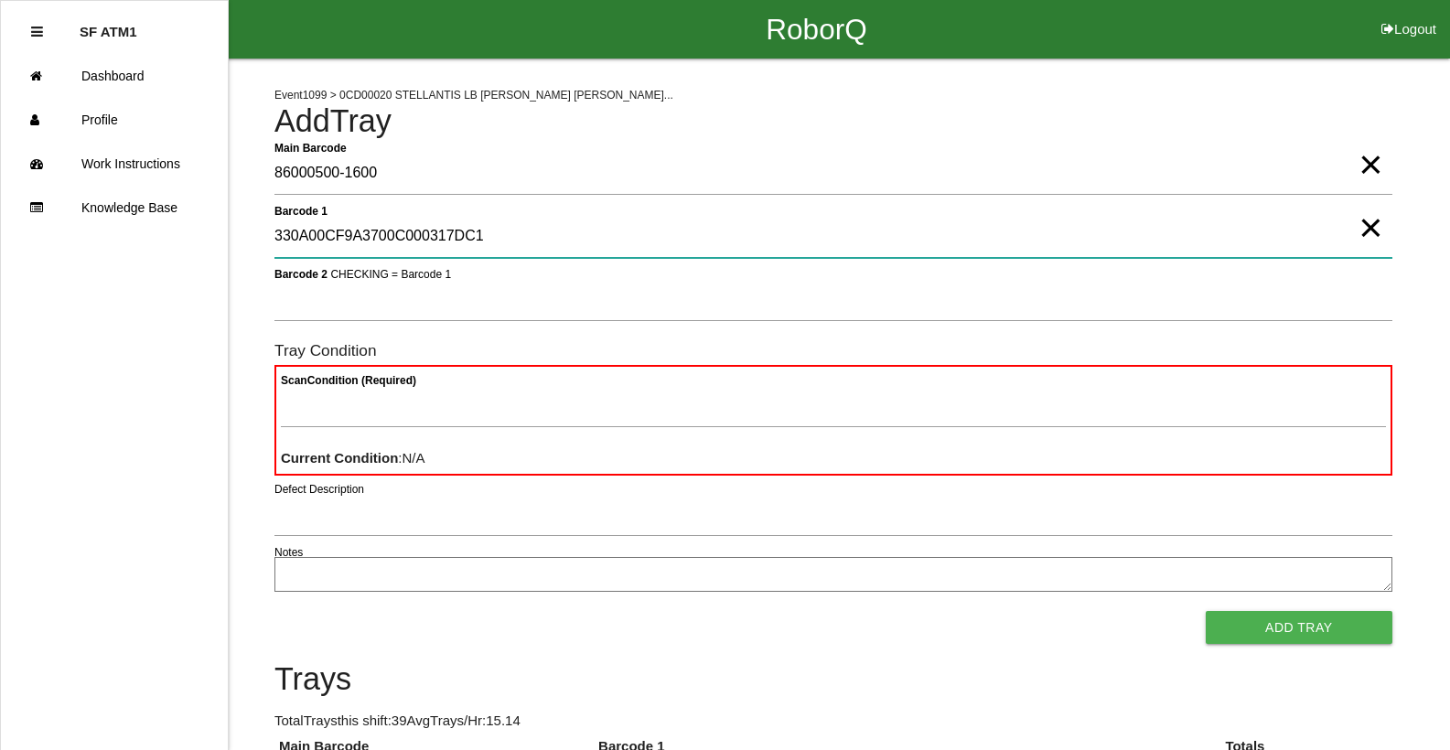
type 1 "330A00CF9A3700C000317DC1"
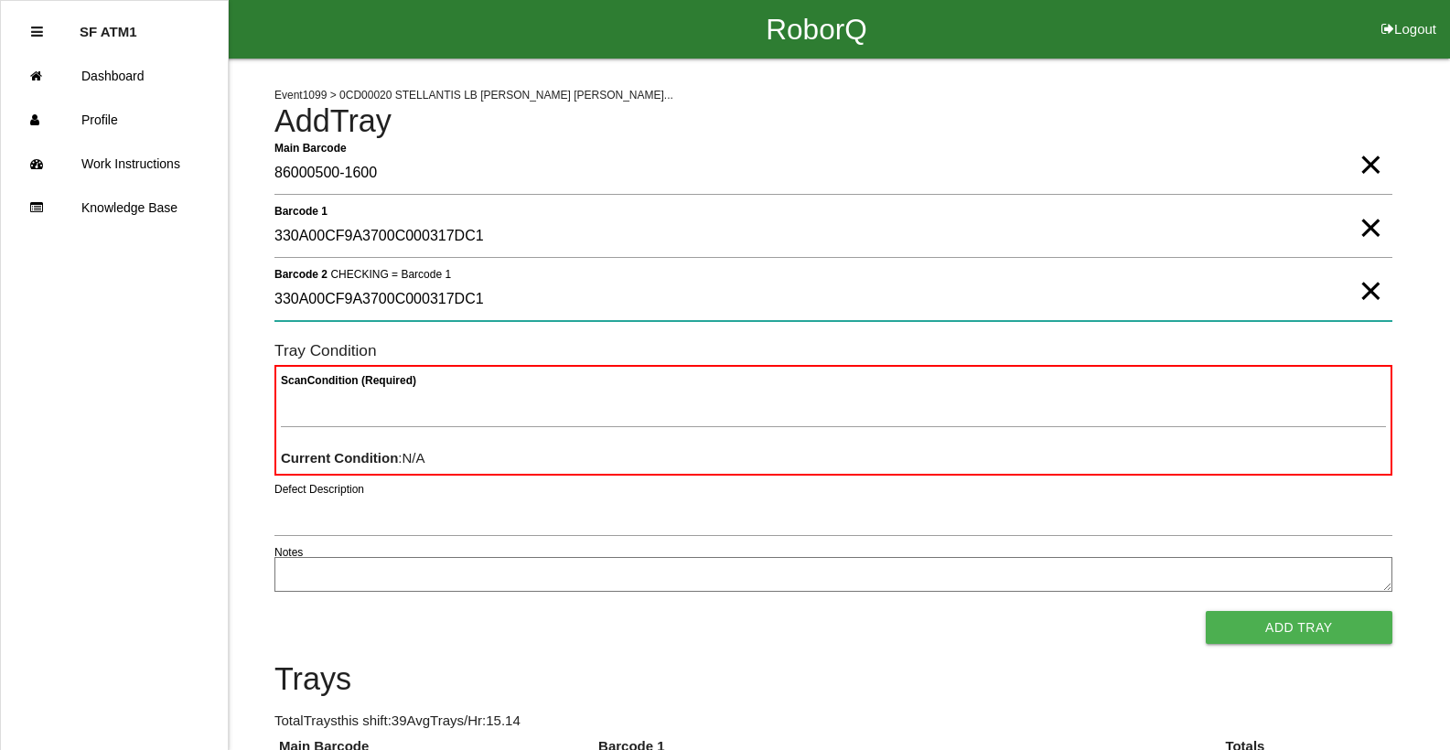
type 2 "330A00CF9A3700C000317DC1"
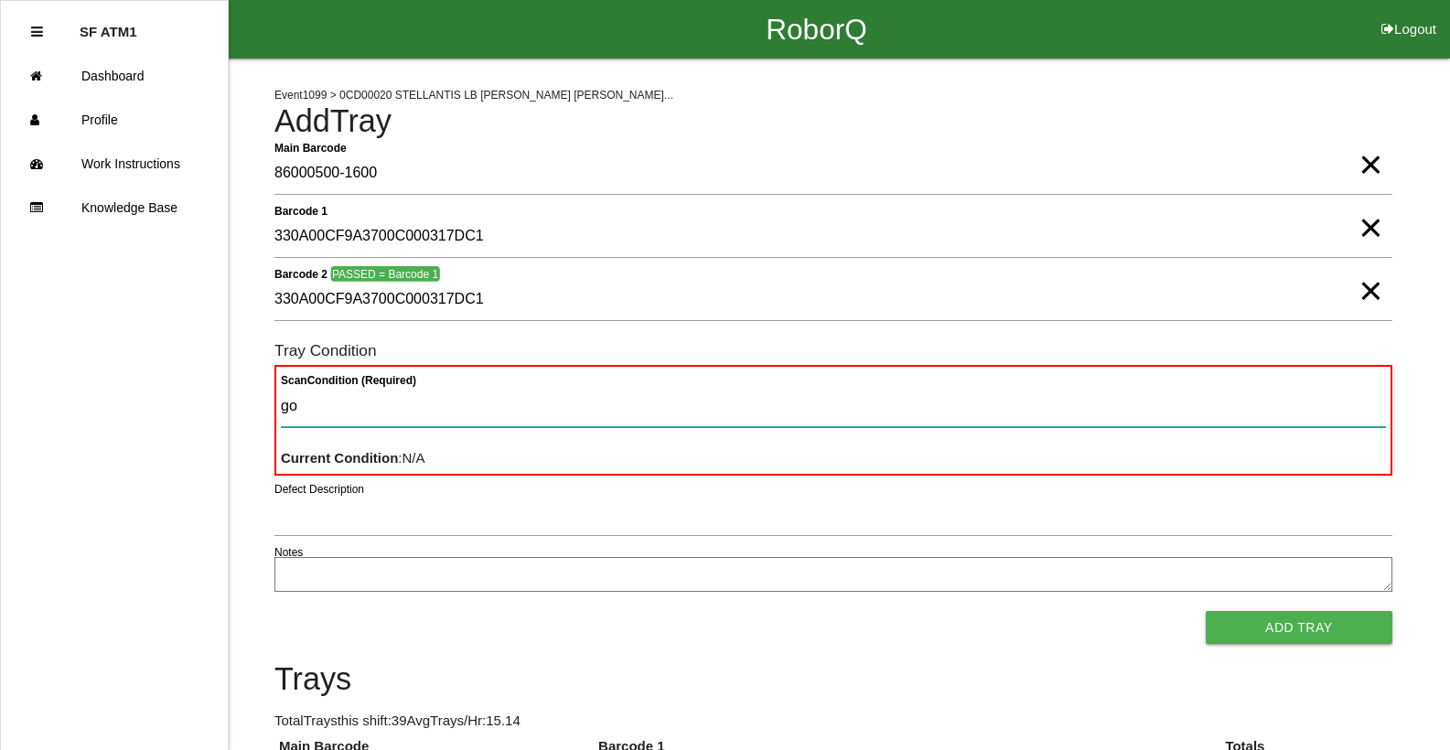
type Condition "goo"
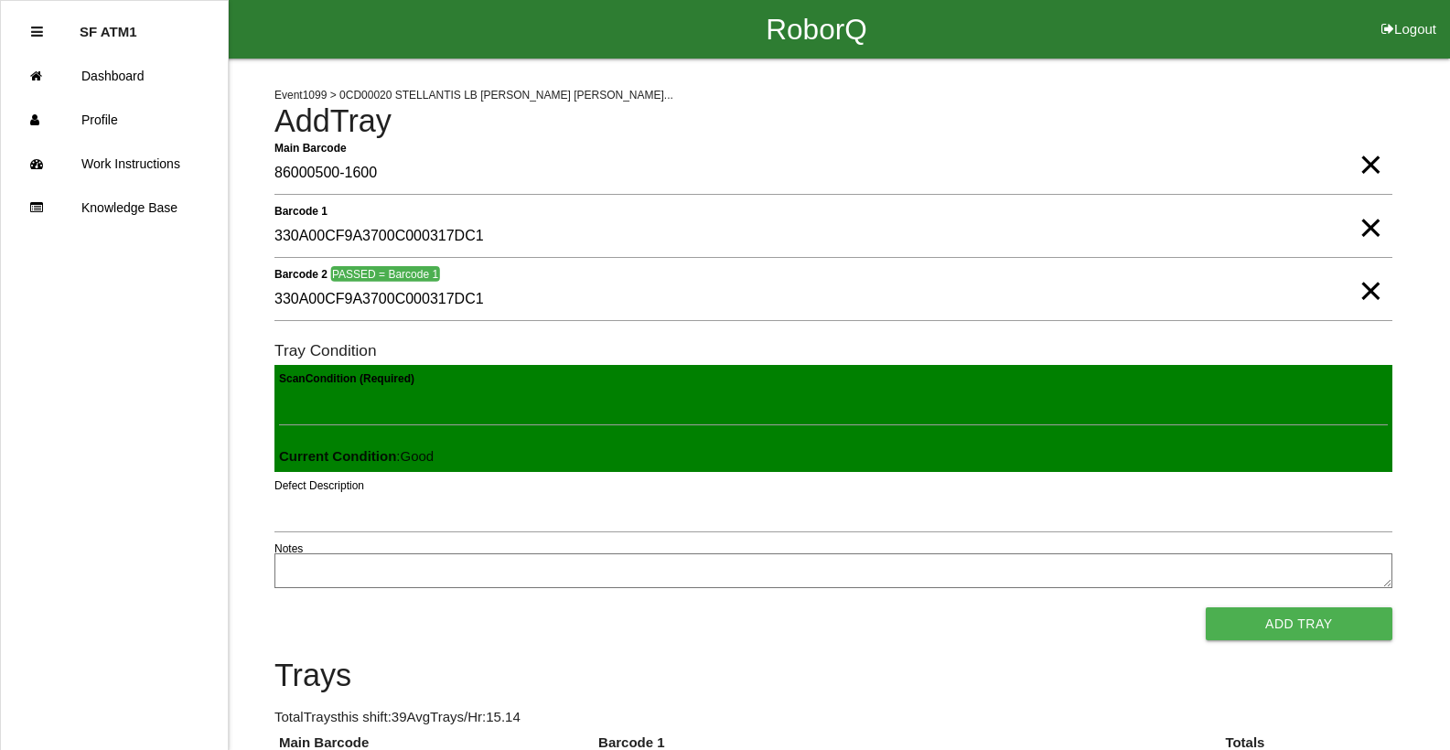
click at [1206, 607] on button "Add Tray" at bounding box center [1299, 623] width 187 height 33
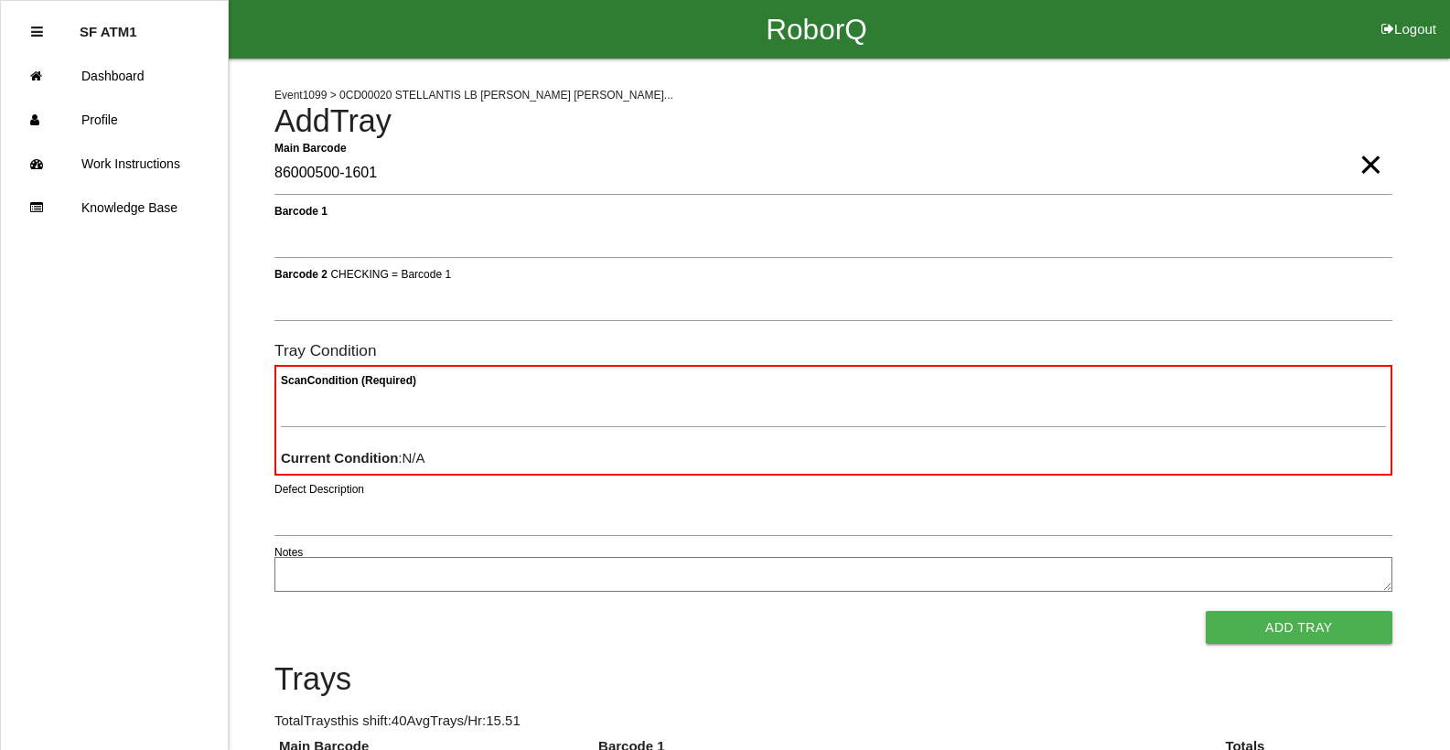
type Barcode "86000500-1601"
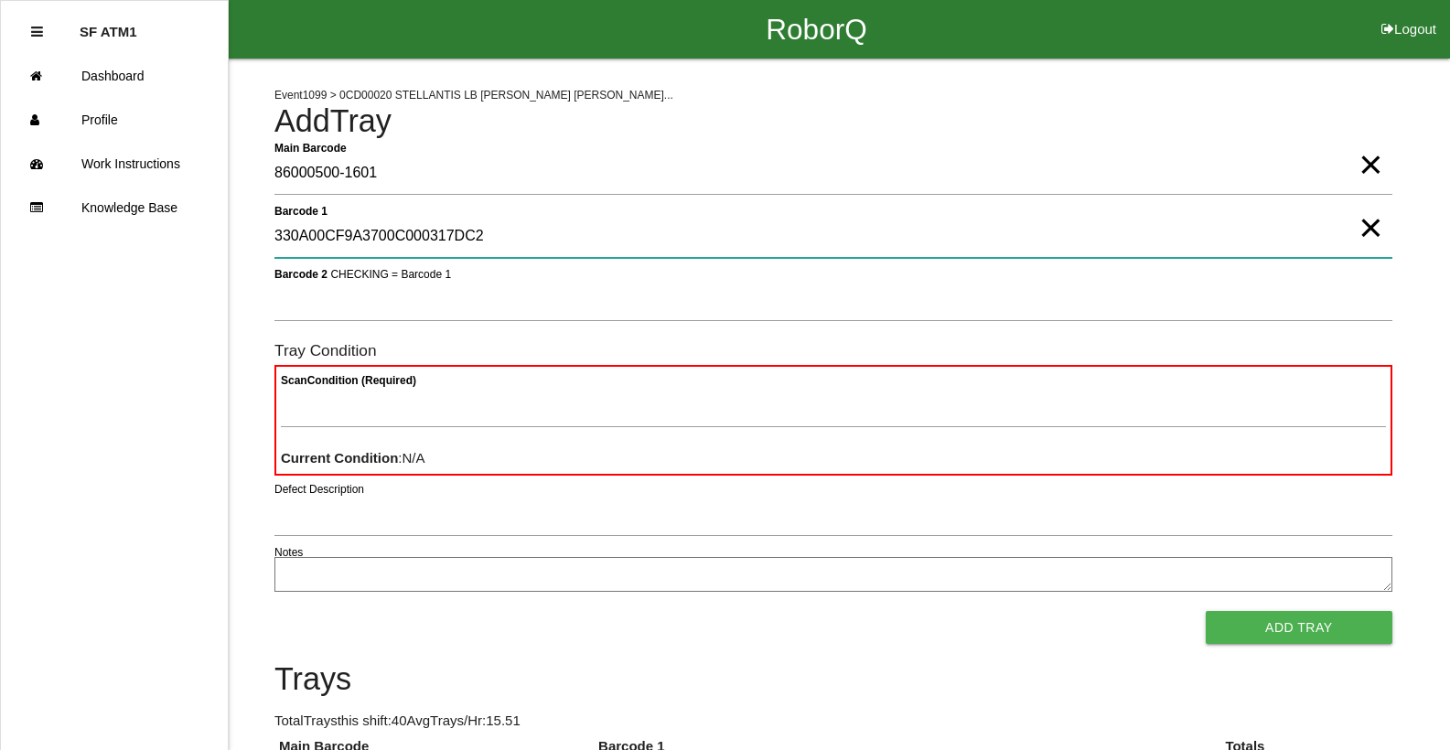
type 1 "330A00CF9A3700C000317DC2"
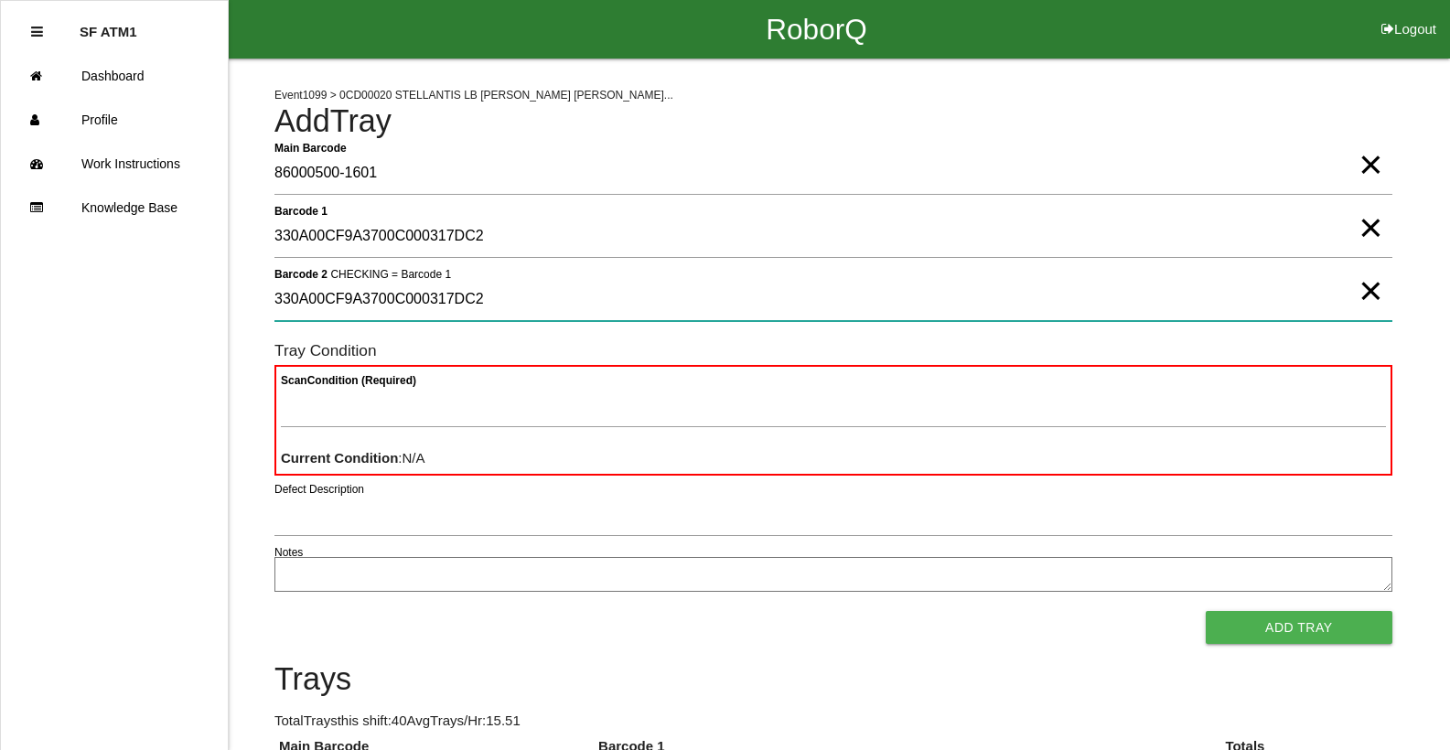
type 2 "330A00CF9A3700C000317DC2"
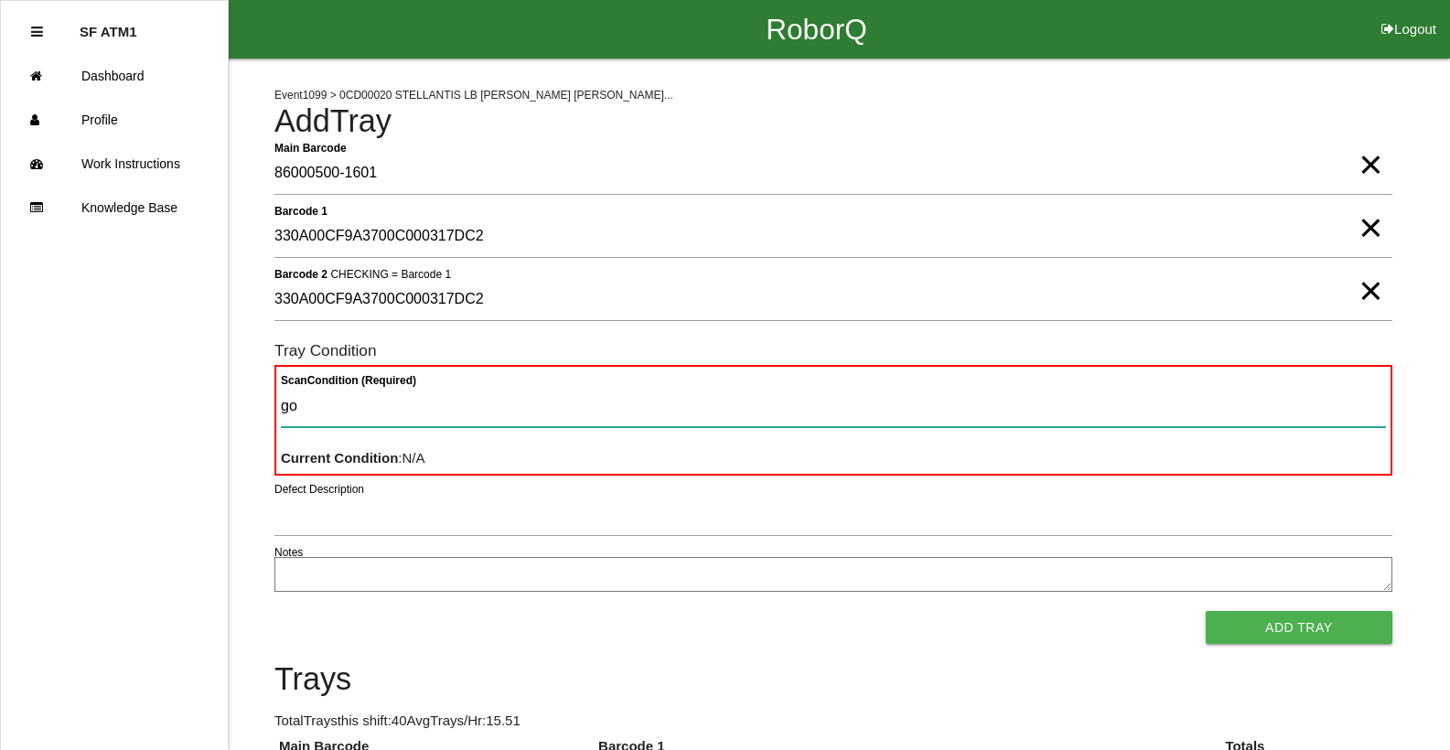
type Condition "goo"
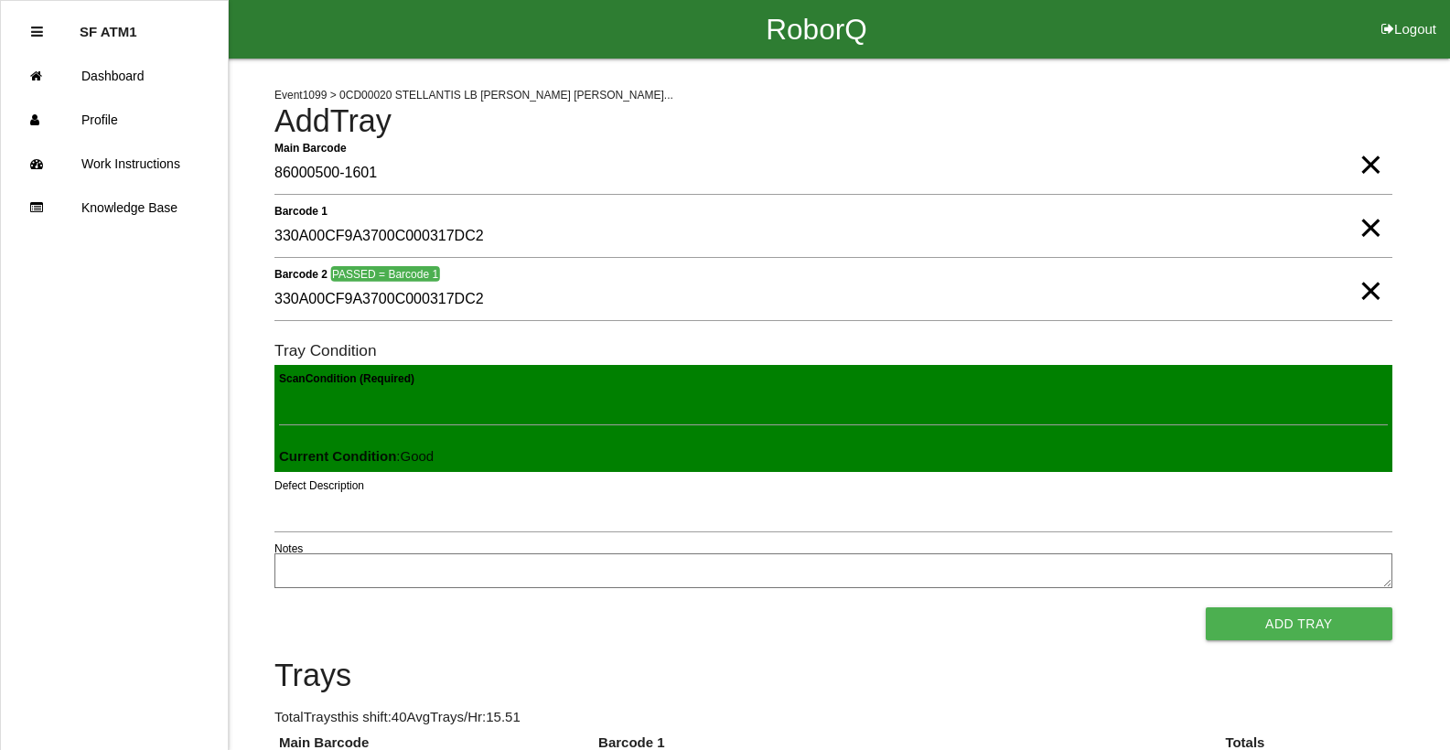
click at [1206, 607] on button "Add Tray" at bounding box center [1299, 623] width 187 height 33
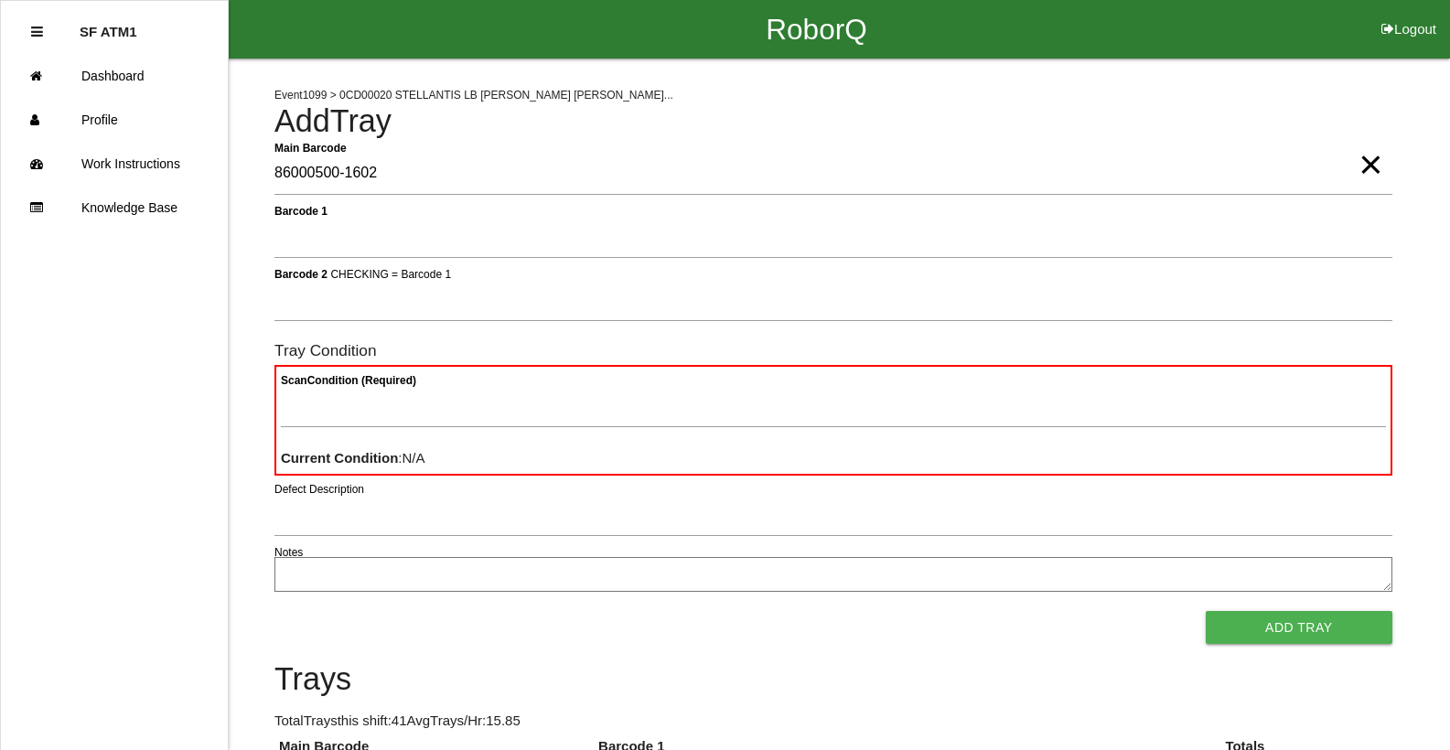
type Barcode "86000500-1602"
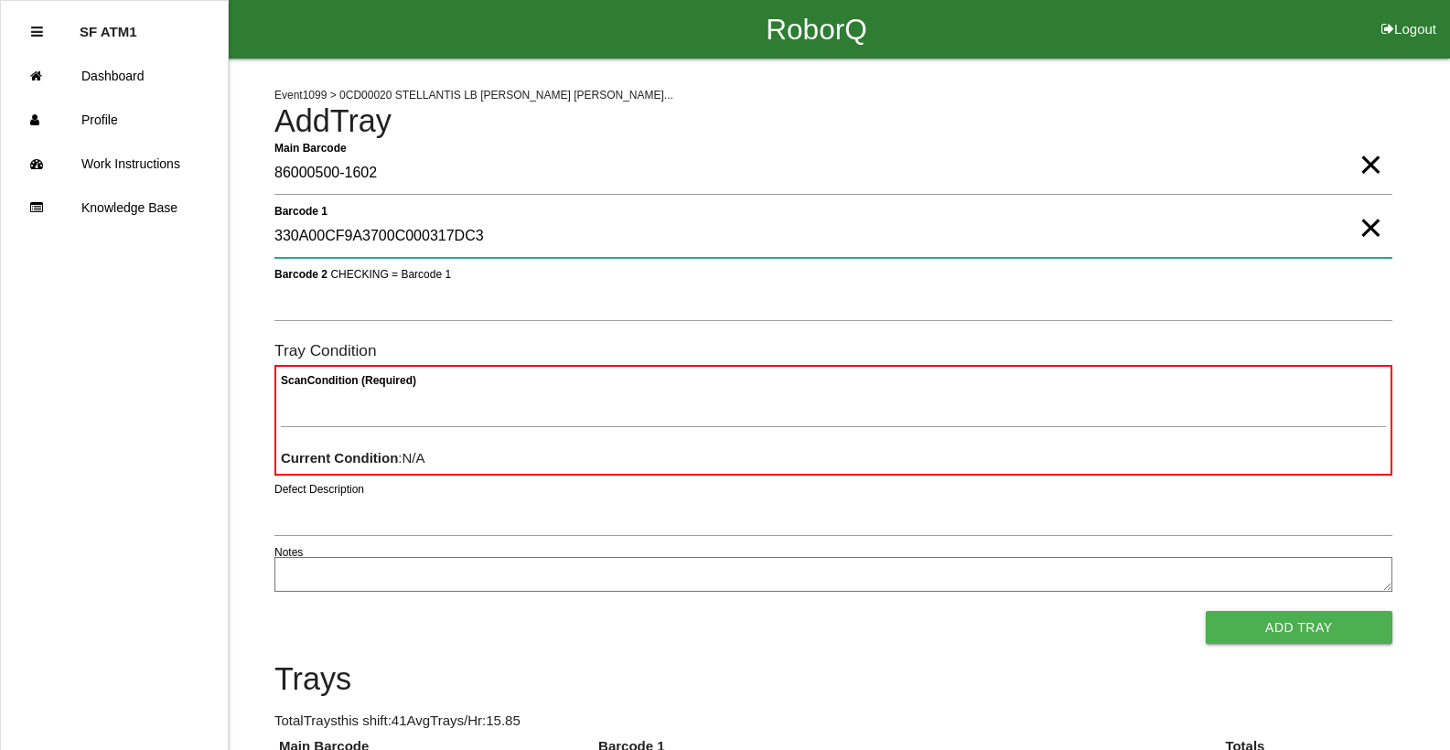
type 1 "330A00CF9A3700C000317DC3"
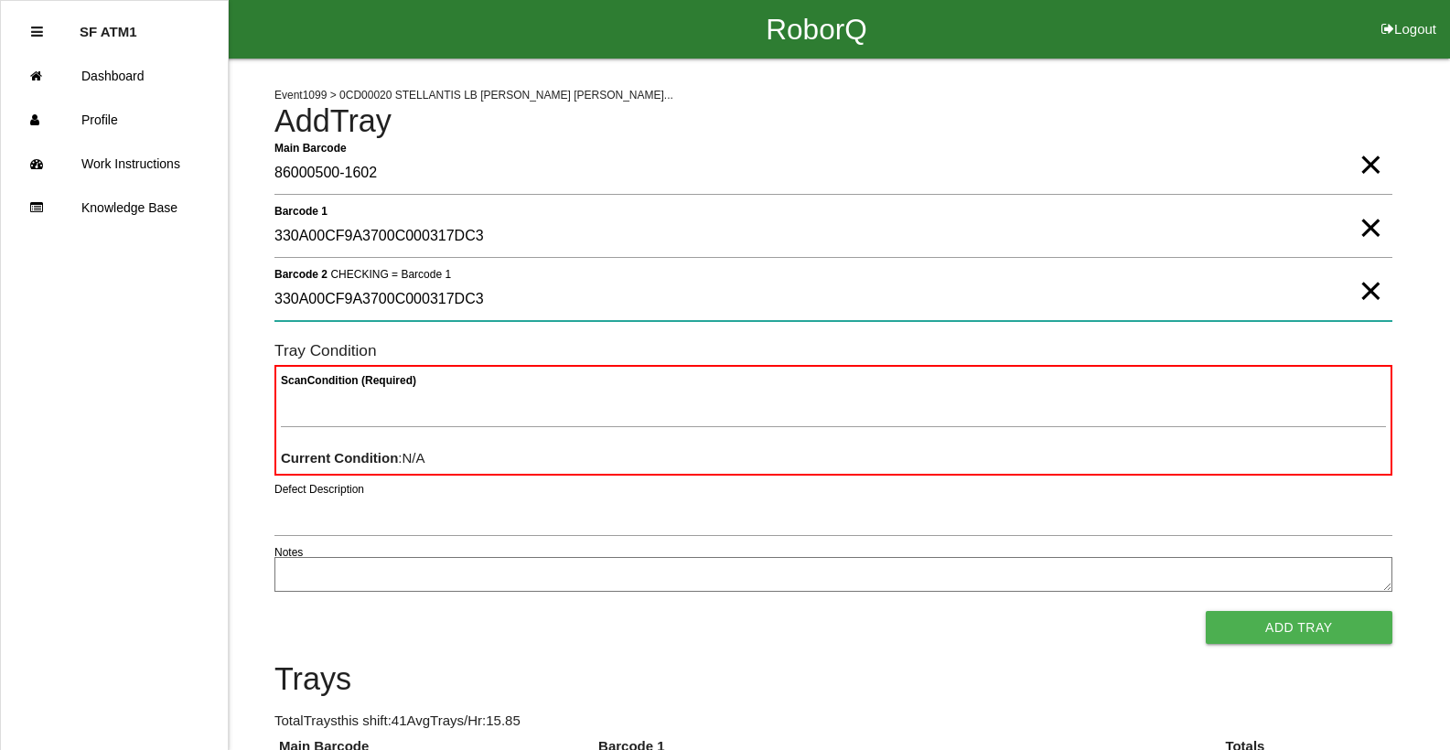
type 2 "330A00CF9A3700C000317DC3"
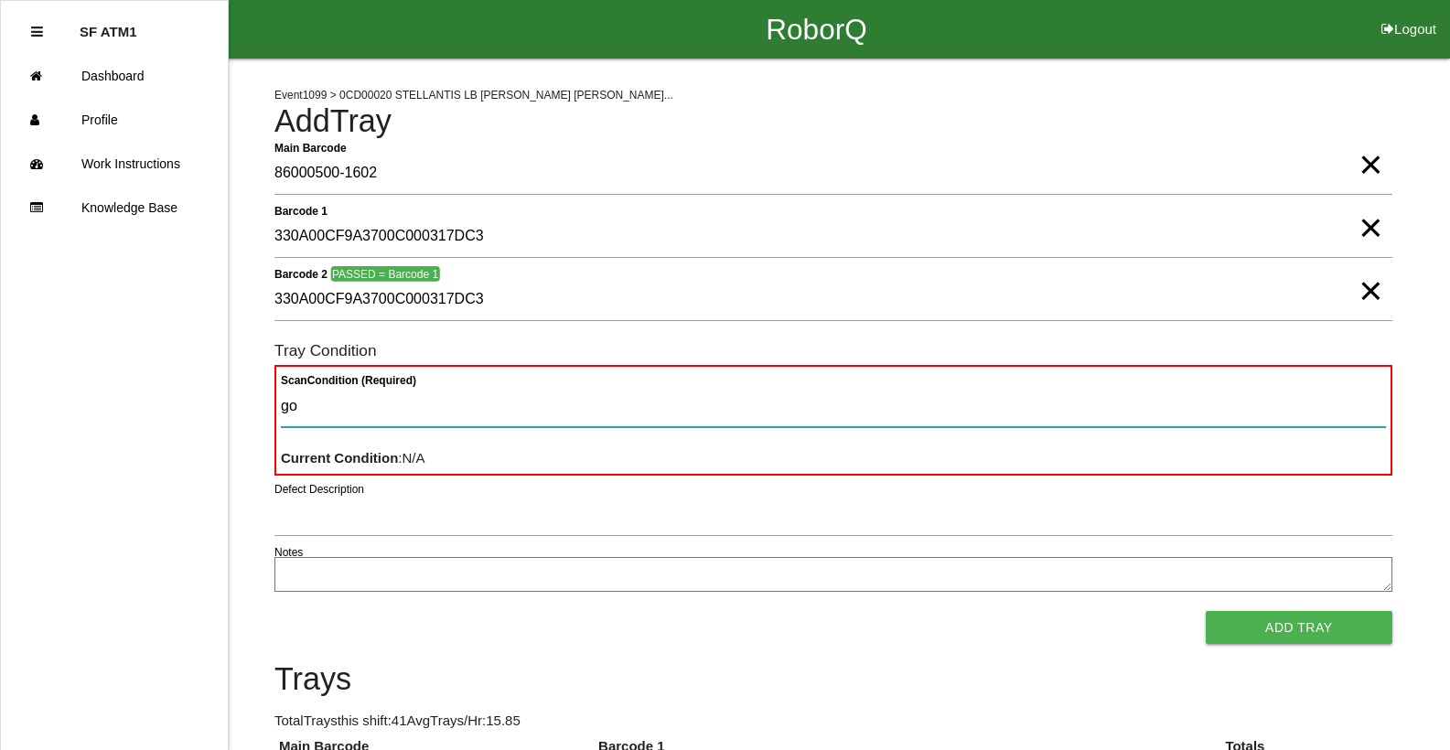
type Condition "goo"
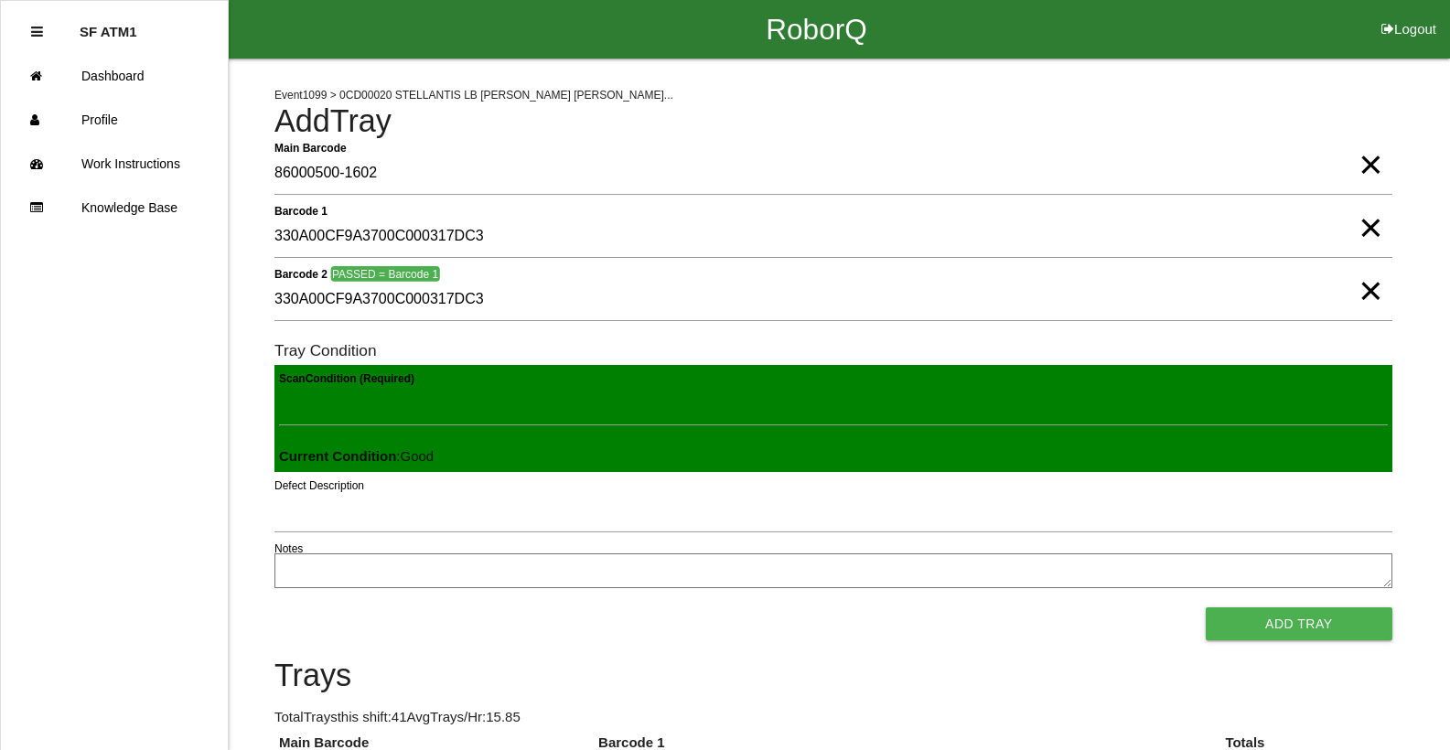
click at [1206, 607] on button "Add Tray" at bounding box center [1299, 623] width 187 height 33
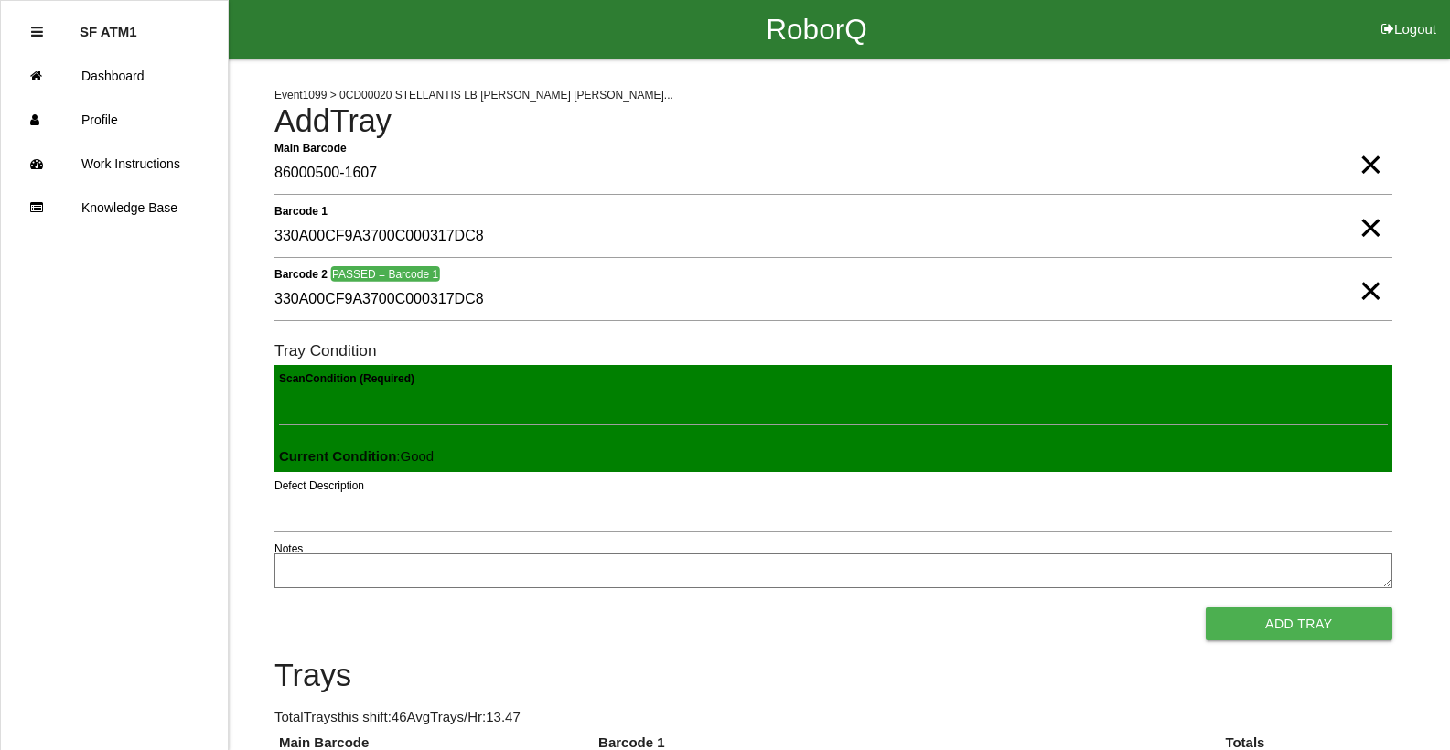
click at [1206, 607] on button "Add Tray" at bounding box center [1299, 623] width 187 height 33
click button "Add Tray" at bounding box center [1299, 623] width 187 height 33
click at [1206, 607] on button "Add Tray" at bounding box center [1299, 623] width 187 height 33
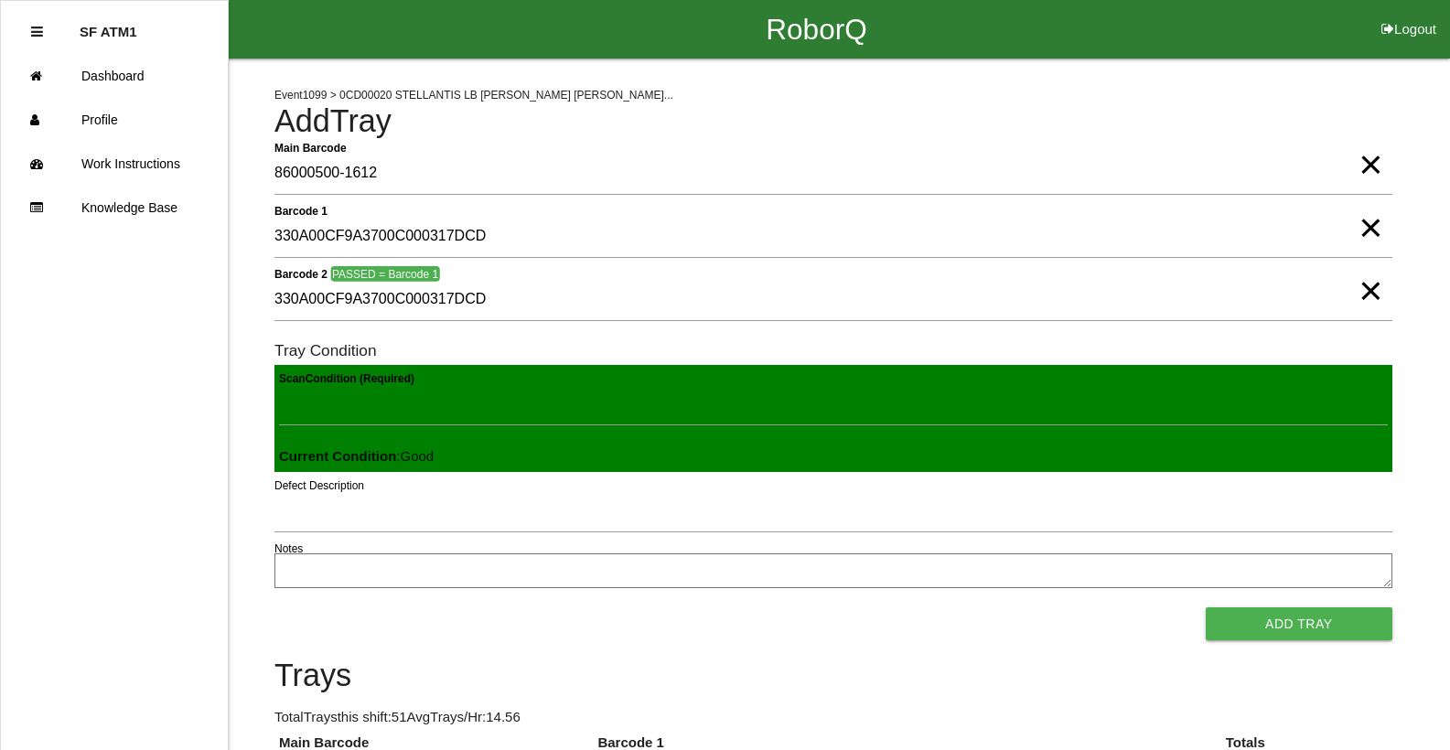
click at [1206, 607] on button "Add Tray" at bounding box center [1299, 623] width 187 height 33
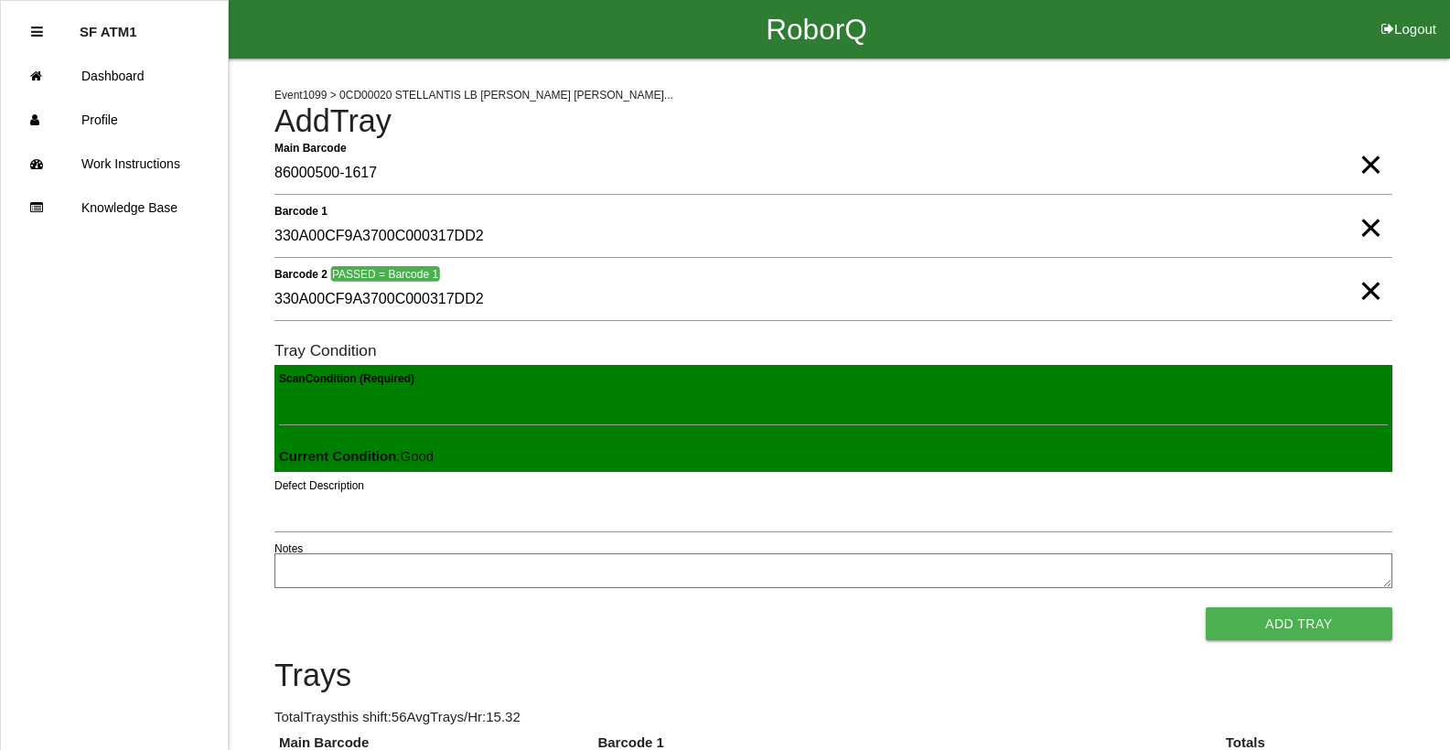
click at [1206, 607] on button "Add Tray" at bounding box center [1299, 623] width 187 height 33
click button "Add Tray" at bounding box center [1299, 623] width 187 height 33
click at [1206, 607] on button "Add Tray" at bounding box center [1299, 623] width 187 height 33
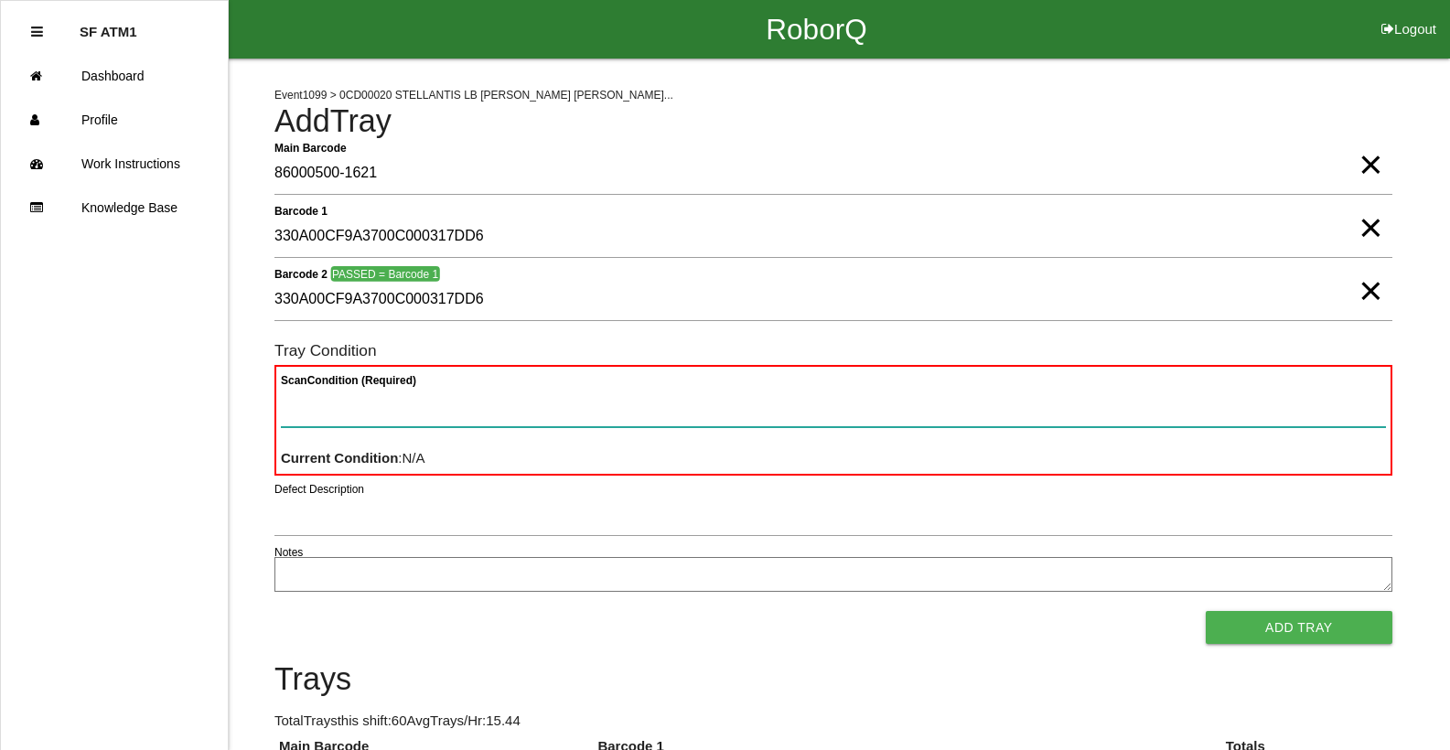
click at [1206, 611] on button "Add Tray" at bounding box center [1299, 627] width 187 height 33
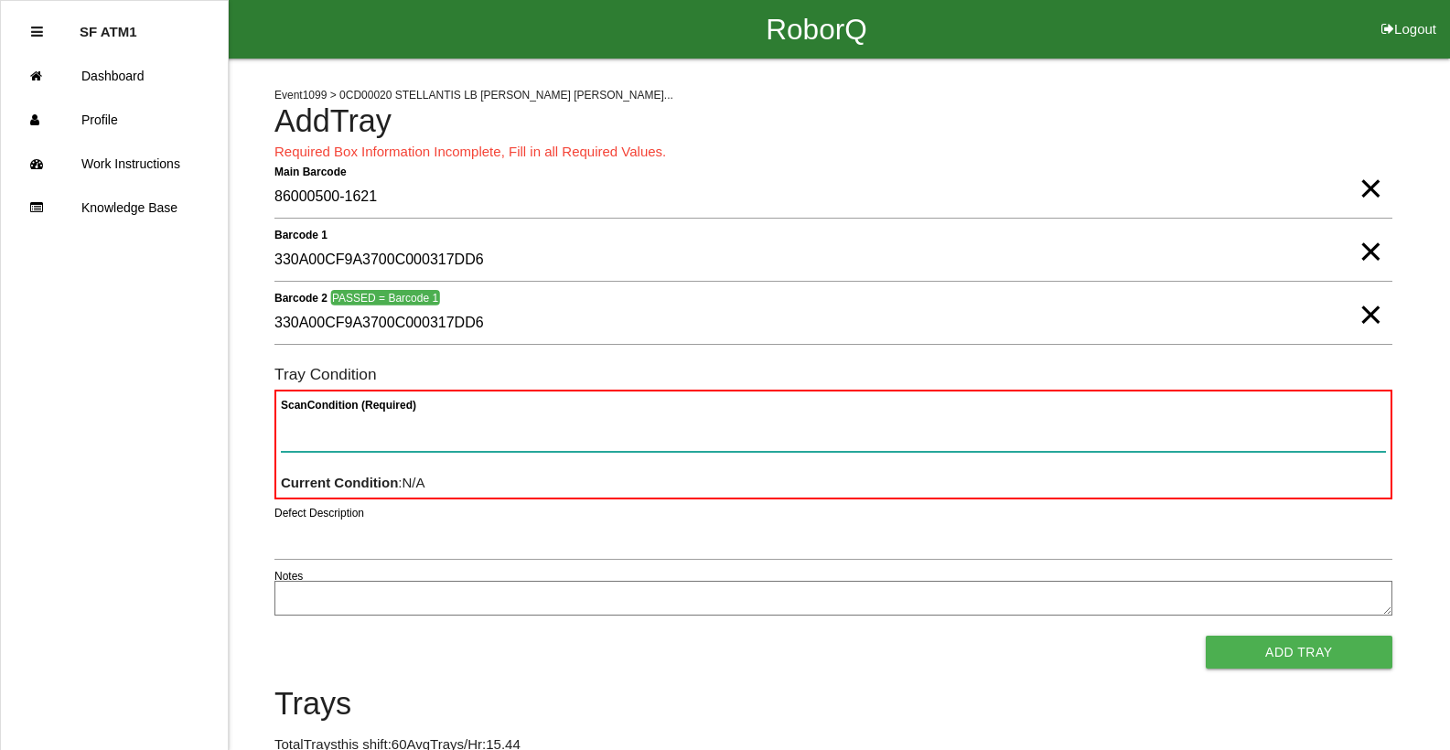
click at [584, 432] on Condition "Scan Condition (Required)" at bounding box center [833, 431] width 1105 height 42
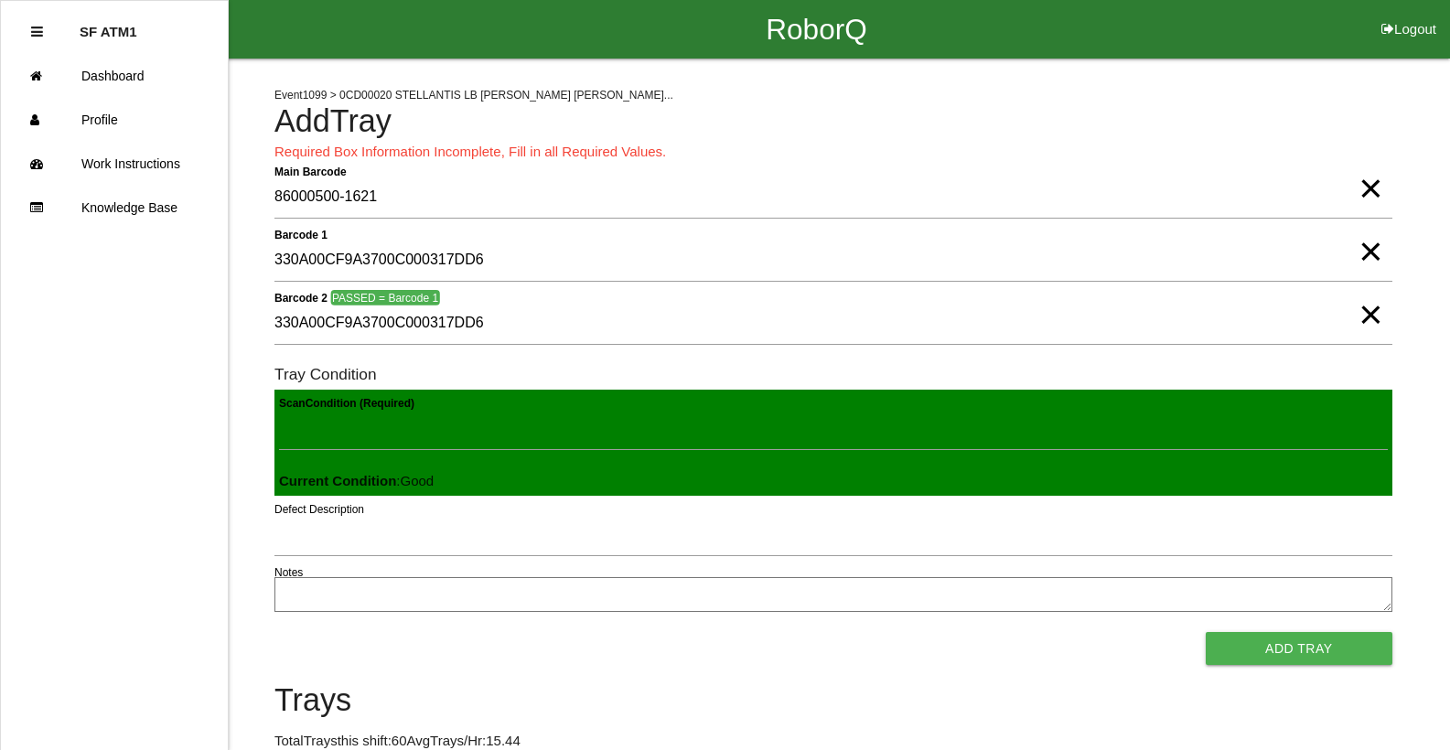
click at [1206, 632] on button "Add Tray" at bounding box center [1299, 648] width 187 height 33
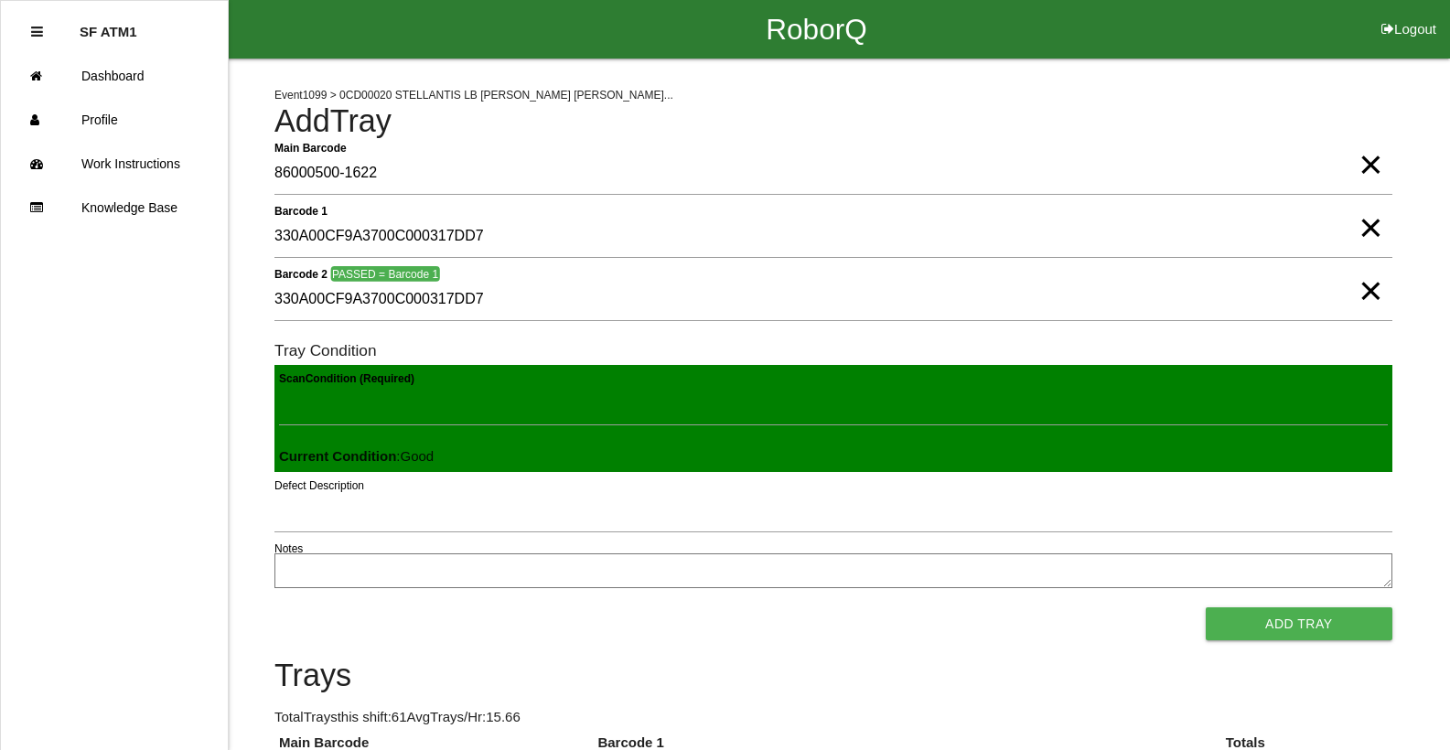
click at [1206, 607] on button "Add Tray" at bounding box center [1299, 623] width 187 height 33
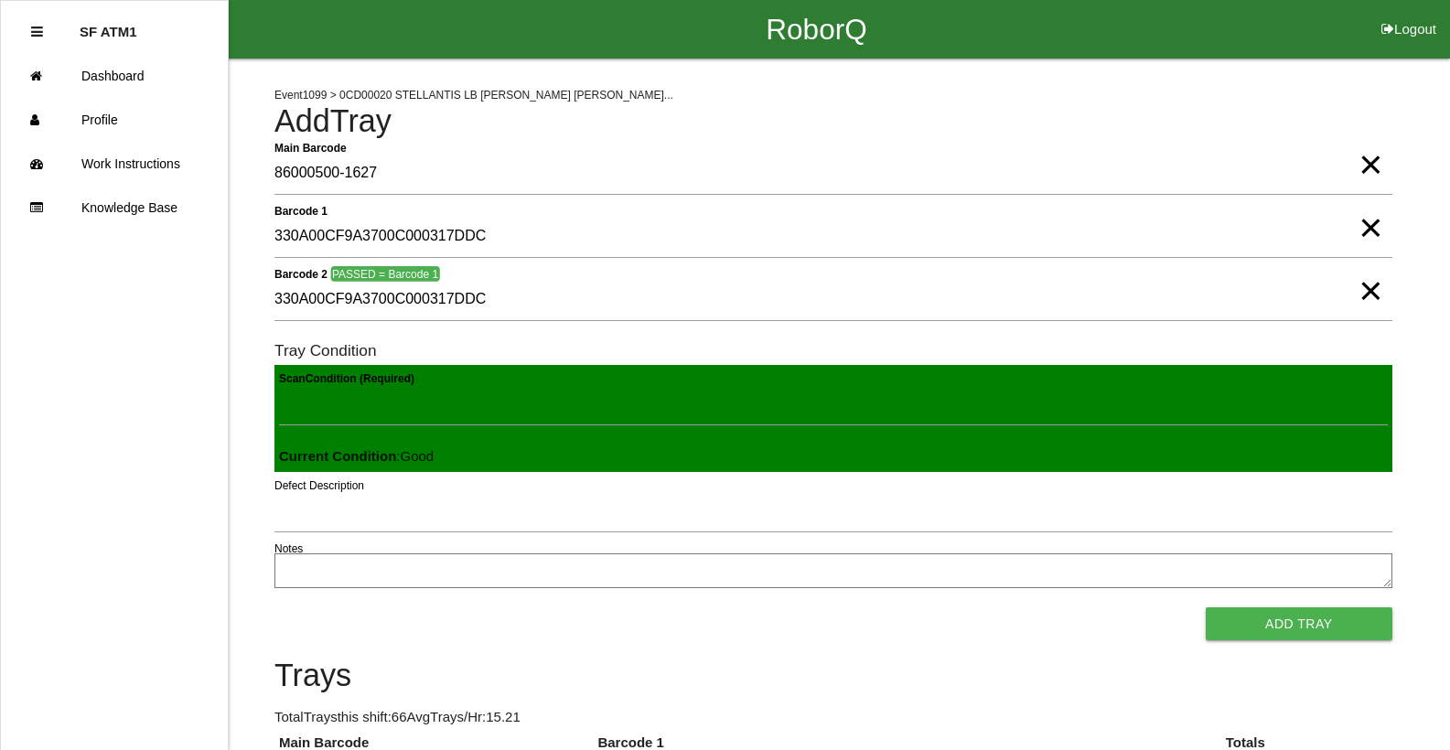
click at [1206, 607] on button "Add Tray" at bounding box center [1299, 623] width 187 height 33
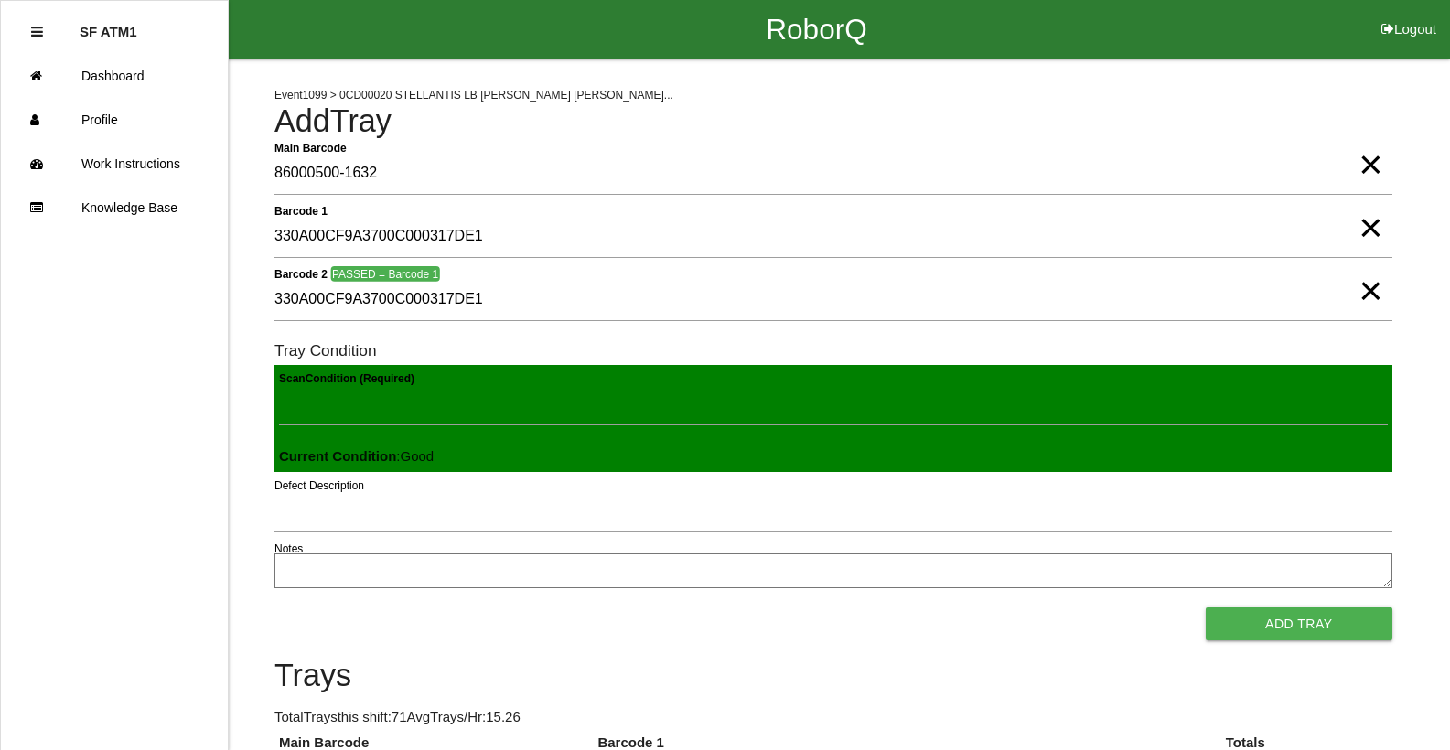
click at [1206, 607] on button "Add Tray" at bounding box center [1299, 623] width 187 height 33
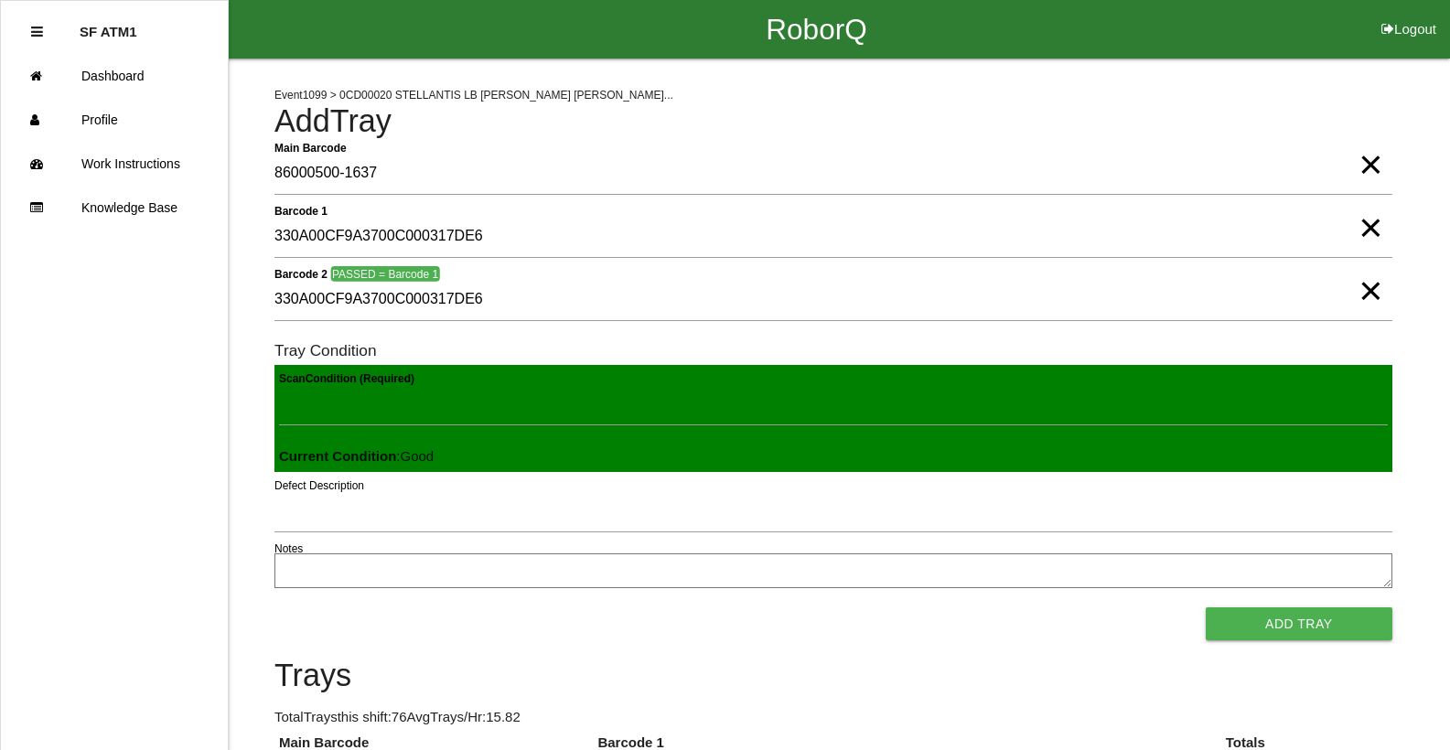
click at [1206, 607] on button "Add Tray" at bounding box center [1299, 623] width 187 height 33
